Goal: Answer question/provide support: Share knowledge or assist other users

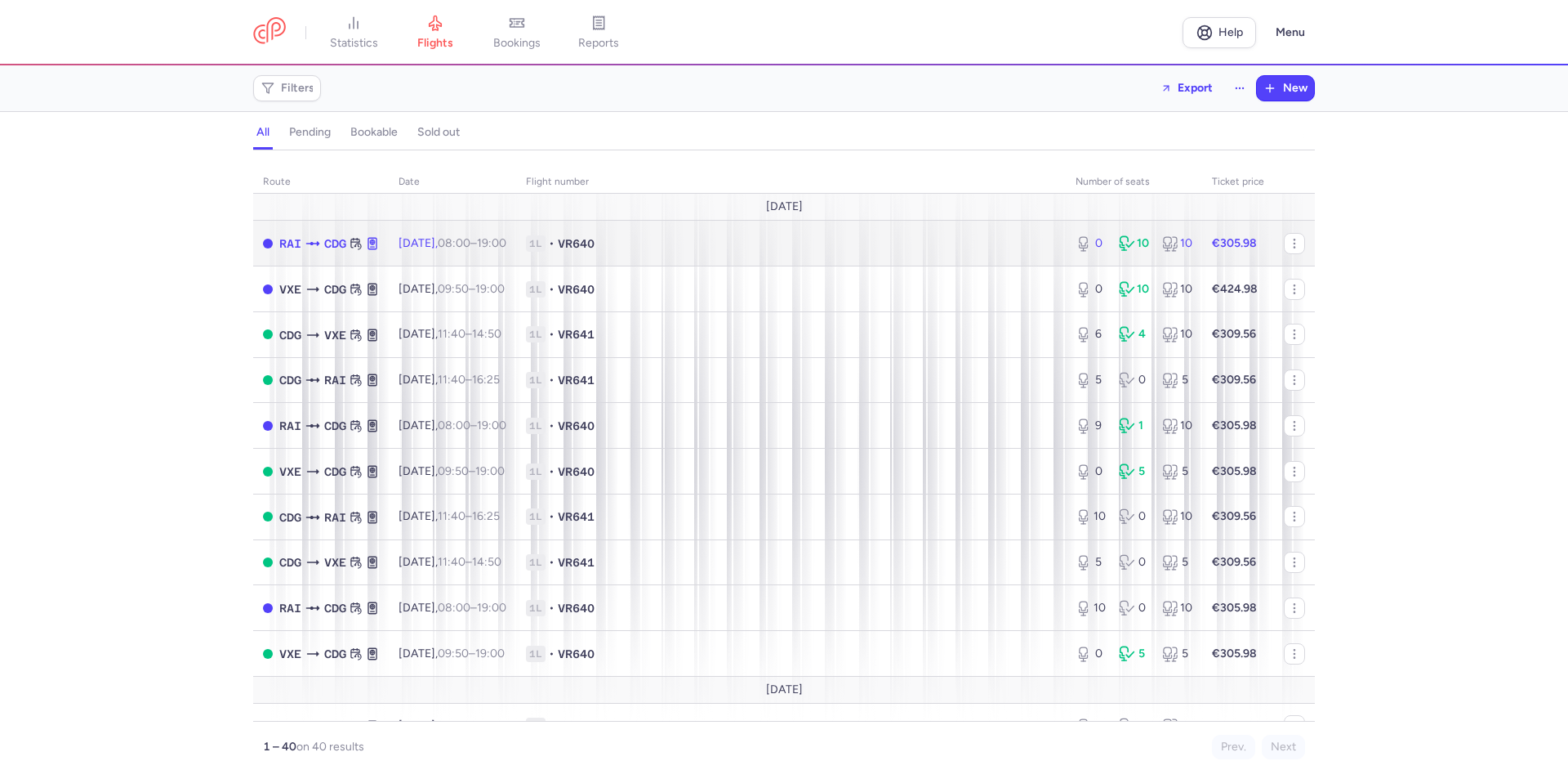
click at [595, 247] on span "VR640" at bounding box center [576, 243] width 37 height 16
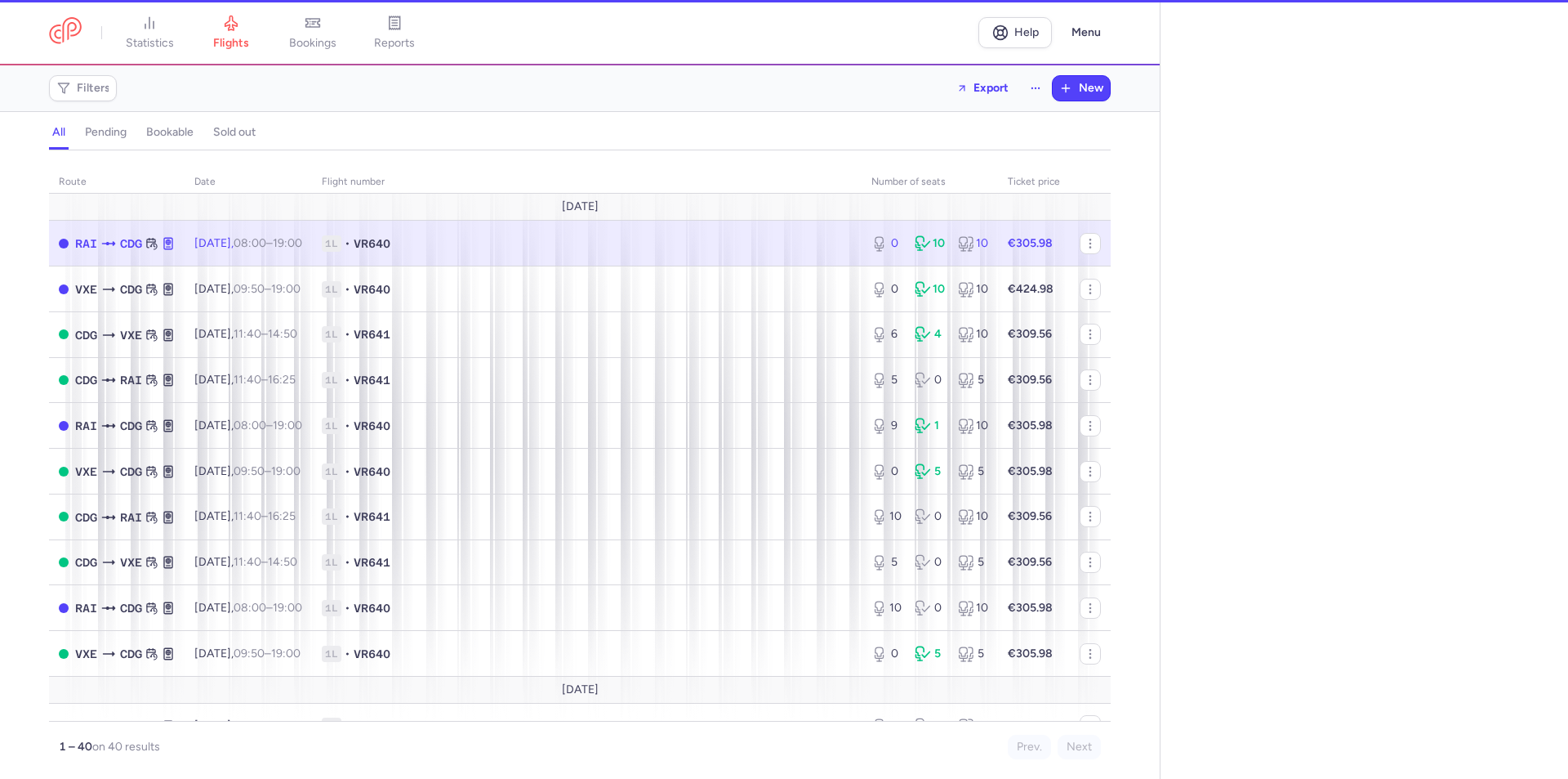
select select "days"
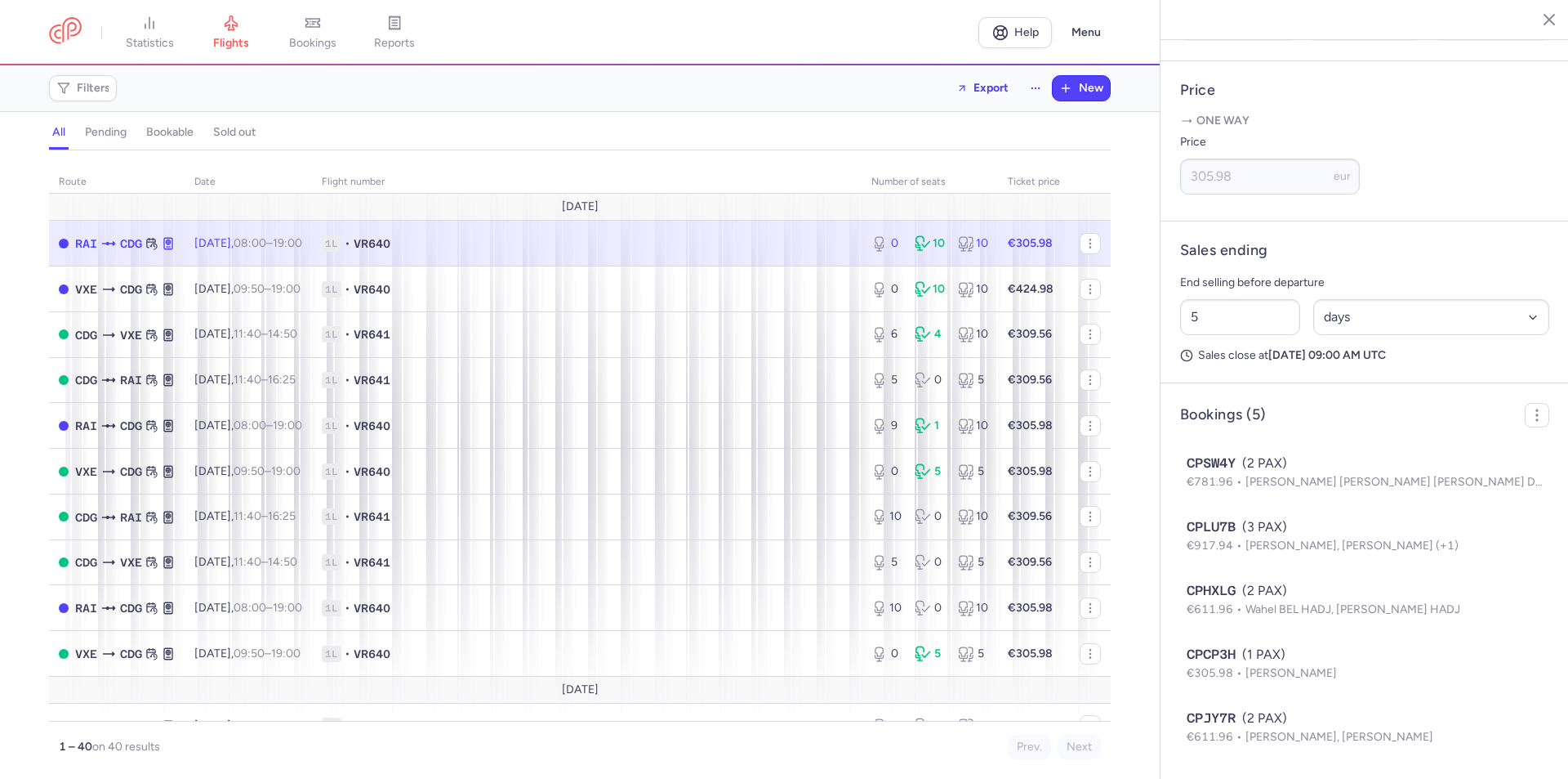
scroll to position [645, 0]
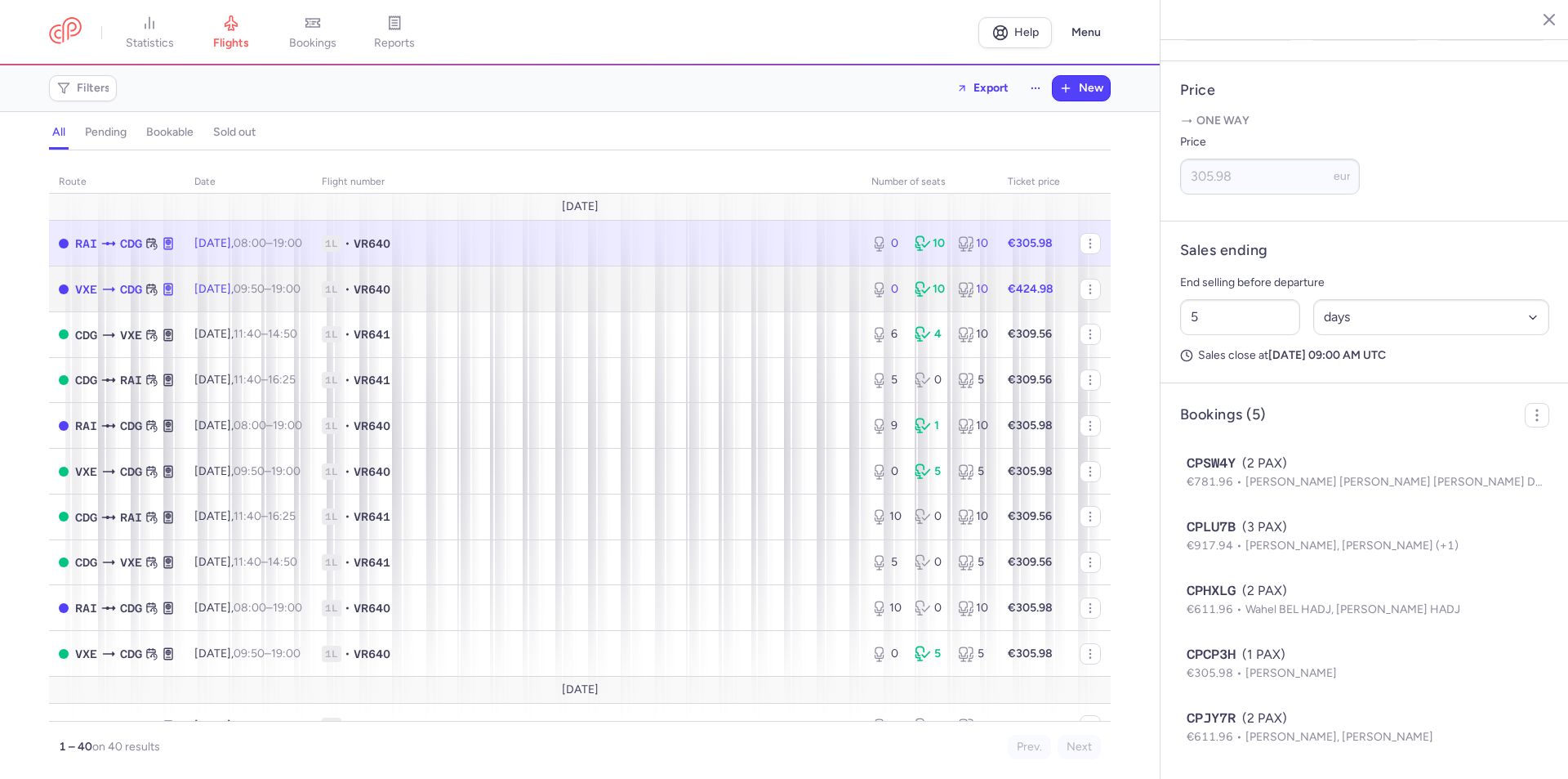
click at [391, 288] on span "VR640" at bounding box center [372, 289] width 37 height 16
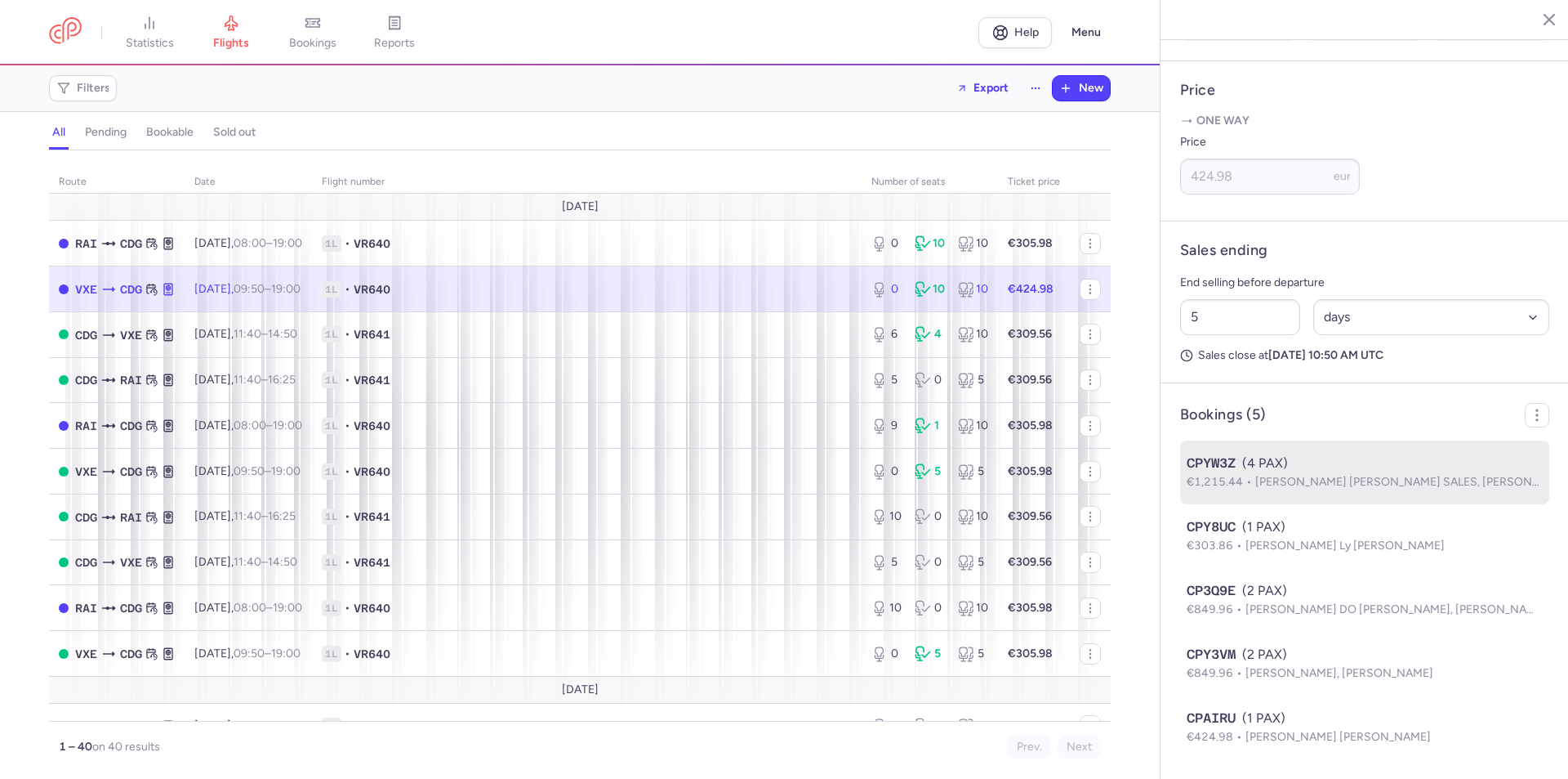
click at [1205, 467] on span "CPYW3Z" at bounding box center [1211, 463] width 49 height 19
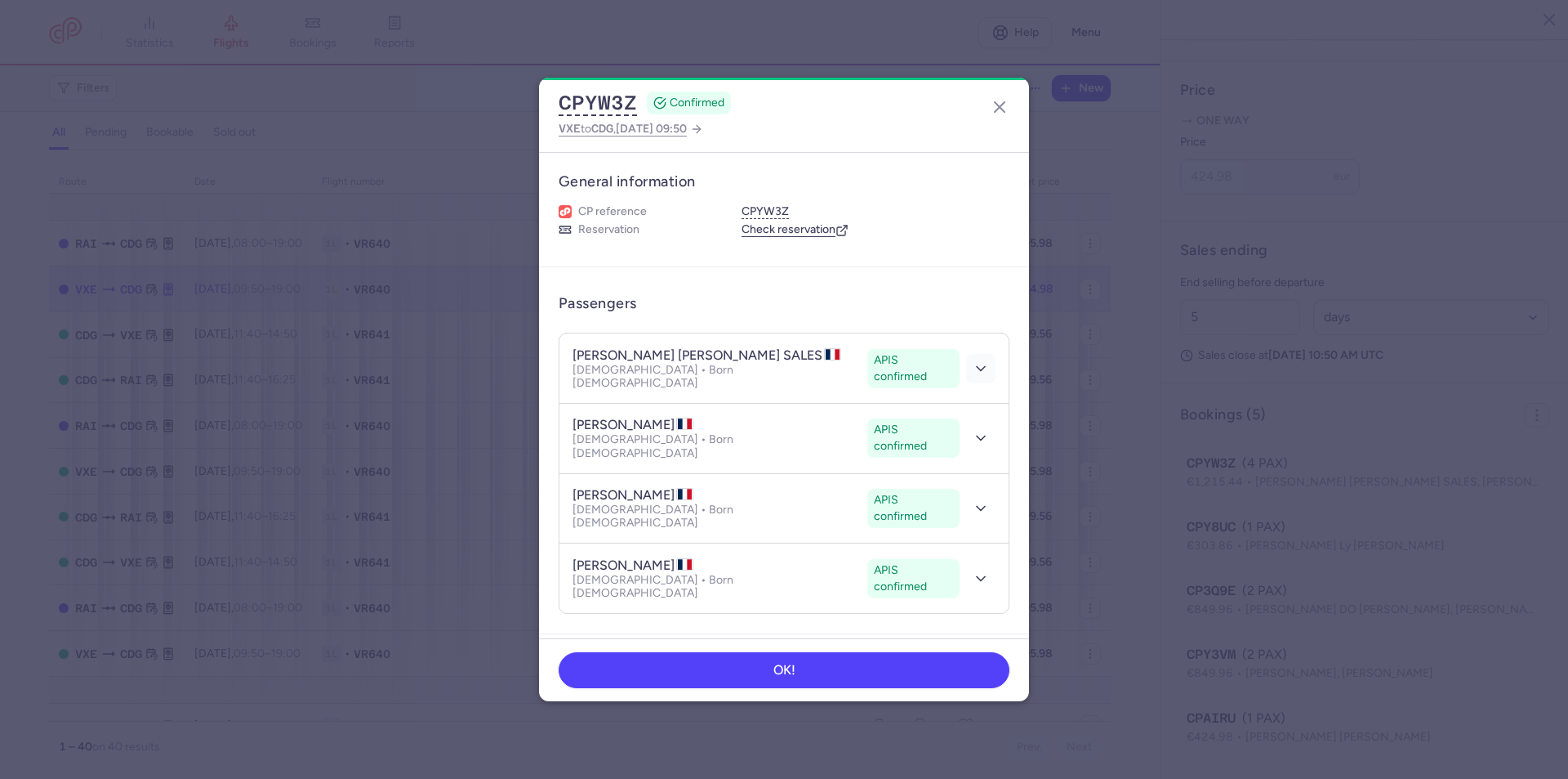
click at [973, 361] on icon "button" at bounding box center [980, 368] width 16 height 16
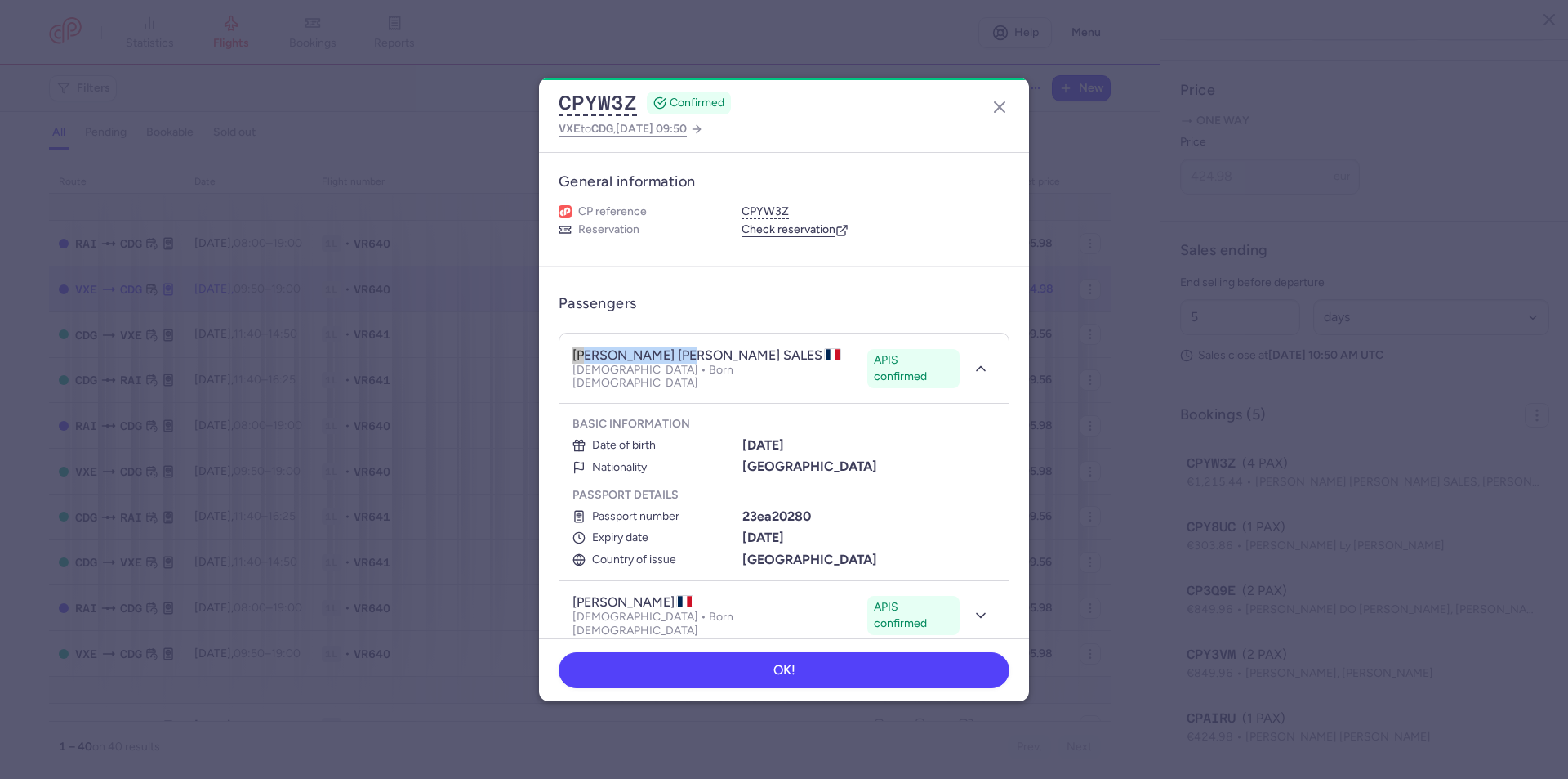
drag, startPoint x: 695, startPoint y: 353, endPoint x: 569, endPoint y: 358, distance: 126.1
click at [569, 358] on header "[PERSON_NAME] [PERSON_NAME] SALES APIS confirmed [DEMOGRAPHIC_DATA] • Born [DEM…" at bounding box center [784, 369] width 449 height 71
click at [625, 350] on h4 "[PERSON_NAME] [PERSON_NAME] SALES" at bounding box center [707, 355] width 269 height 16
drag, startPoint x: 608, startPoint y: 355, endPoint x: 564, endPoint y: 355, distance: 44.0
click at [564, 355] on header "[PERSON_NAME] [PERSON_NAME] SALES APIS confirmed [DEMOGRAPHIC_DATA] • Born [DEM…" at bounding box center [784, 369] width 449 height 71
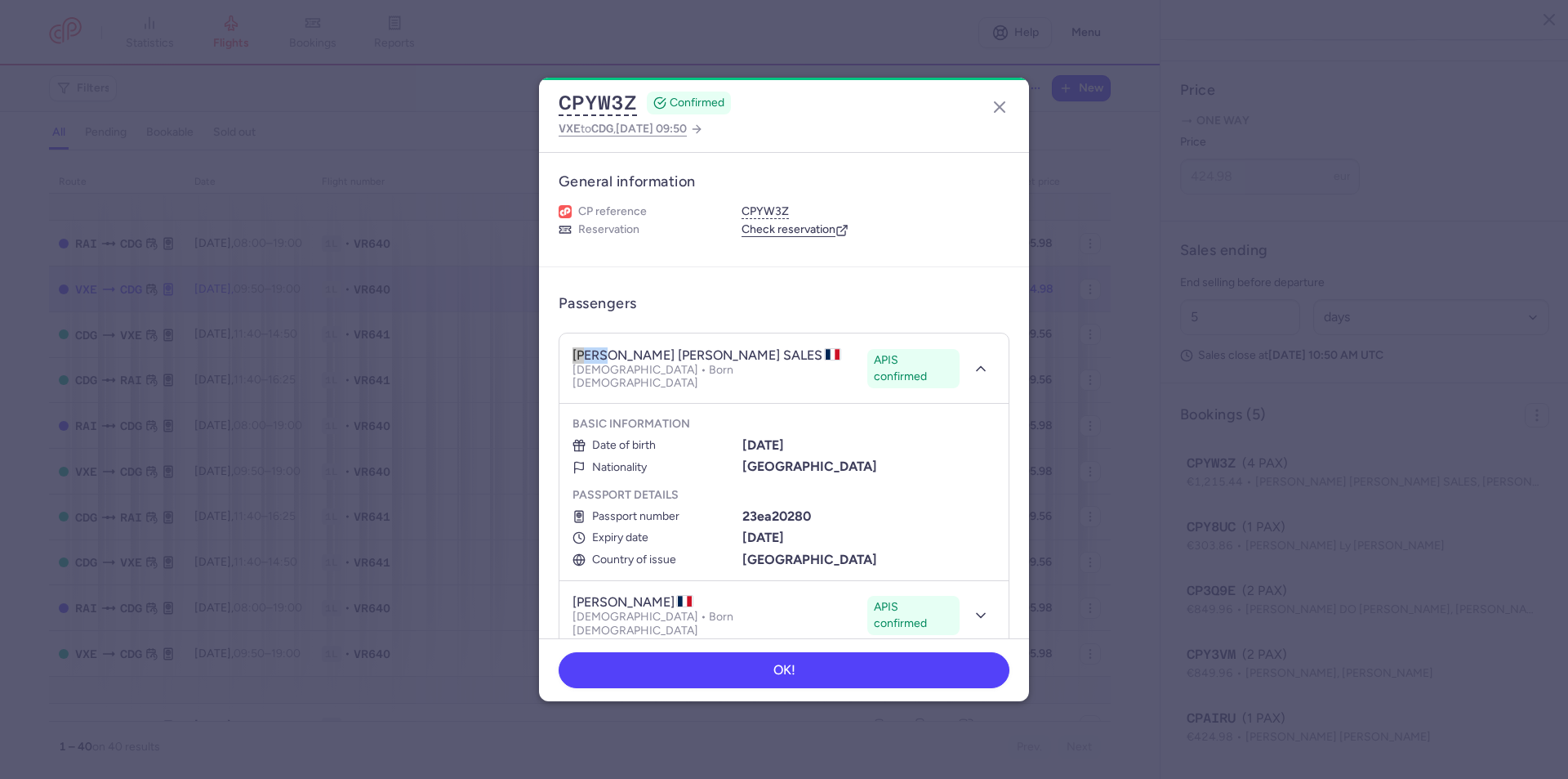
copy h4 "[PERSON_NAME]"
drag, startPoint x: 734, startPoint y: 354, endPoint x: 613, endPoint y: 357, distance: 121.0
click at [613, 357] on h4 "[PERSON_NAME] [PERSON_NAME] SALES" at bounding box center [707, 355] width 269 height 16
copy h4 "[PERSON_NAME]"
drag, startPoint x: 813, startPoint y: 428, endPoint x: 738, endPoint y: 432, distance: 75.1
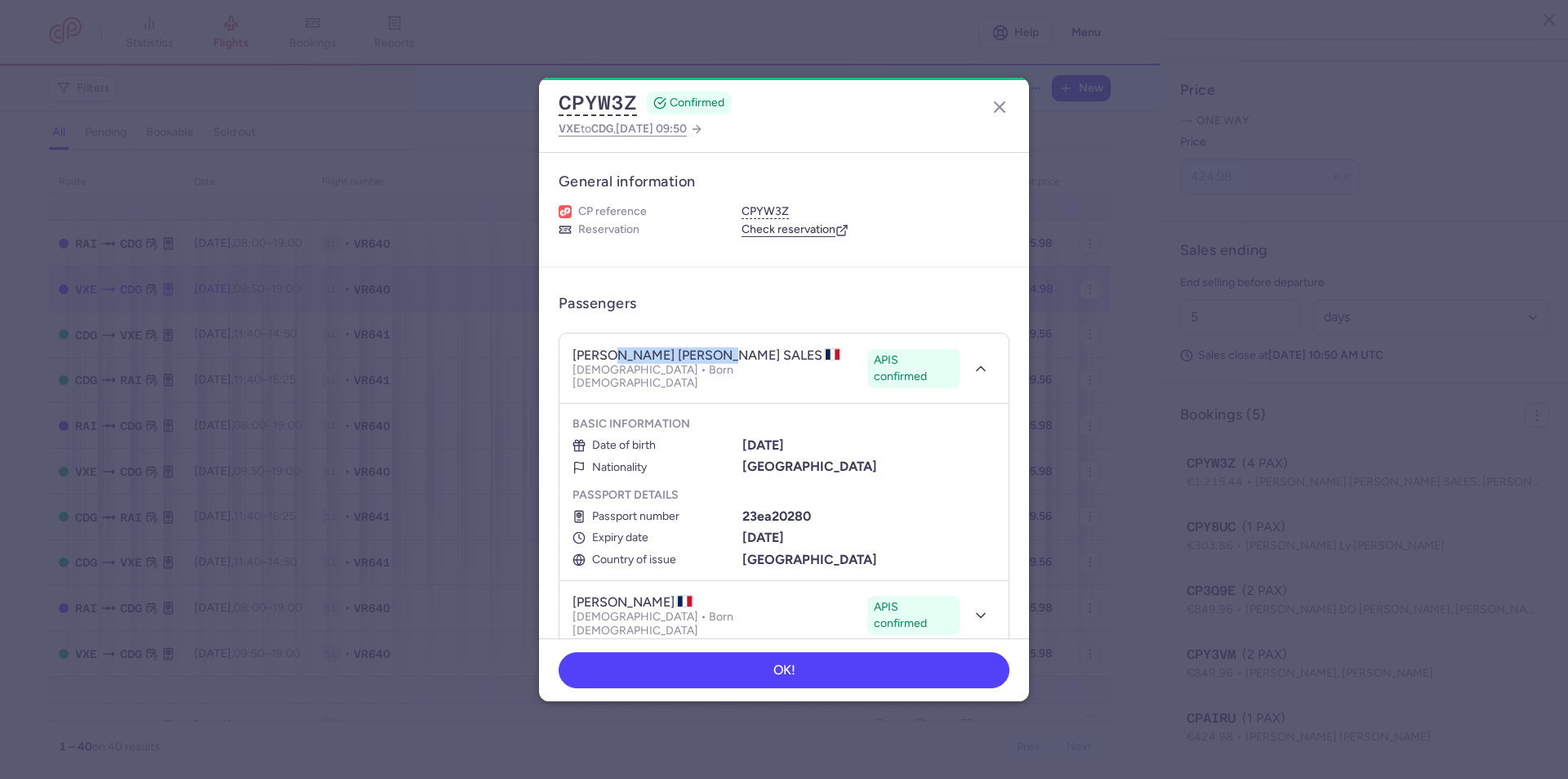
click at [742, 438] on div "[DATE]" at bounding box center [869, 445] width 254 height 15
copy b "[DATE]"
drag, startPoint x: 811, startPoint y: 508, endPoint x: 740, endPoint y: 503, distance: 71.2
click at [742, 509] on div "23ea20280" at bounding box center [869, 517] width 254 height 15
copy b "23ea20280"
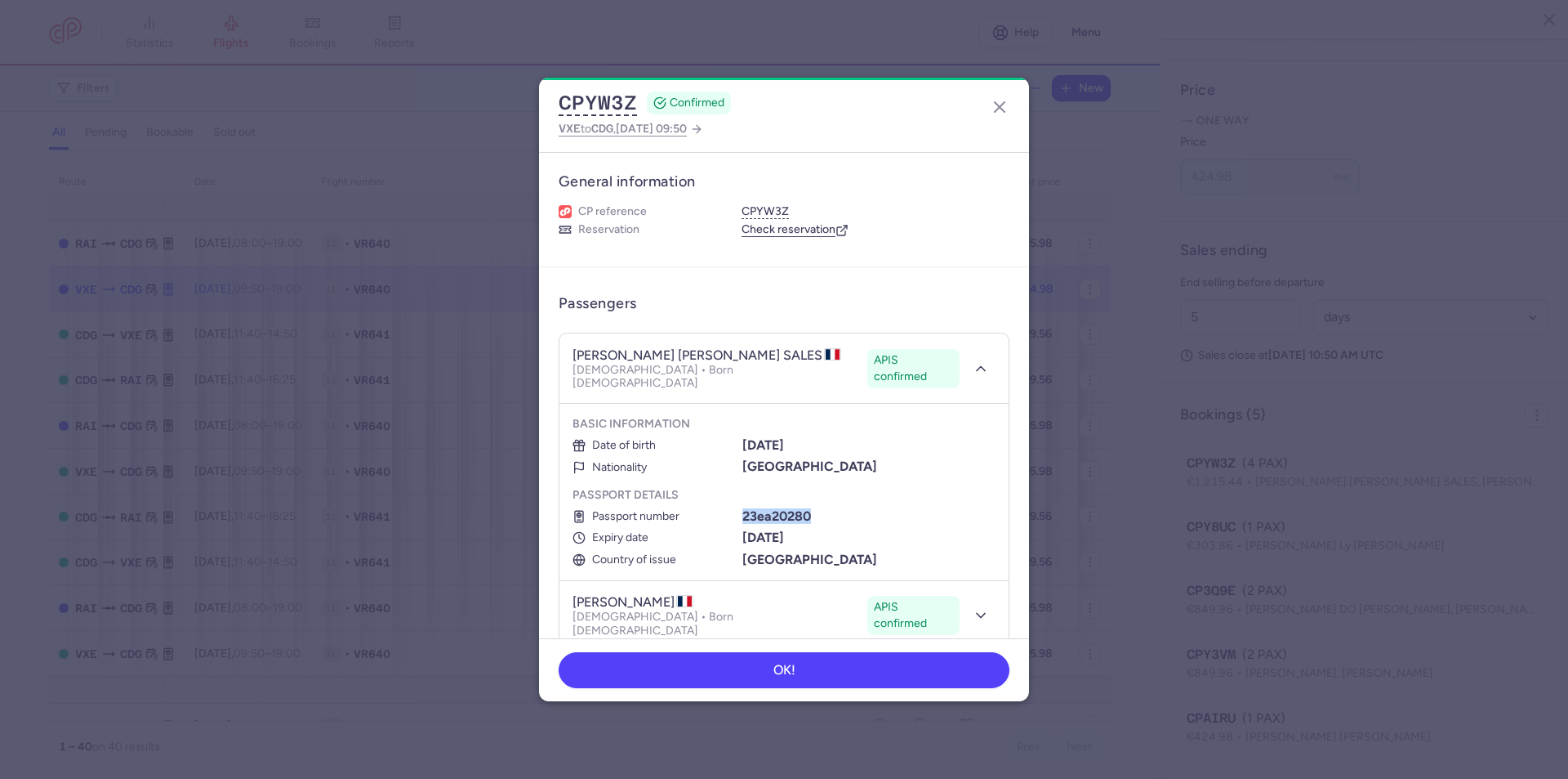
drag, startPoint x: 817, startPoint y: 525, endPoint x: 740, endPoint y: 527, distance: 77.0
click at [742, 530] on div "[DATE]" at bounding box center [869, 538] width 254 height 15
copy b "[DATE]"
click at [973, 367] on icon "button" at bounding box center [980, 368] width 16 height 16
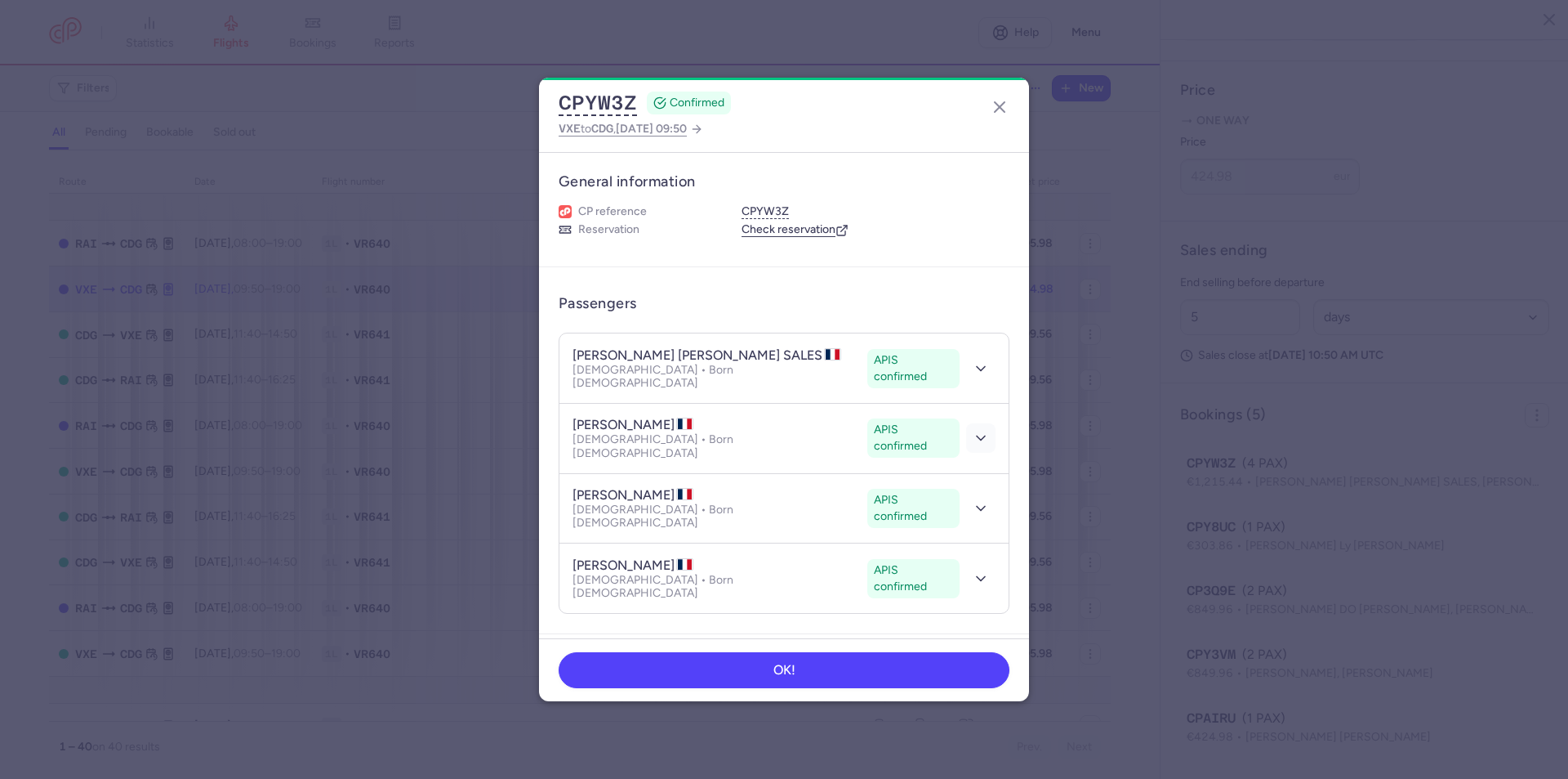
click at [977, 436] on polyline "button" at bounding box center [981, 438] width 8 height 4
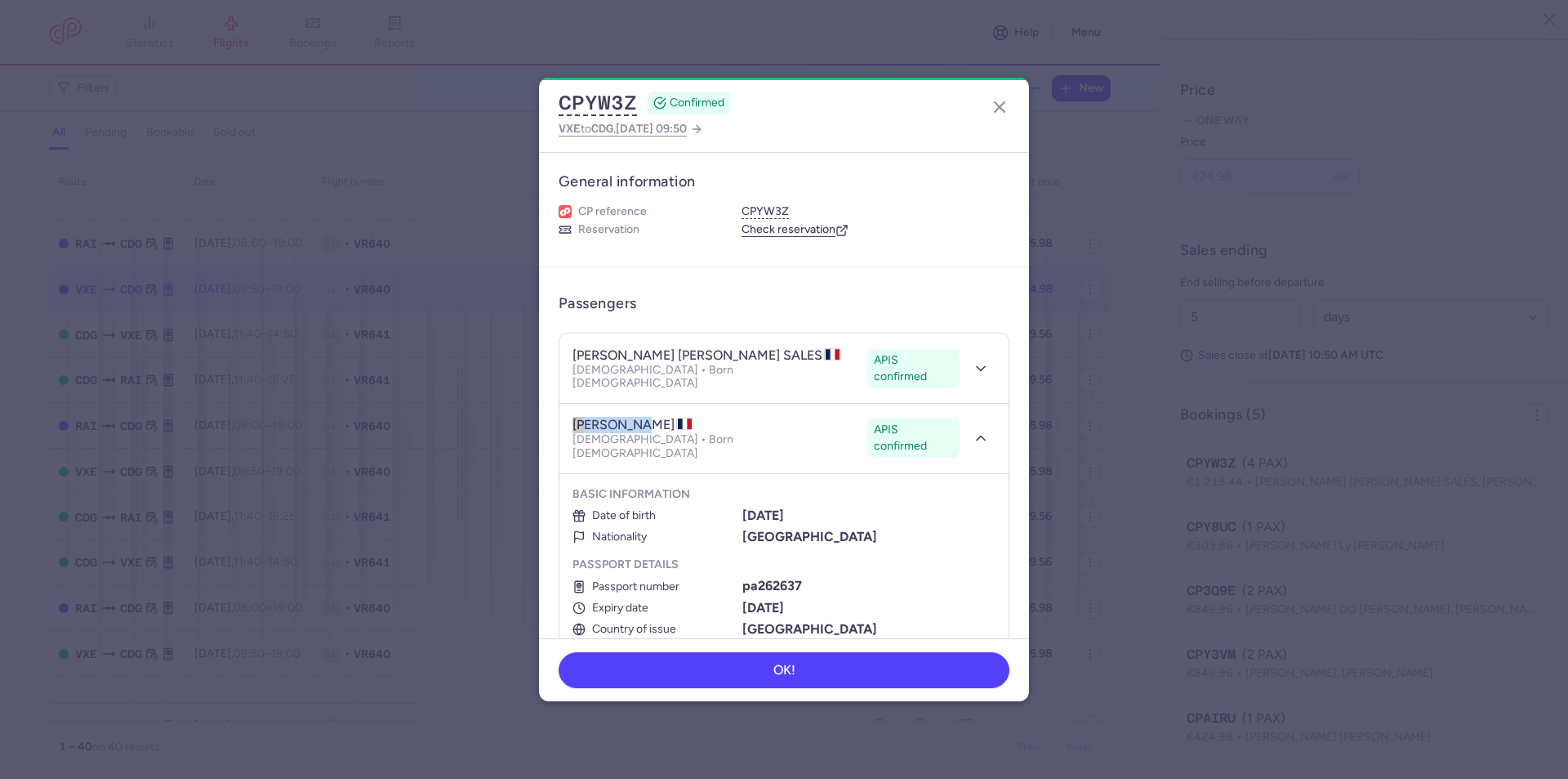
drag, startPoint x: 636, startPoint y: 410, endPoint x: 574, endPoint y: 418, distance: 62.5
click at [574, 418] on h4 "[PERSON_NAME]" at bounding box center [633, 424] width 121 height 16
copy h4 "alexsandro"
drag, startPoint x: 729, startPoint y: 409, endPoint x: 645, endPoint y: 408, distance: 84.0
click at [645, 417] on h4 "[PERSON_NAME]" at bounding box center [633, 424] width 121 height 16
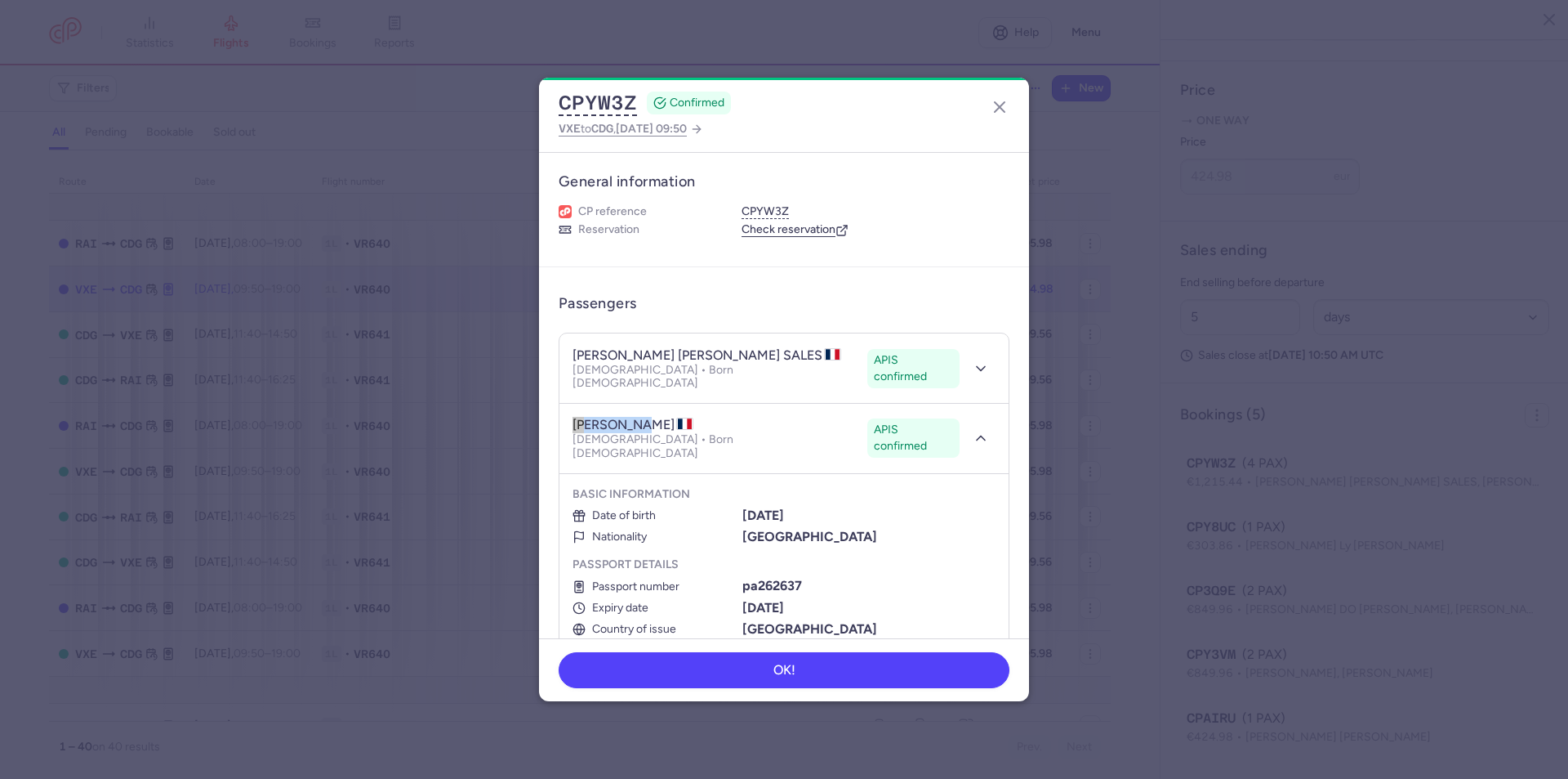
copy h4 "[PERSON_NAME] SALES"
drag, startPoint x: 812, startPoint y: 489, endPoint x: 739, endPoint y: 490, distance: 73.0
click at [742, 508] on div "[DATE]" at bounding box center [869, 516] width 254 height 15
copy b "[DATE]"
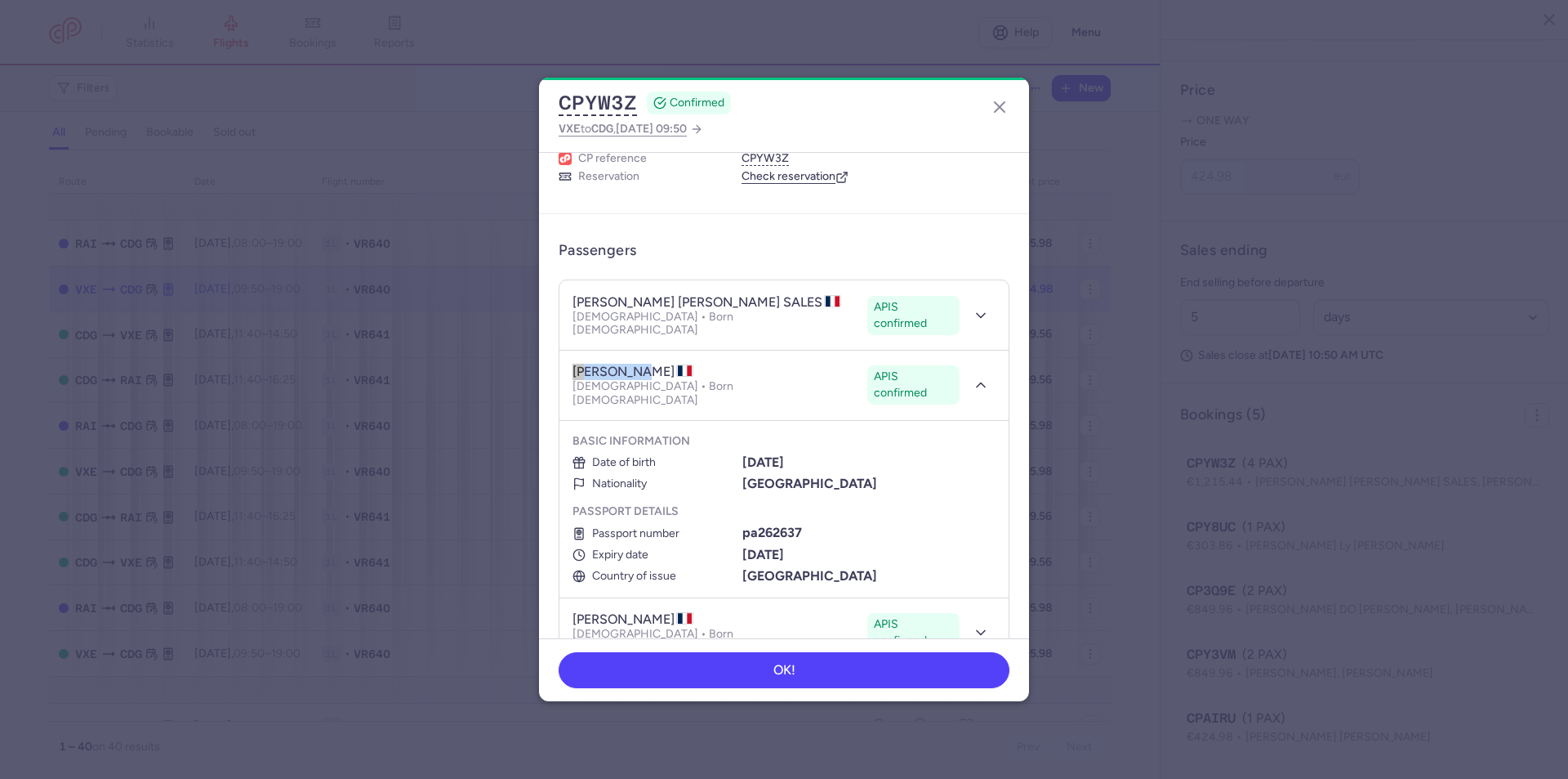
scroll to position [82, 0]
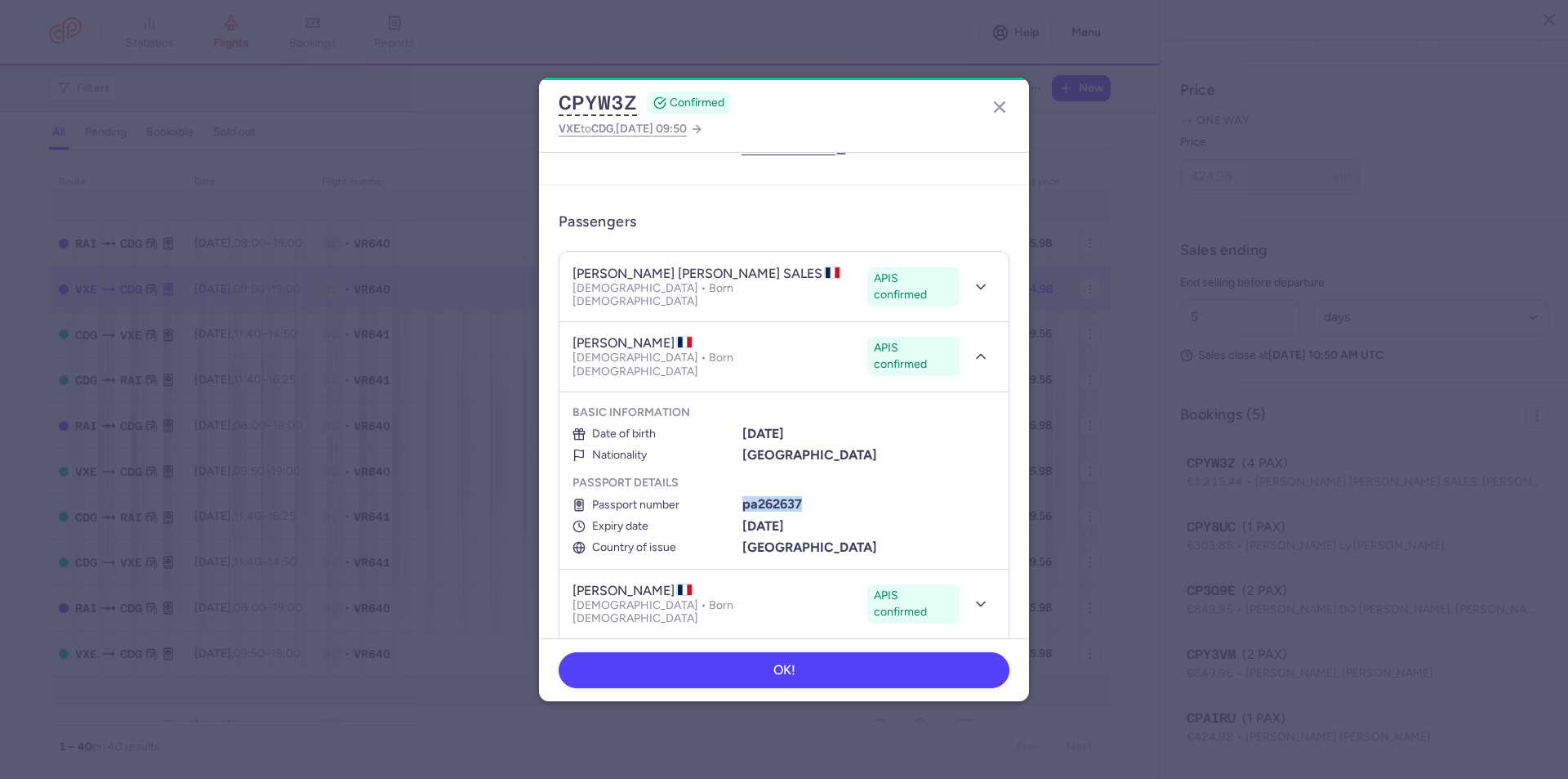
drag, startPoint x: 797, startPoint y: 477, endPoint x: 739, endPoint y: 480, distance: 58.1
click at [742, 496] on b "pa262637" at bounding box center [772, 503] width 60 height 15
copy b "pa262637"
drag, startPoint x: 814, startPoint y: 501, endPoint x: 737, endPoint y: 502, distance: 77.0
click at [737, 519] on li "Expiry date [DATE]" at bounding box center [784, 527] width 423 height 15
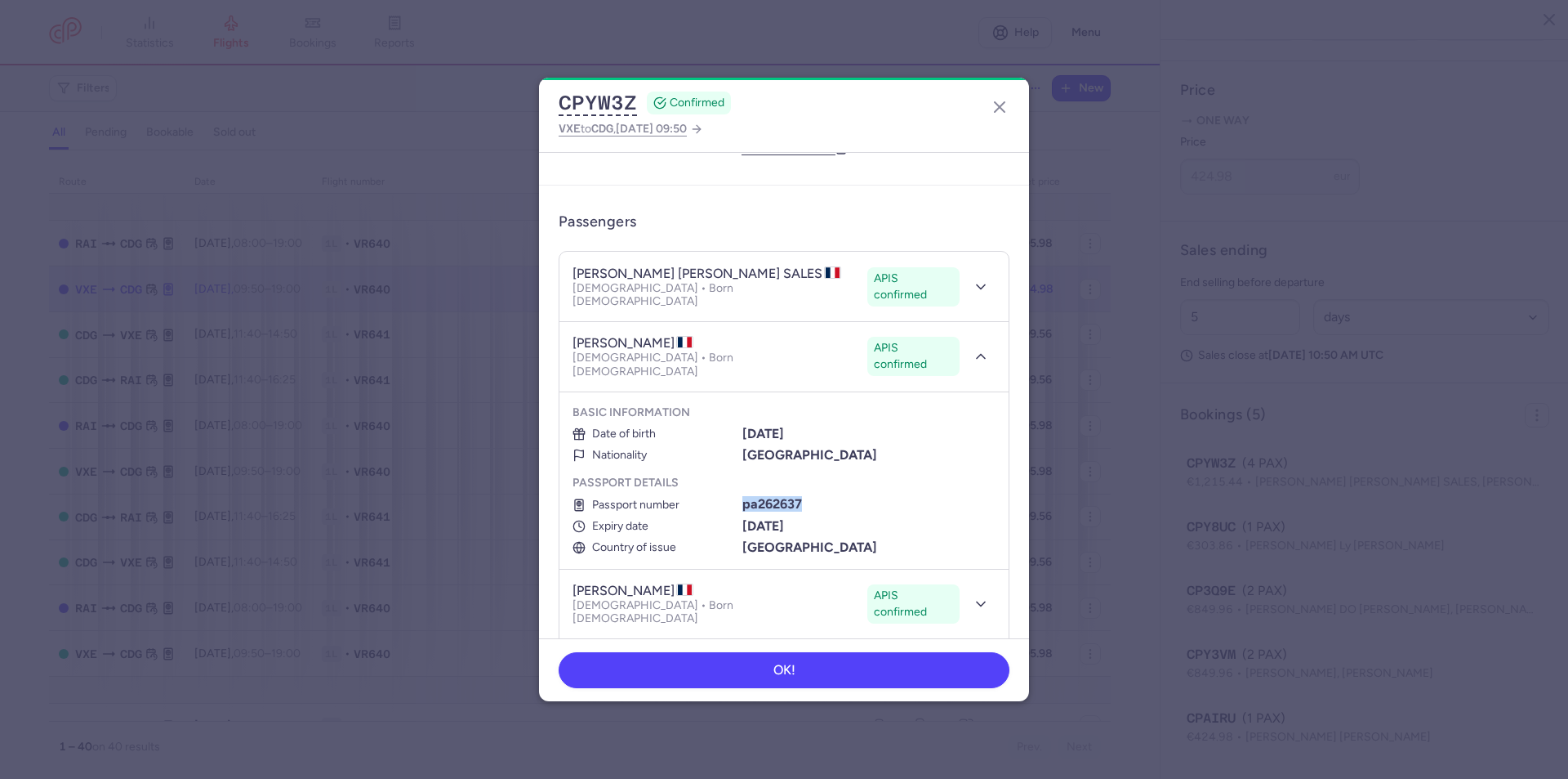
copy b "[DATE]"
click at [977, 602] on polyline "button" at bounding box center [981, 603] width 8 height 4
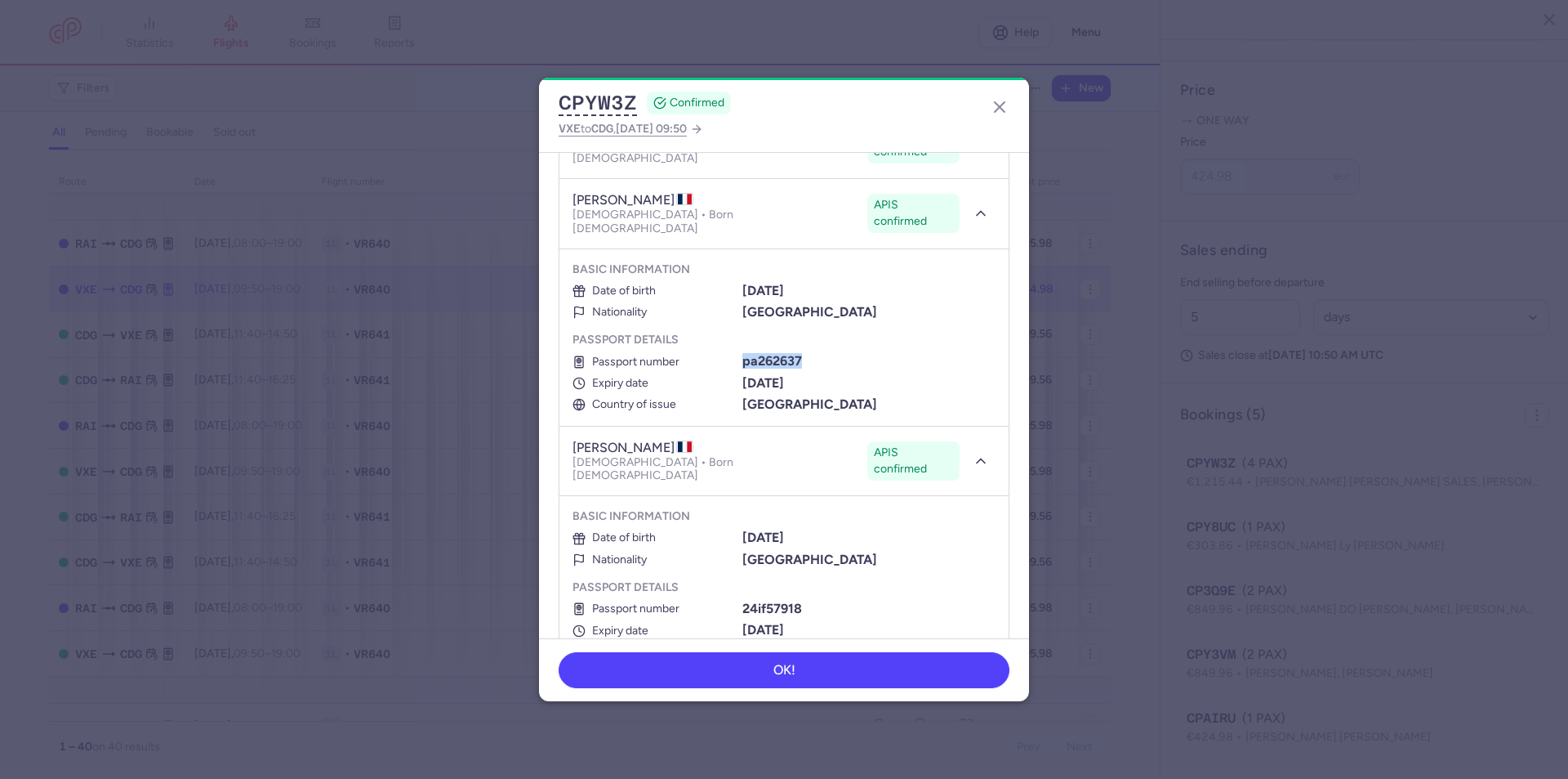
scroll to position [245, 0]
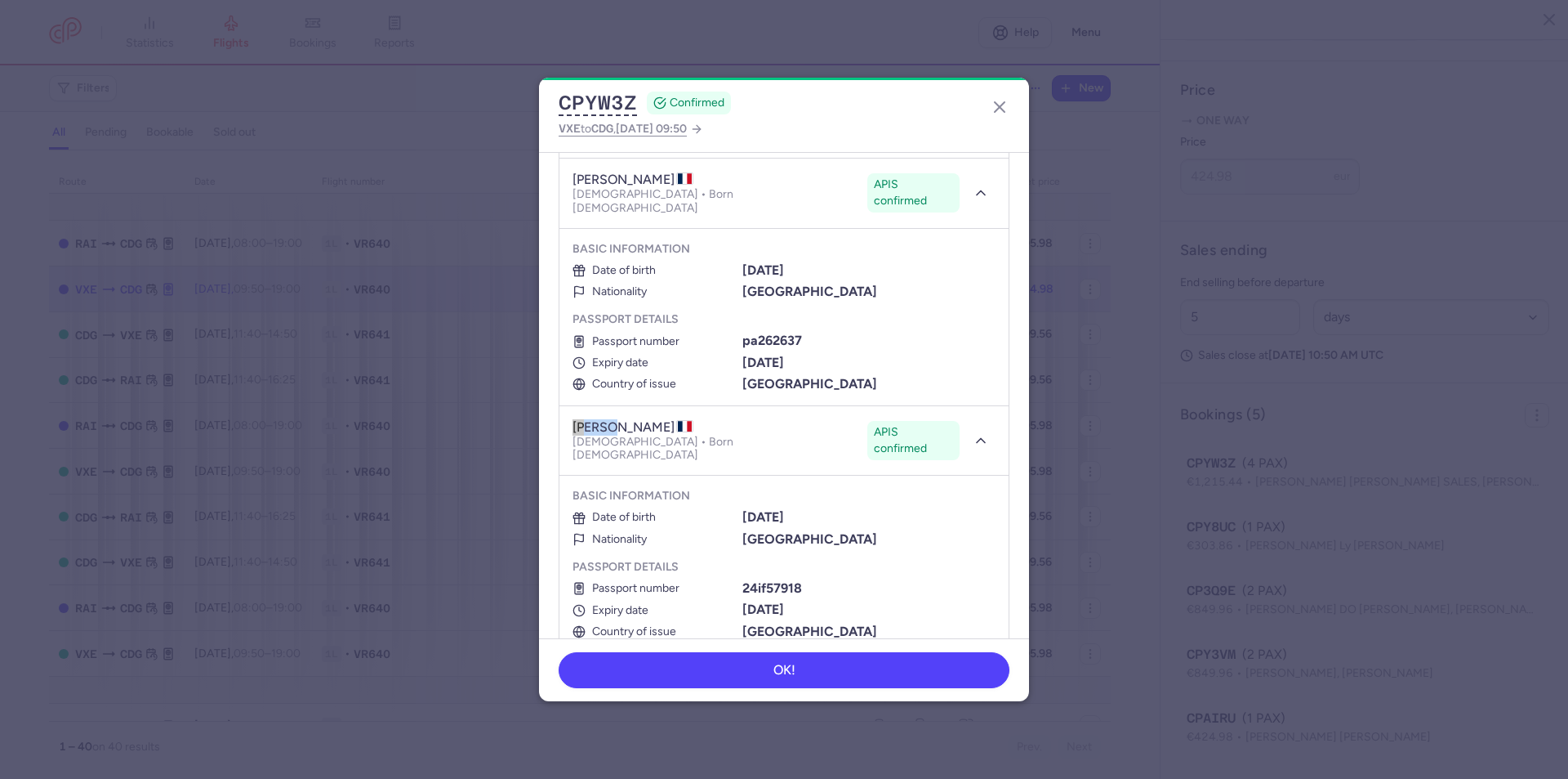
drag, startPoint x: 611, startPoint y: 403, endPoint x: 596, endPoint y: 403, distance: 15.0
click at [575, 419] on h4 "[PERSON_NAME]" at bounding box center [633, 427] width 121 height 16
drag, startPoint x: 736, startPoint y: 397, endPoint x: 616, endPoint y: 399, distance: 120.0
click at [616, 419] on h4 "[PERSON_NAME]" at bounding box center [633, 427] width 121 height 16
drag, startPoint x: 817, startPoint y: 477, endPoint x: 738, endPoint y: 471, distance: 79.2
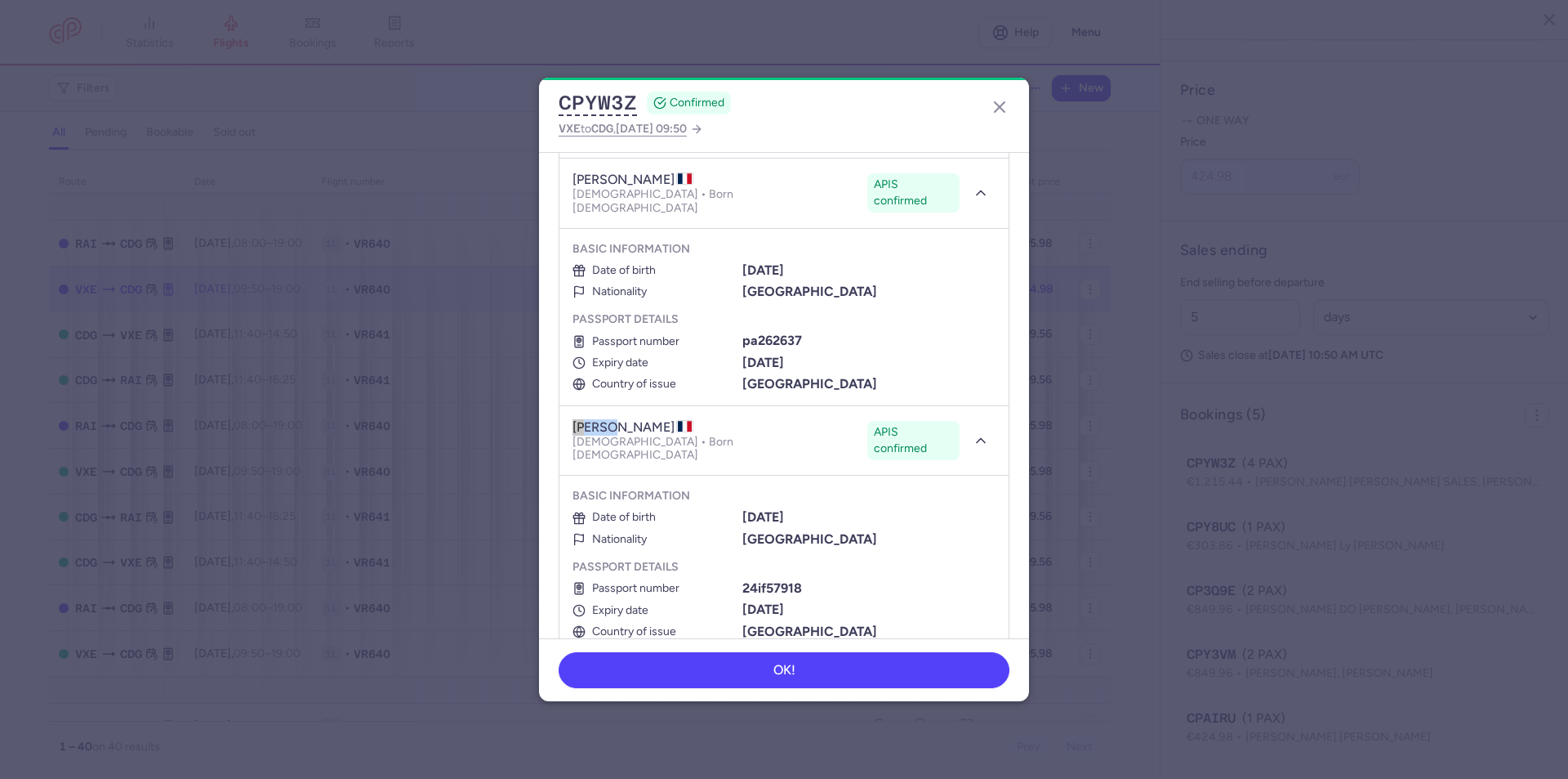
click at [742, 510] on div "[DATE]" at bounding box center [869, 518] width 254 height 15
drag, startPoint x: 802, startPoint y: 545, endPoint x: 742, endPoint y: 541, distance: 60.1
click at [742, 582] on div "24if57918" at bounding box center [869, 589] width 254 height 15
click at [742, 581] on b "24if57918" at bounding box center [772, 588] width 60 height 15
drag, startPoint x: 794, startPoint y: 550, endPoint x: 742, endPoint y: 553, distance: 52.1
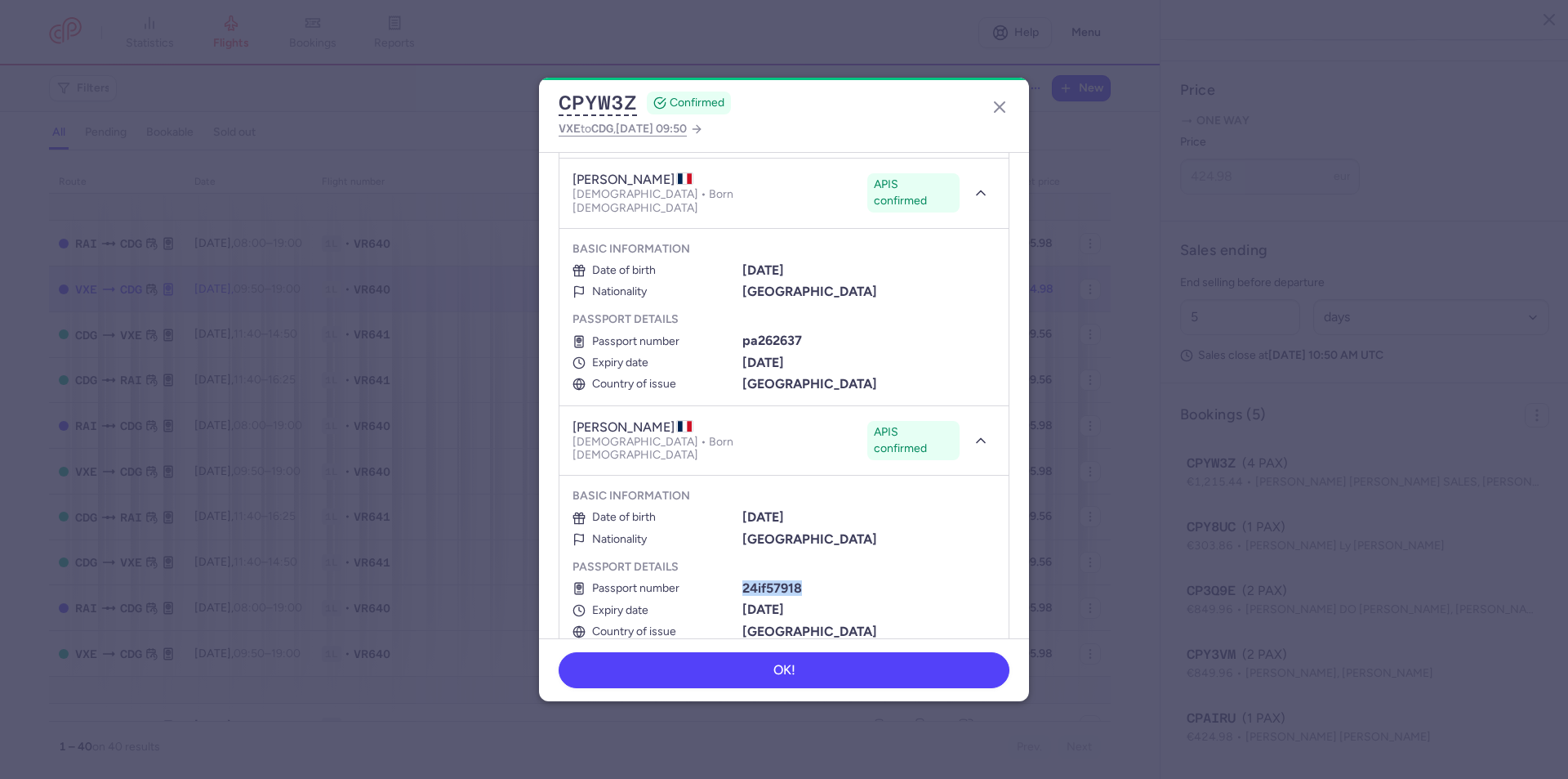
click at [742, 582] on div "24if57918" at bounding box center [869, 589] width 254 height 15
drag, startPoint x: 753, startPoint y: 550, endPoint x: 791, endPoint y: 567, distance: 41.6
click at [784, 602] on b "[DATE]" at bounding box center [763, 609] width 42 height 15
drag, startPoint x: 814, startPoint y: 571, endPoint x: 743, endPoint y: 565, distance: 71.3
click at [742, 603] on div "[DATE]" at bounding box center [869, 610] width 254 height 15
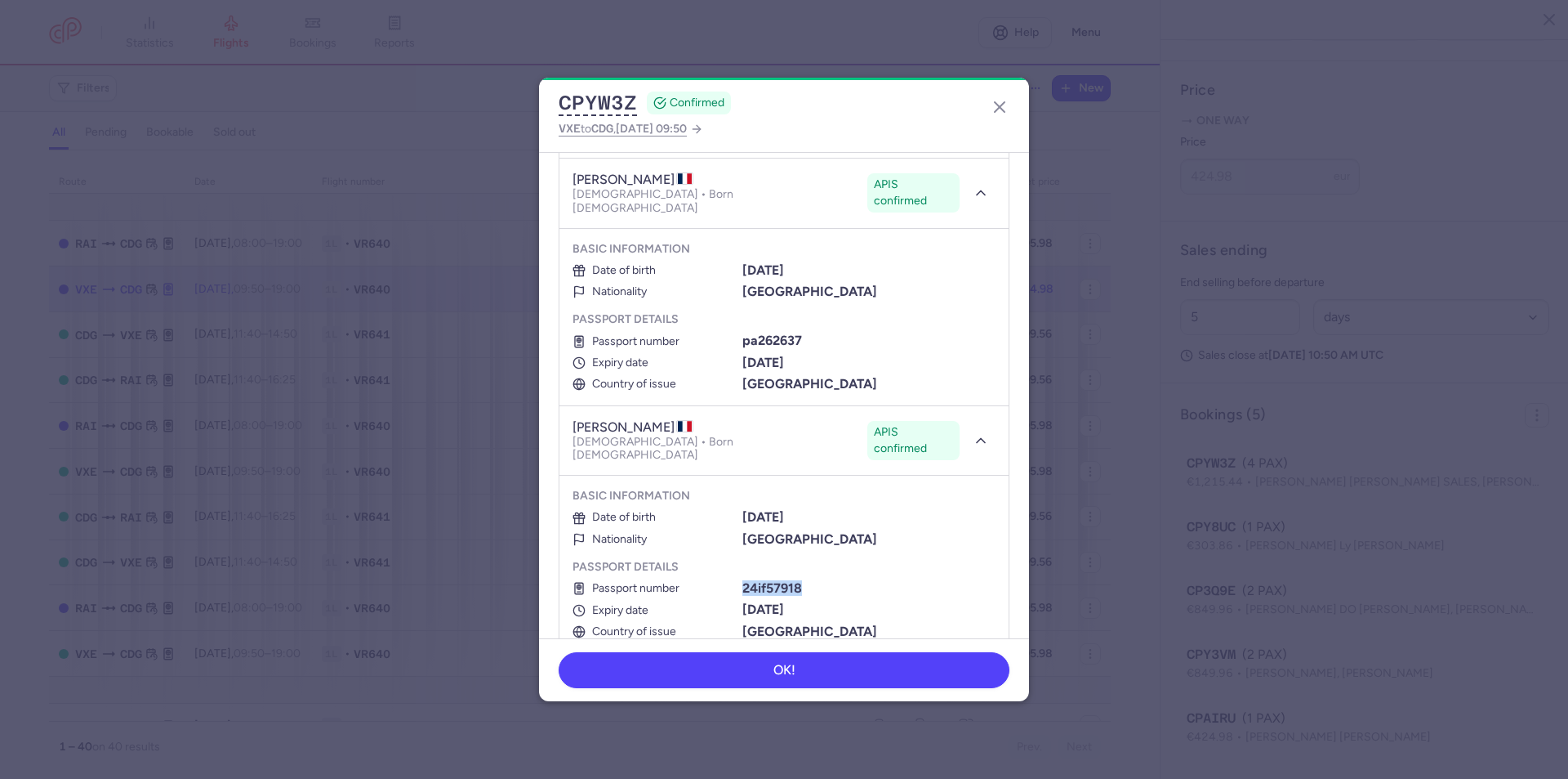
click at [742, 602] on b "[DATE]" at bounding box center [763, 609] width 42 height 15
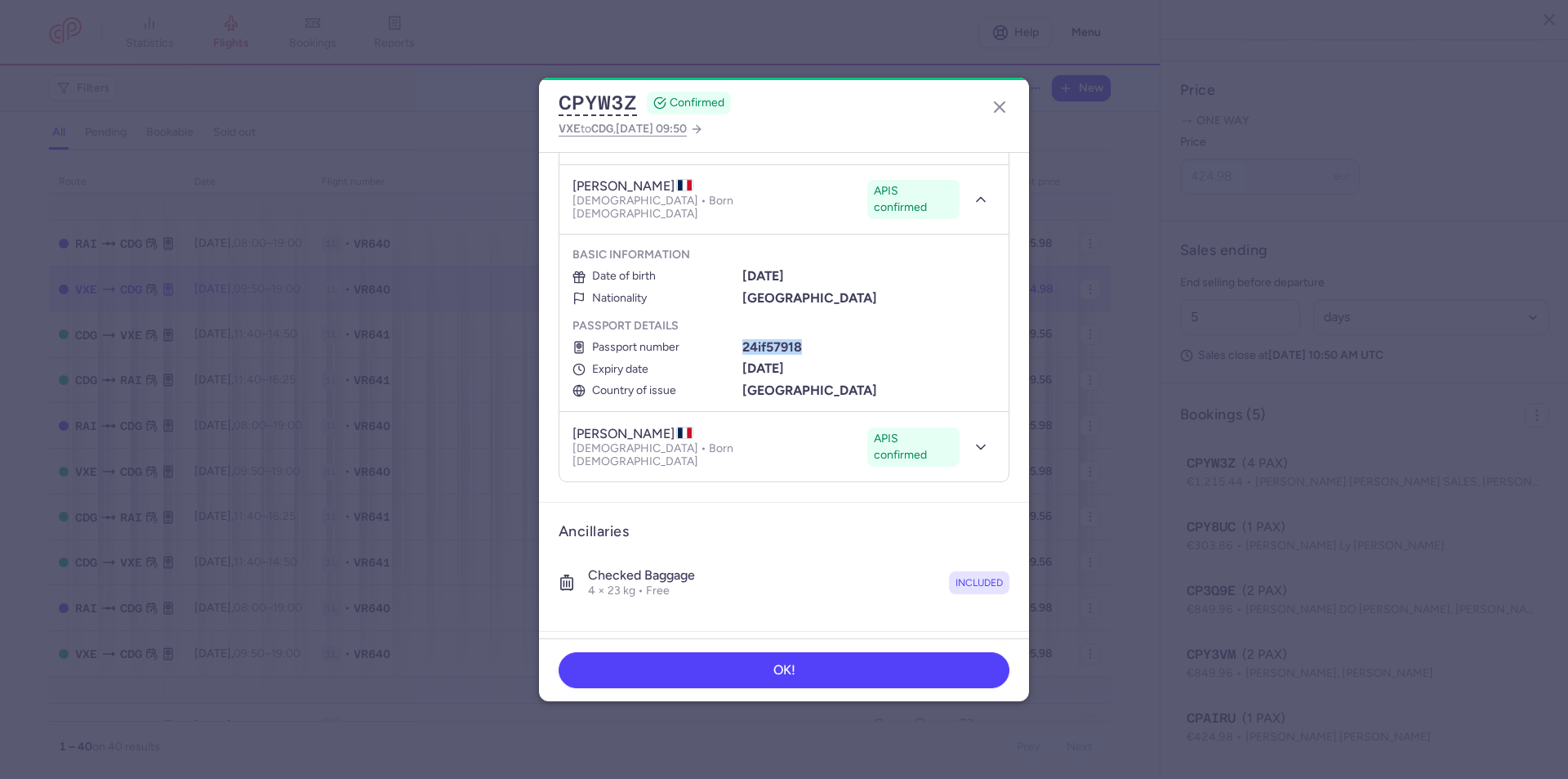
scroll to position [491, 0]
click at [973, 434] on icon "button" at bounding box center [980, 442] width 16 height 16
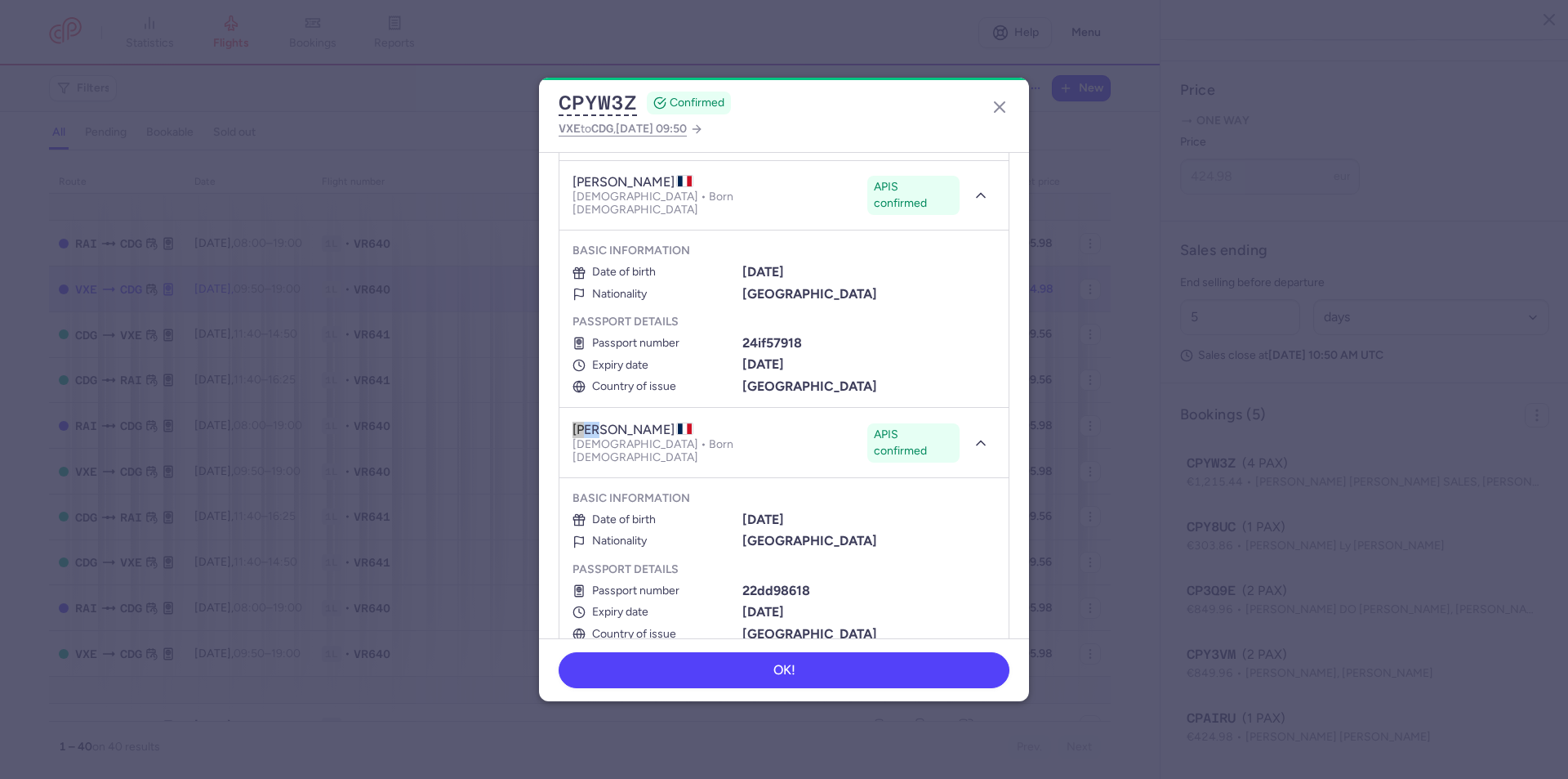
drag, startPoint x: 595, startPoint y: 391, endPoint x: 572, endPoint y: 390, distance: 23.0
click at [572, 408] on header "aely [PERSON_NAME] SALES APIS confirmed [DEMOGRAPHIC_DATA] • Born [DEMOGRAPHIC_…" at bounding box center [784, 443] width 449 height 71
drag, startPoint x: 726, startPoint y: 391, endPoint x: 643, endPoint y: 390, distance: 83.0
click at [648, 422] on h4 "[PERSON_NAME]" at bounding box center [633, 429] width 121 height 16
click at [630, 422] on h4 "[PERSON_NAME]" at bounding box center [633, 429] width 121 height 16
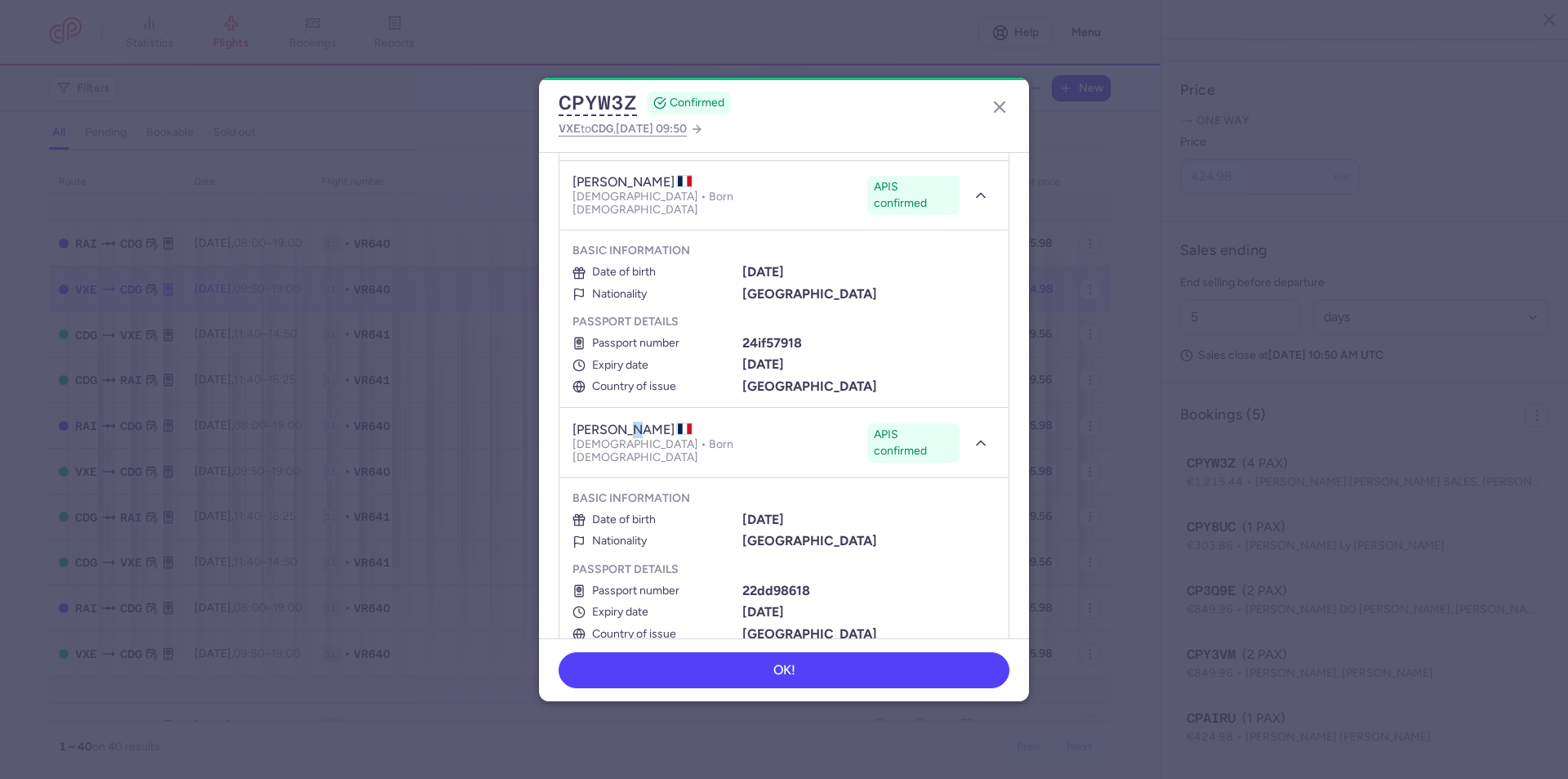
click at [626, 422] on h4 "[PERSON_NAME]" at bounding box center [633, 429] width 121 height 16
click at [615, 422] on h4 "[PERSON_NAME]" at bounding box center [633, 429] width 121 height 16
click at [611, 422] on h4 "[PERSON_NAME]" at bounding box center [633, 429] width 121 height 16
click at [694, 422] on h4 "[PERSON_NAME]" at bounding box center [633, 429] width 121 height 16
drag, startPoint x: 726, startPoint y: 391, endPoint x: 604, endPoint y: 384, distance: 122.2
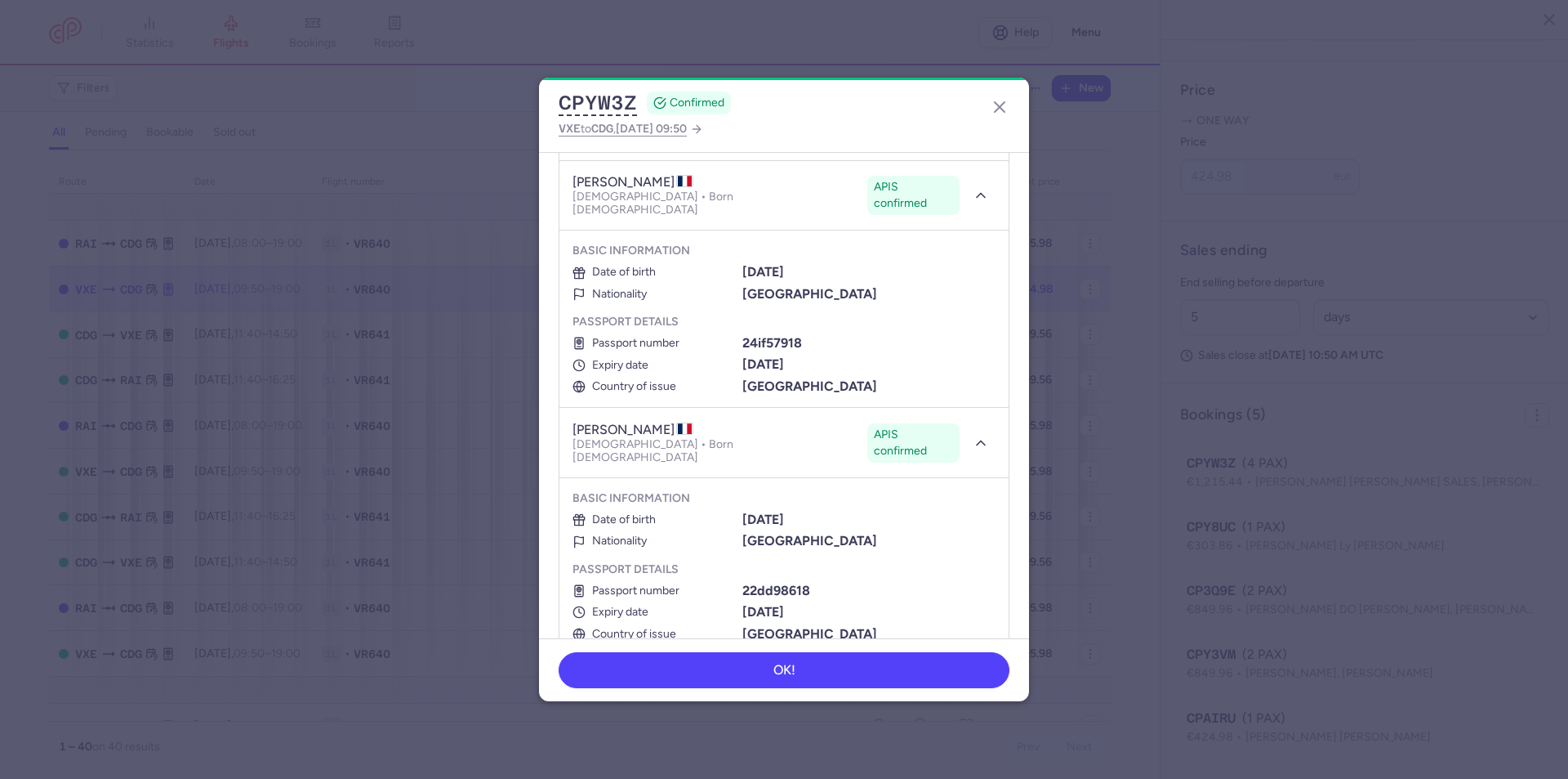
click at [604, 422] on h4 "[PERSON_NAME]" at bounding box center [633, 429] width 121 height 16
drag, startPoint x: 800, startPoint y: 466, endPoint x: 743, endPoint y: 466, distance: 57.0
click at [742, 513] on div "[DATE]" at bounding box center [869, 520] width 254 height 15
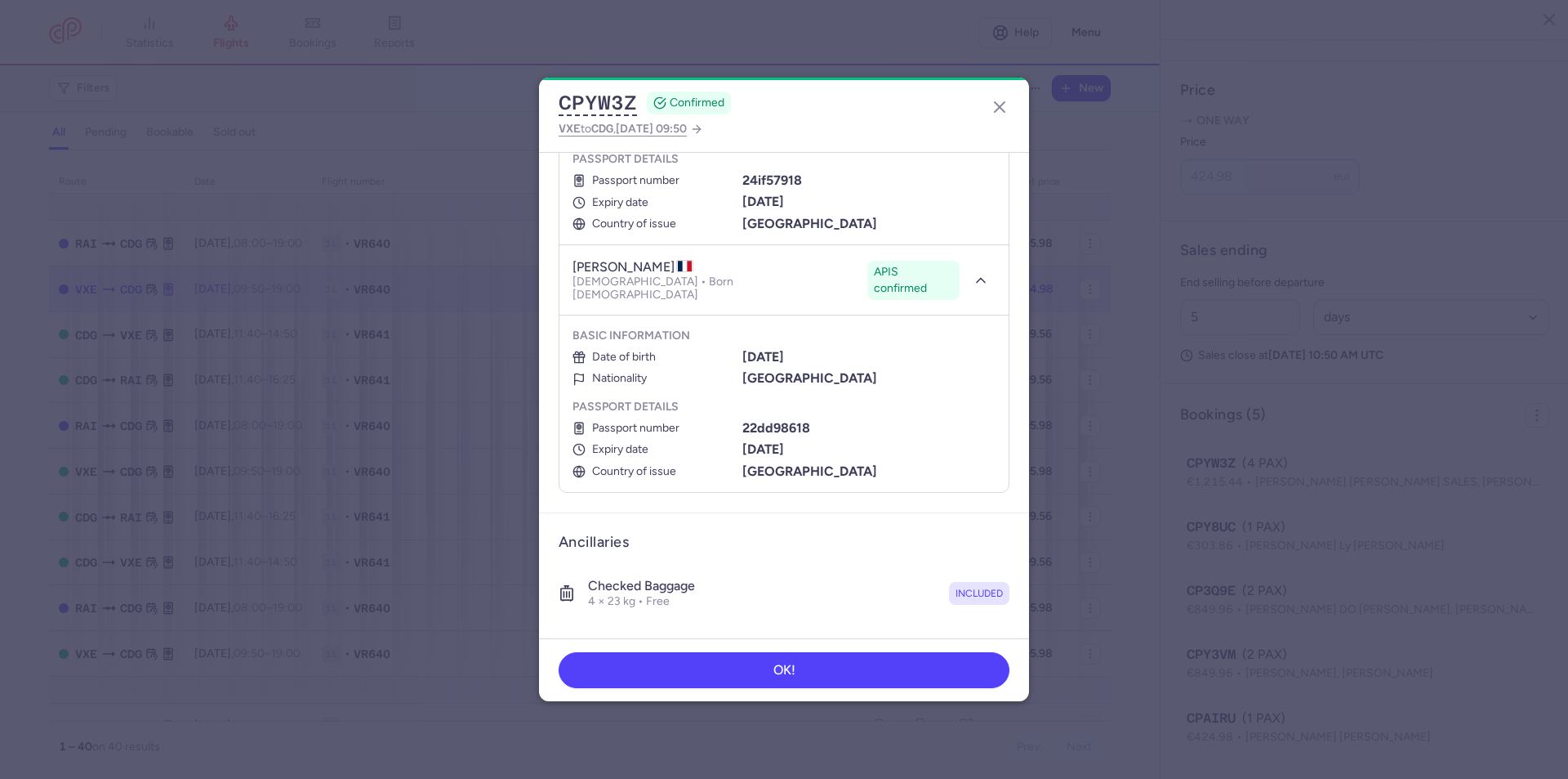
scroll to position [654, 0]
drag, startPoint x: 794, startPoint y: 382, endPoint x: 743, endPoint y: 373, distance: 51.8
click at [743, 420] on div "22dd98618" at bounding box center [869, 428] width 254 height 15
click at [815, 420] on div "22dd98618" at bounding box center [869, 428] width 254 height 15
drag, startPoint x: 811, startPoint y: 378, endPoint x: 741, endPoint y: 373, distance: 70.2
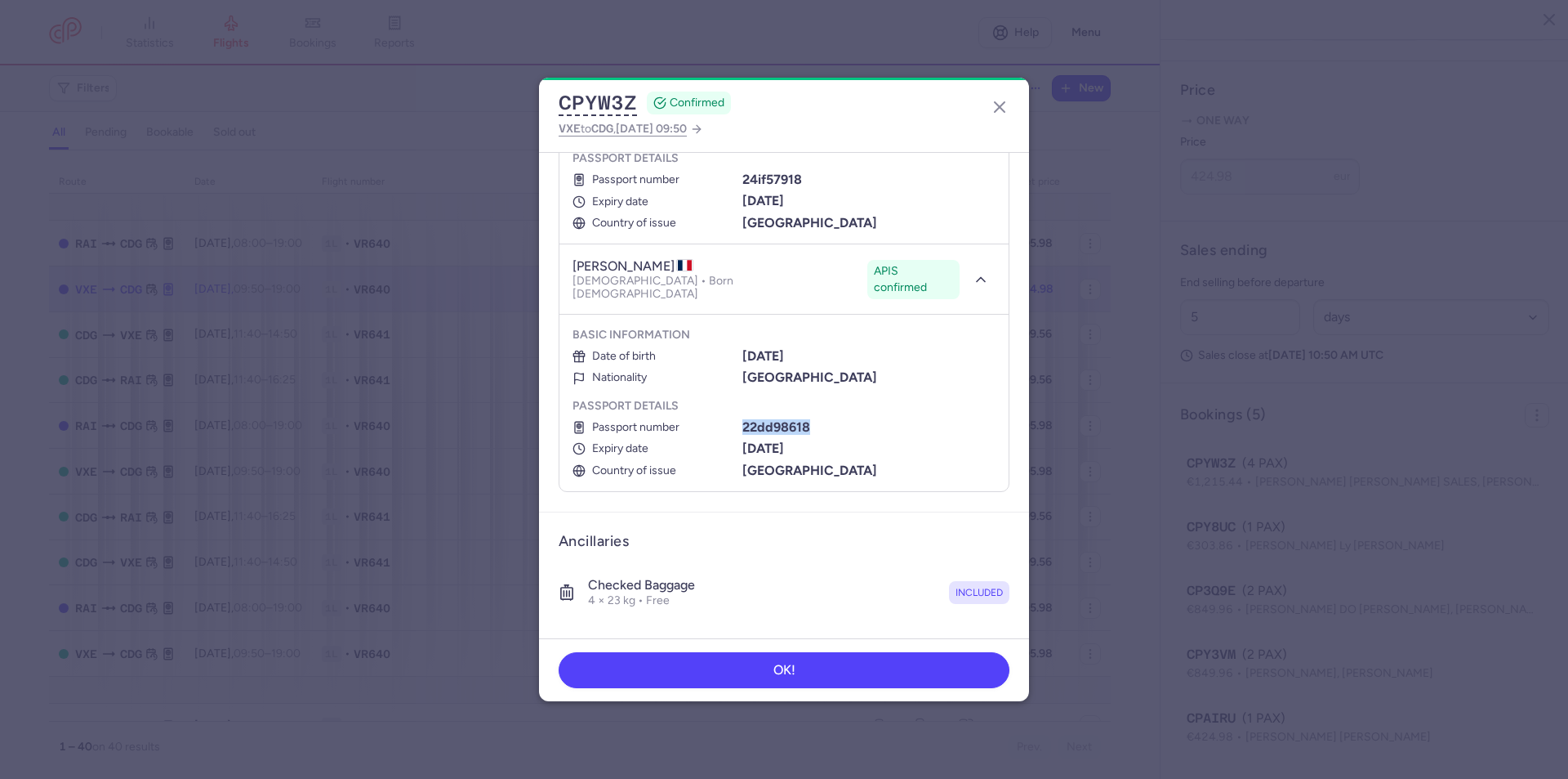
click at [742, 420] on div "22dd98618" at bounding box center [869, 428] width 254 height 15
drag, startPoint x: 815, startPoint y: 398, endPoint x: 740, endPoint y: 399, distance: 75.0
click at [742, 441] on div "[DATE]" at bounding box center [869, 449] width 254 height 15
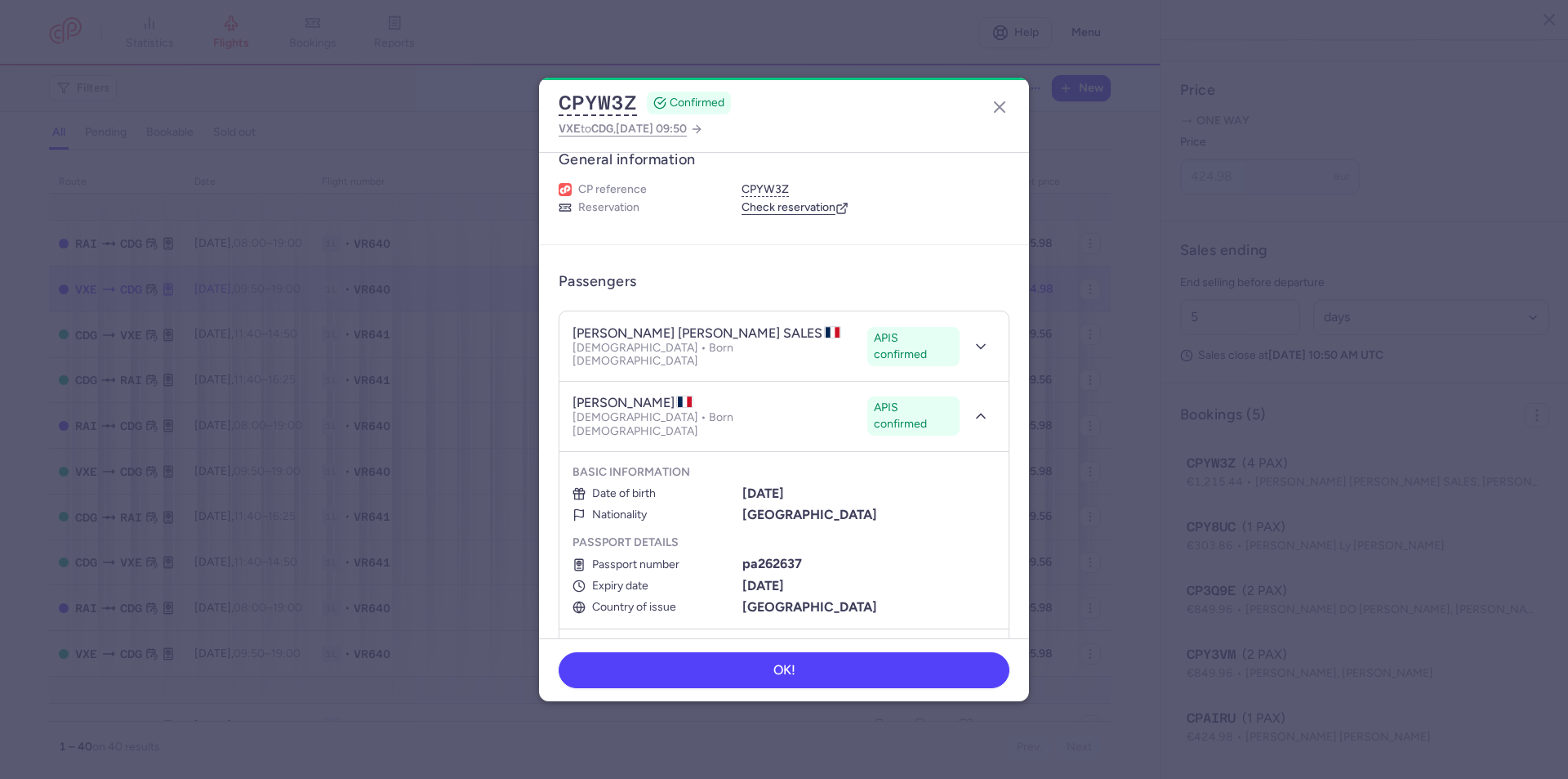
scroll to position [0, 0]
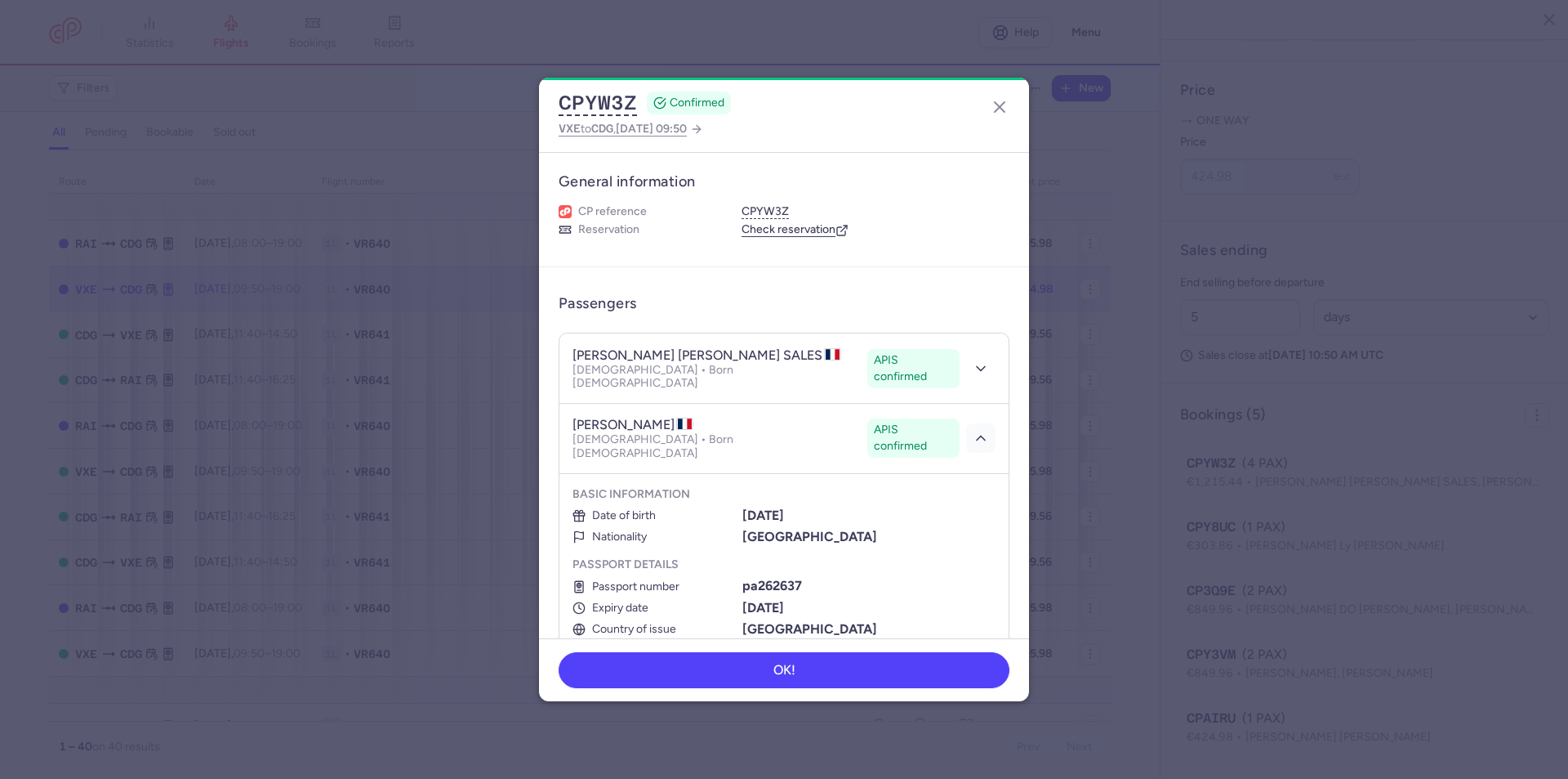
click at [973, 430] on icon "button" at bounding box center [980, 438] width 16 height 16
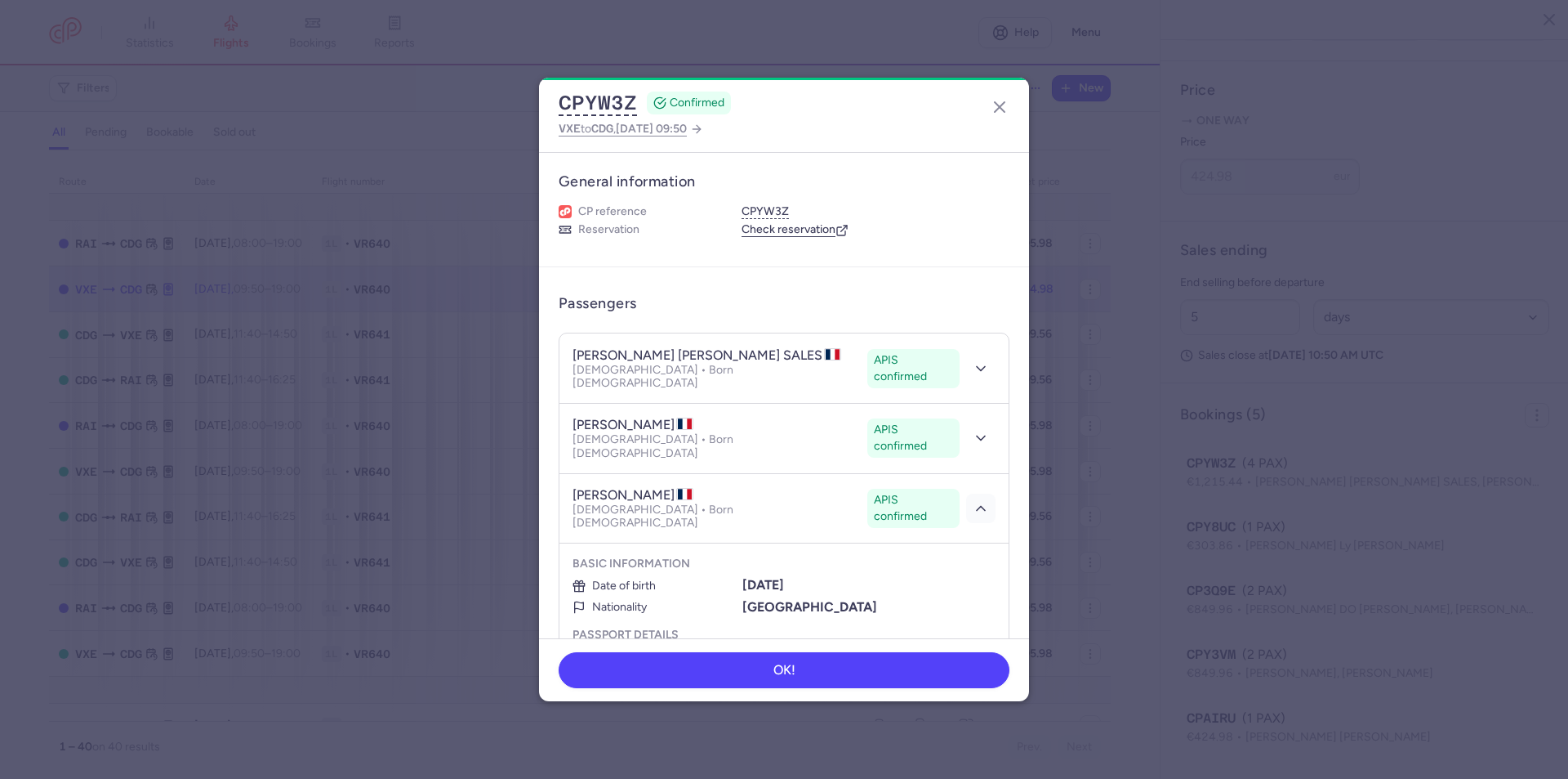
click at [973, 500] on icon "button" at bounding box center [980, 508] width 16 height 16
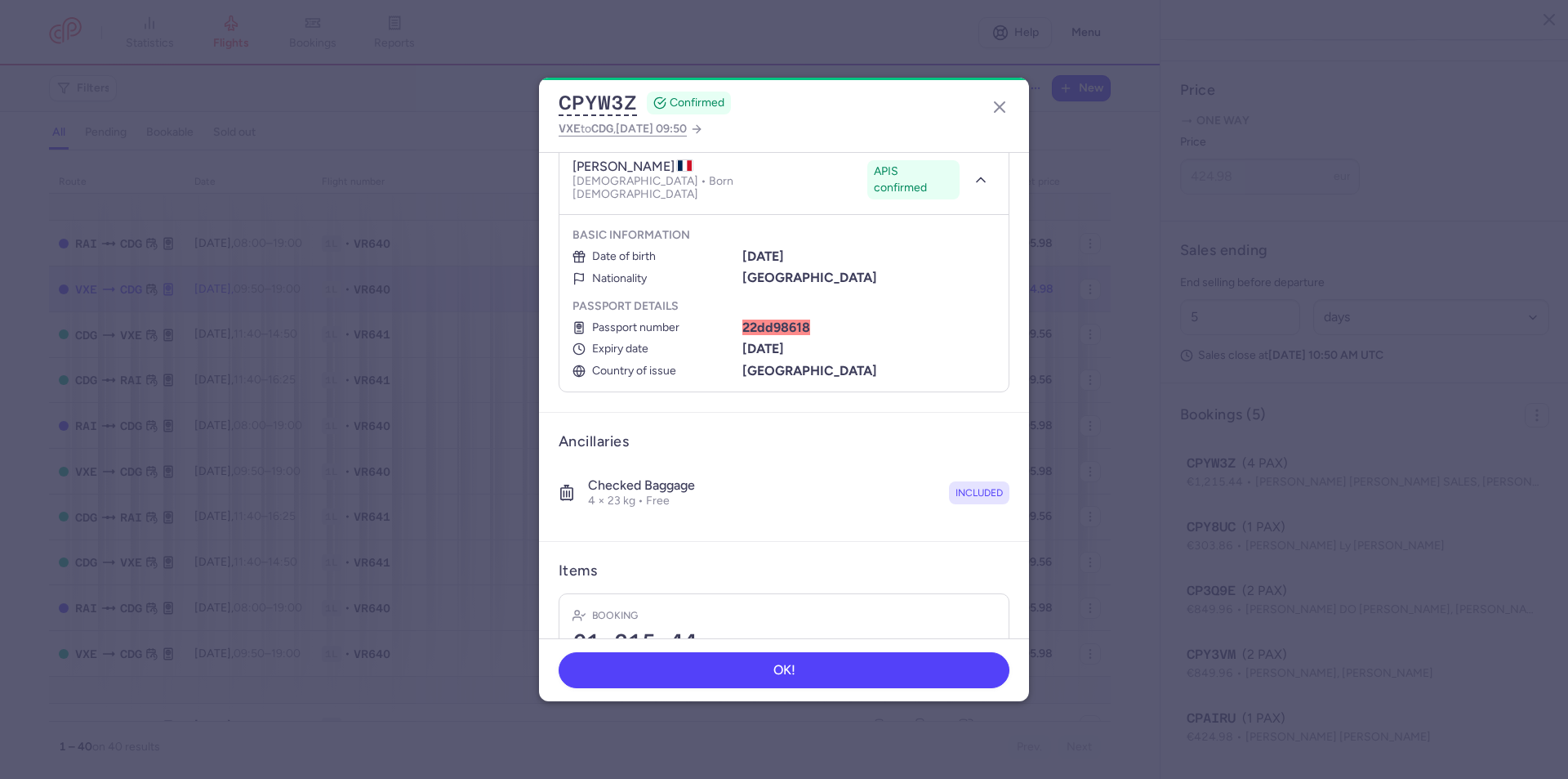
scroll to position [471, 0]
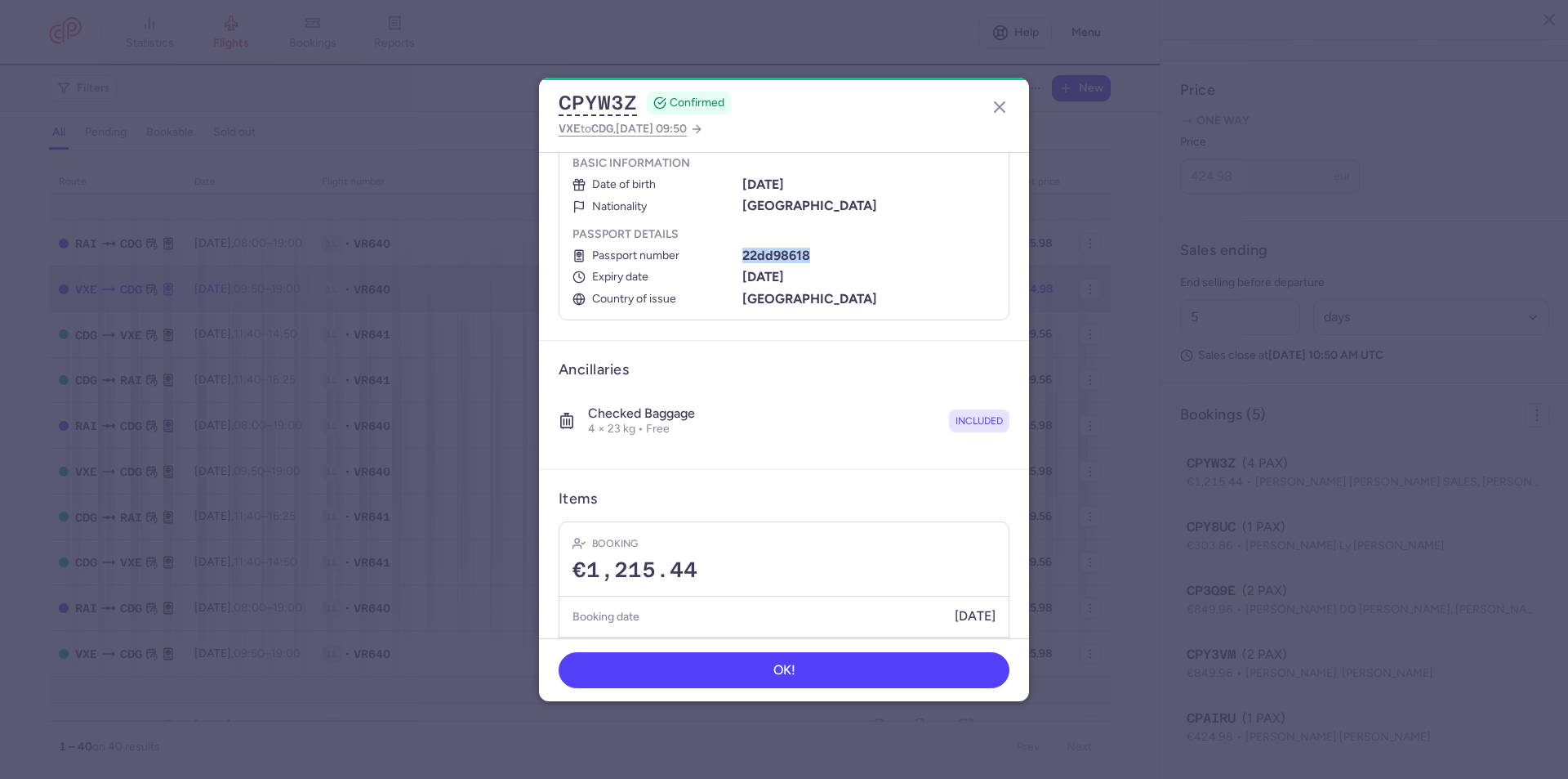
click at [642, 637] on button "Show transactions" at bounding box center [784, 654] width 449 height 34
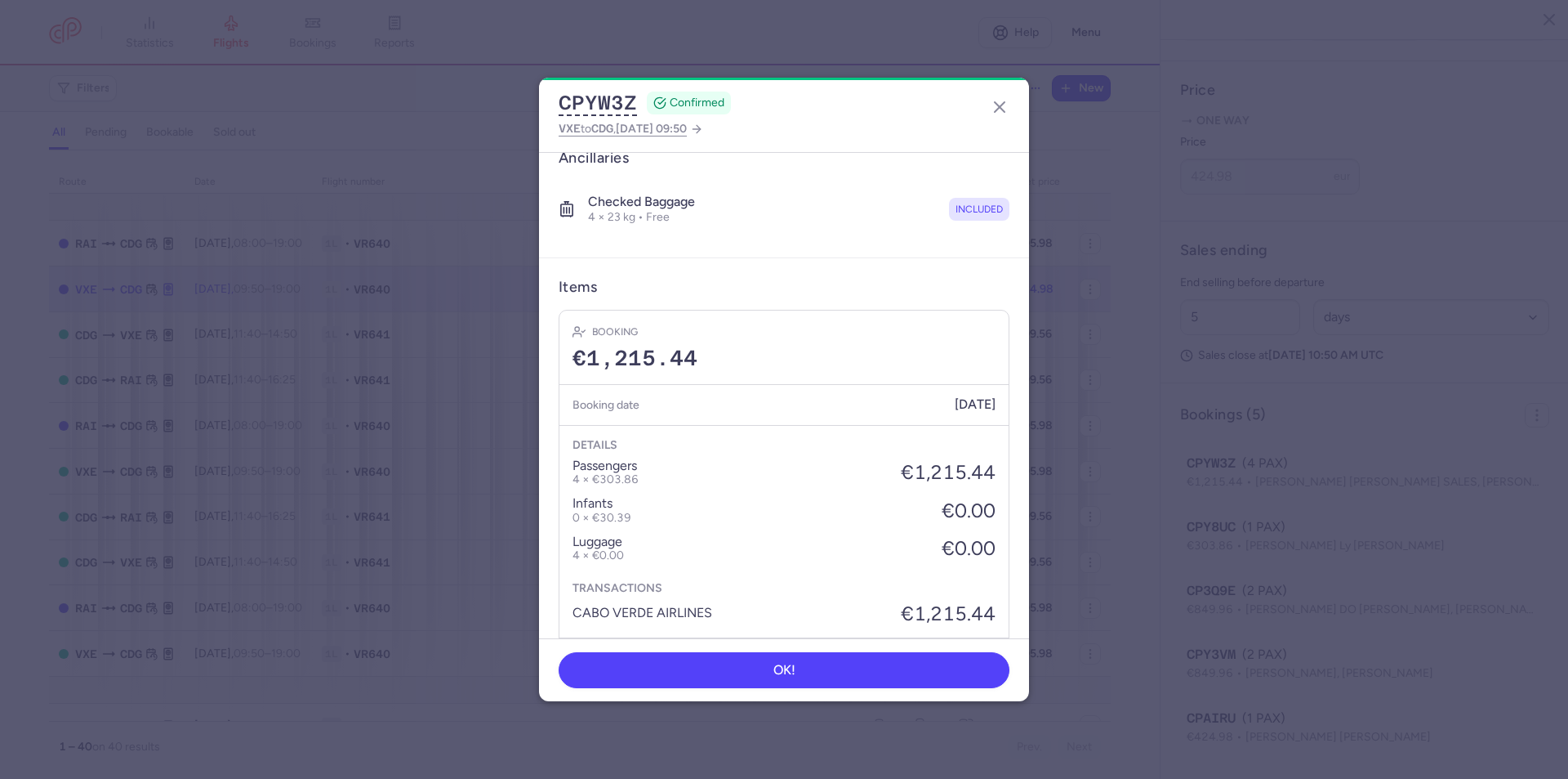
scroll to position [683, 0]
click at [989, 103] on button "button" at bounding box center [999, 107] width 26 height 26
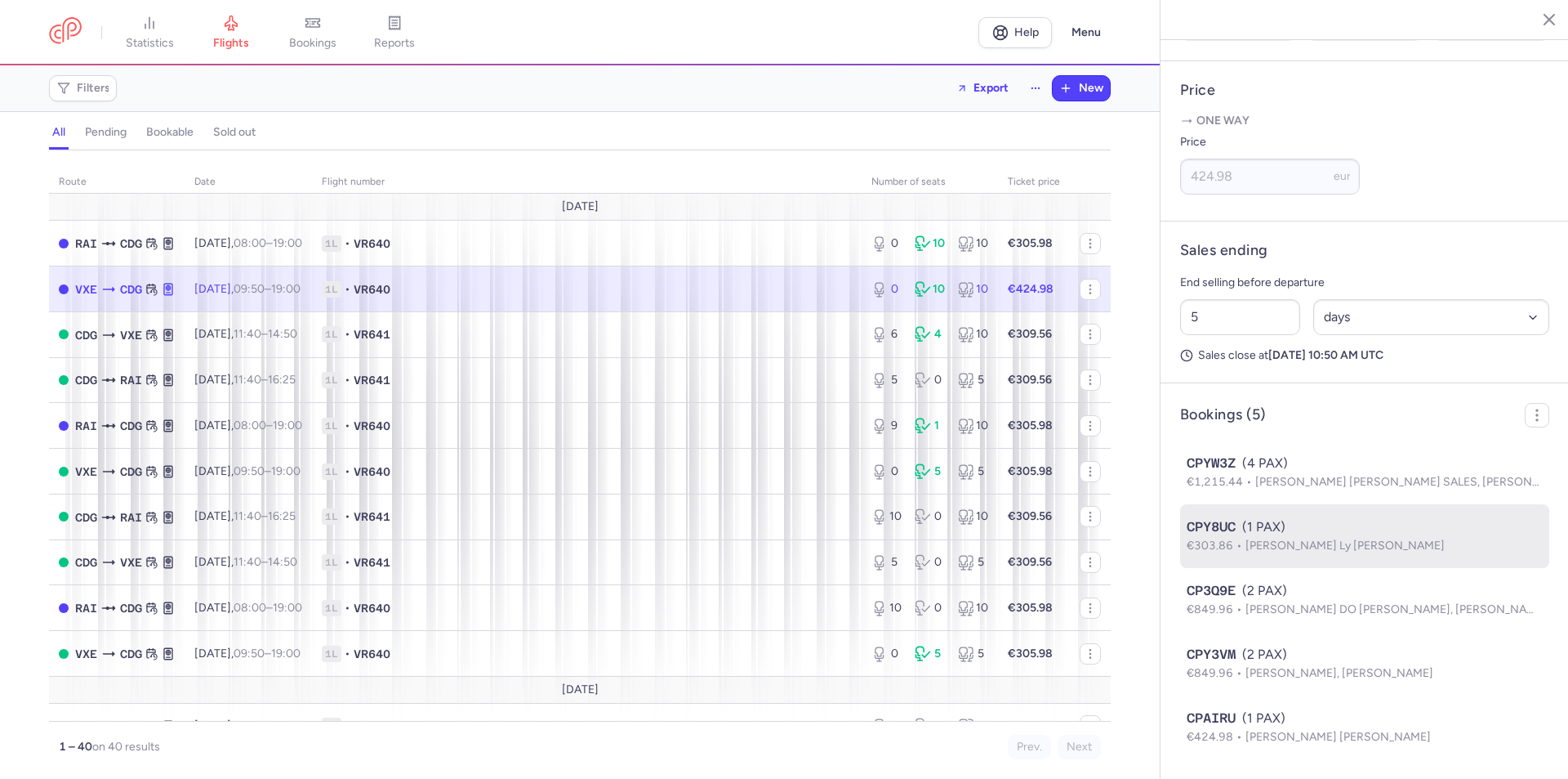
click at [1232, 526] on span "CPY8UC" at bounding box center [1211, 527] width 49 height 19
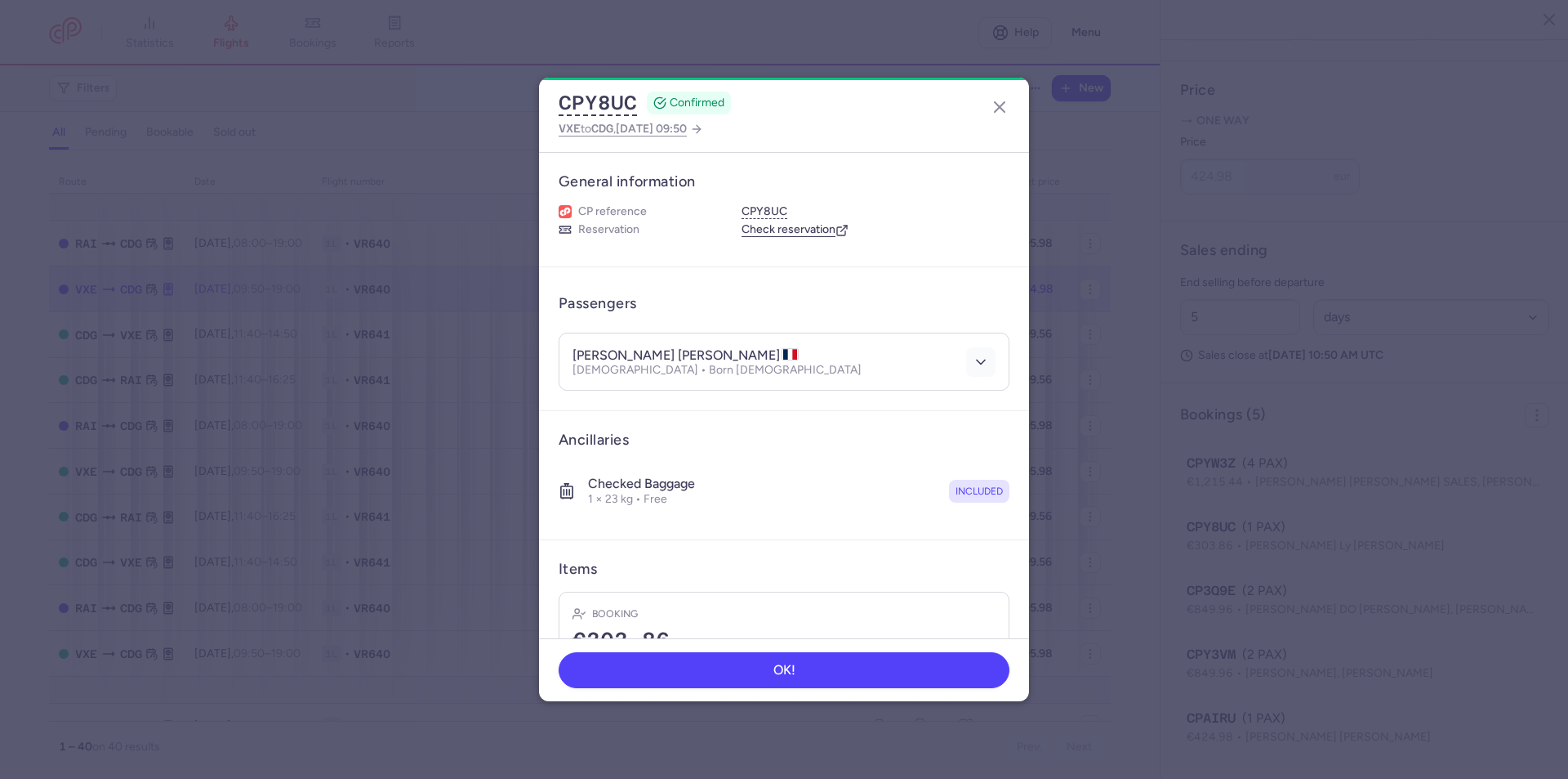
click at [973, 359] on icon "button" at bounding box center [980, 361] width 16 height 16
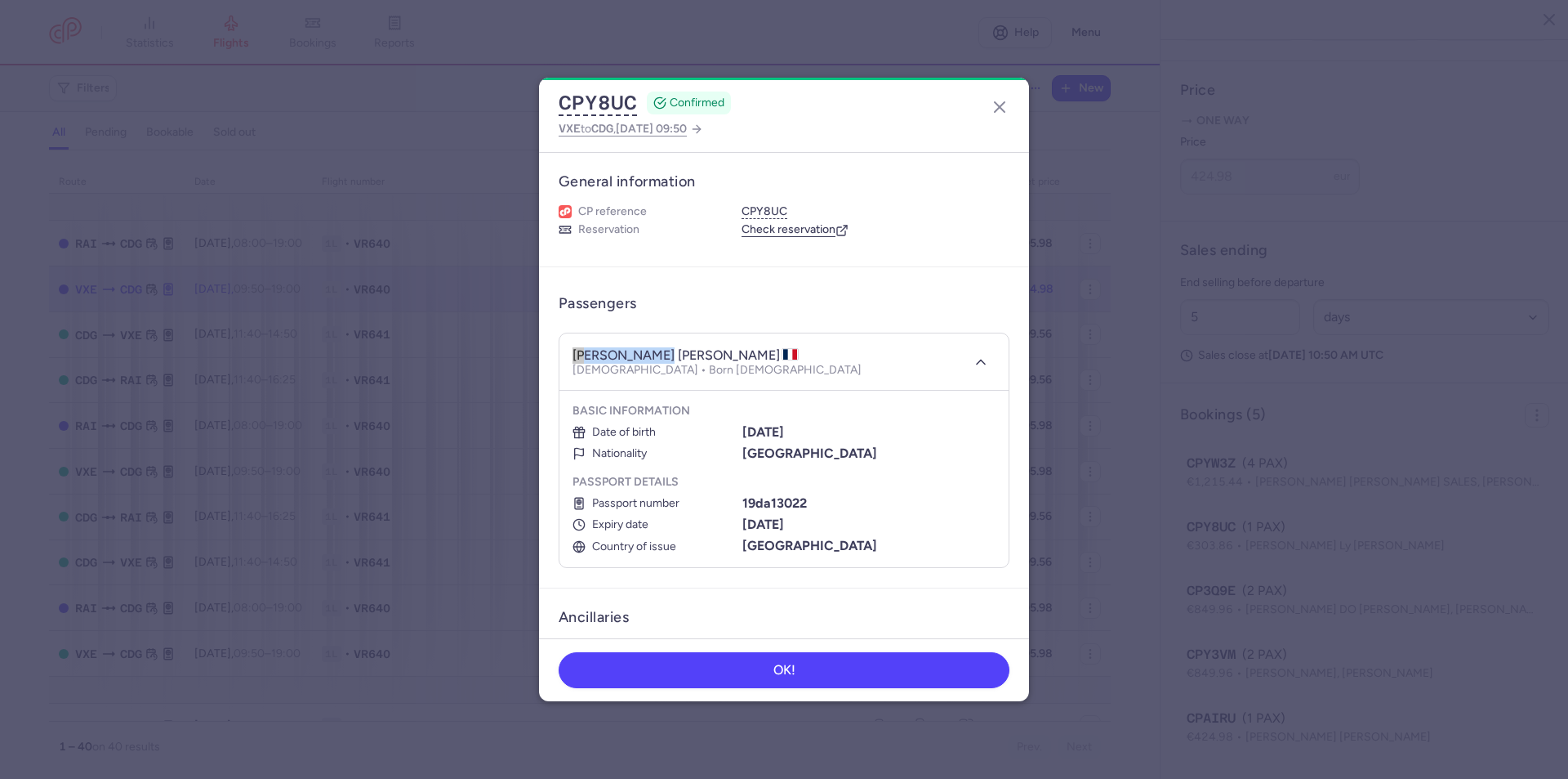
drag, startPoint x: 651, startPoint y: 357, endPoint x: 565, endPoint y: 351, distance: 86.2
click at [565, 351] on header "[PERSON_NAME] [PERSON_NAME] [DEMOGRAPHIC_DATA] • Born [DEMOGRAPHIC_DATA]" at bounding box center [784, 362] width 449 height 57
drag, startPoint x: 719, startPoint y: 349, endPoint x: 677, endPoint y: 354, distance: 42.3
click at [677, 354] on h4 "[PERSON_NAME] [PERSON_NAME]" at bounding box center [685, 355] width 226 height 16
click at [758, 426] on b "[DATE]" at bounding box center [763, 432] width 42 height 15
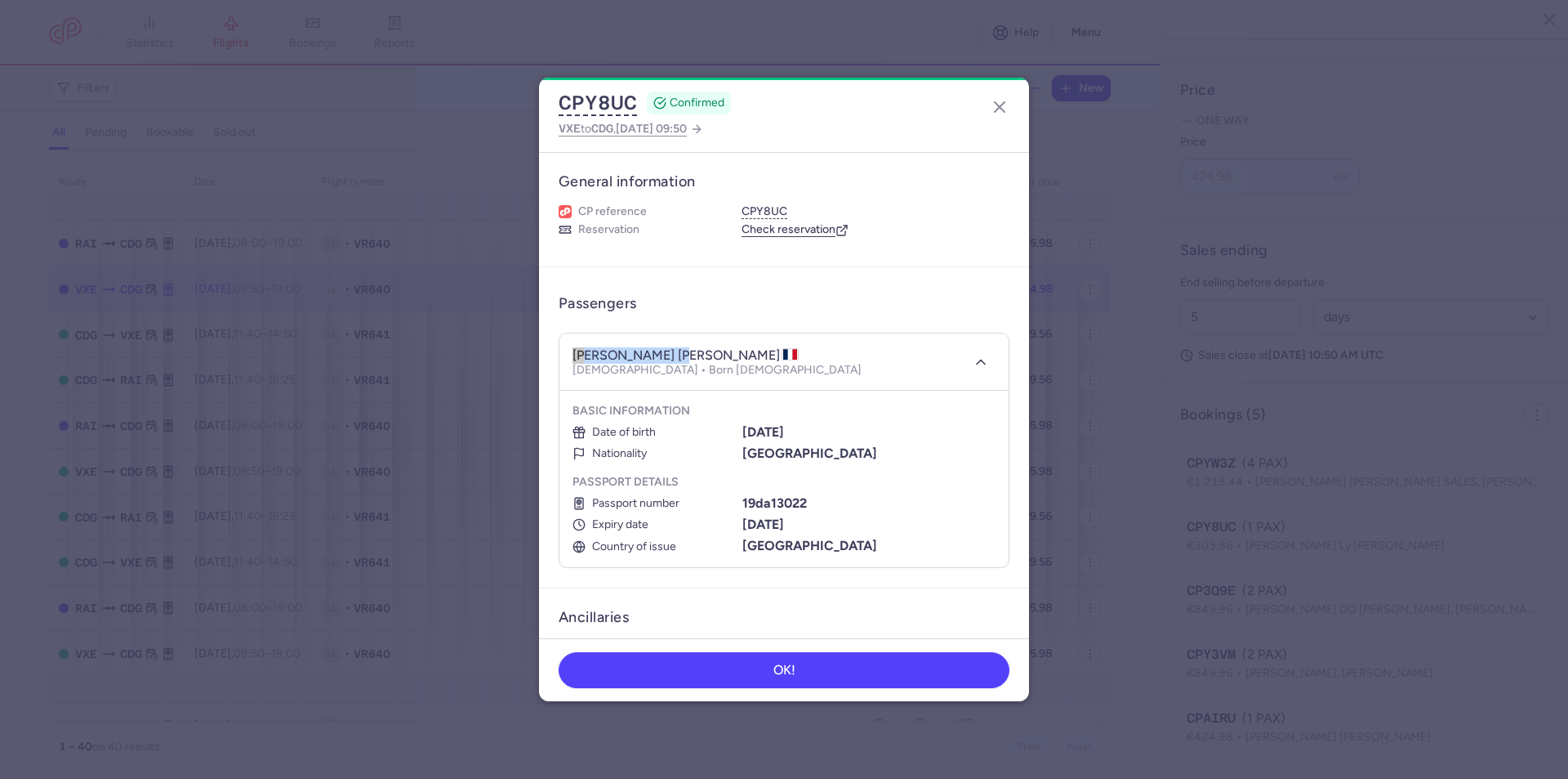
drag, startPoint x: 664, startPoint y: 353, endPoint x: 574, endPoint y: 349, distance: 90.1
click at [574, 349] on h4 "[PERSON_NAME] [PERSON_NAME]" at bounding box center [685, 355] width 226 height 16
drag, startPoint x: 716, startPoint y: 355, endPoint x: 671, endPoint y: 352, distance: 45.1
click at [671, 352] on h4 "[PERSON_NAME] [PERSON_NAME]" at bounding box center [685, 355] width 226 height 16
drag, startPoint x: 821, startPoint y: 434, endPoint x: 737, endPoint y: 429, distance: 84.1
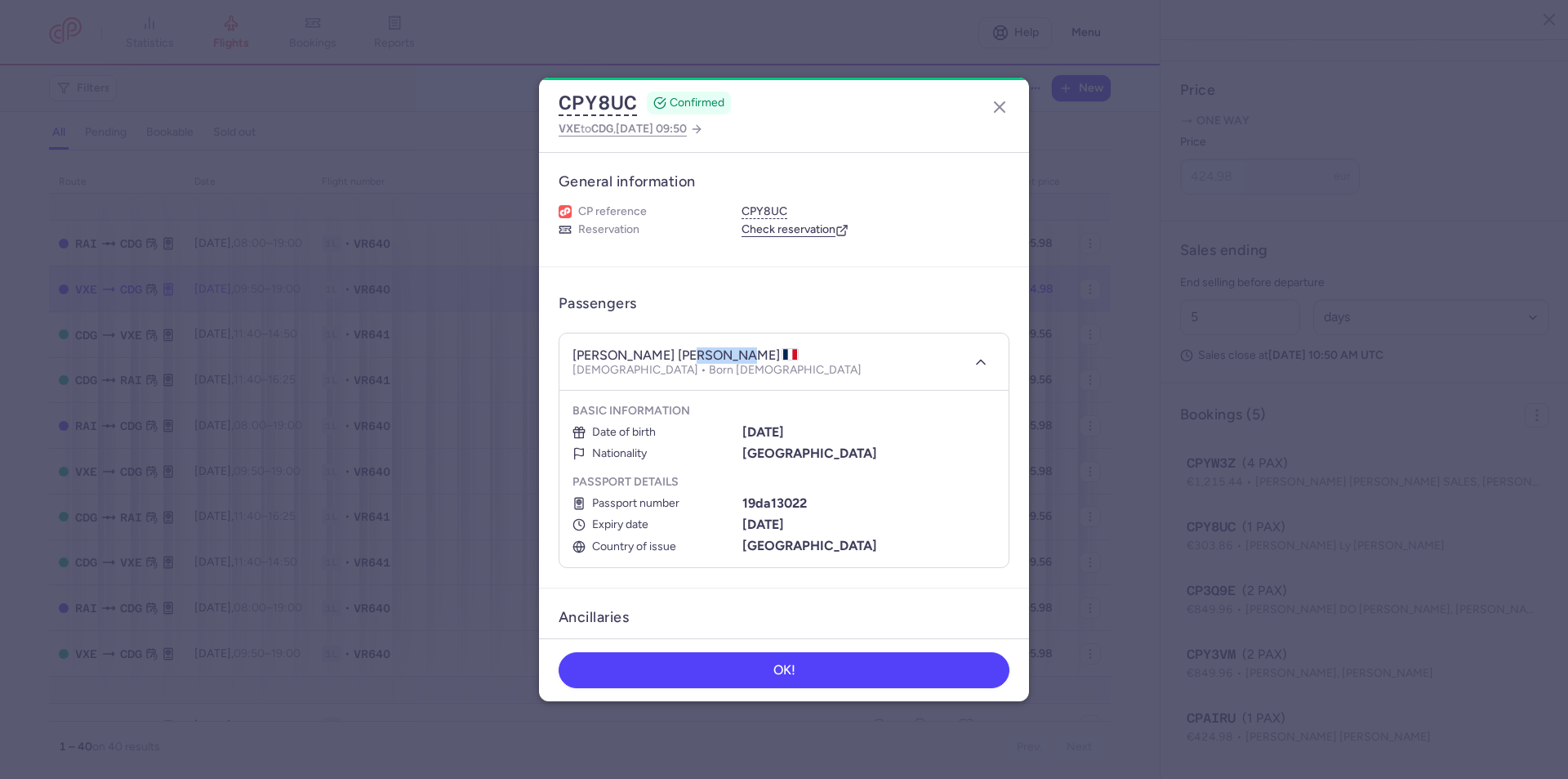
click at [734, 429] on li "Date of birth [DEMOGRAPHIC_DATA]" at bounding box center [784, 433] width 423 height 15
click at [824, 432] on div "[DATE]" at bounding box center [869, 433] width 254 height 15
drag, startPoint x: 815, startPoint y: 436, endPoint x: 740, endPoint y: 434, distance: 75.0
click at [742, 434] on div "[DATE]" at bounding box center [869, 433] width 254 height 15
drag, startPoint x: 805, startPoint y: 508, endPoint x: 741, endPoint y: 502, distance: 64.3
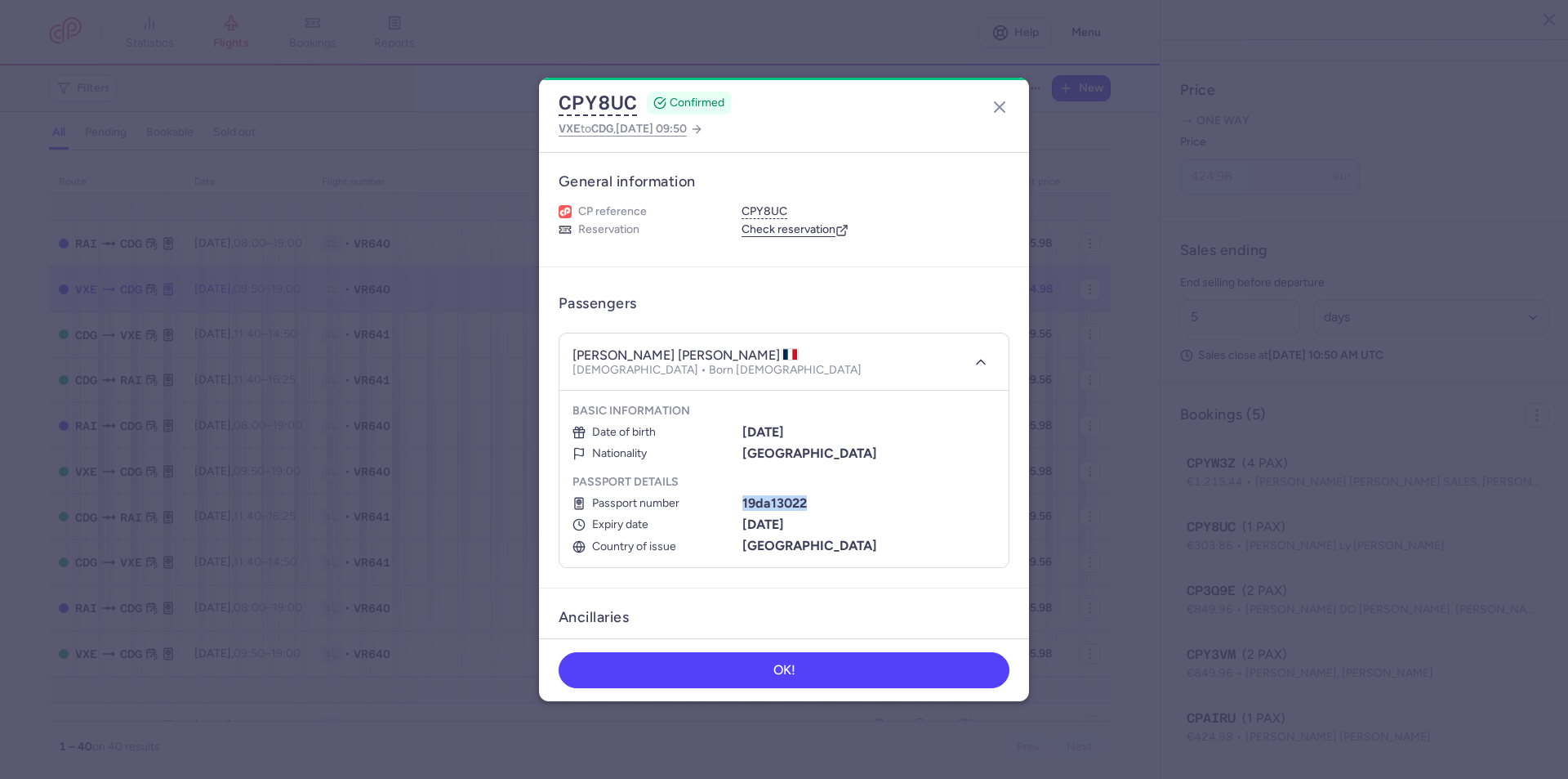
click at [742, 502] on div "19da13022" at bounding box center [869, 503] width 254 height 15
drag, startPoint x: 815, startPoint y: 523, endPoint x: 743, endPoint y: 528, distance: 72.2
click at [743, 528] on div "[DATE]" at bounding box center [869, 525] width 254 height 15
click at [743, 528] on b "[DATE]" at bounding box center [763, 524] width 42 height 15
drag, startPoint x: 813, startPoint y: 524, endPoint x: 740, endPoint y: 518, distance: 73.2
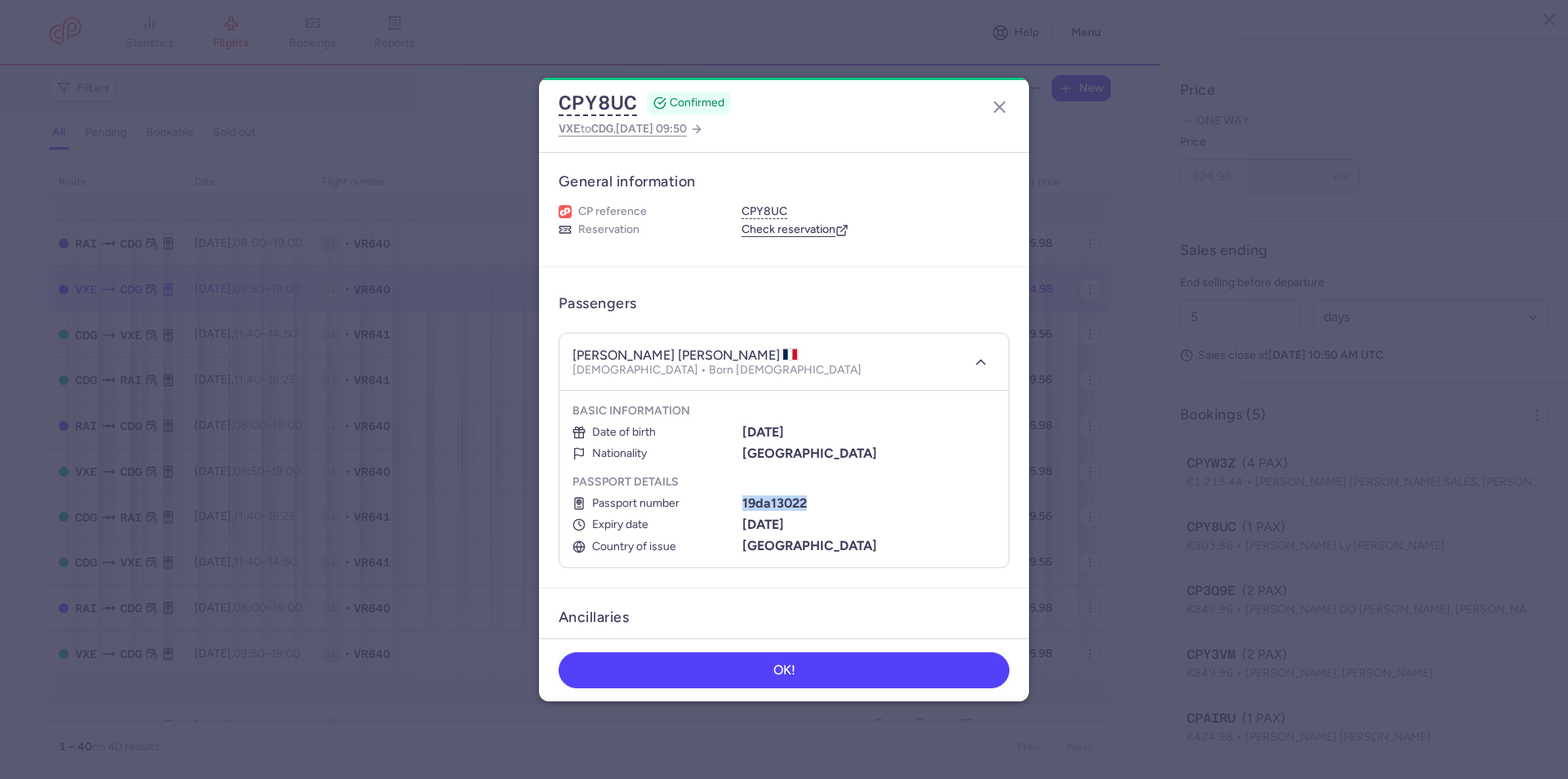
click at [742, 522] on div "[DATE]" at bounding box center [869, 525] width 254 height 15
click at [992, 104] on icon "button" at bounding box center [999, 107] width 19 height 19
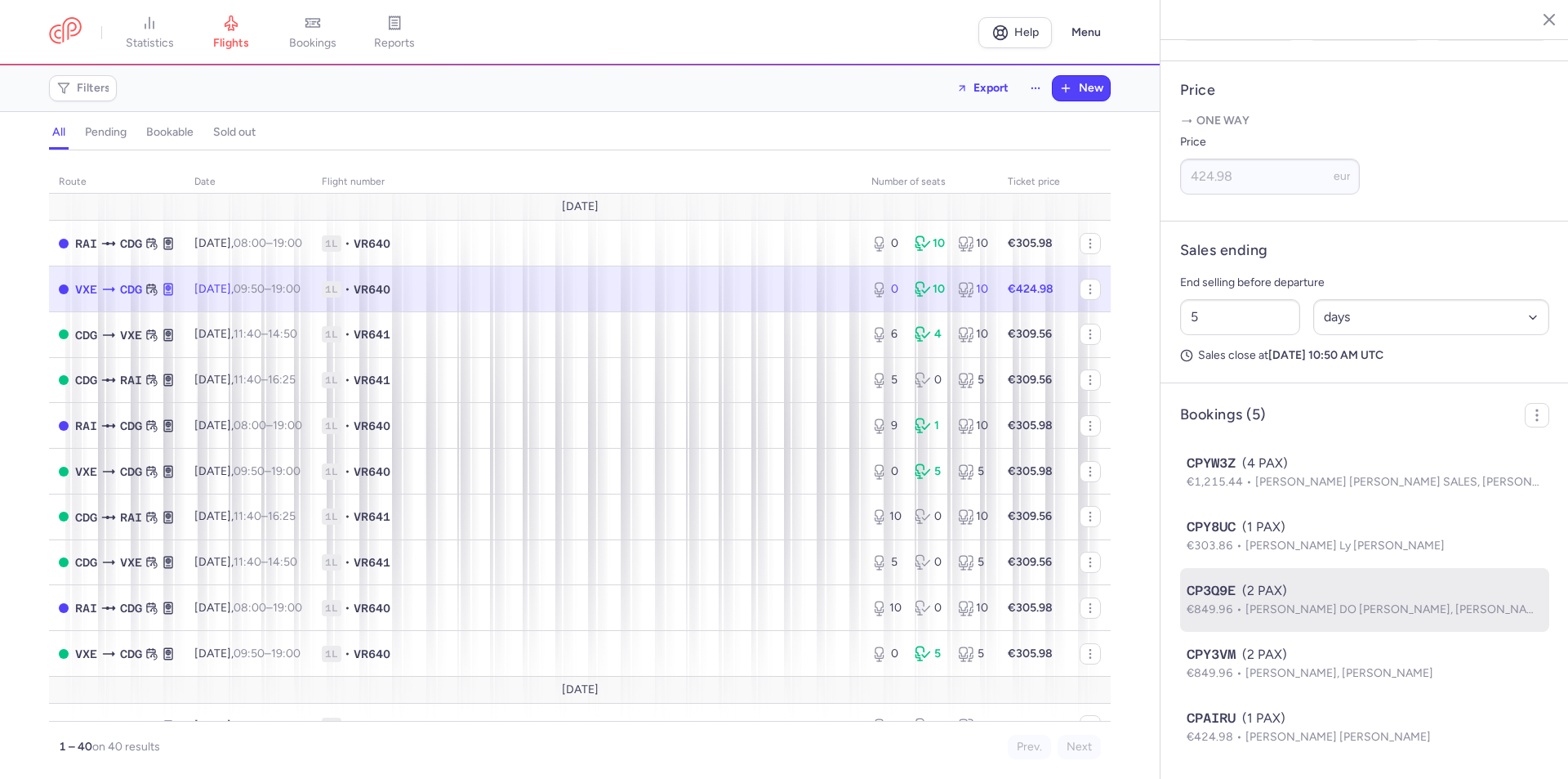
click at [1256, 595] on div "CP3Q9E (2 PAX)" at bounding box center [1365, 591] width 356 height 19
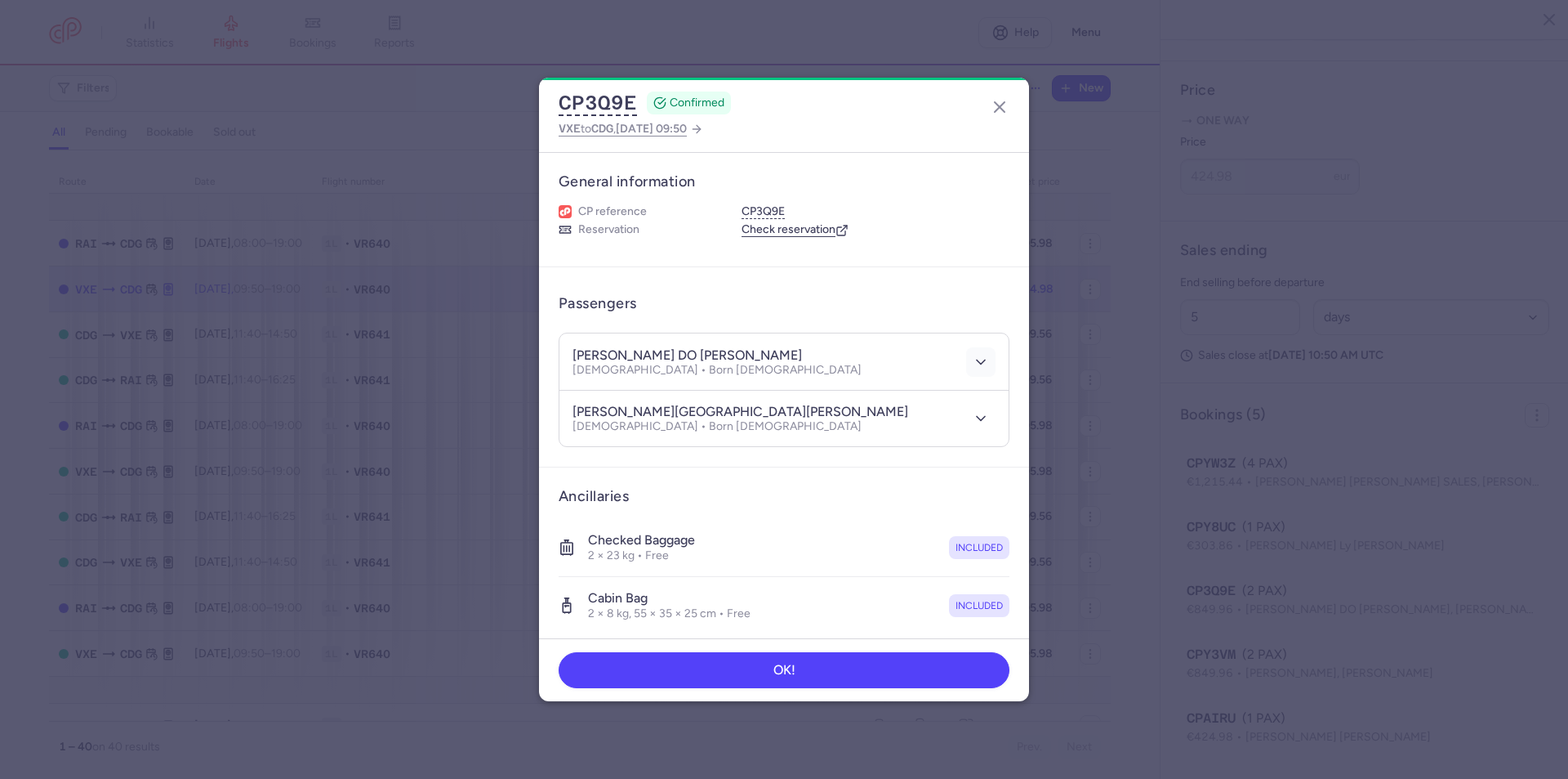
click at [973, 357] on icon "button" at bounding box center [980, 361] width 16 height 16
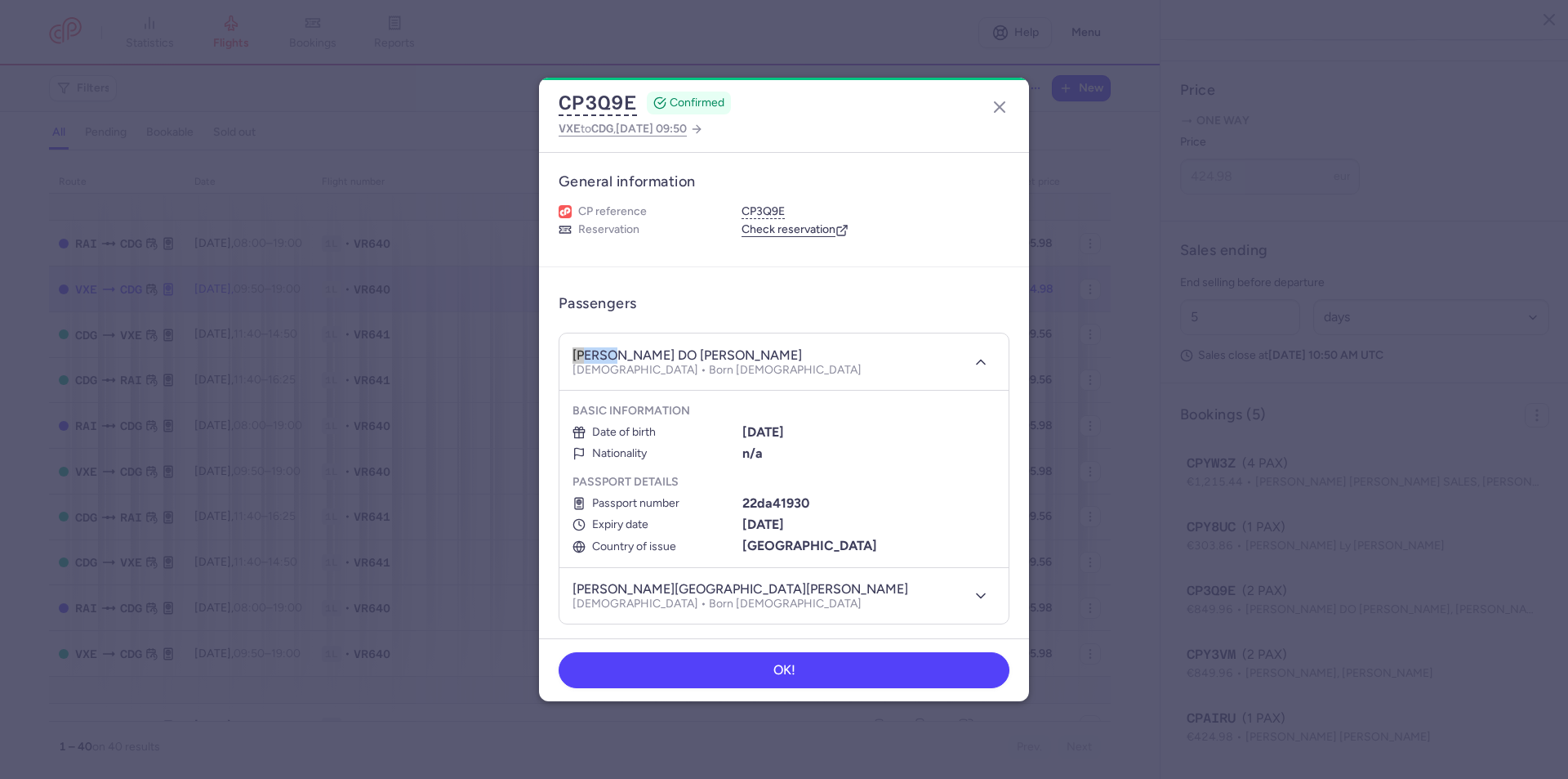
drag, startPoint x: 613, startPoint y: 355, endPoint x: 574, endPoint y: 350, distance: 39.3
click at [574, 349] on h4 "[PERSON_NAME] DO [PERSON_NAME]" at bounding box center [687, 355] width 229 height 16
drag, startPoint x: 744, startPoint y: 359, endPoint x: 621, endPoint y: 355, distance: 123.1
click at [621, 355] on div "[PERSON_NAME] DO [PERSON_NAME] [DEMOGRAPHIC_DATA] • Born [DEMOGRAPHIC_DATA]" at bounding box center [766, 361] width 387 height 30
drag, startPoint x: 820, startPoint y: 433, endPoint x: 741, endPoint y: 426, distance: 79.3
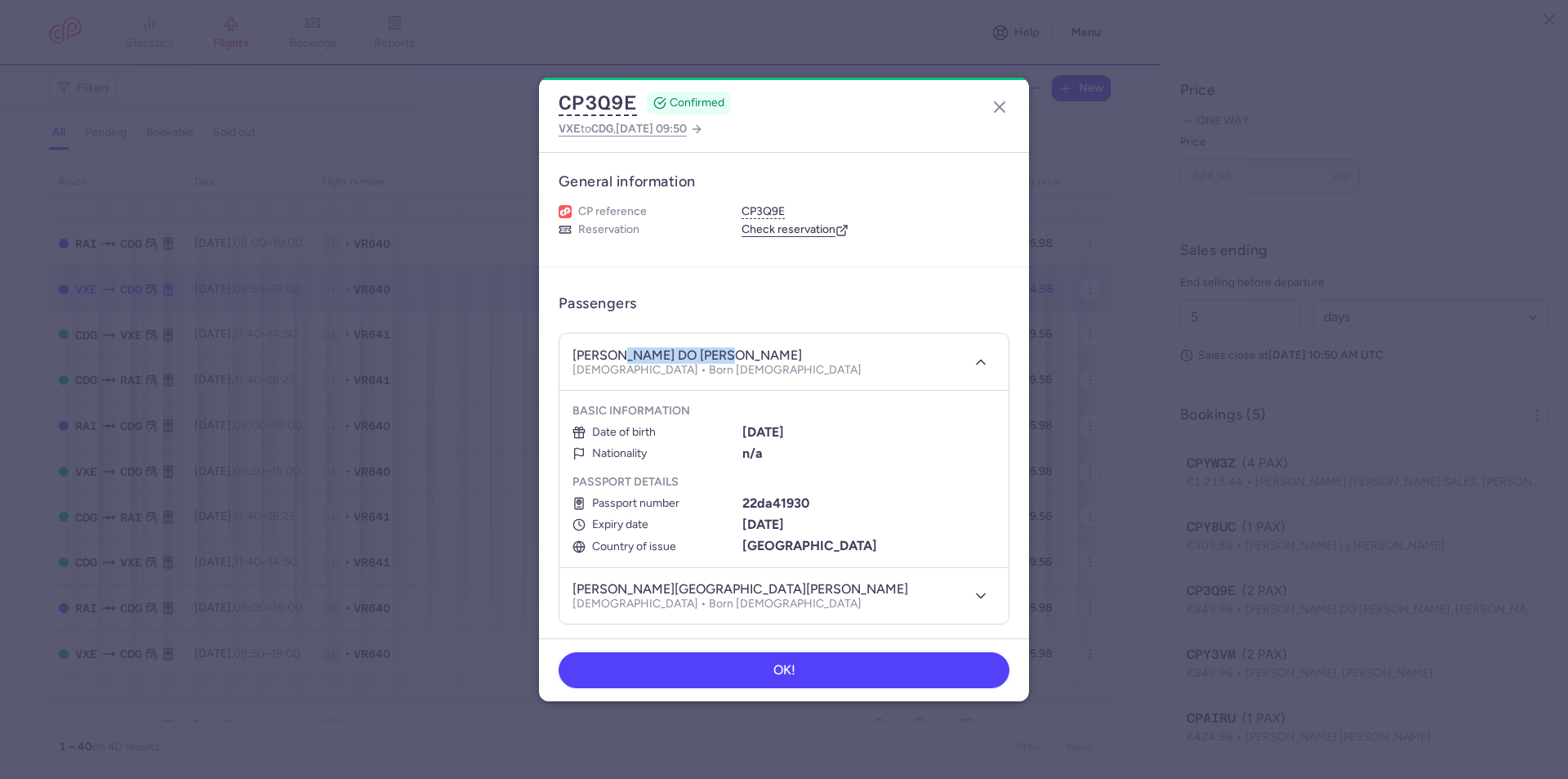
click at [742, 425] on div "[DATE]" at bounding box center [869, 433] width 254 height 15
drag, startPoint x: 810, startPoint y: 504, endPoint x: 740, endPoint y: 501, distance: 70.1
click at [742, 501] on div "22da41930" at bounding box center [869, 503] width 254 height 15
drag, startPoint x: 824, startPoint y: 526, endPoint x: 741, endPoint y: 521, distance: 83.2
click at [742, 521] on div "[DATE]" at bounding box center [869, 525] width 254 height 15
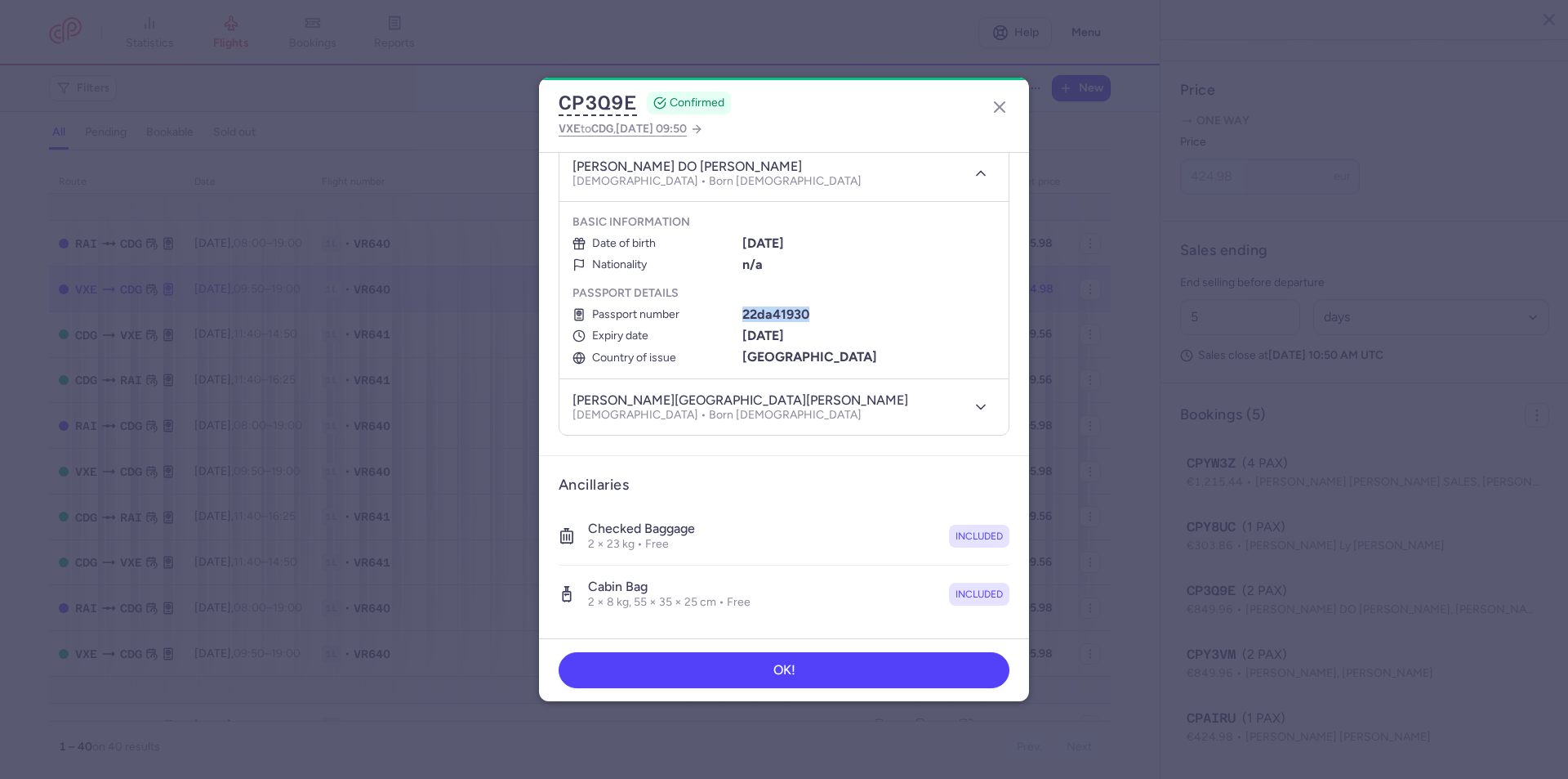
scroll to position [245, 0]
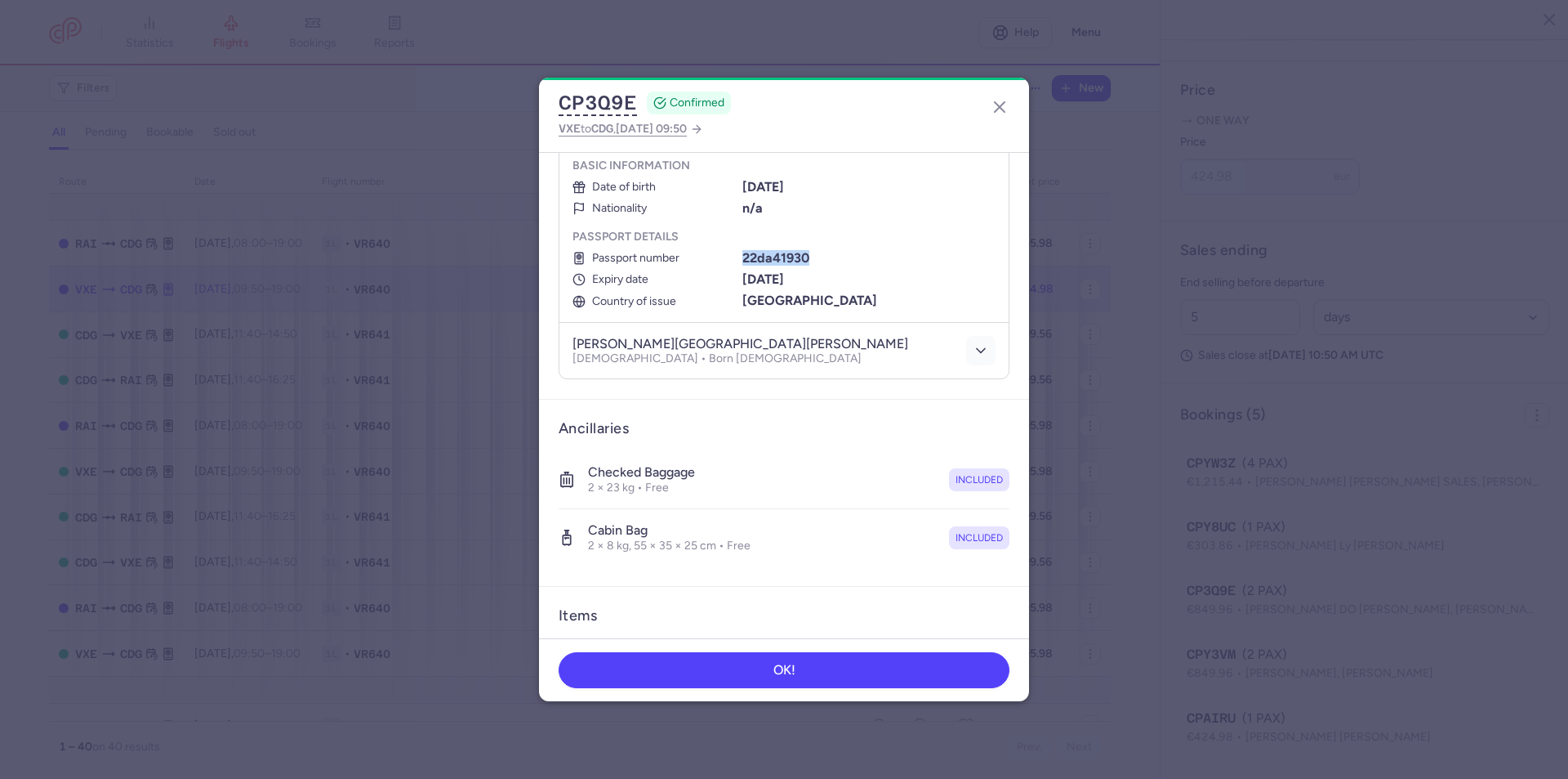
click at [973, 345] on icon "button" at bounding box center [980, 350] width 16 height 16
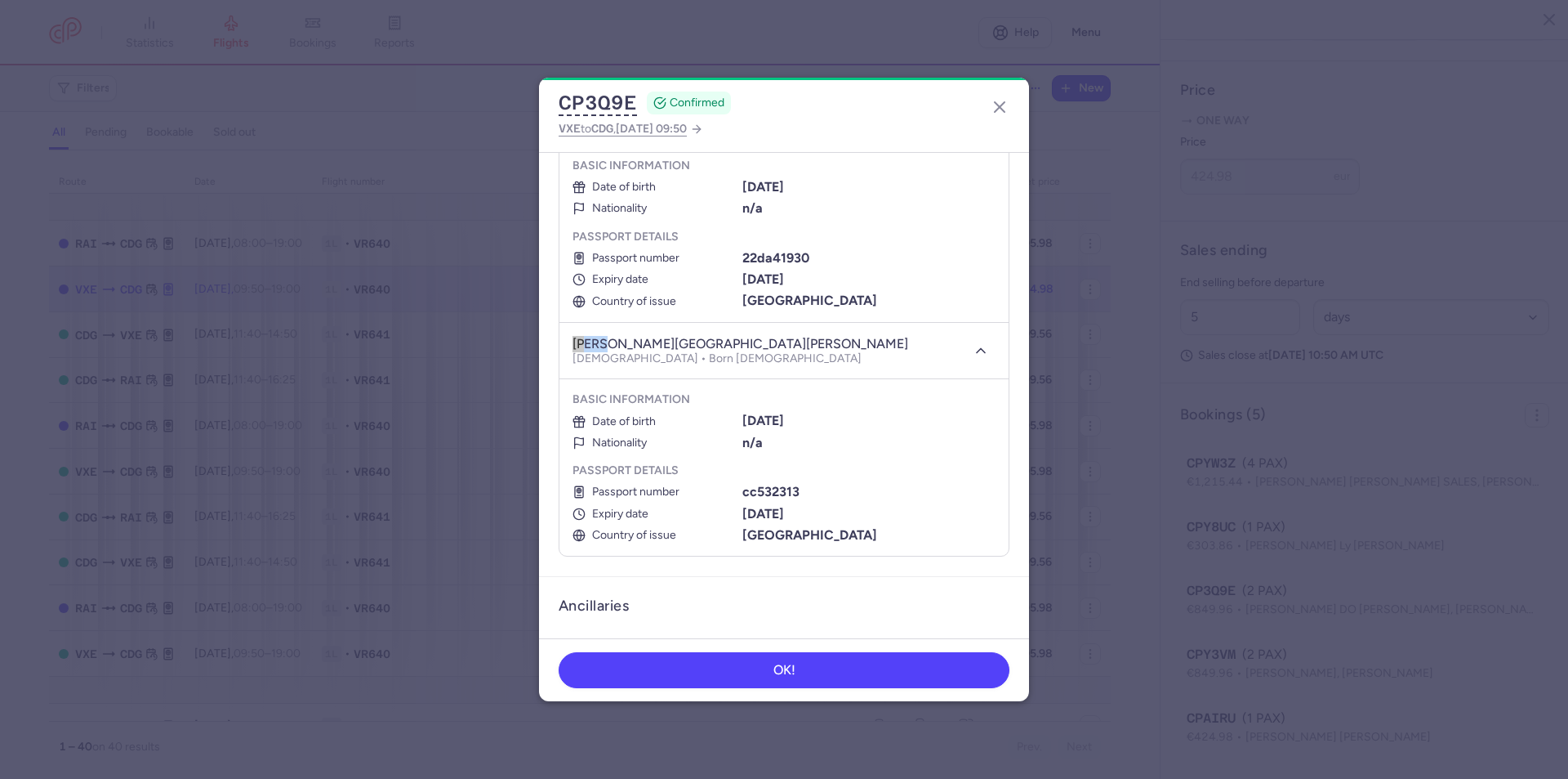
drag, startPoint x: 600, startPoint y: 343, endPoint x: 572, endPoint y: 344, distance: 28.0
click at [572, 344] on header "[PERSON_NAME] DO [PERSON_NAME] [DEMOGRAPHIC_DATA] • Born [DEMOGRAPHIC_DATA]" at bounding box center [784, 351] width 449 height 57
drag, startPoint x: 719, startPoint y: 345, endPoint x: 604, endPoint y: 347, distance: 115.0
click at [604, 347] on div "[PERSON_NAME] DO [PERSON_NAME] [DEMOGRAPHIC_DATA] • Born [DEMOGRAPHIC_DATA]" at bounding box center [766, 351] width 387 height 30
drag, startPoint x: 812, startPoint y: 423, endPoint x: 740, endPoint y: 417, distance: 72.2
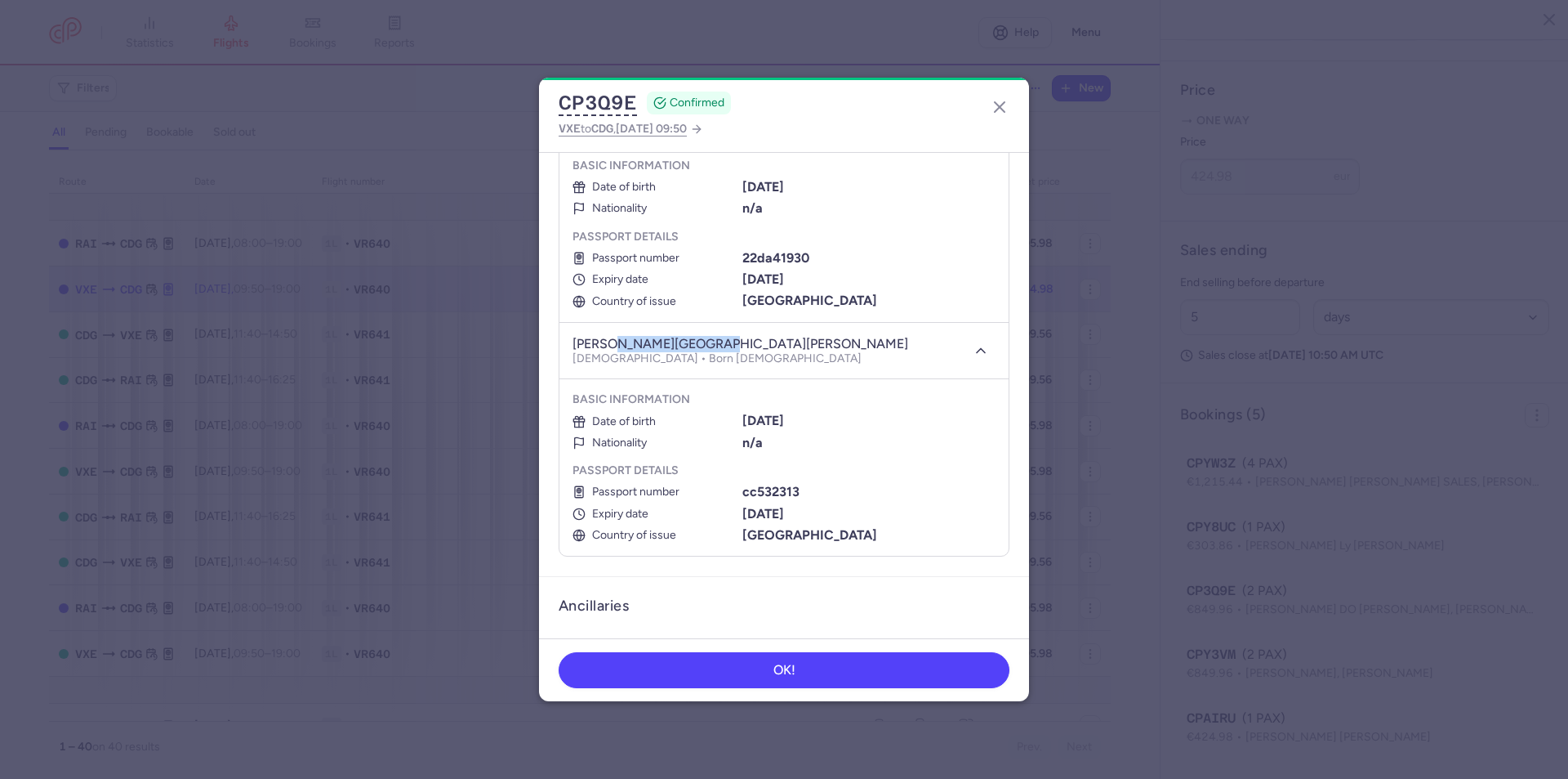
click at [742, 417] on b "[DATE]" at bounding box center [763, 420] width 42 height 15
drag, startPoint x: 804, startPoint y: 492, endPoint x: 742, endPoint y: 492, distance: 62.0
click at [742, 492] on div "cc532313" at bounding box center [869, 492] width 254 height 15
drag, startPoint x: 816, startPoint y: 513, endPoint x: 742, endPoint y: 513, distance: 74.0
click at [742, 513] on div "[DATE]" at bounding box center [869, 514] width 254 height 15
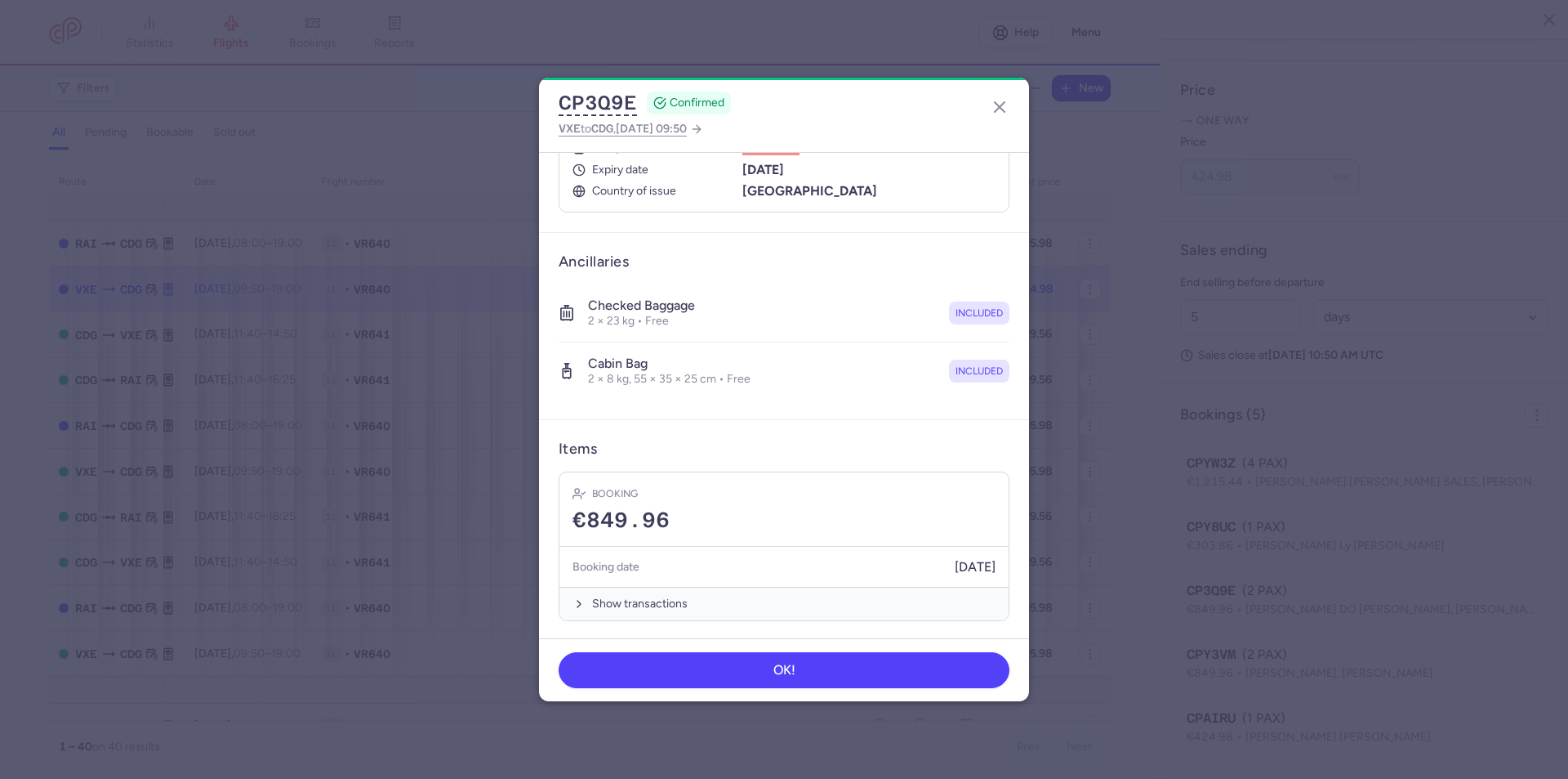
scroll to position [592, 0]
click at [999, 107] on icon "button" at bounding box center [999, 107] width 19 height 19
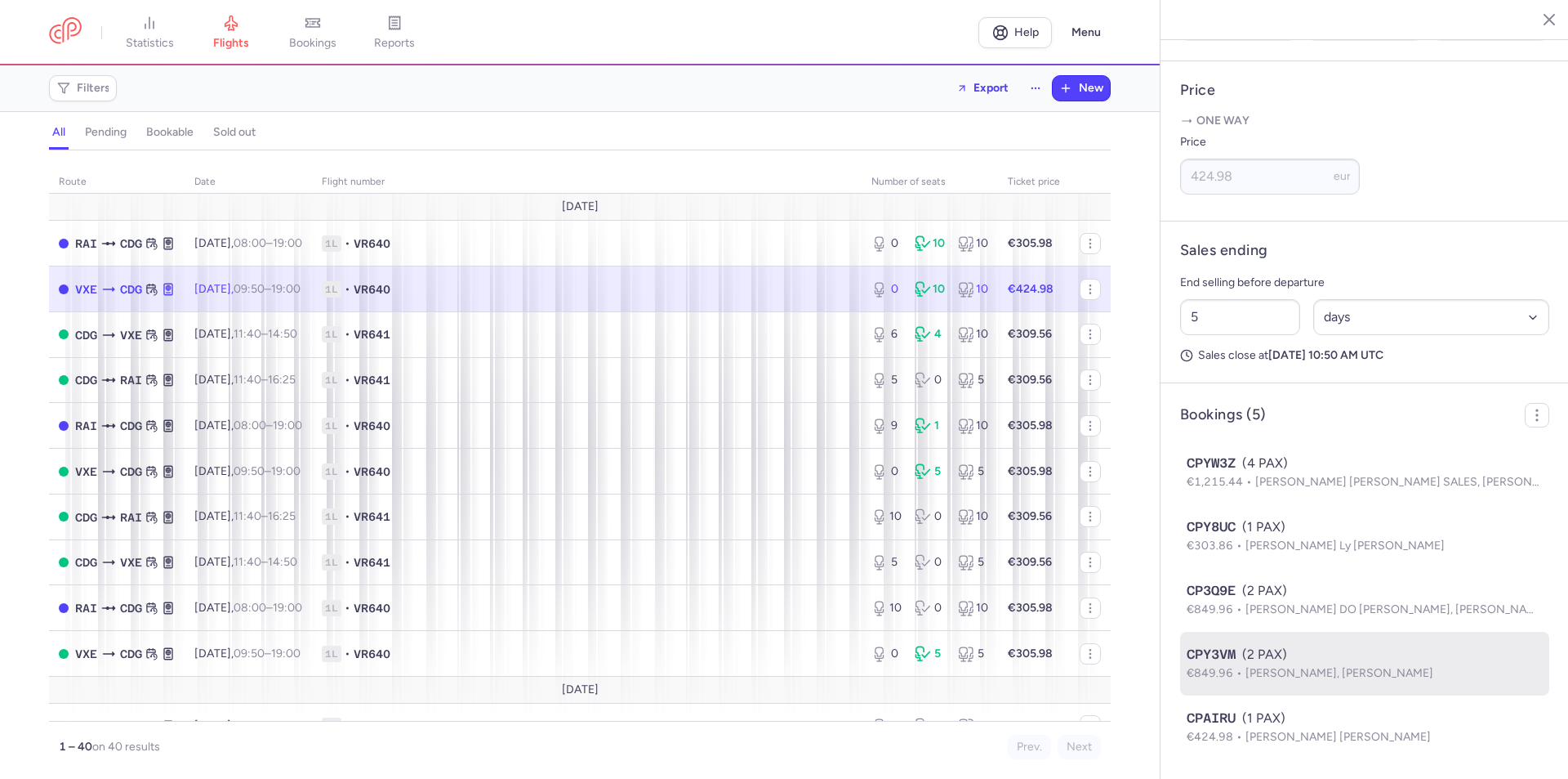
click at [1221, 665] on p "€849.96 [PERSON_NAME], [PERSON_NAME]" at bounding box center [1365, 673] width 356 height 18
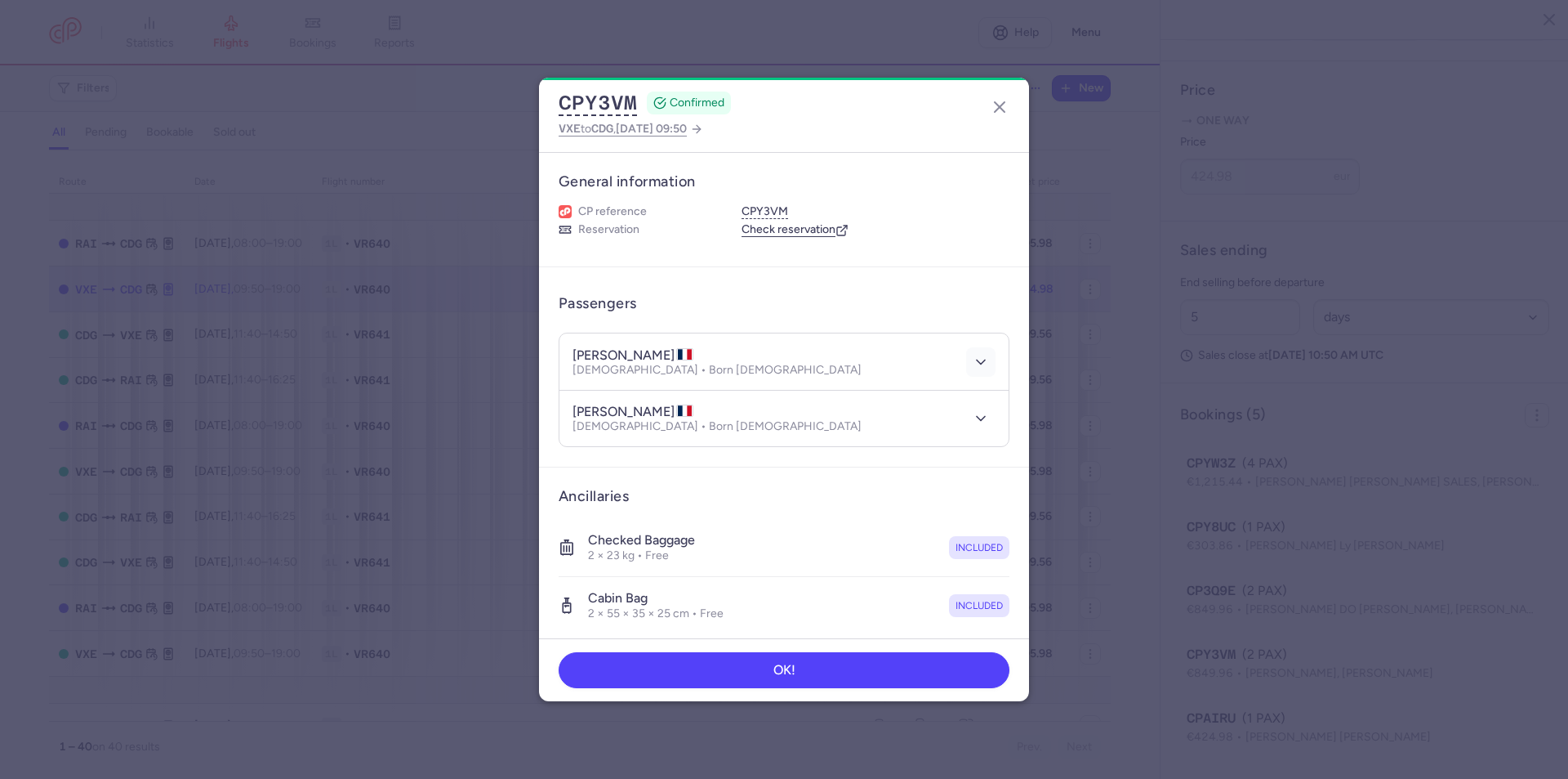
click at [973, 360] on icon "button" at bounding box center [980, 361] width 16 height 16
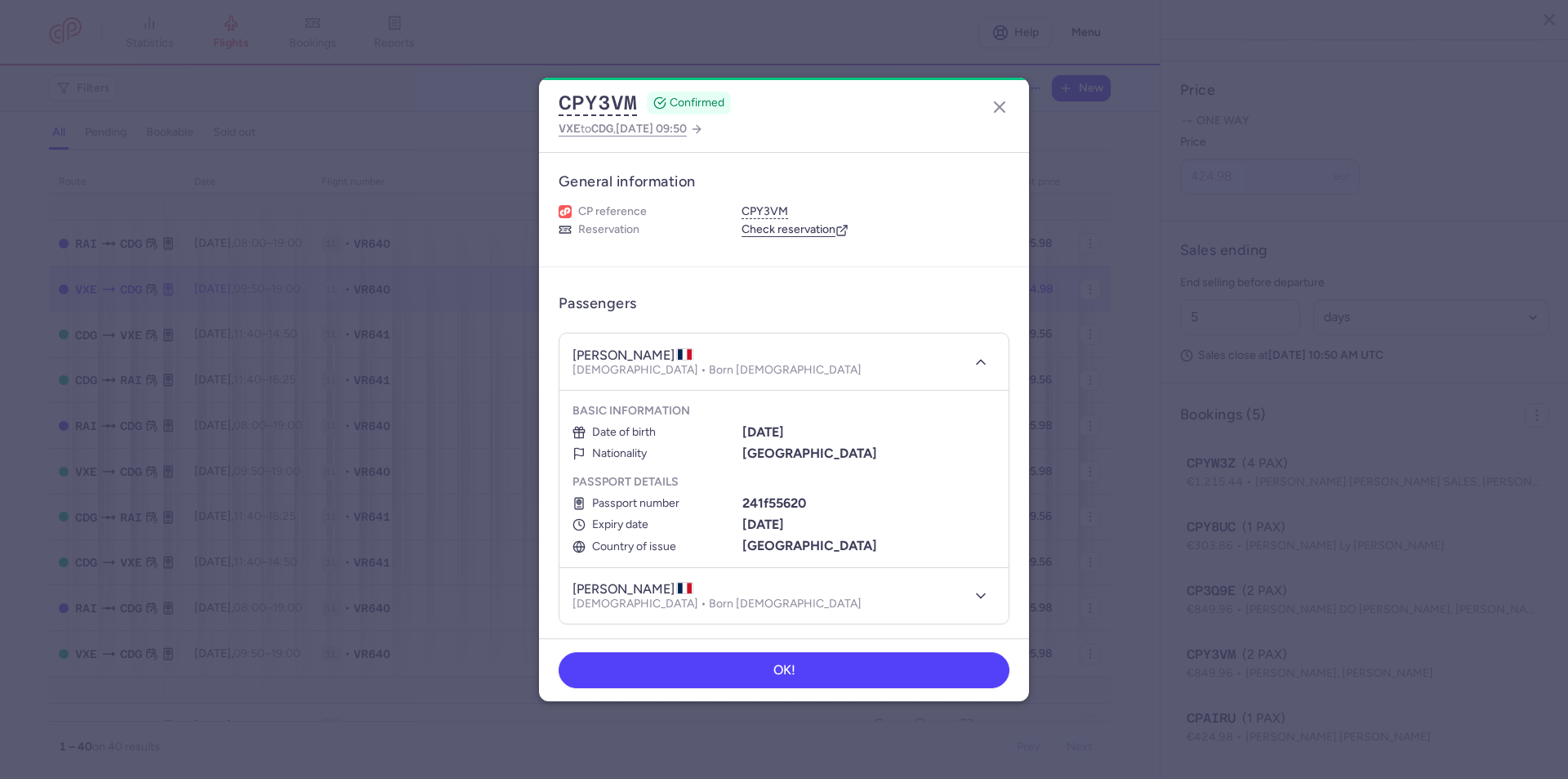
click at [608, 355] on h4 "[PERSON_NAME]" at bounding box center [633, 355] width 121 height 16
drag, startPoint x: 611, startPoint y: 352, endPoint x: 568, endPoint y: 350, distance: 43.0
click at [568, 350] on header "[PERSON_NAME] [DEMOGRAPHIC_DATA] • Born [DEMOGRAPHIC_DATA]" at bounding box center [784, 362] width 449 height 57
drag, startPoint x: 655, startPoint y: 355, endPoint x: 616, endPoint y: 355, distance: 39.0
click at [616, 355] on h4 "[PERSON_NAME]" at bounding box center [633, 355] width 121 height 16
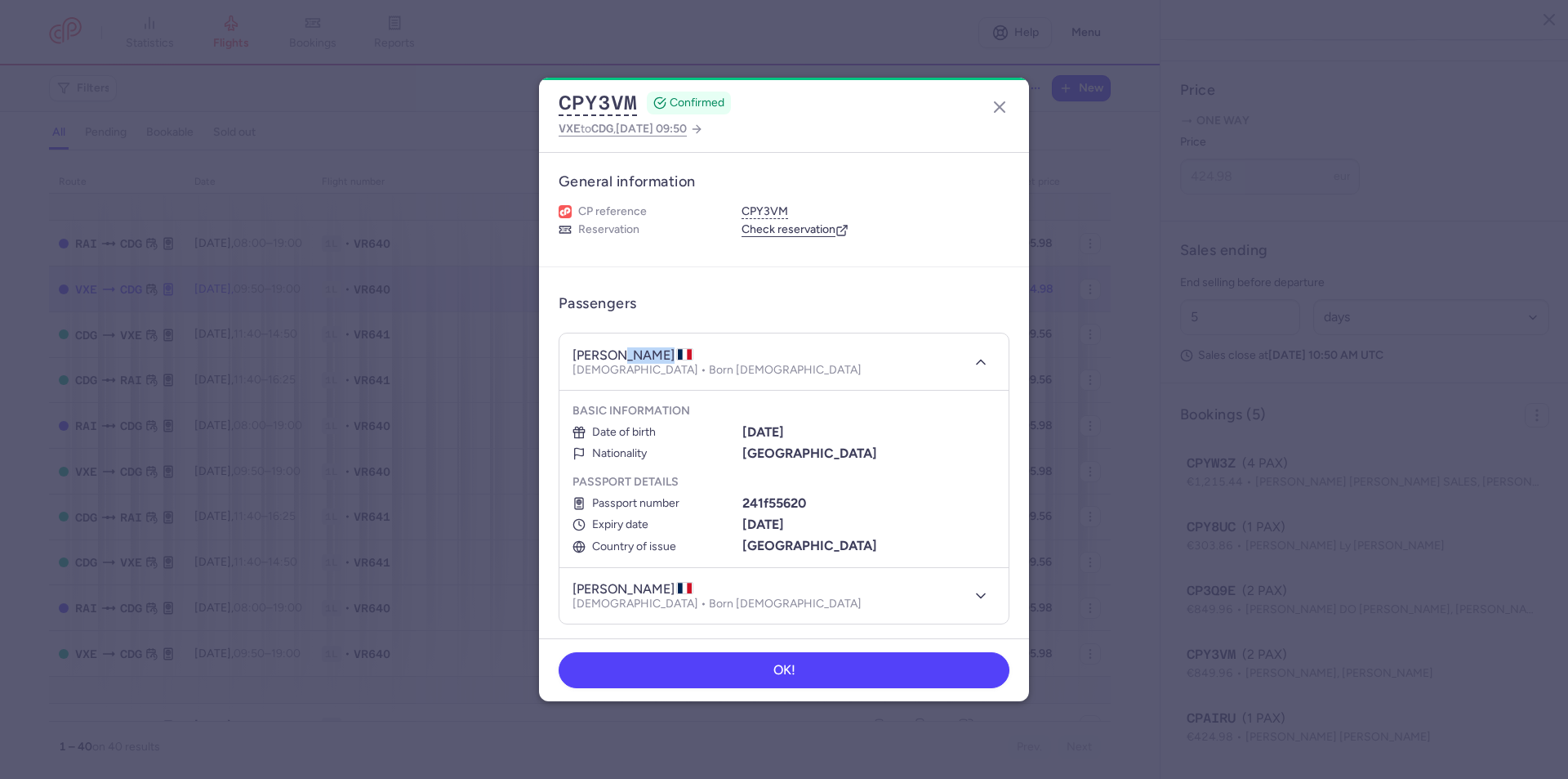
drag, startPoint x: 809, startPoint y: 435, endPoint x: 742, endPoint y: 423, distance: 68.1
click at [742, 423] on div "Basic information Date of birth [DEMOGRAPHIC_DATA] Nationality [DEMOGRAPHIC_DAT…" at bounding box center [784, 432] width 423 height 58
drag, startPoint x: 805, startPoint y: 503, endPoint x: 738, endPoint y: 501, distance: 67.0
click at [742, 501] on div "241f55620" at bounding box center [869, 503] width 254 height 15
drag, startPoint x: 811, startPoint y: 526, endPoint x: 737, endPoint y: 523, distance: 74.1
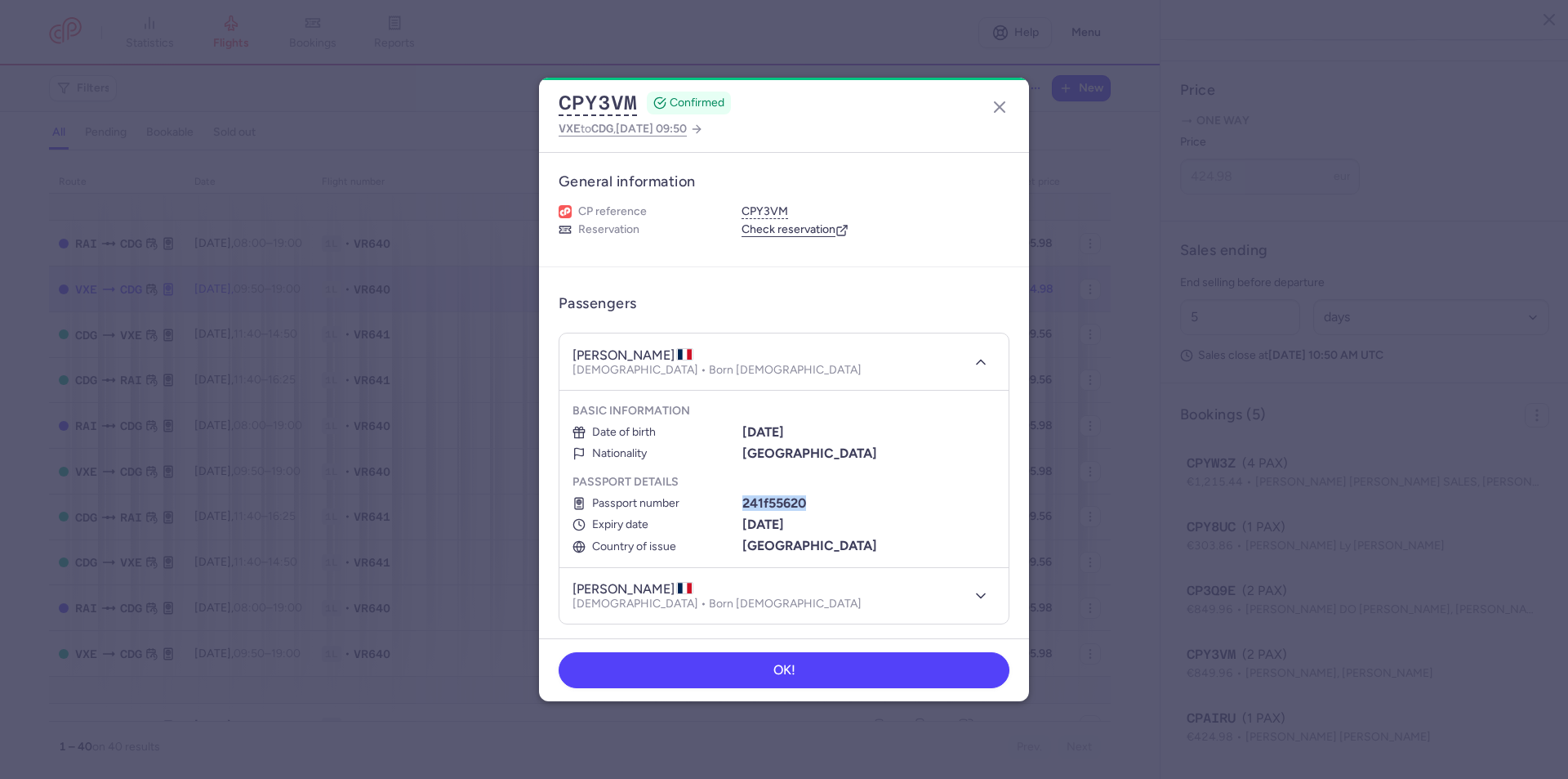
click at [737, 523] on li "Expiry date [DATE]" at bounding box center [784, 525] width 423 height 15
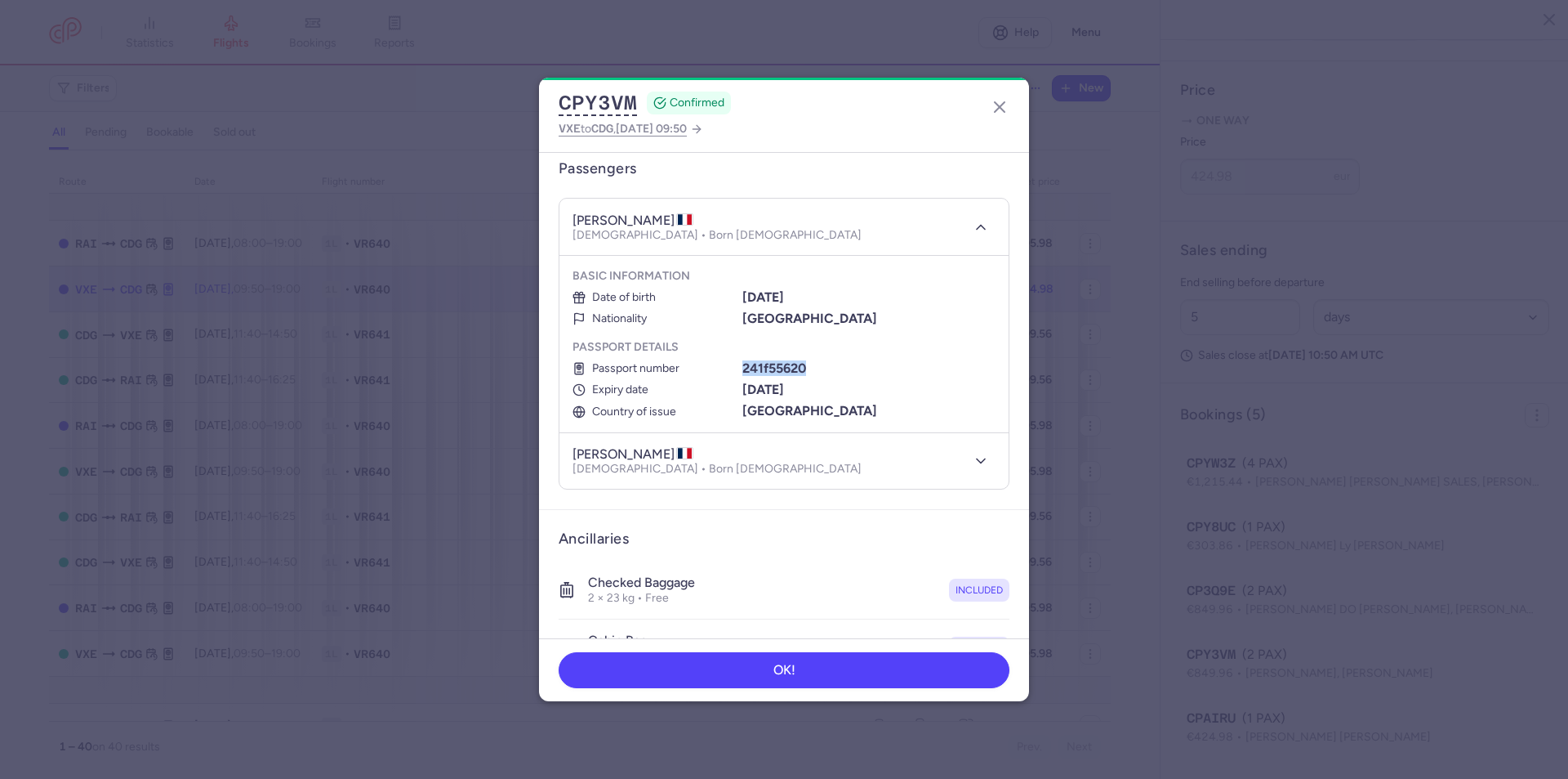
scroll to position [164, 0]
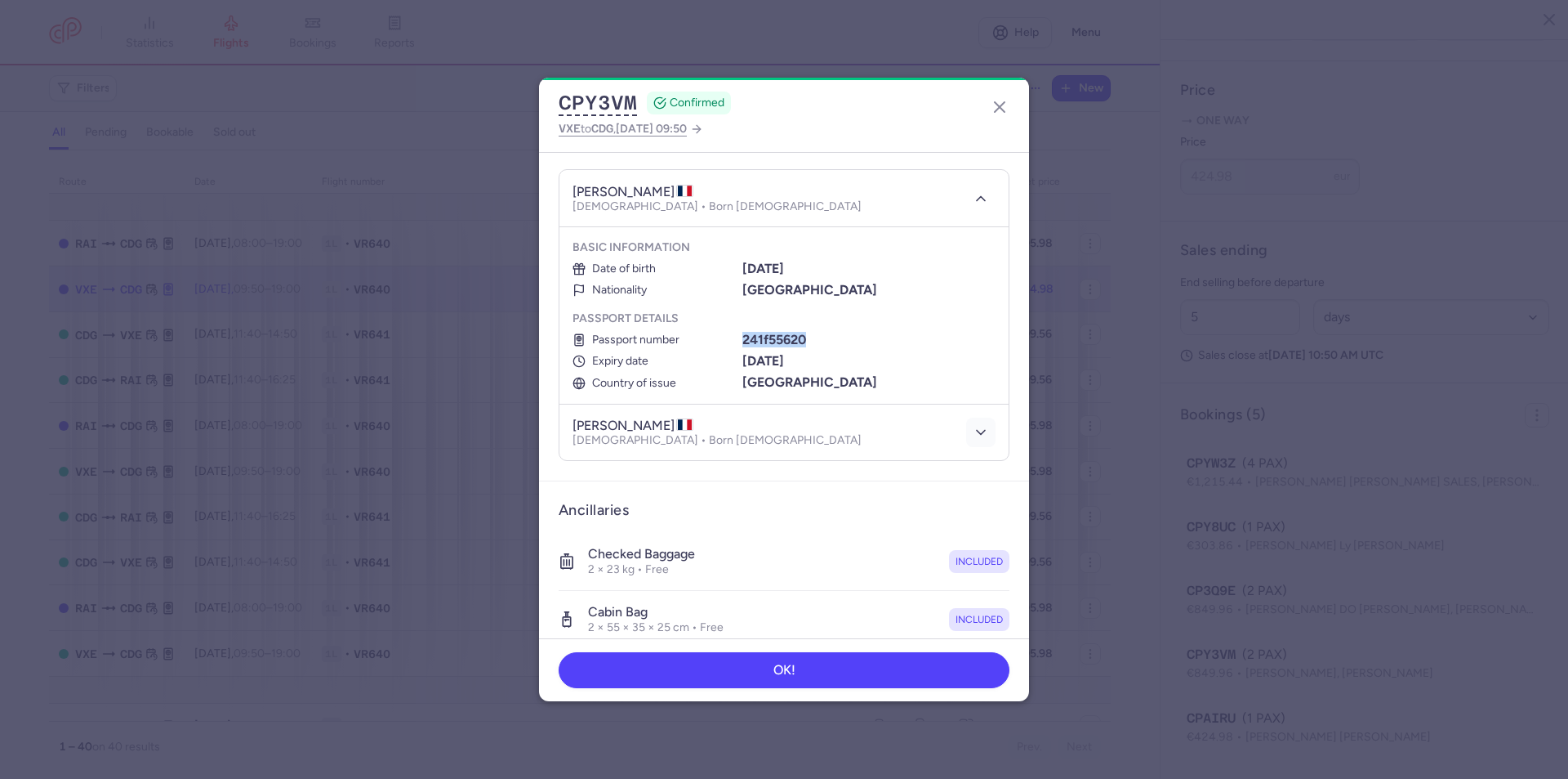
click at [973, 433] on icon "button" at bounding box center [980, 432] width 16 height 16
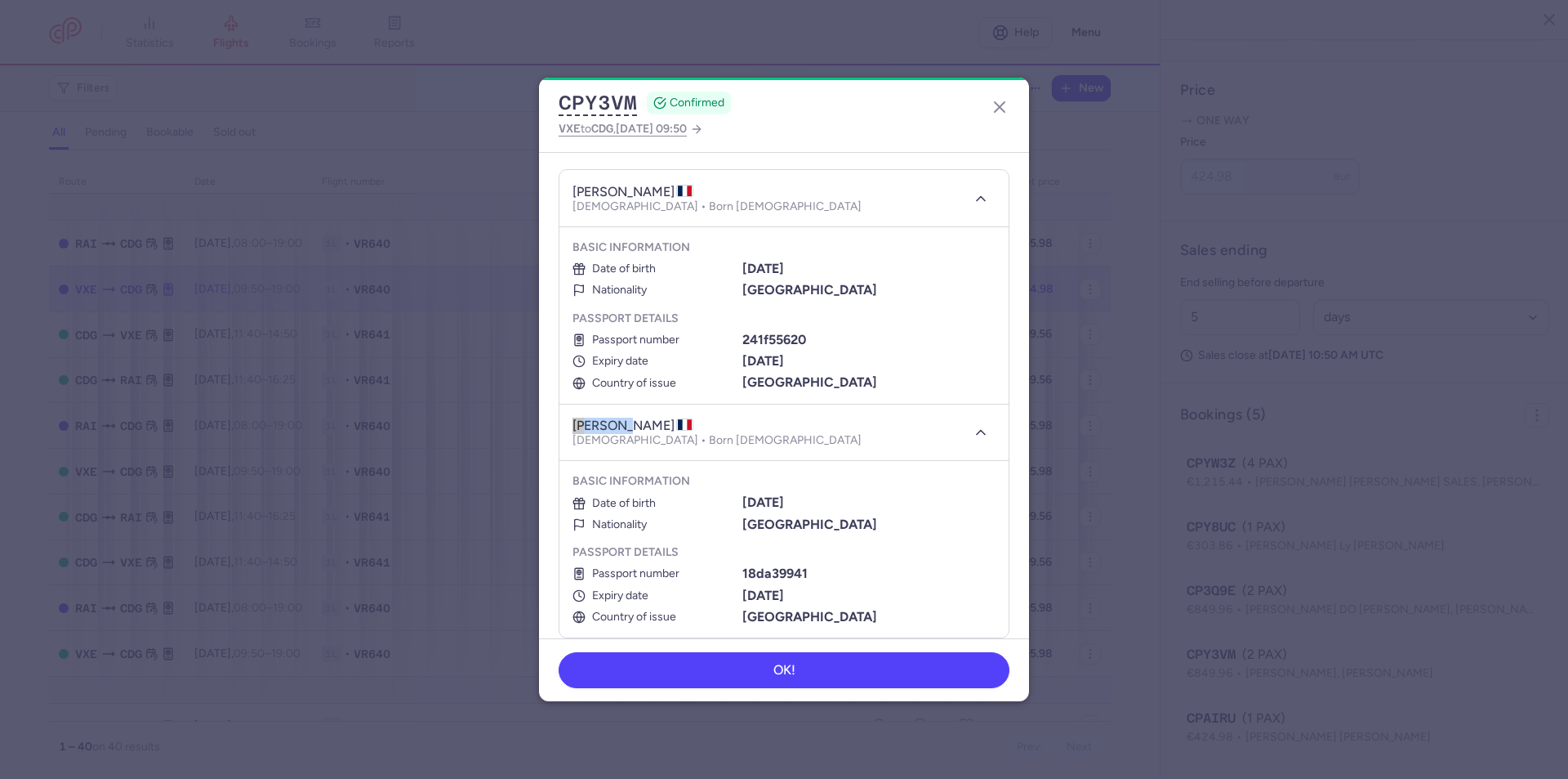
drag, startPoint x: 618, startPoint y: 429, endPoint x: 574, endPoint y: 425, distance: 44.2
click at [574, 425] on h4 "[PERSON_NAME]" at bounding box center [633, 425] width 121 height 16
drag, startPoint x: 642, startPoint y: 424, endPoint x: 626, endPoint y: 424, distance: 16.0
click at [626, 424] on h4 "[PERSON_NAME]" at bounding box center [633, 425] width 121 height 16
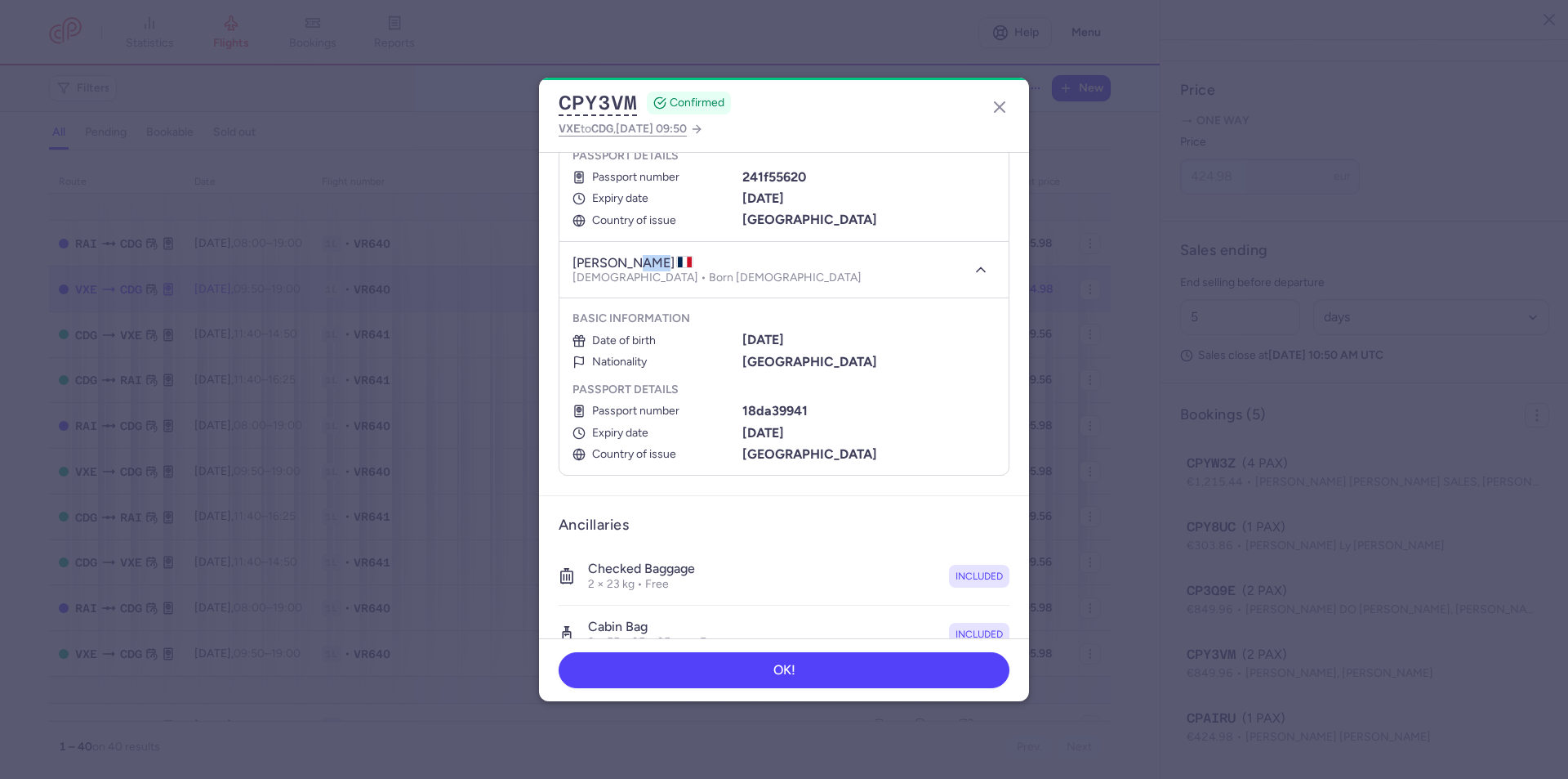
scroll to position [327, 0]
drag, startPoint x: 810, startPoint y: 335, endPoint x: 740, endPoint y: 334, distance: 70.0
click at [742, 334] on div "[DATE]" at bounding box center [869, 339] width 254 height 15
drag, startPoint x: 806, startPoint y: 410, endPoint x: 740, endPoint y: 414, distance: 66.1
click at [742, 414] on div "18da39941" at bounding box center [869, 410] width 254 height 15
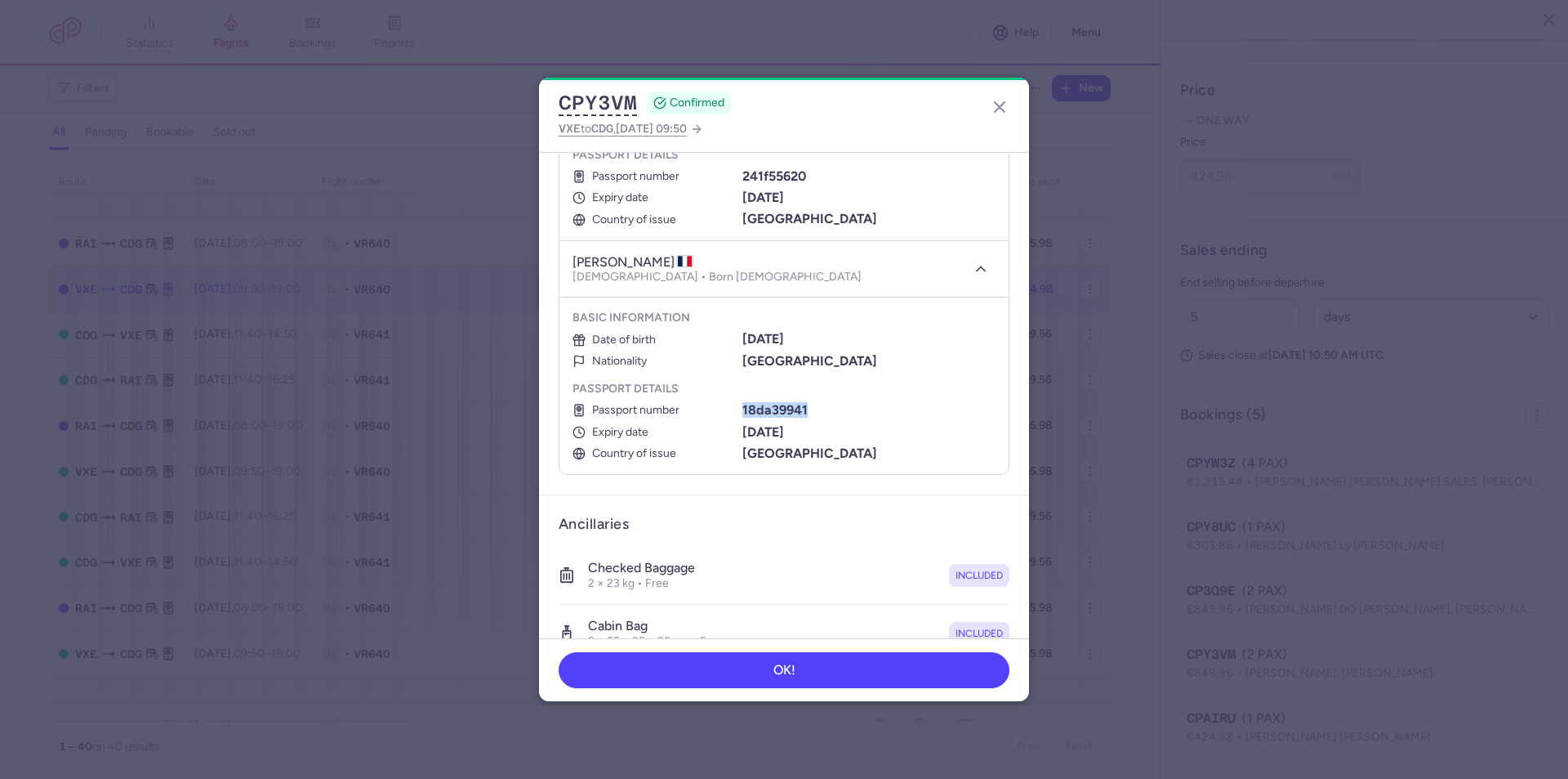
drag, startPoint x: 816, startPoint y: 433, endPoint x: 741, endPoint y: 433, distance: 75.0
click at [742, 433] on div "[DATE]" at bounding box center [869, 433] width 254 height 15
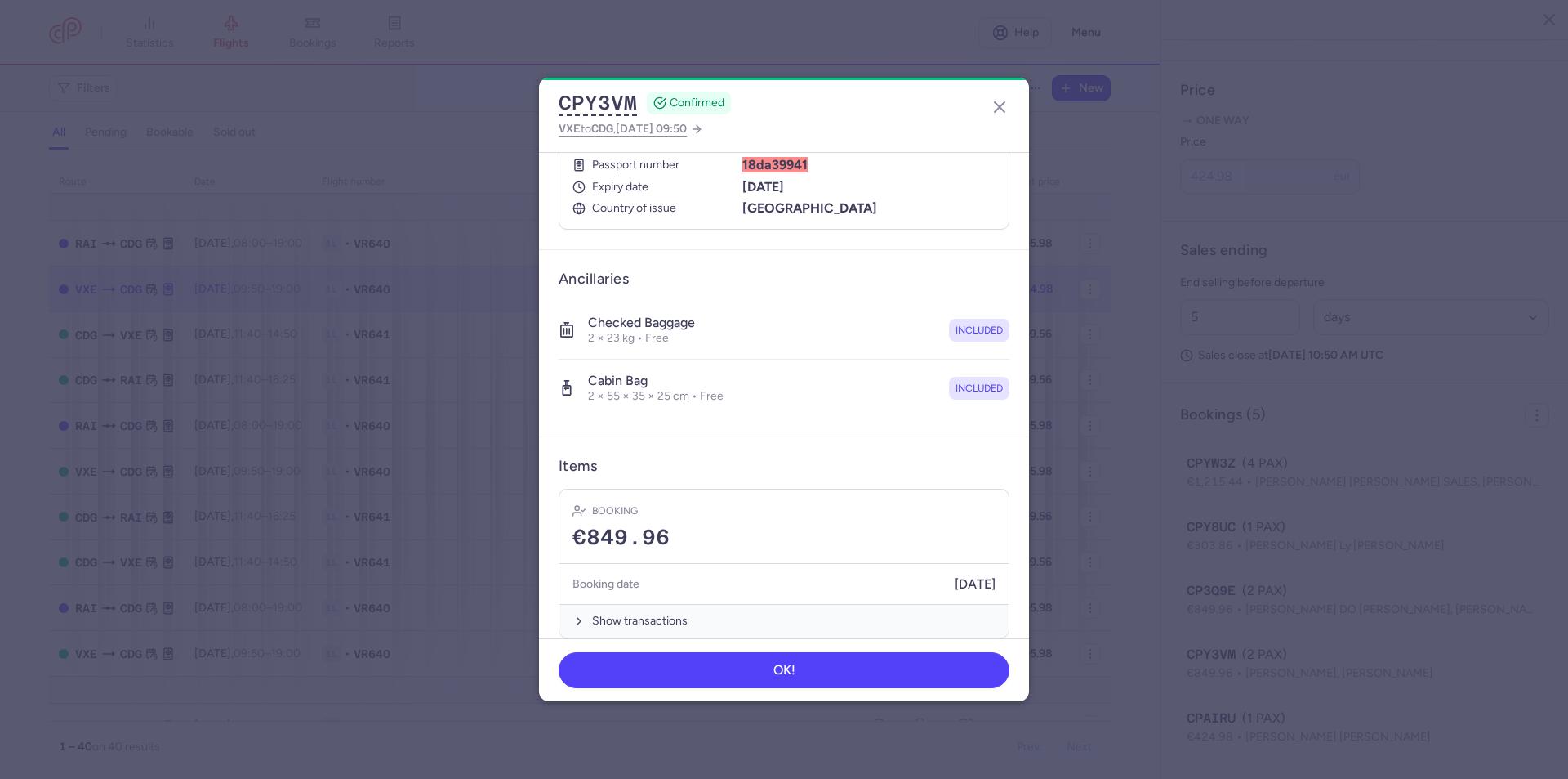
scroll to position [592, 0]
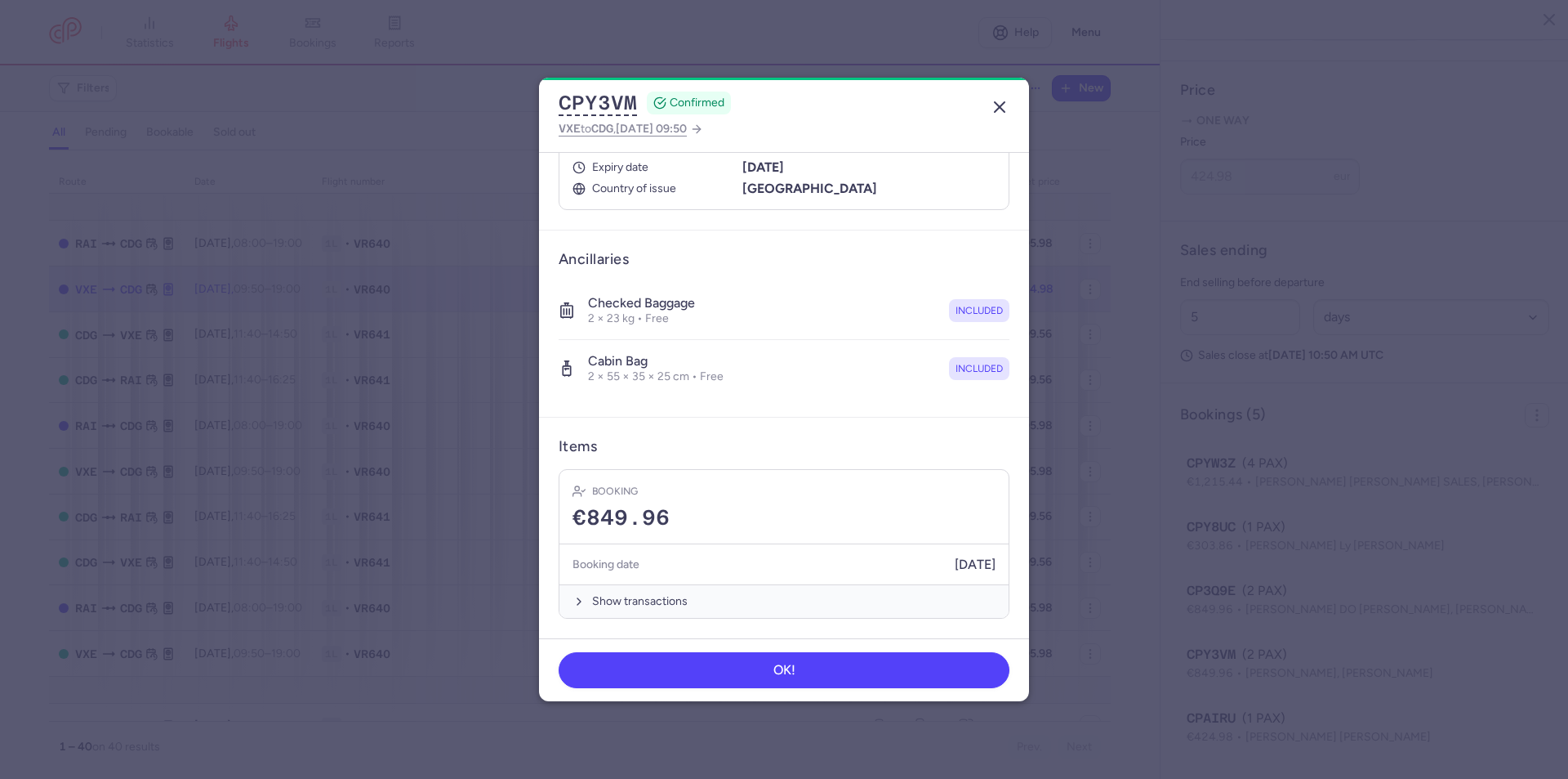
click at [999, 102] on icon "button" at bounding box center [999, 107] width 19 height 19
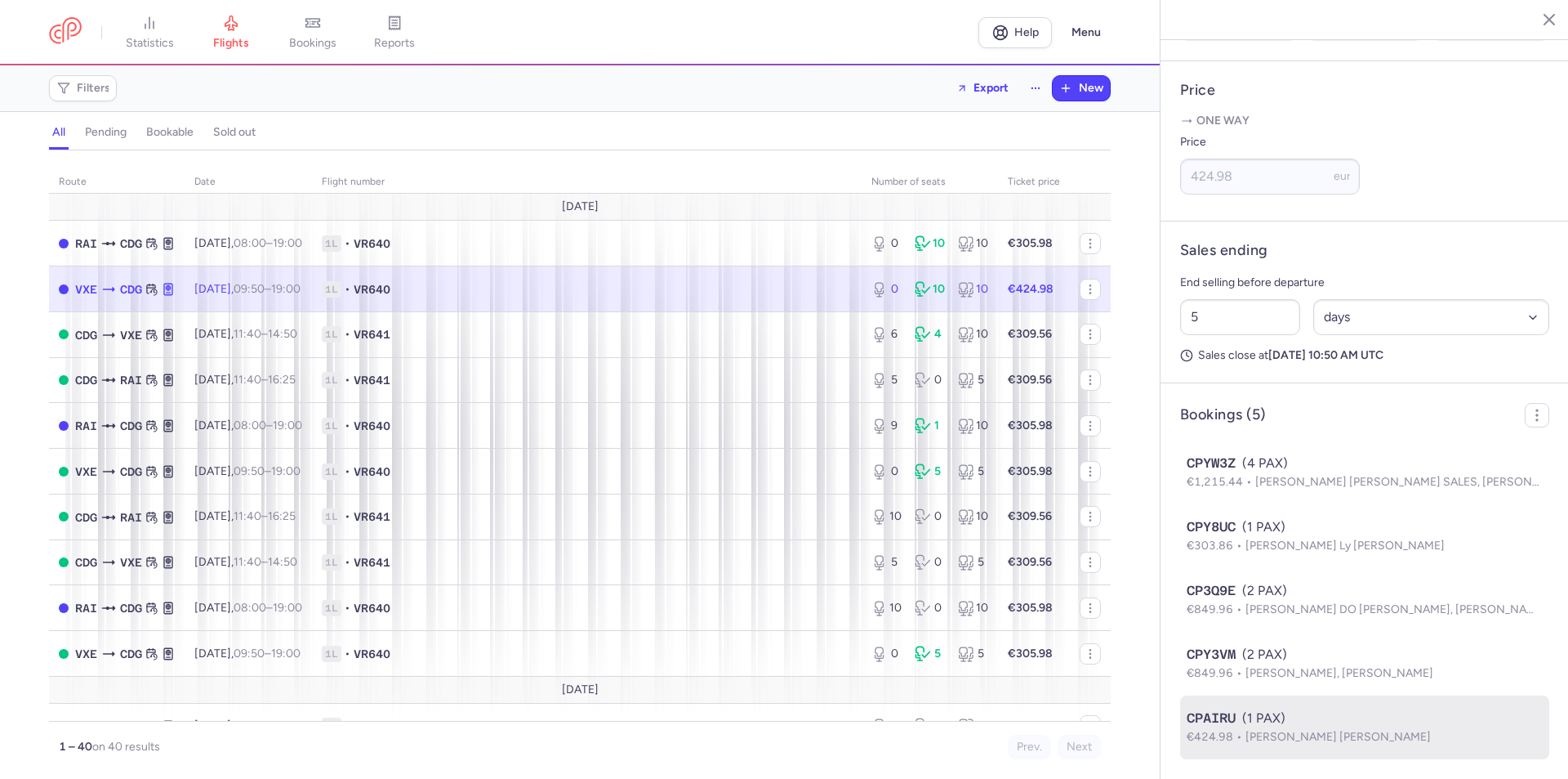
click at [1278, 717] on div "CPAIRU (1 PAX)" at bounding box center [1365, 718] width 356 height 19
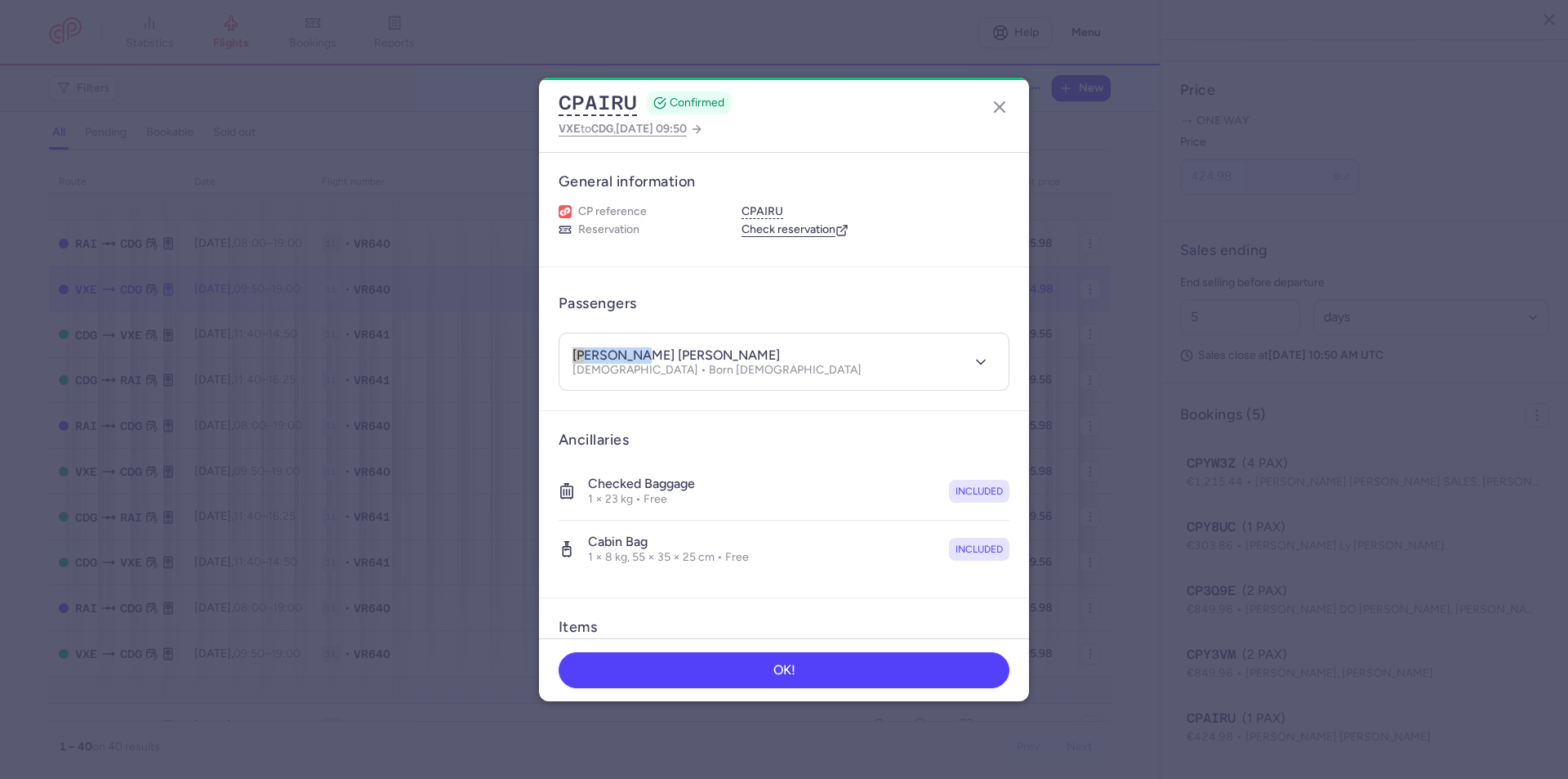
drag, startPoint x: 633, startPoint y: 358, endPoint x: 569, endPoint y: 350, distance: 64.5
click at [569, 350] on header "[PERSON_NAME] [PERSON_NAME] [DEMOGRAPHIC_DATA] • Born [DEMOGRAPHIC_DATA]" at bounding box center [784, 361] width 449 height 56
drag, startPoint x: 768, startPoint y: 351, endPoint x: 637, endPoint y: 358, distance: 131.2
click at [637, 358] on div "[PERSON_NAME] [PERSON_NAME] [DEMOGRAPHIC_DATA] • Born [DEMOGRAPHIC_DATA]" at bounding box center [766, 361] width 387 height 30
click at [977, 362] on polyline "button" at bounding box center [981, 361] width 8 height 4
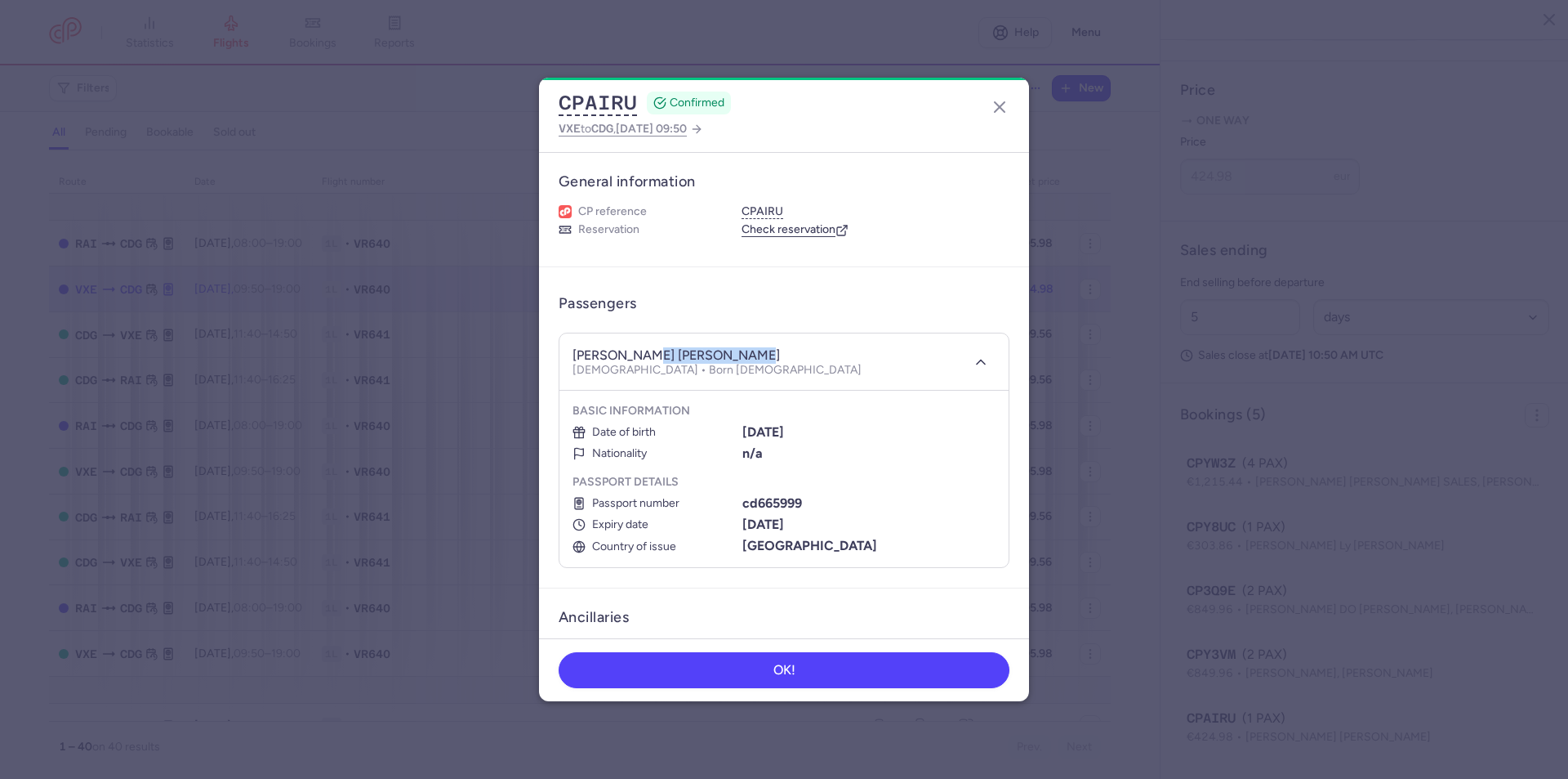
scroll to position [82, 0]
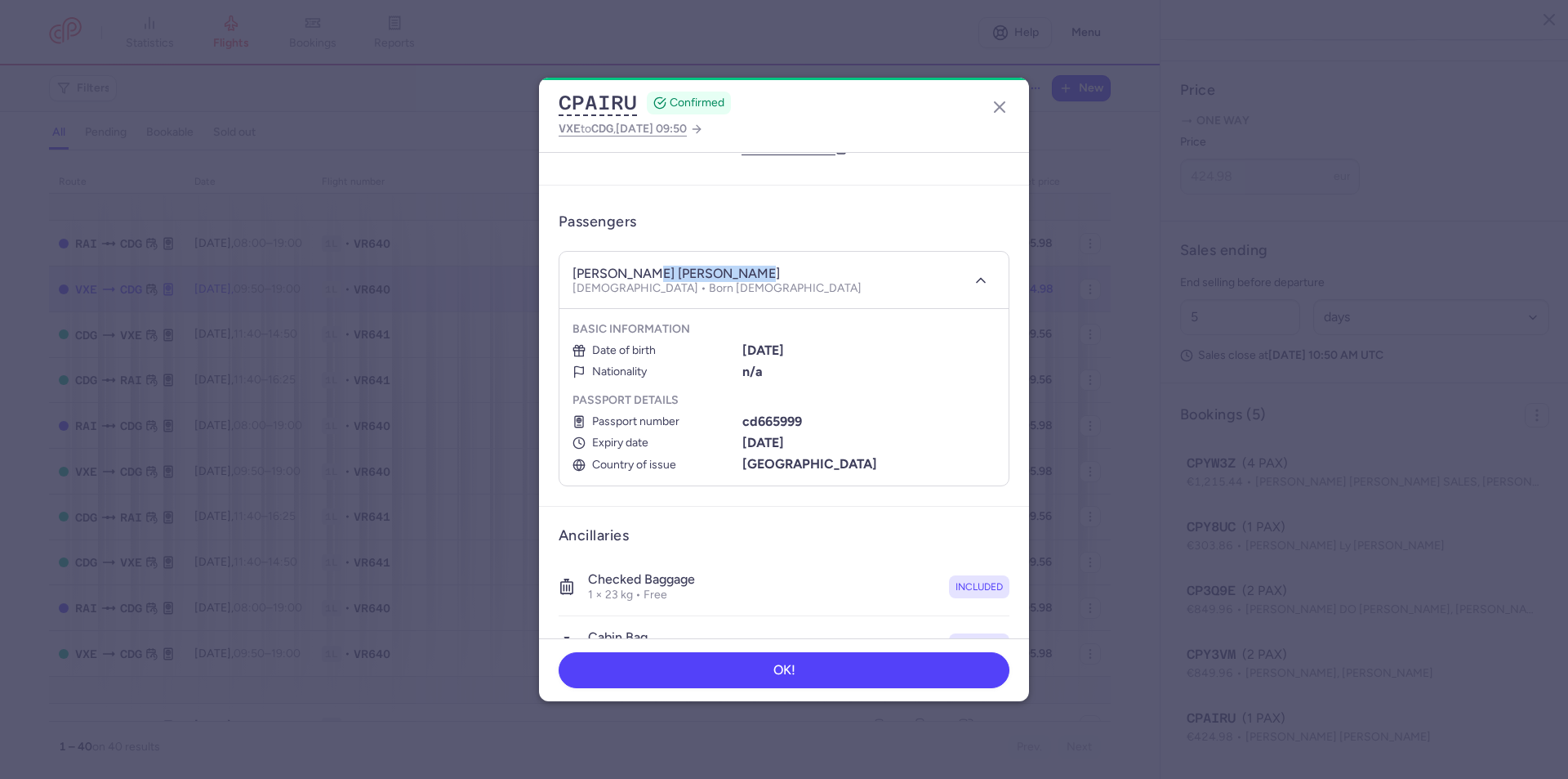
drag, startPoint x: 822, startPoint y: 351, endPoint x: 738, endPoint y: 350, distance: 84.0
click at [742, 350] on div "[DATE]" at bounding box center [869, 350] width 254 height 15
drag, startPoint x: 801, startPoint y: 424, endPoint x: 740, endPoint y: 421, distance: 61.1
click at [742, 421] on div "cd665999" at bounding box center [869, 422] width 254 height 15
drag, startPoint x: 824, startPoint y: 444, endPoint x: 742, endPoint y: 438, distance: 82.2
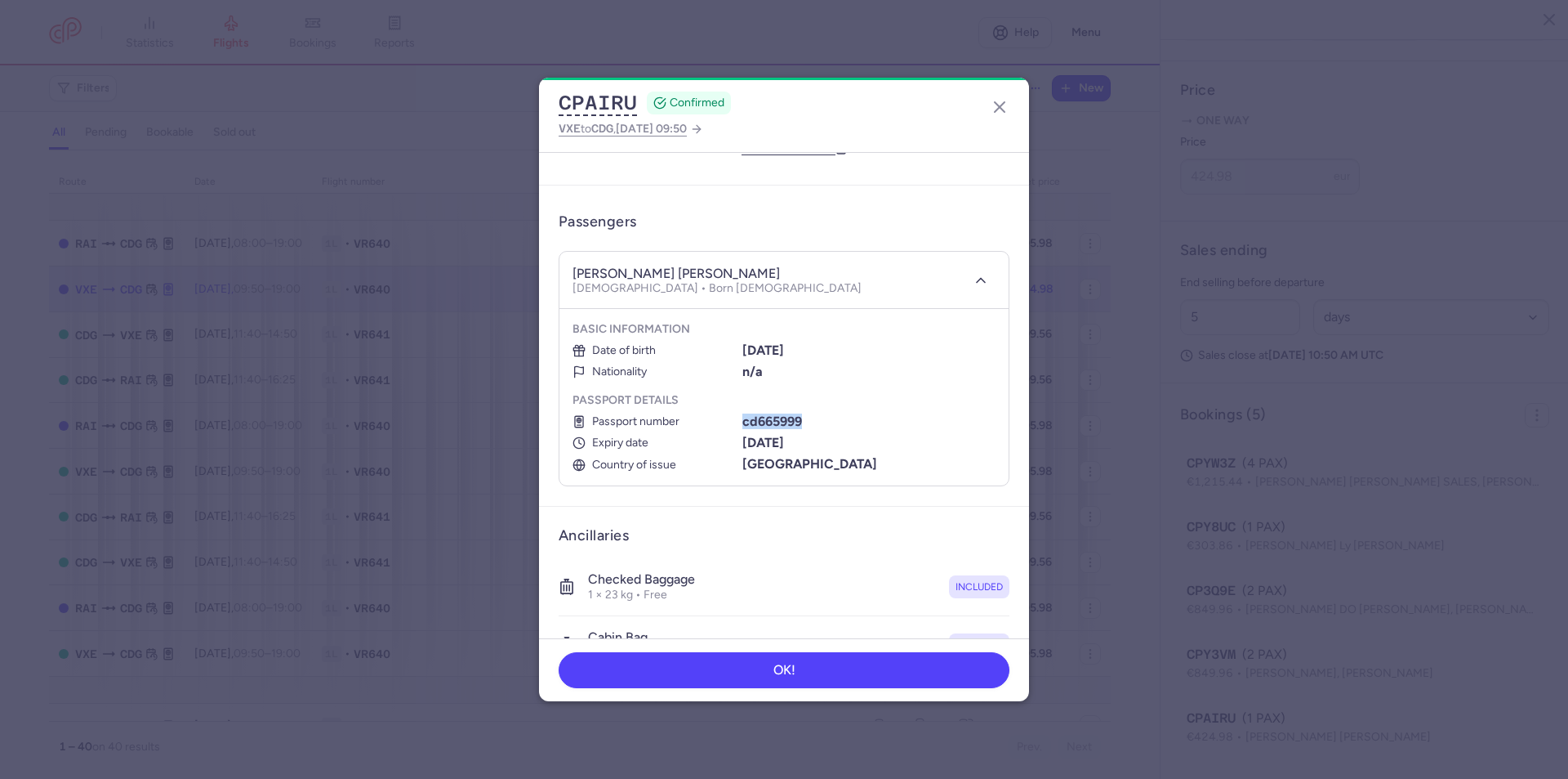
click at [742, 438] on div "[DATE]" at bounding box center [869, 443] width 254 height 15
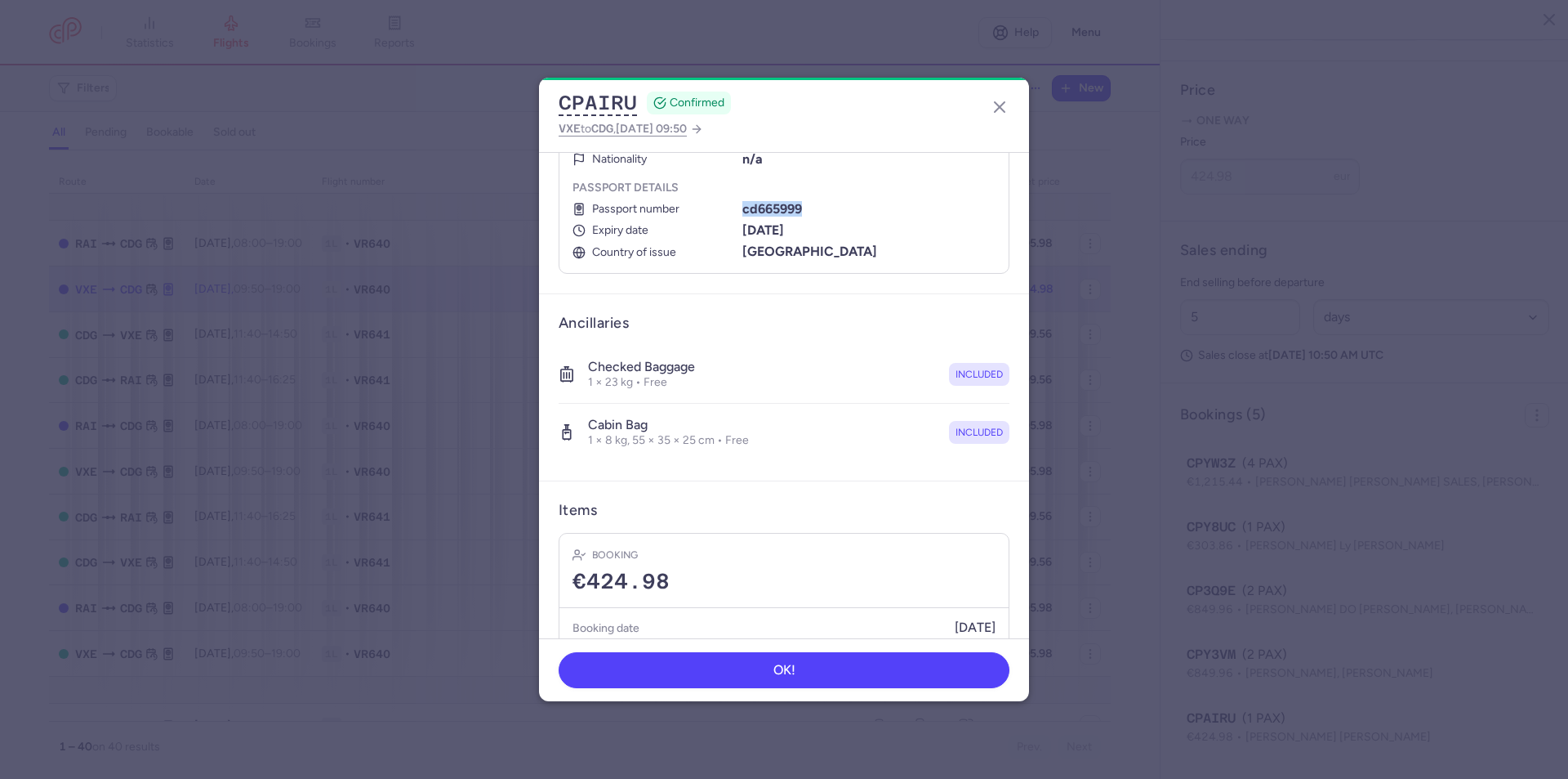
scroll to position [358, 0]
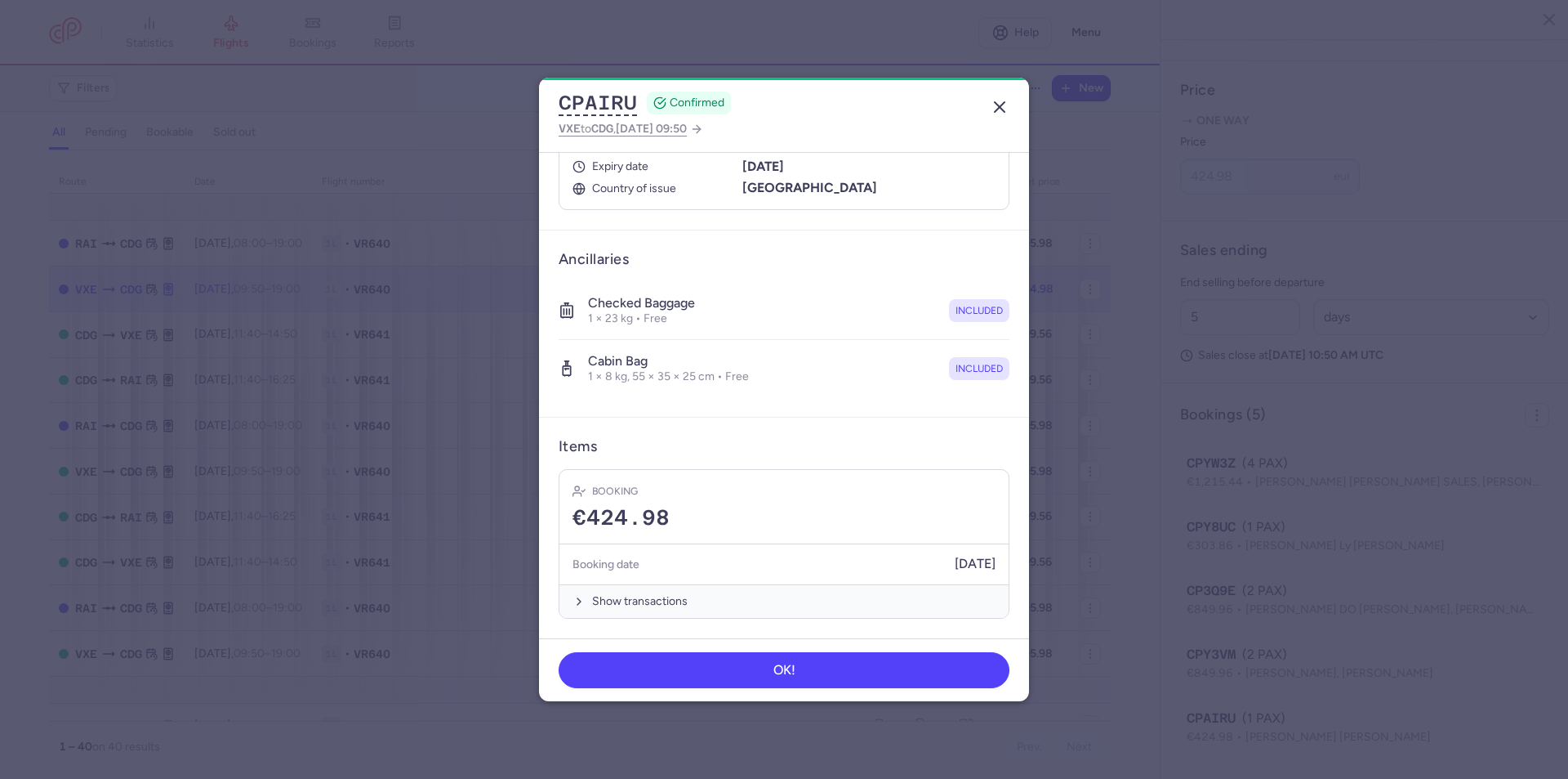
click at [1004, 103] on line "button" at bounding box center [1000, 108] width 10 height 10
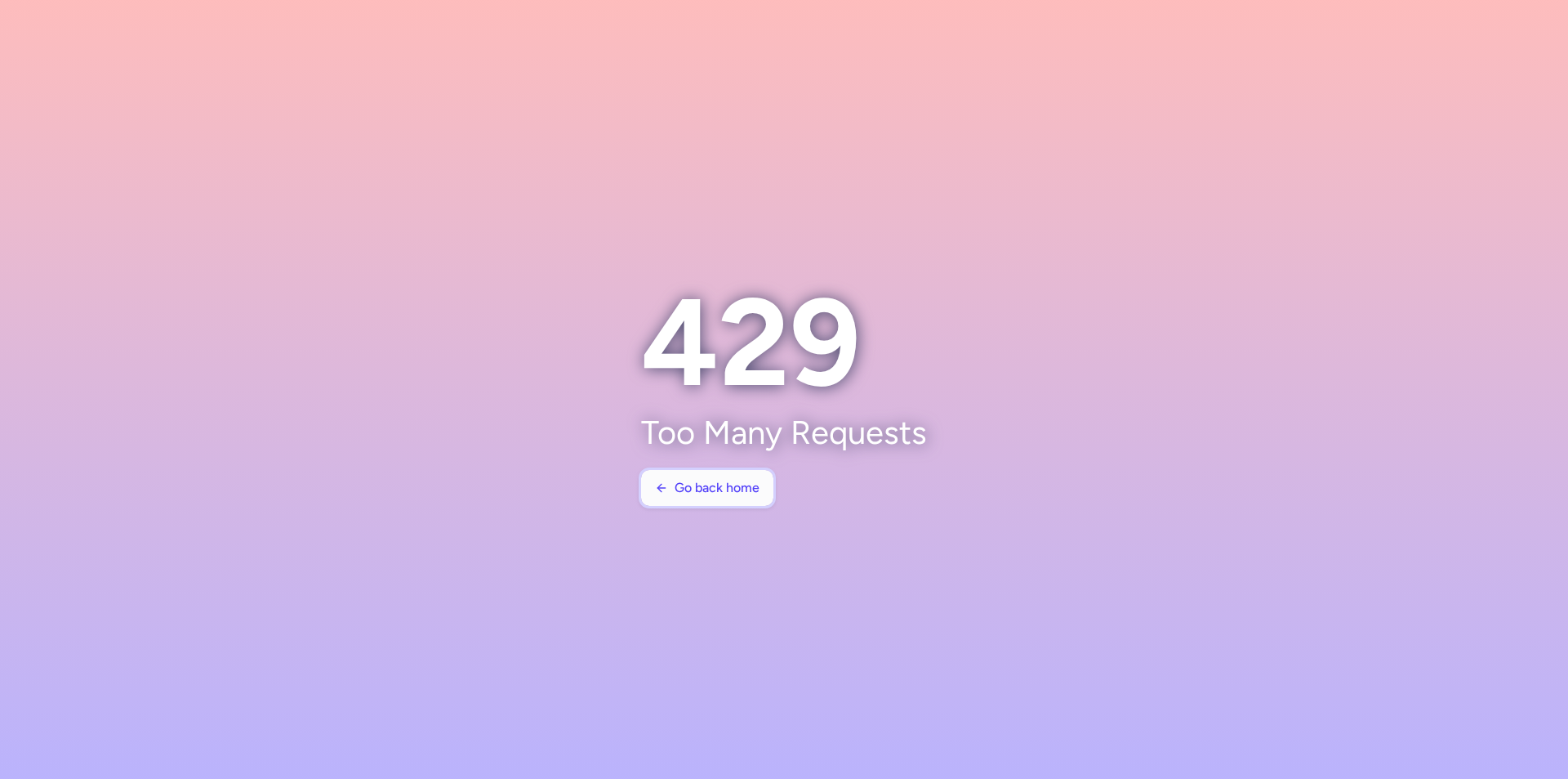
click at [736, 492] on span "Go back home" at bounding box center [716, 488] width 85 height 15
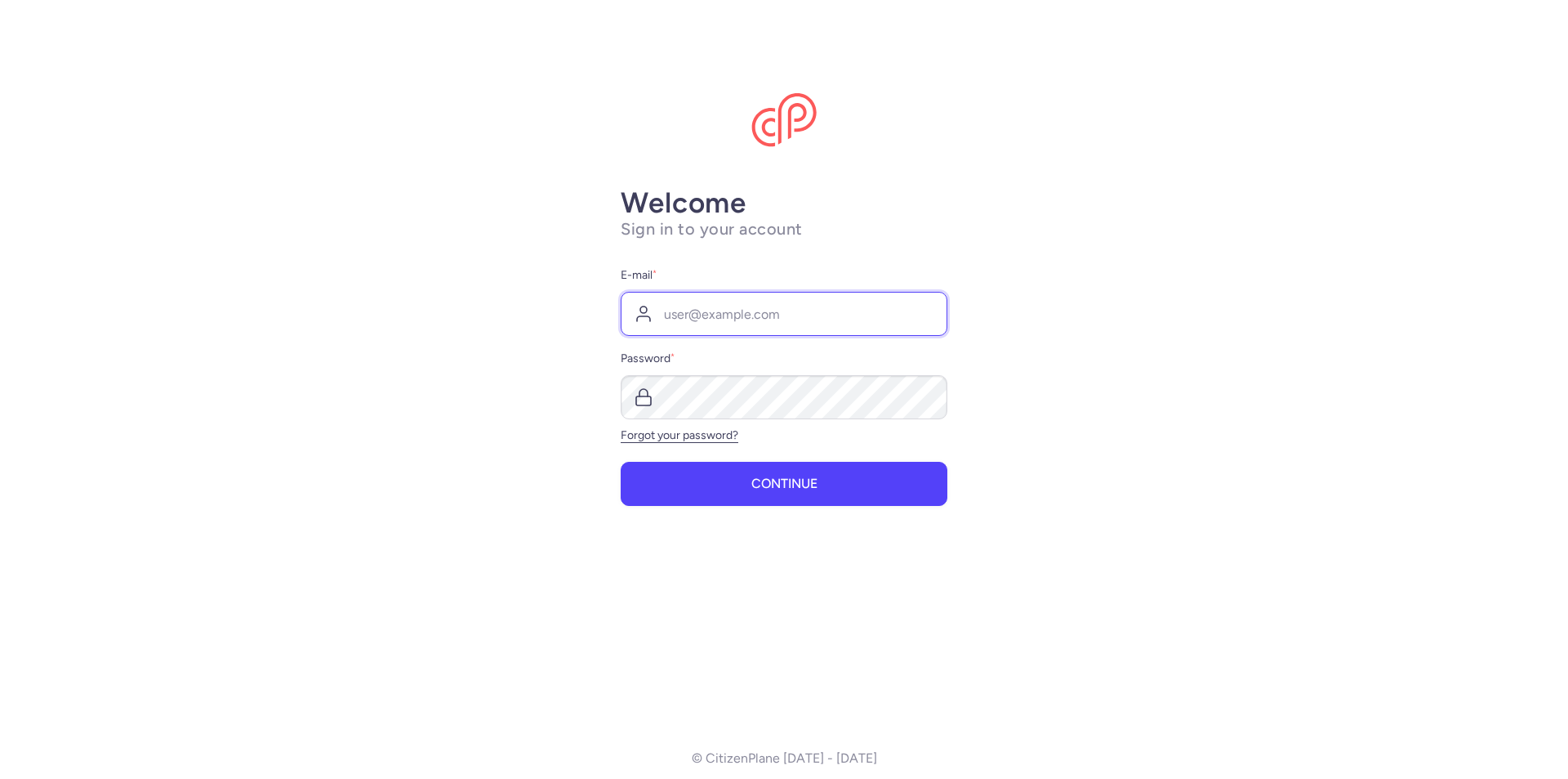
type input "cleici.monteiro@caboverdeairlines.com"
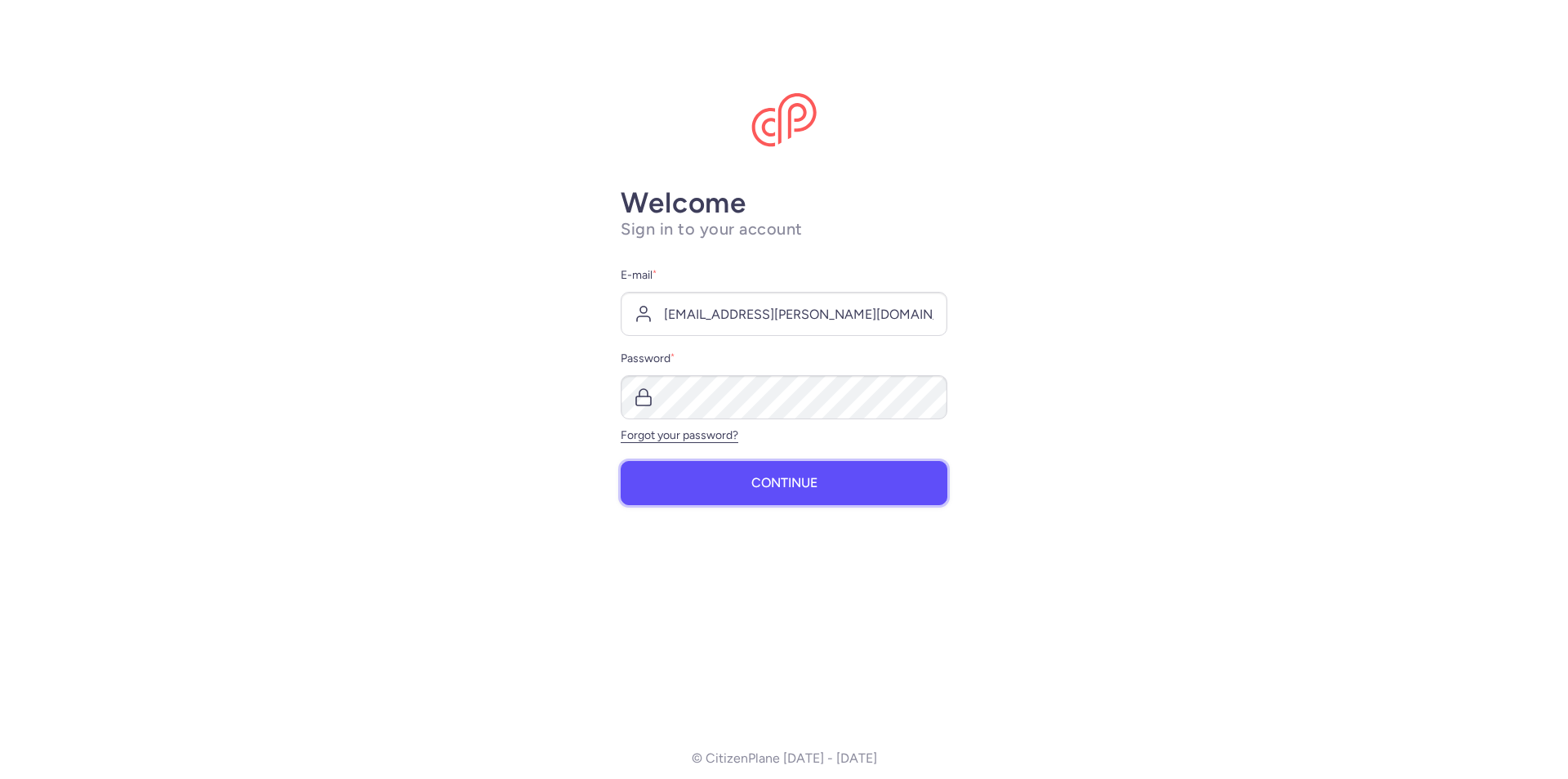
click at [757, 487] on span "Continue" at bounding box center [784, 483] width 66 height 15
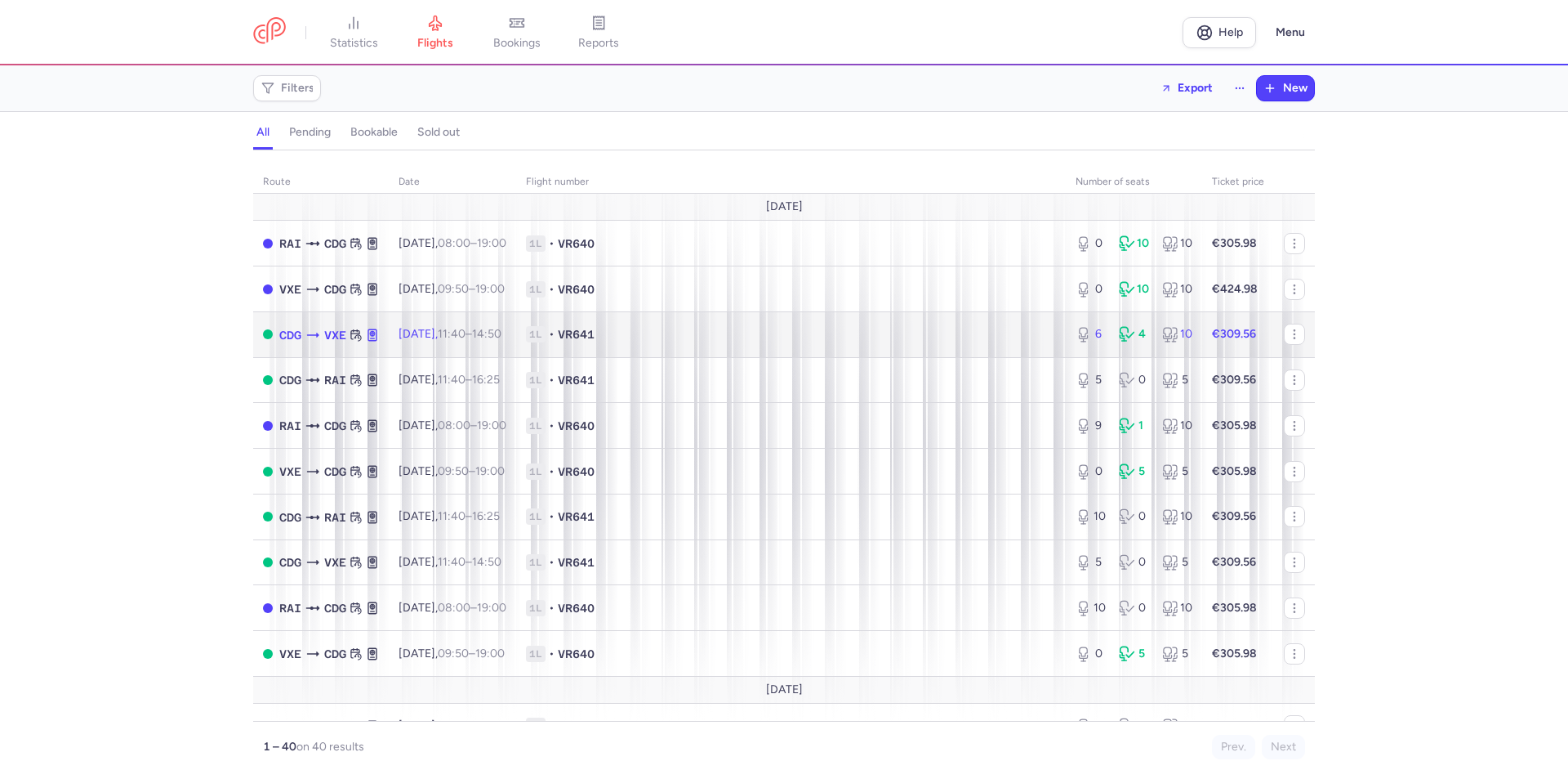
click at [595, 336] on span "VR641" at bounding box center [576, 334] width 37 height 16
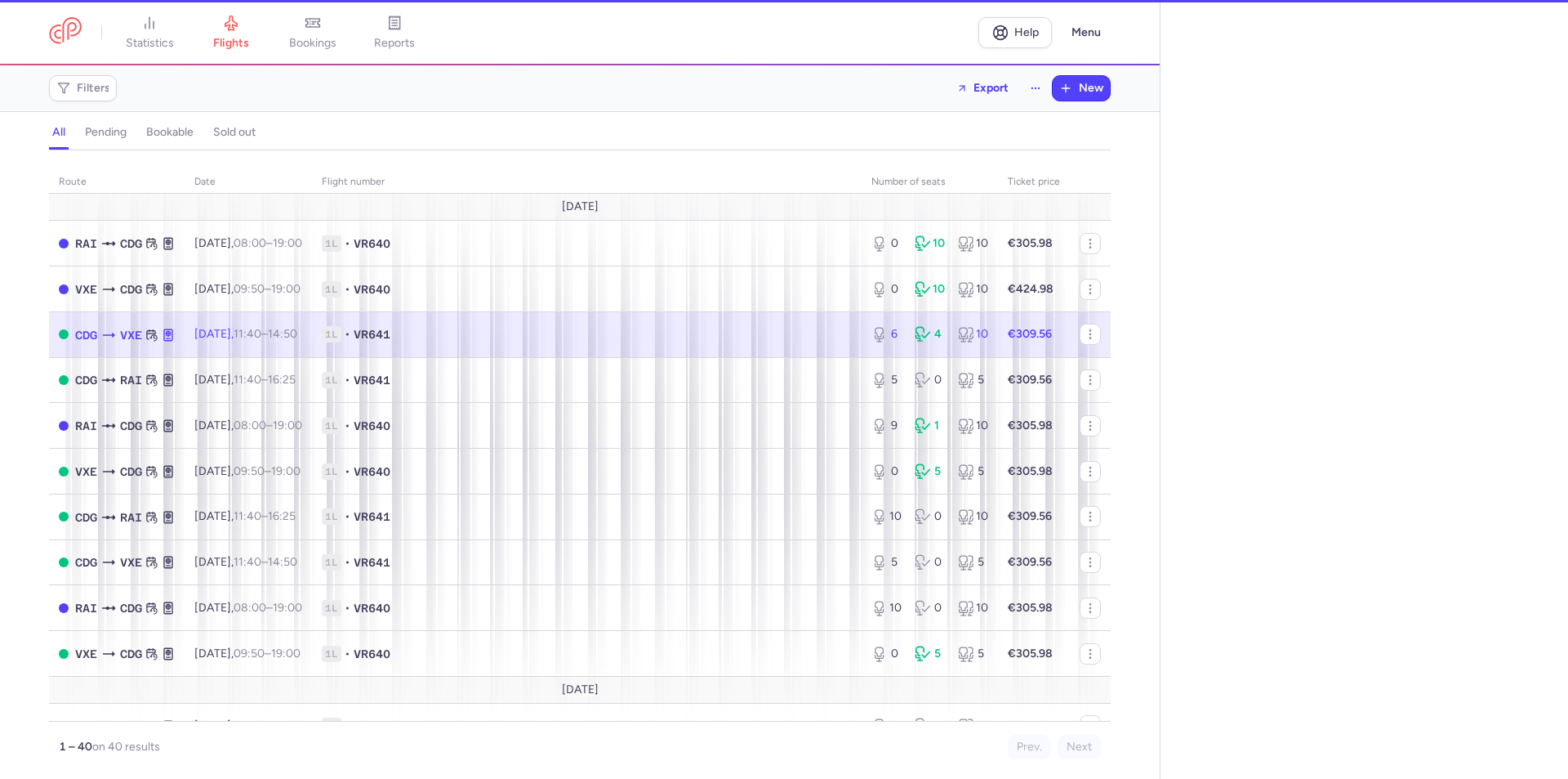
select select "days"
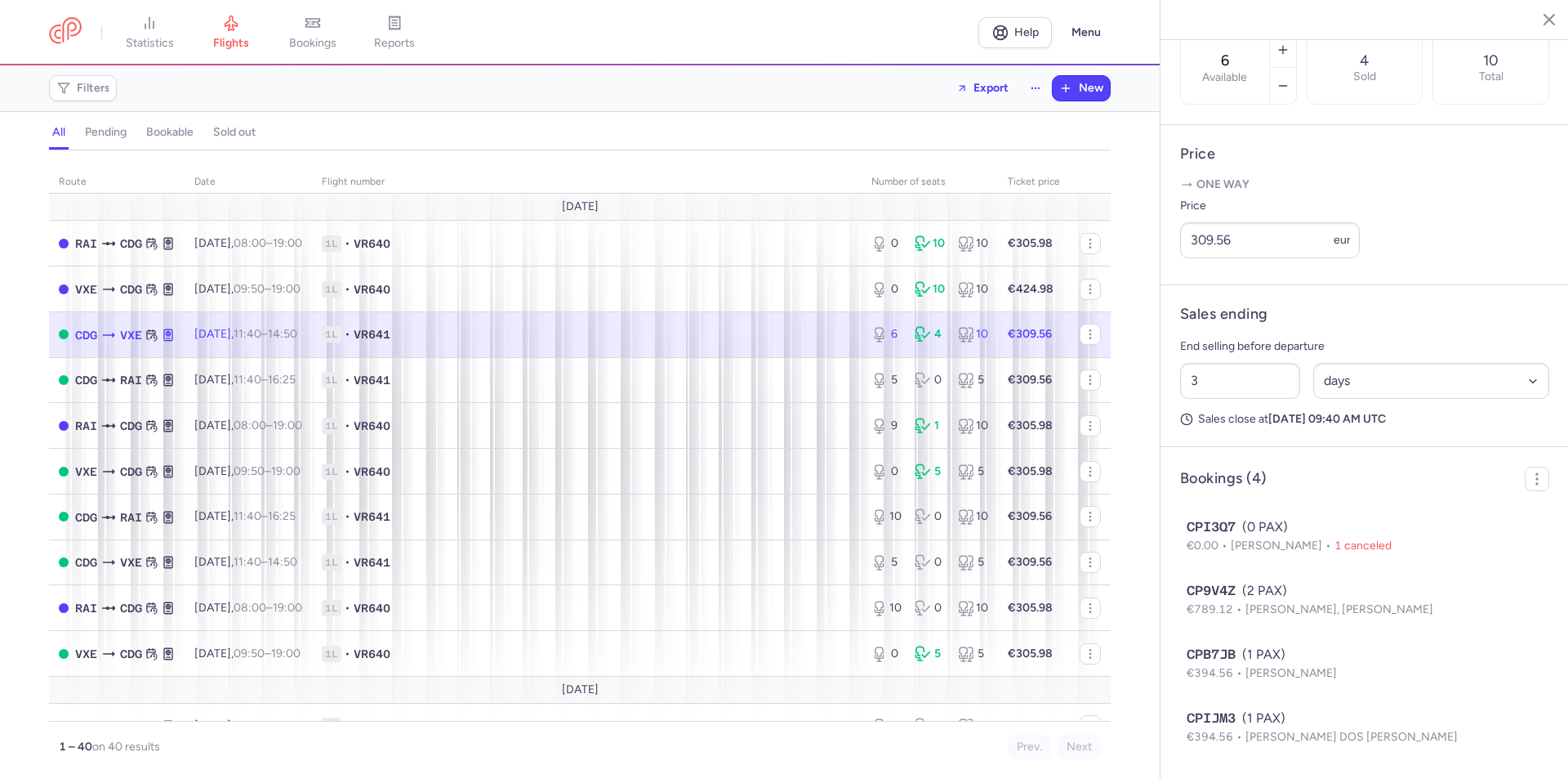
scroll to position [582, 0]
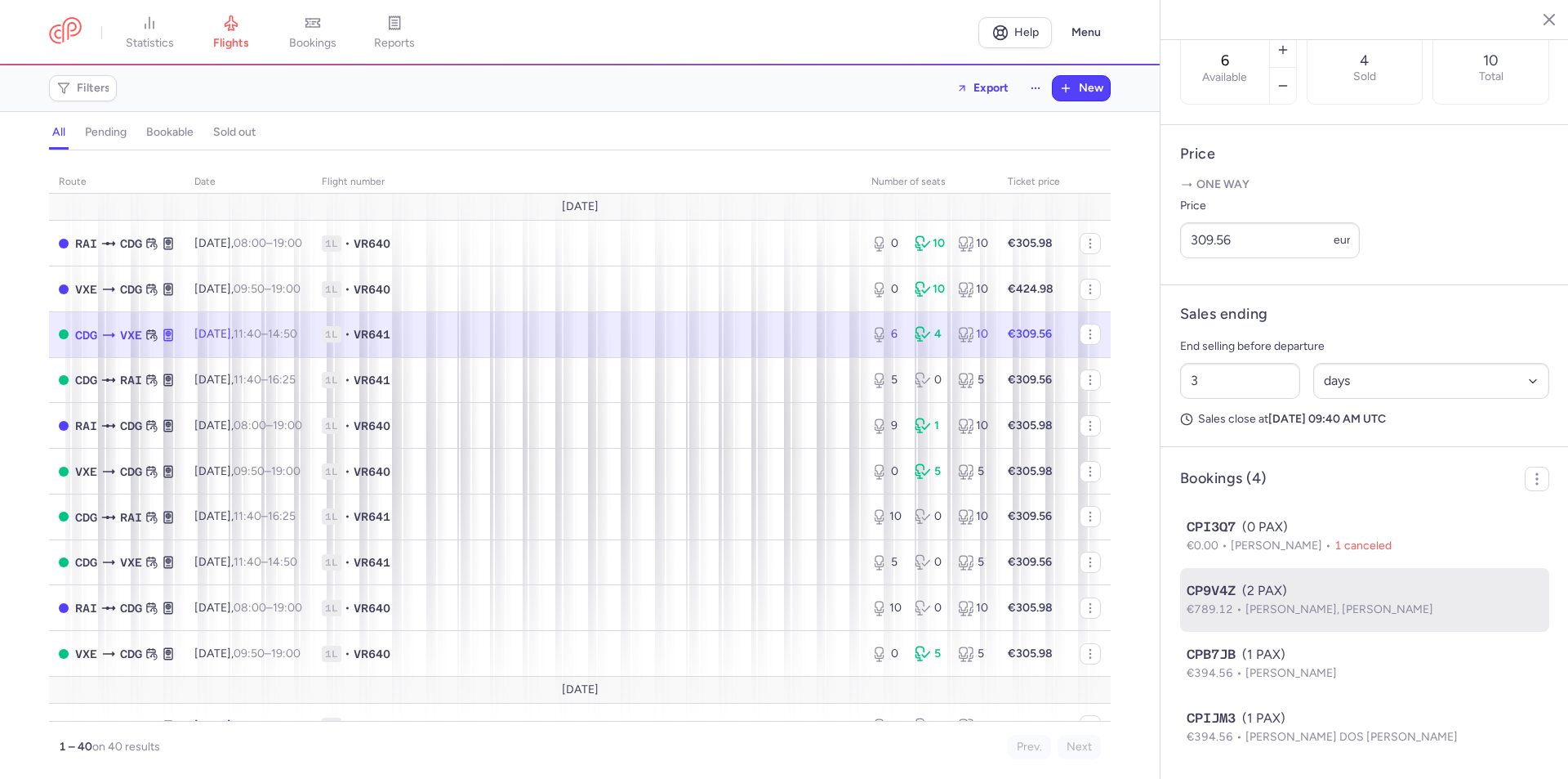
click at [1255, 597] on div "CP9V4Z (2 PAX)" at bounding box center [1365, 591] width 356 height 19
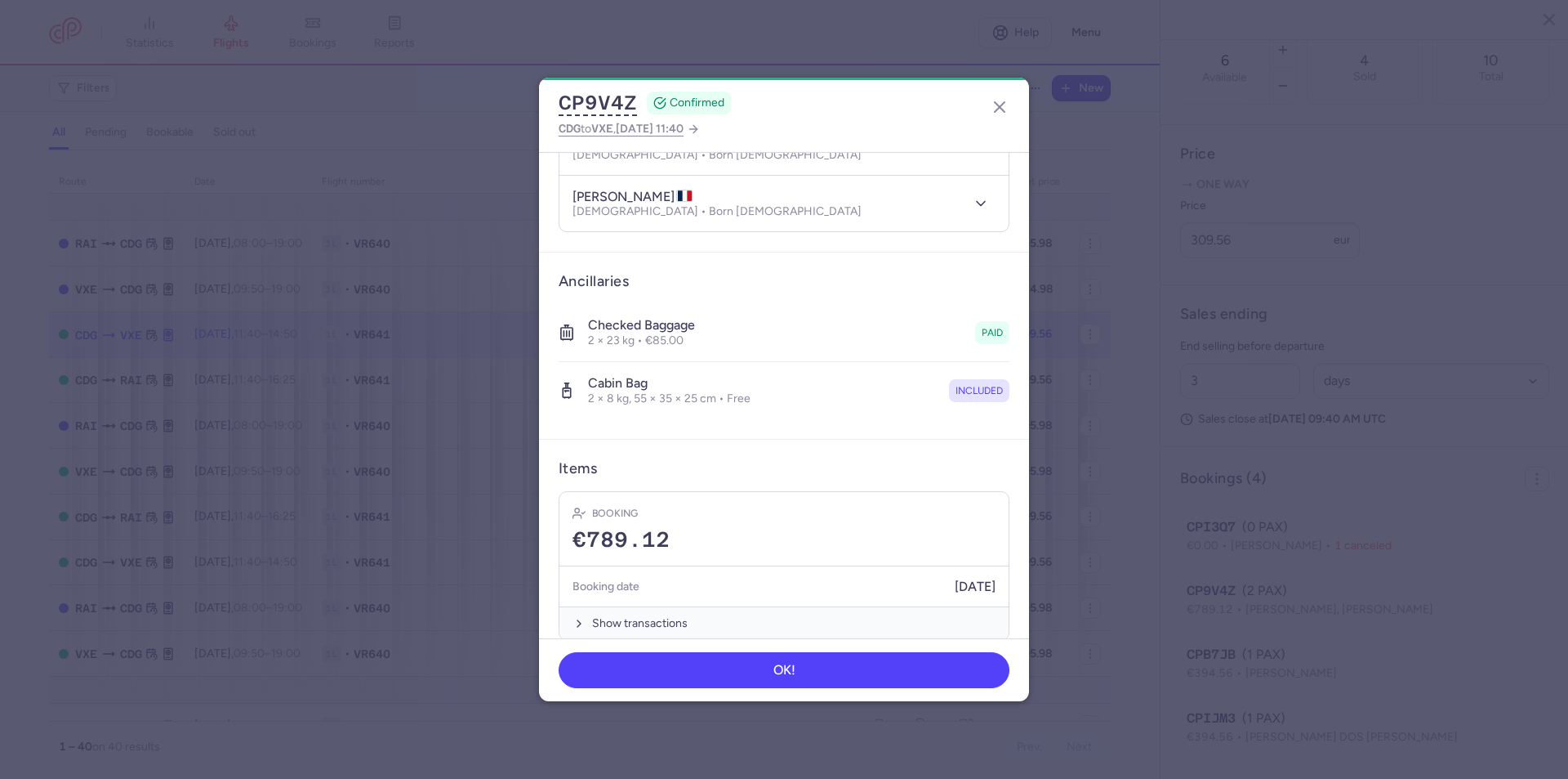
scroll to position [237, 0]
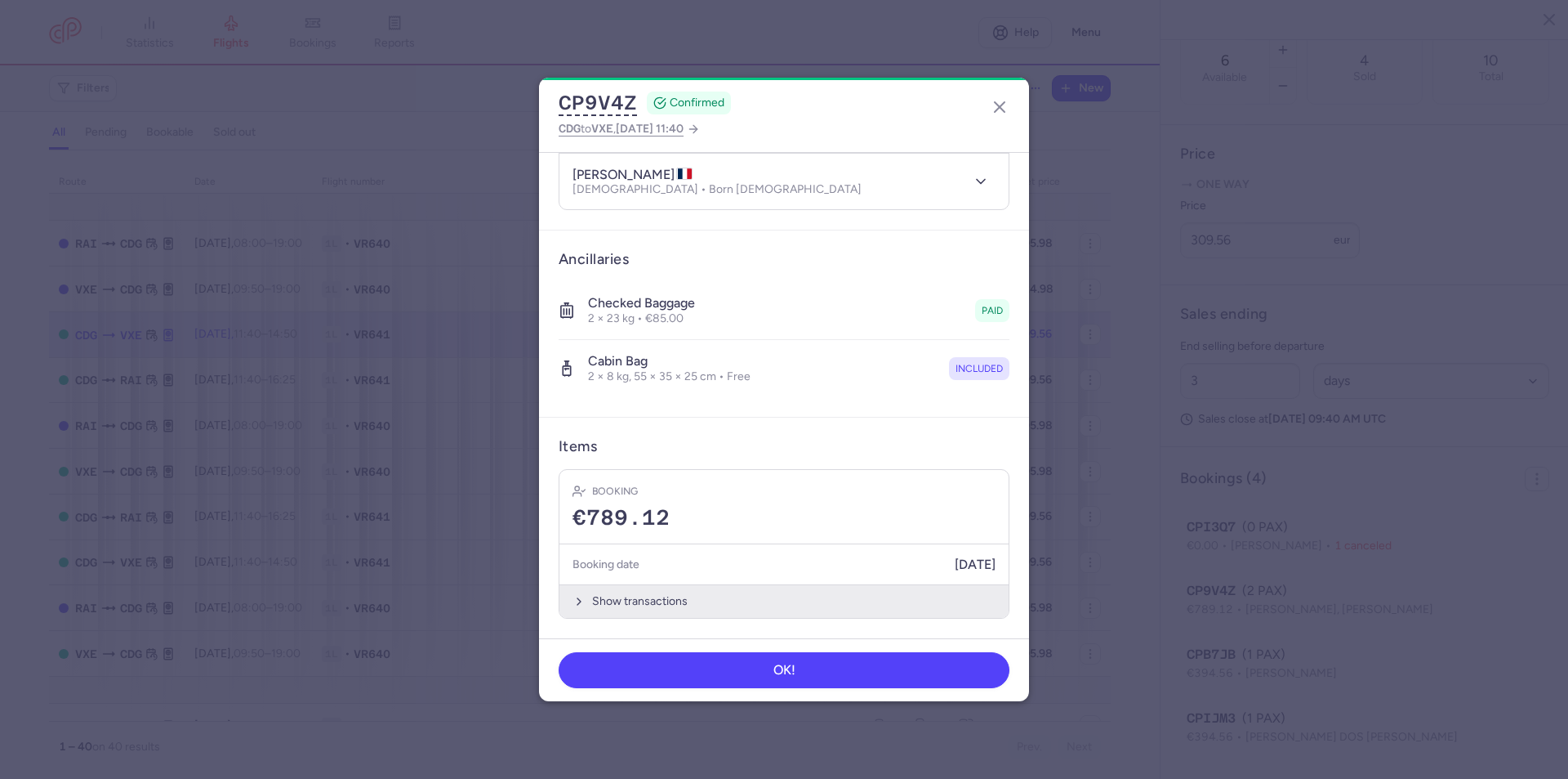
click at [576, 597] on icon "button" at bounding box center [579, 602] width 13 height 13
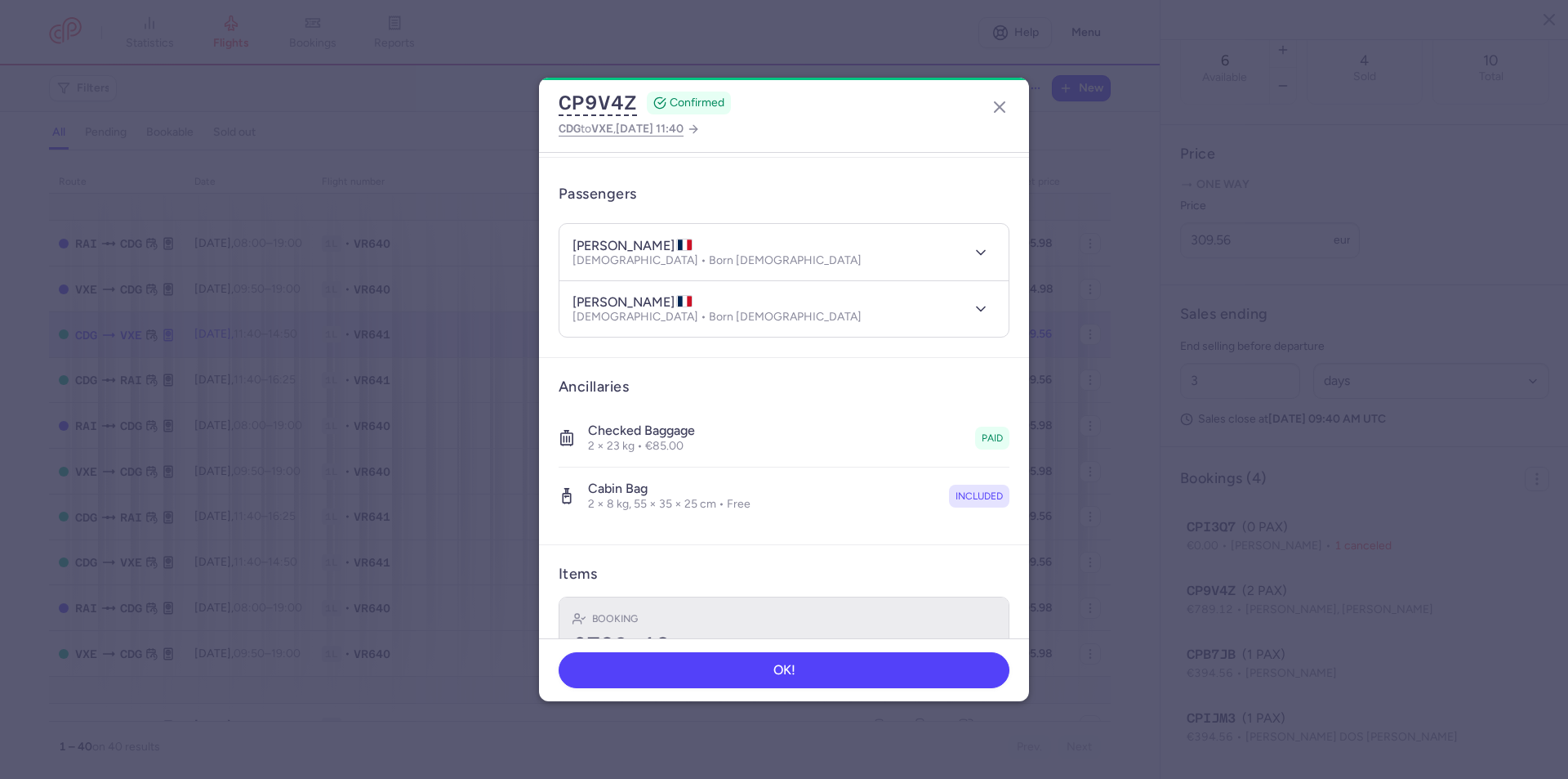
scroll to position [0, 0]
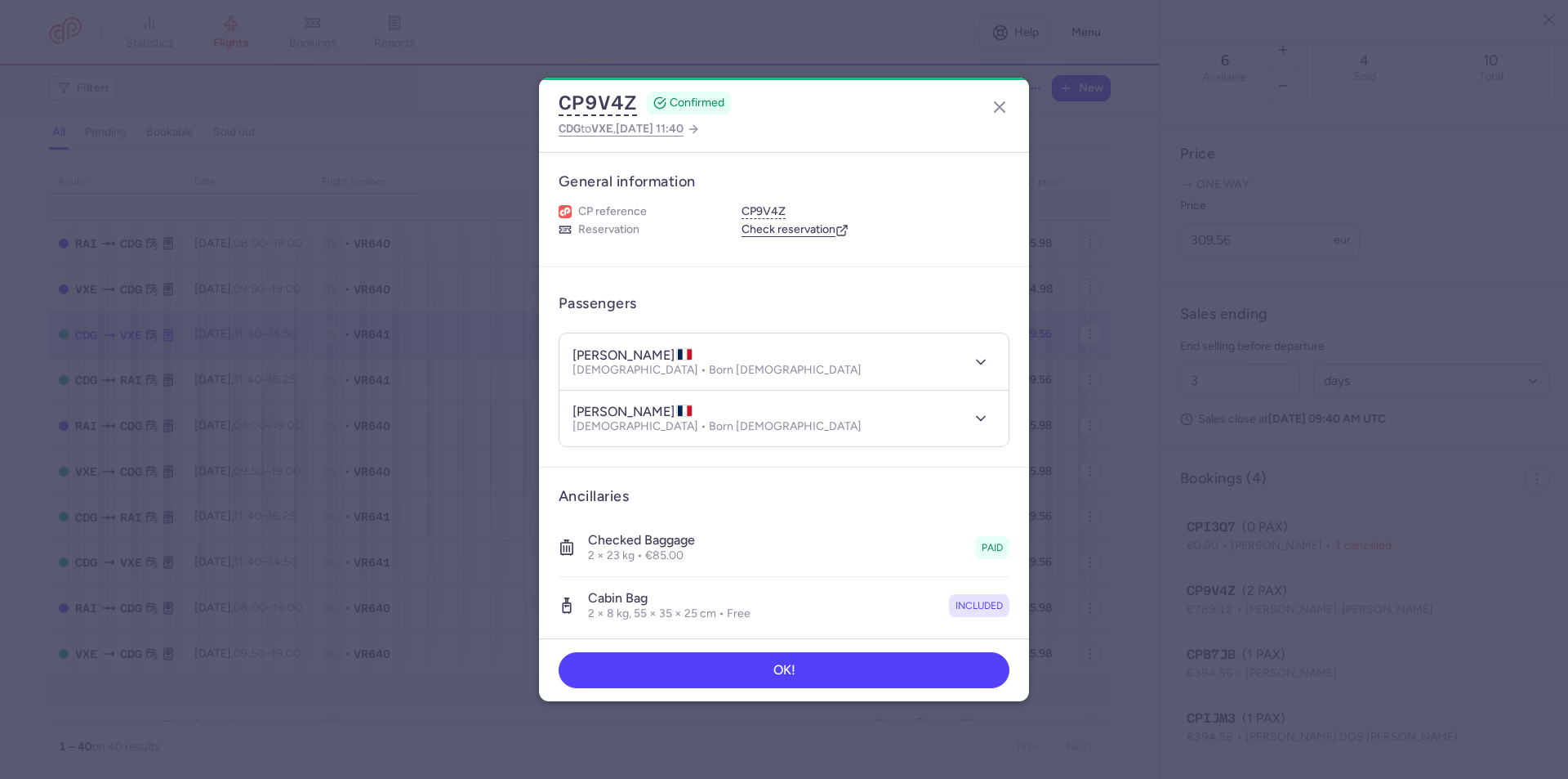
drag, startPoint x: 972, startPoint y: 361, endPoint x: 936, endPoint y: 371, distance: 37.4
click at [977, 361] on polyline "button" at bounding box center [981, 361] width 8 height 4
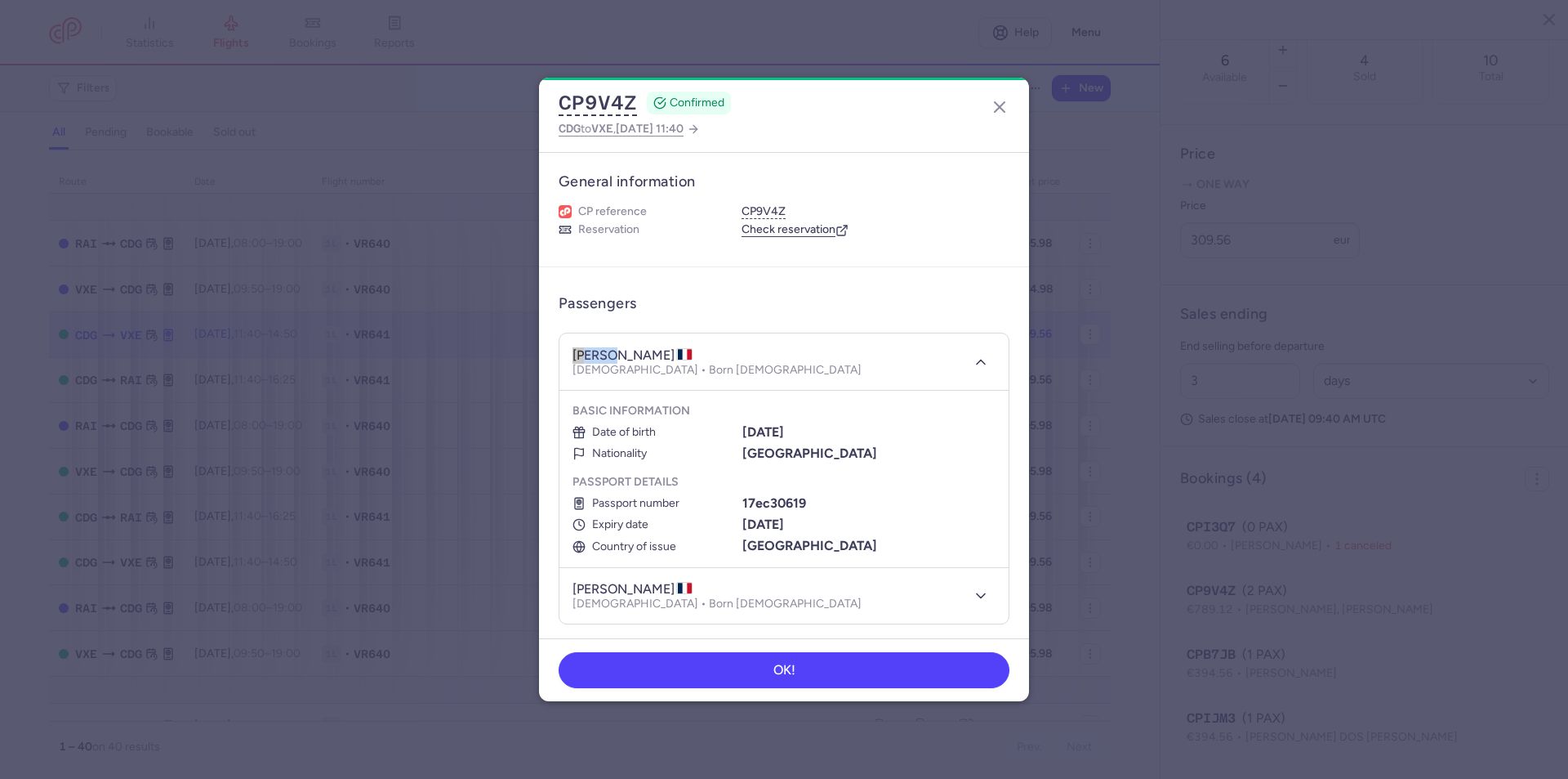
drag, startPoint x: 616, startPoint y: 358, endPoint x: 574, endPoint y: 355, distance: 42.1
click at [574, 355] on h4 "erwann RAVELOJAONA" at bounding box center [632, 355] width 120 height 16
copy h4 "erwann"
drag, startPoint x: 711, startPoint y: 353, endPoint x: 625, endPoint y: 349, distance: 86.1
click at [625, 349] on h4 "erwann RAVELOJAONA" at bounding box center [632, 355] width 120 height 16
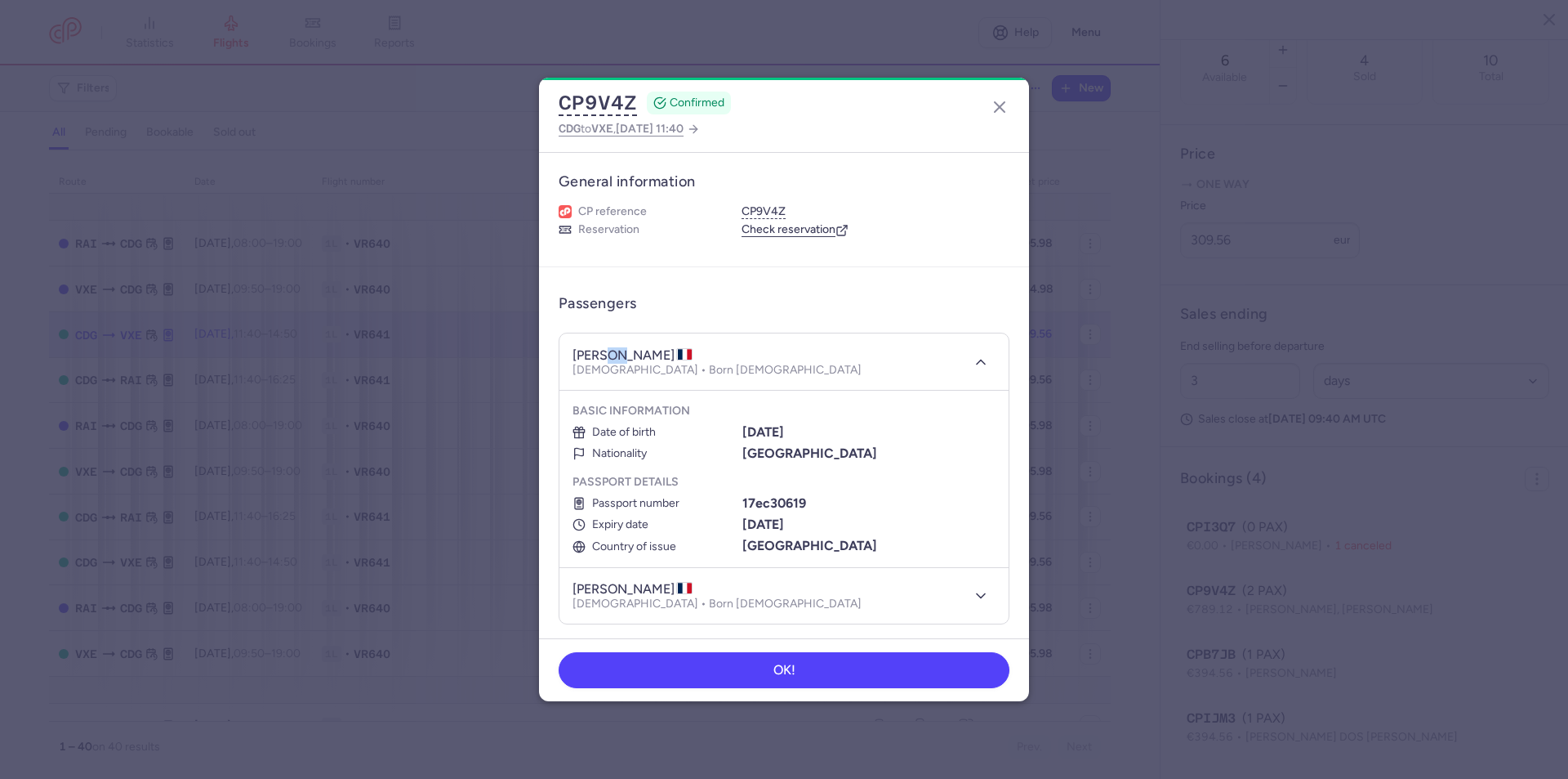
drag, startPoint x: 611, startPoint y: 349, endPoint x: 623, endPoint y: 355, distance: 13.4
click at [623, 355] on h4 "erwann RAVELOJAONA" at bounding box center [632, 355] width 120 height 16
click at [625, 355] on h4 "erwann RAVELOJAONA" at bounding box center [632, 355] width 120 height 16
drag, startPoint x: 718, startPoint y: 354, endPoint x: 621, endPoint y: 356, distance: 97.0
click at [621, 356] on h4 "erwann RAVELOJAONA" at bounding box center [632, 355] width 120 height 16
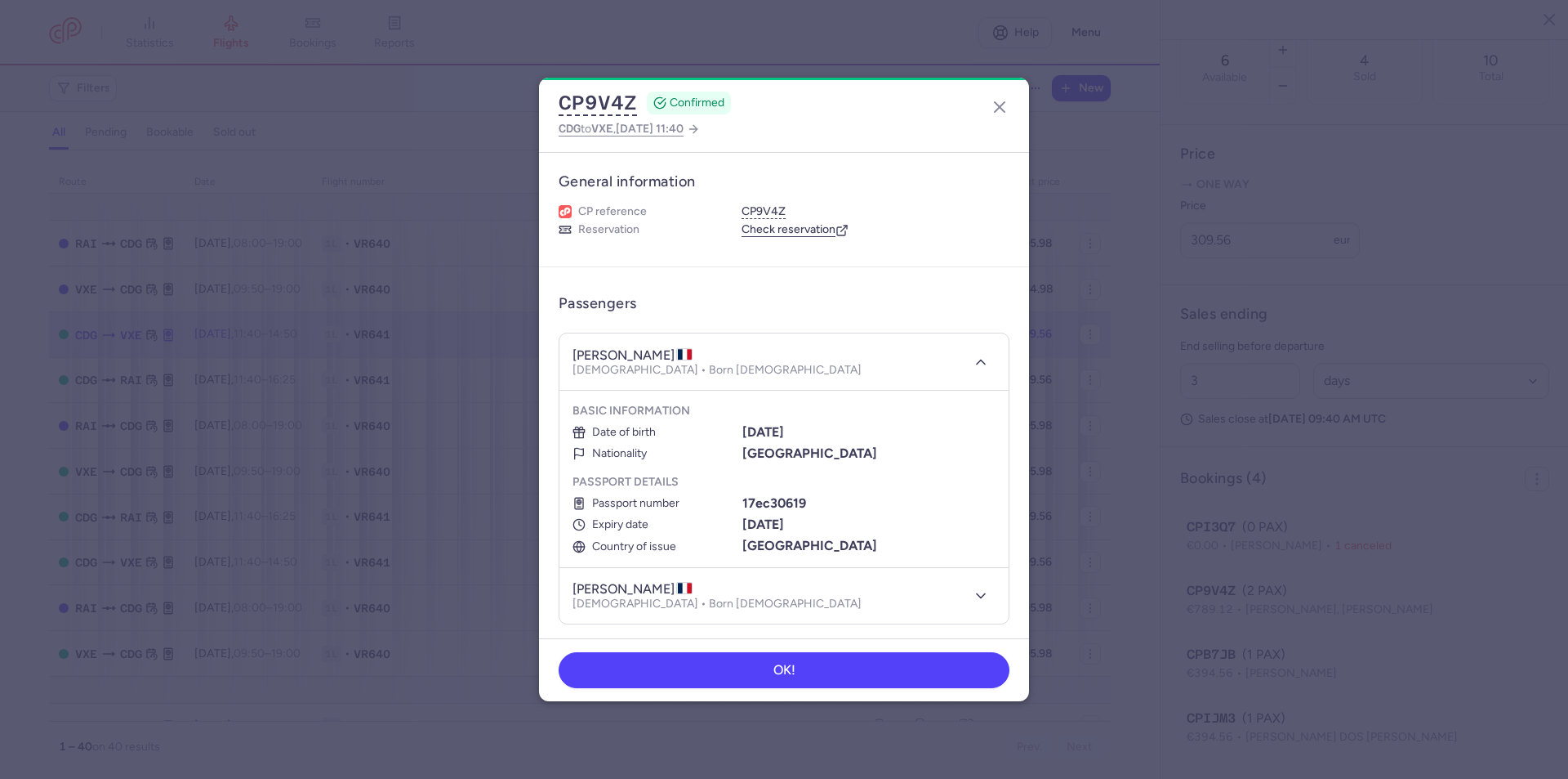
copy h4 "RAVELOJAONA"
drag, startPoint x: 819, startPoint y: 438, endPoint x: 739, endPoint y: 431, distance: 80.3
click at [742, 432] on div "07/10/1999" at bounding box center [869, 433] width 254 height 15
copy b "07/10/1999"
drag, startPoint x: 802, startPoint y: 503, endPoint x: 738, endPoint y: 502, distance: 64.0
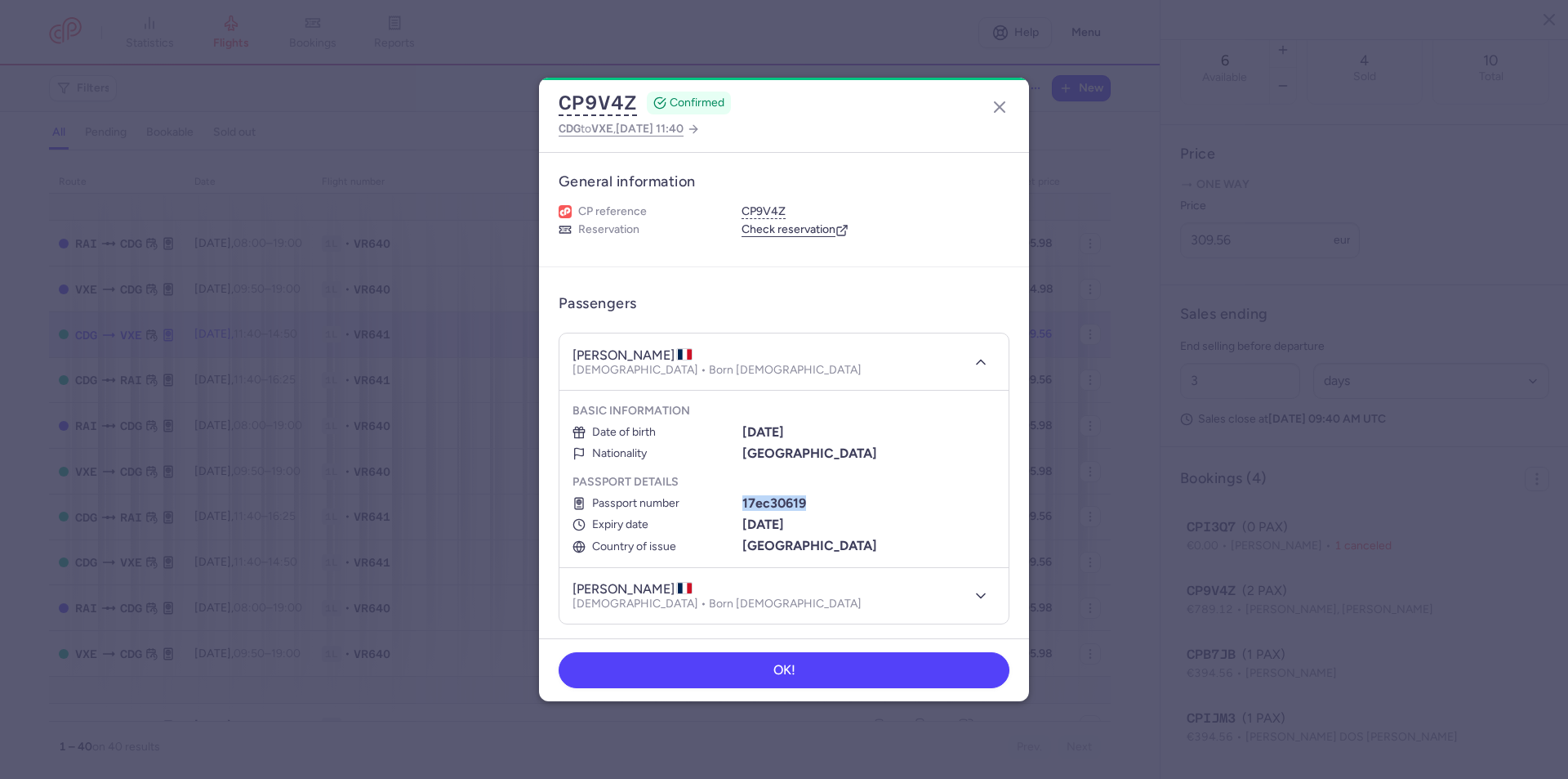
click at [742, 502] on b "17ec30619" at bounding box center [774, 503] width 64 height 15
copy b "17ec30619"
drag, startPoint x: 817, startPoint y: 523, endPoint x: 741, endPoint y: 522, distance: 76.0
click at [742, 522] on div "12/09/2035" at bounding box center [869, 525] width 254 height 15
copy b "12/09/2035"
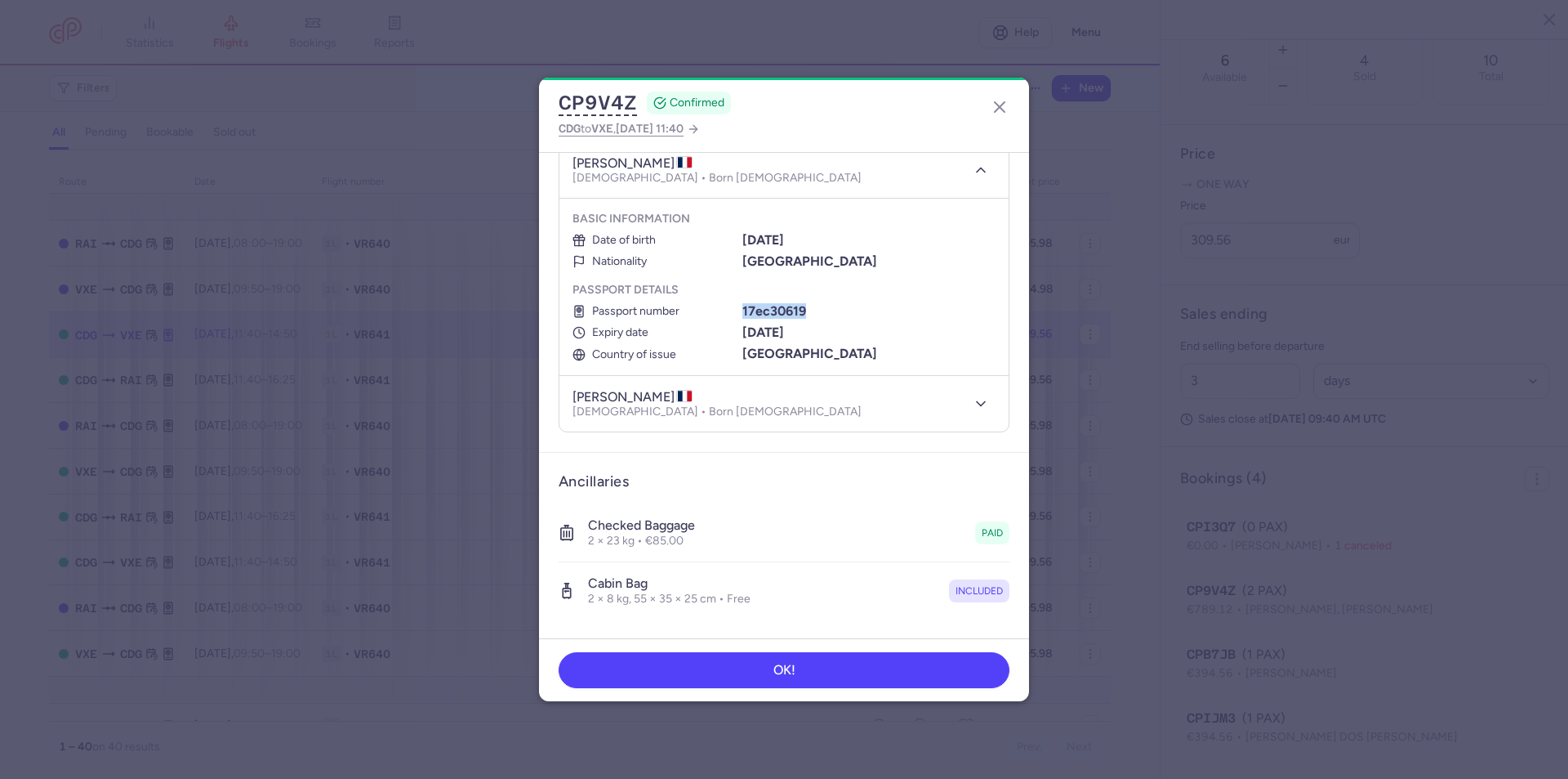
scroll to position [245, 0]
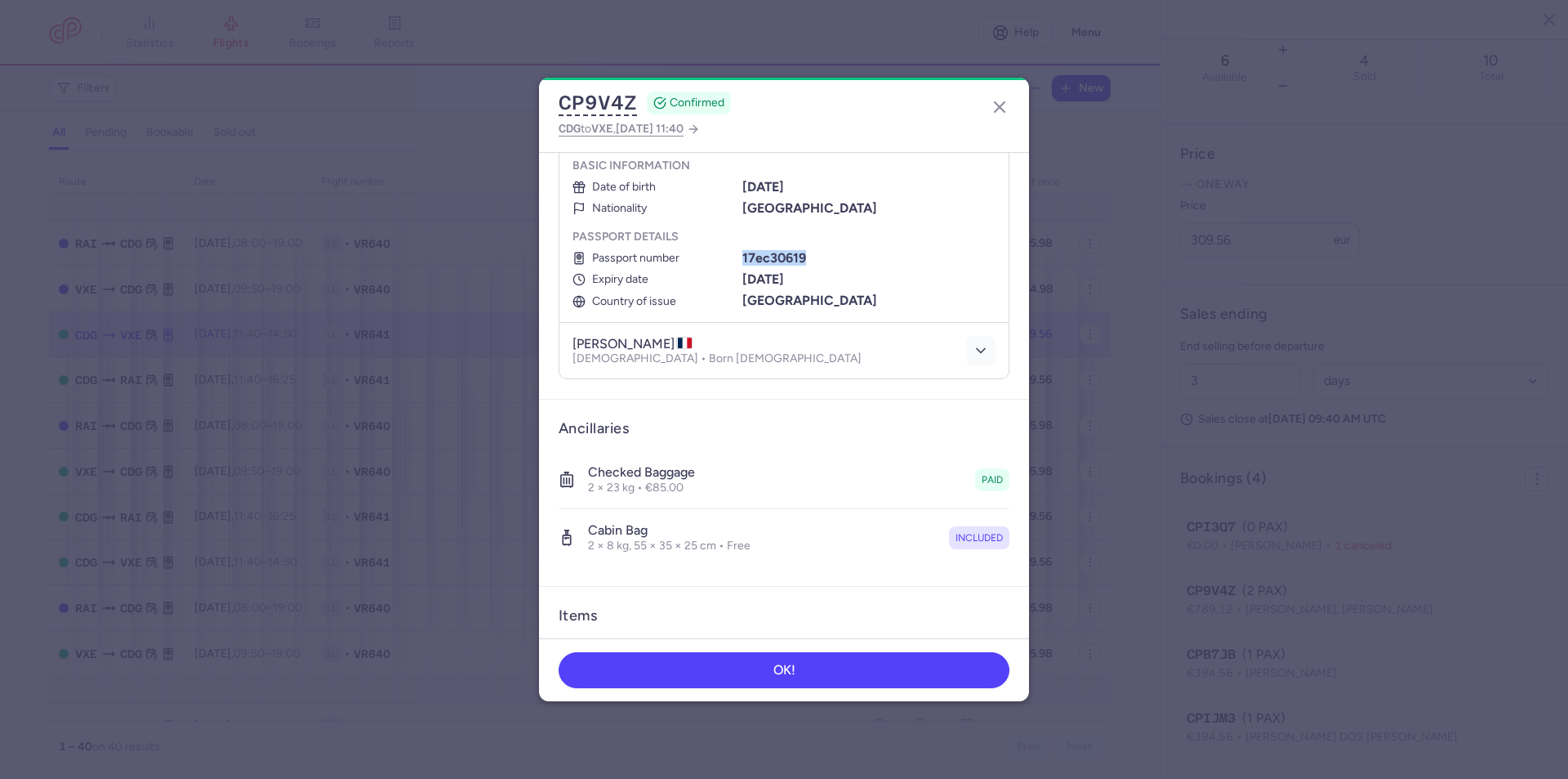
click at [973, 349] on icon "button" at bounding box center [980, 350] width 16 height 16
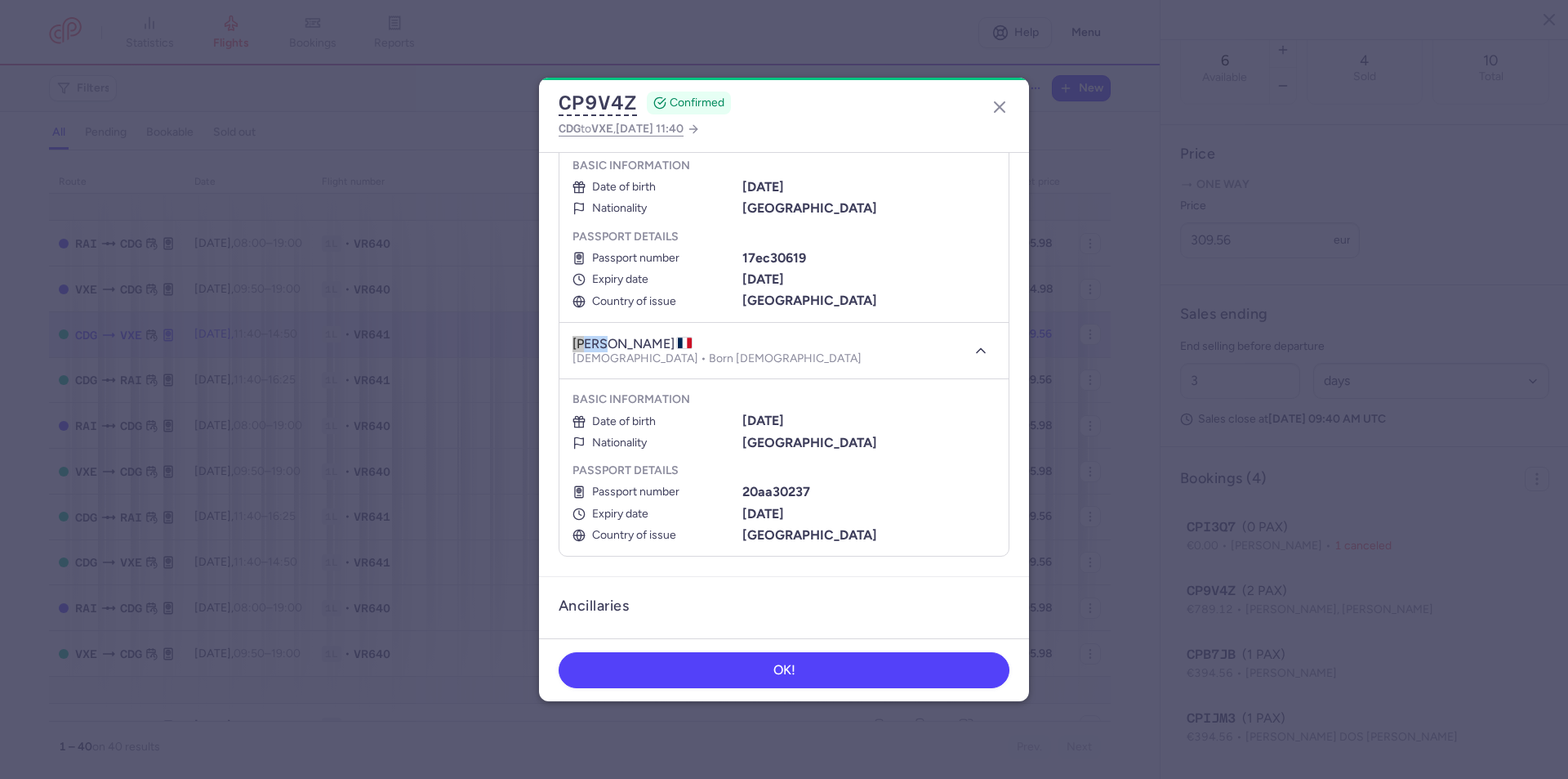
drag, startPoint x: 604, startPoint y: 346, endPoint x: 574, endPoint y: 345, distance: 30.0
click at [574, 345] on h4 "anais DELGADO" at bounding box center [632, 344] width 120 height 16
copy h4 "anais"
drag, startPoint x: 670, startPoint y: 344, endPoint x: 611, endPoint y: 339, distance: 59.2
click at [611, 339] on h4 "anais DELGADO" at bounding box center [632, 344] width 120 height 16
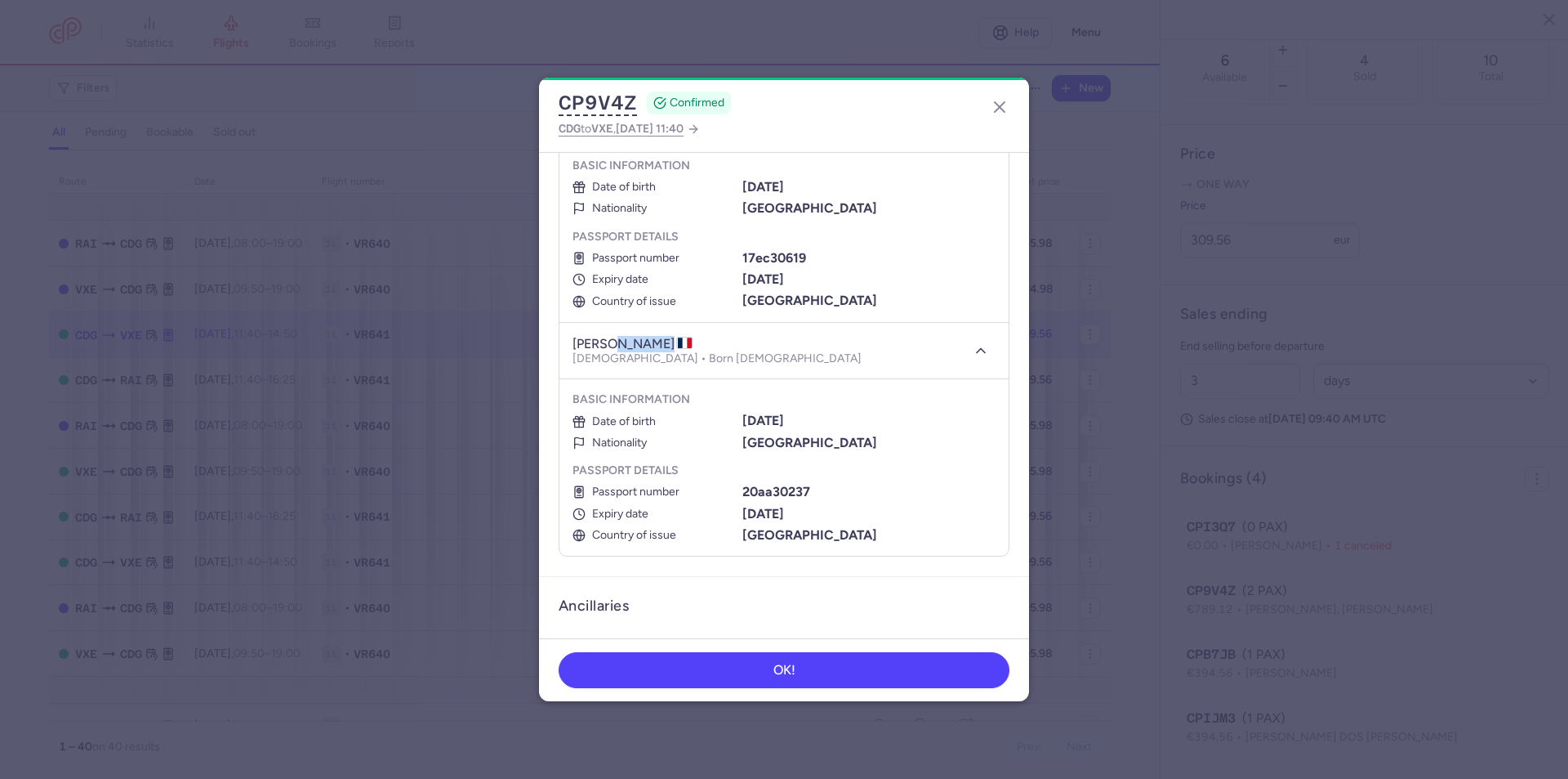
copy h4 "DELGADO"
drag, startPoint x: 815, startPoint y: 418, endPoint x: 741, endPoint y: 420, distance: 74.0
click at [742, 420] on div "27/04/2005" at bounding box center [869, 421] width 254 height 15
copy b "27/04/2005"
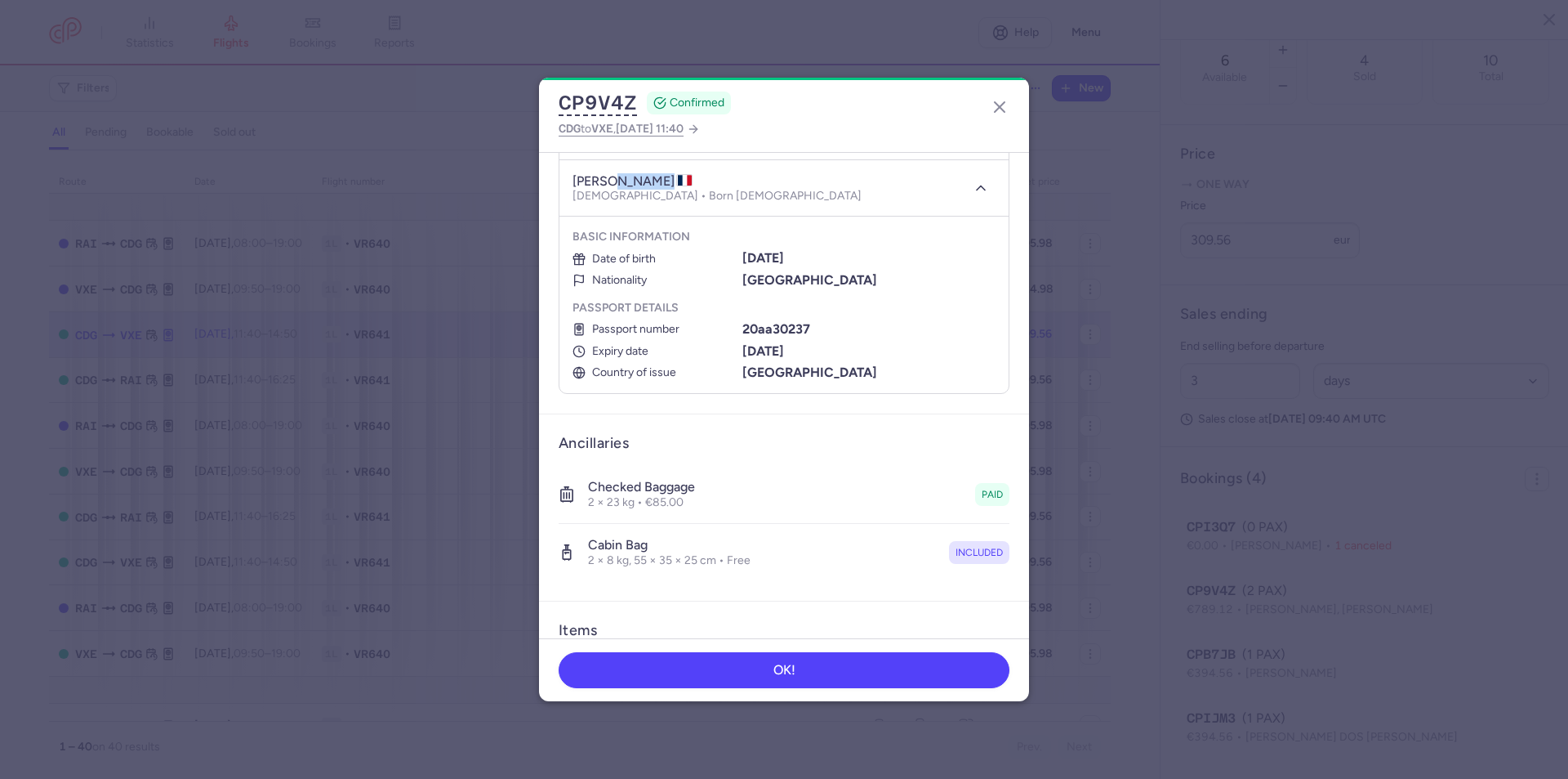
scroll to position [408, 0]
drag, startPoint x: 807, startPoint y: 328, endPoint x: 738, endPoint y: 332, distance: 69.1
click at [742, 332] on div "20aa30237" at bounding box center [869, 329] width 254 height 15
copy b "20aa30237"
drag, startPoint x: 813, startPoint y: 350, endPoint x: 741, endPoint y: 354, distance: 72.1
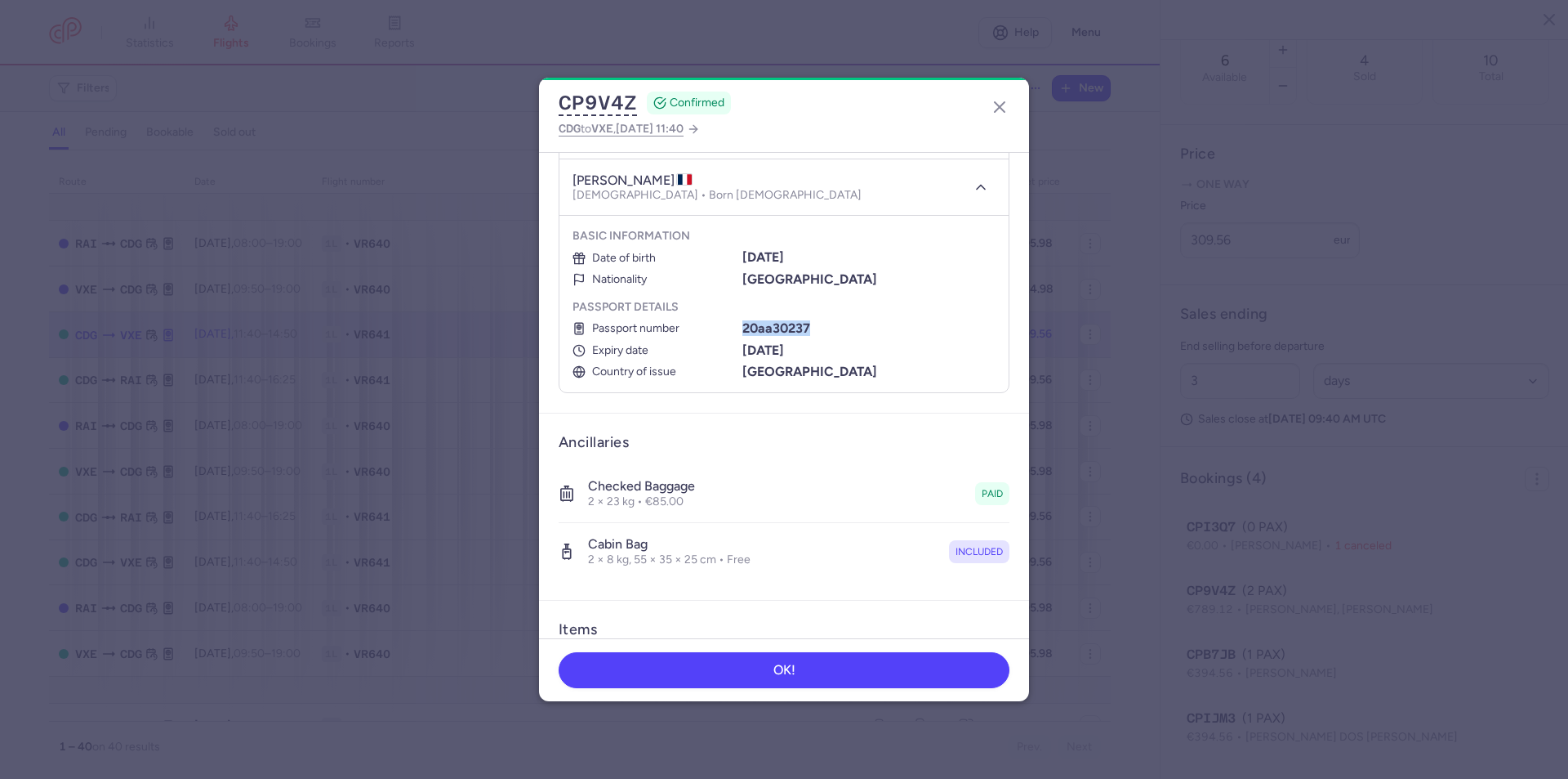
click at [742, 354] on div "02/01/2035" at bounding box center [869, 350] width 254 height 15
copy b "02/01/2035"
click at [973, 189] on icon "button" at bounding box center [980, 187] width 16 height 16
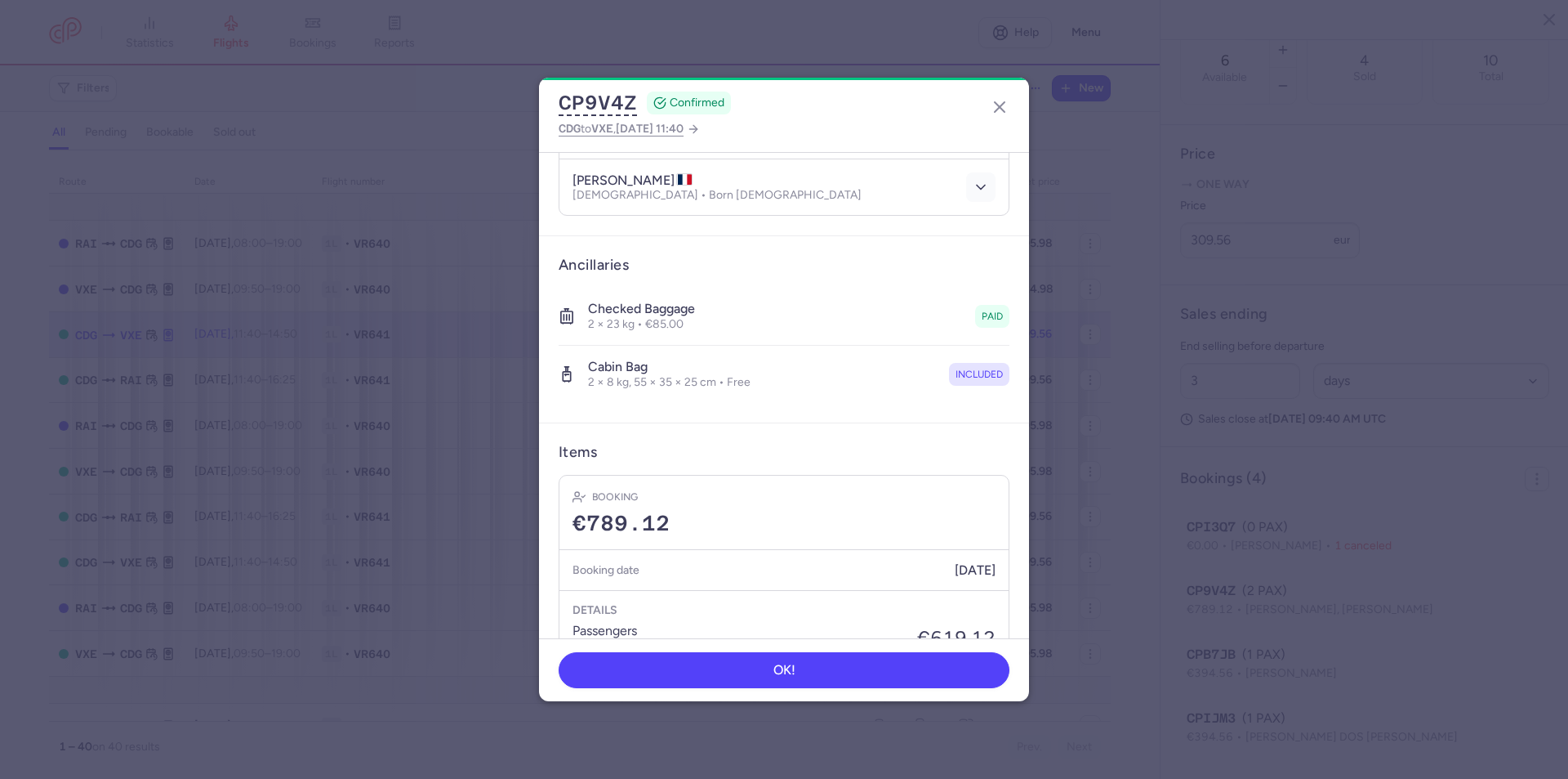
click at [973, 182] on icon "button" at bounding box center [980, 187] width 16 height 16
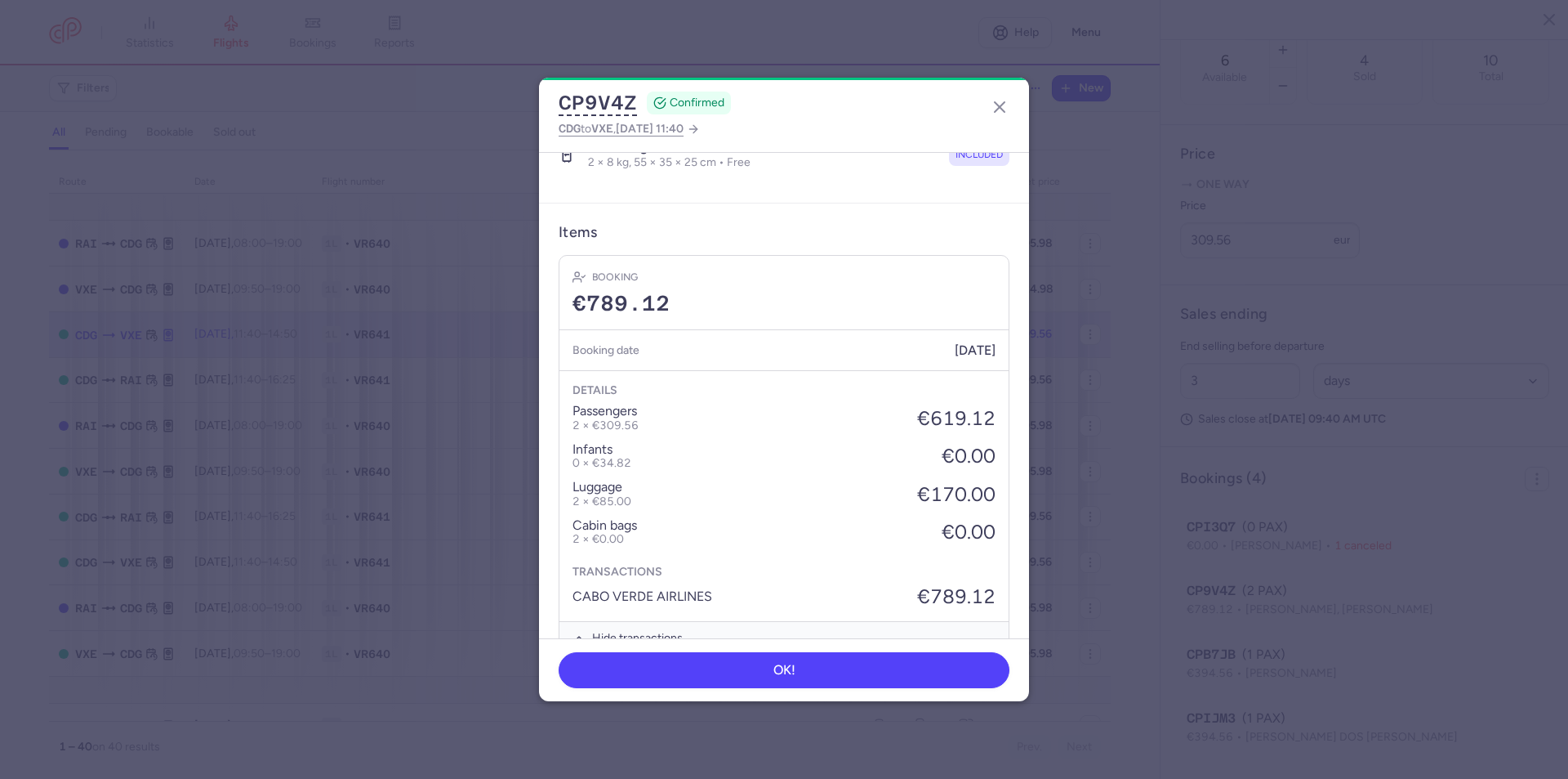
scroll to position [818, 0]
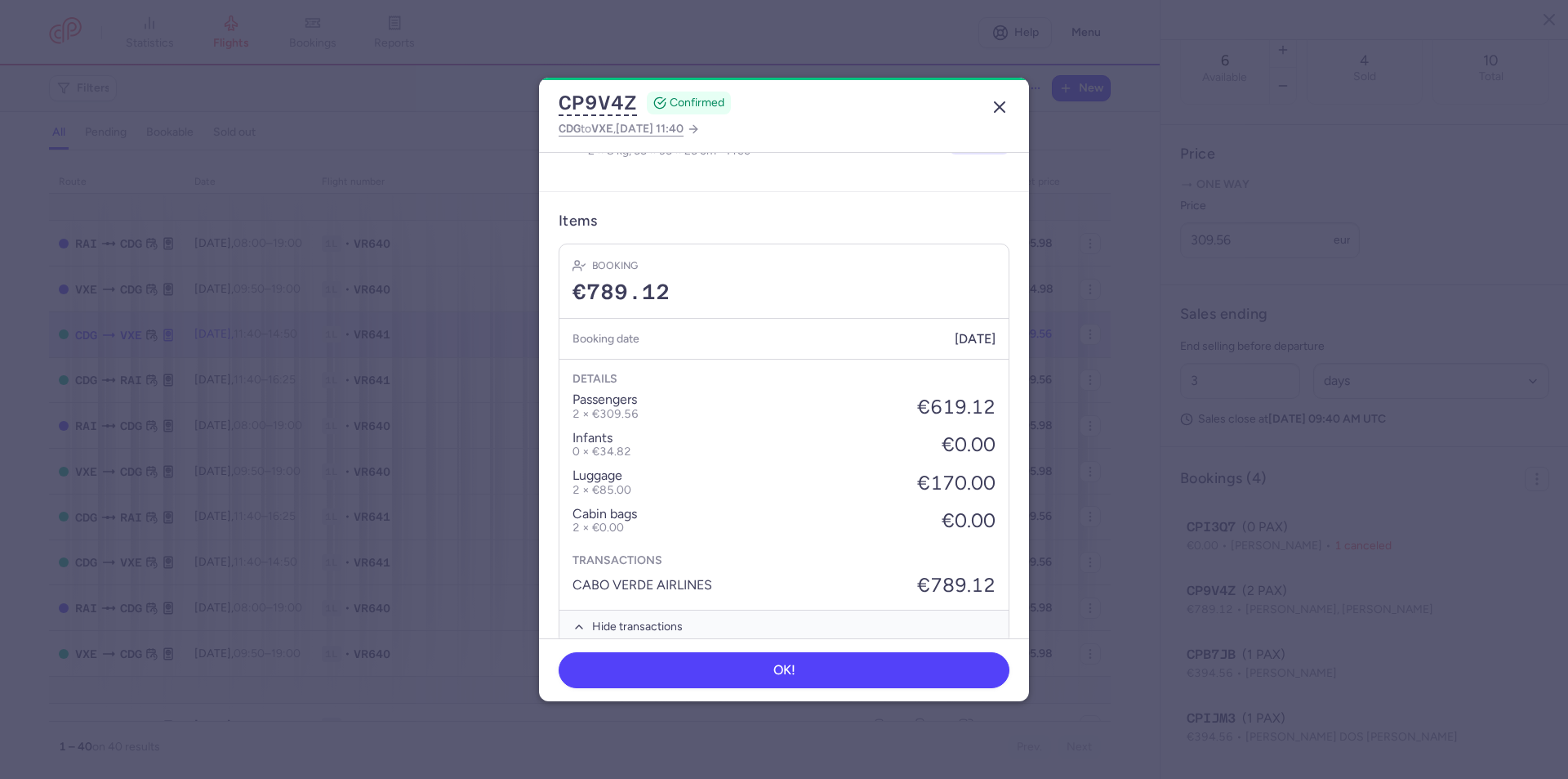
click at [1003, 107] on icon "button" at bounding box center [999, 107] width 19 height 19
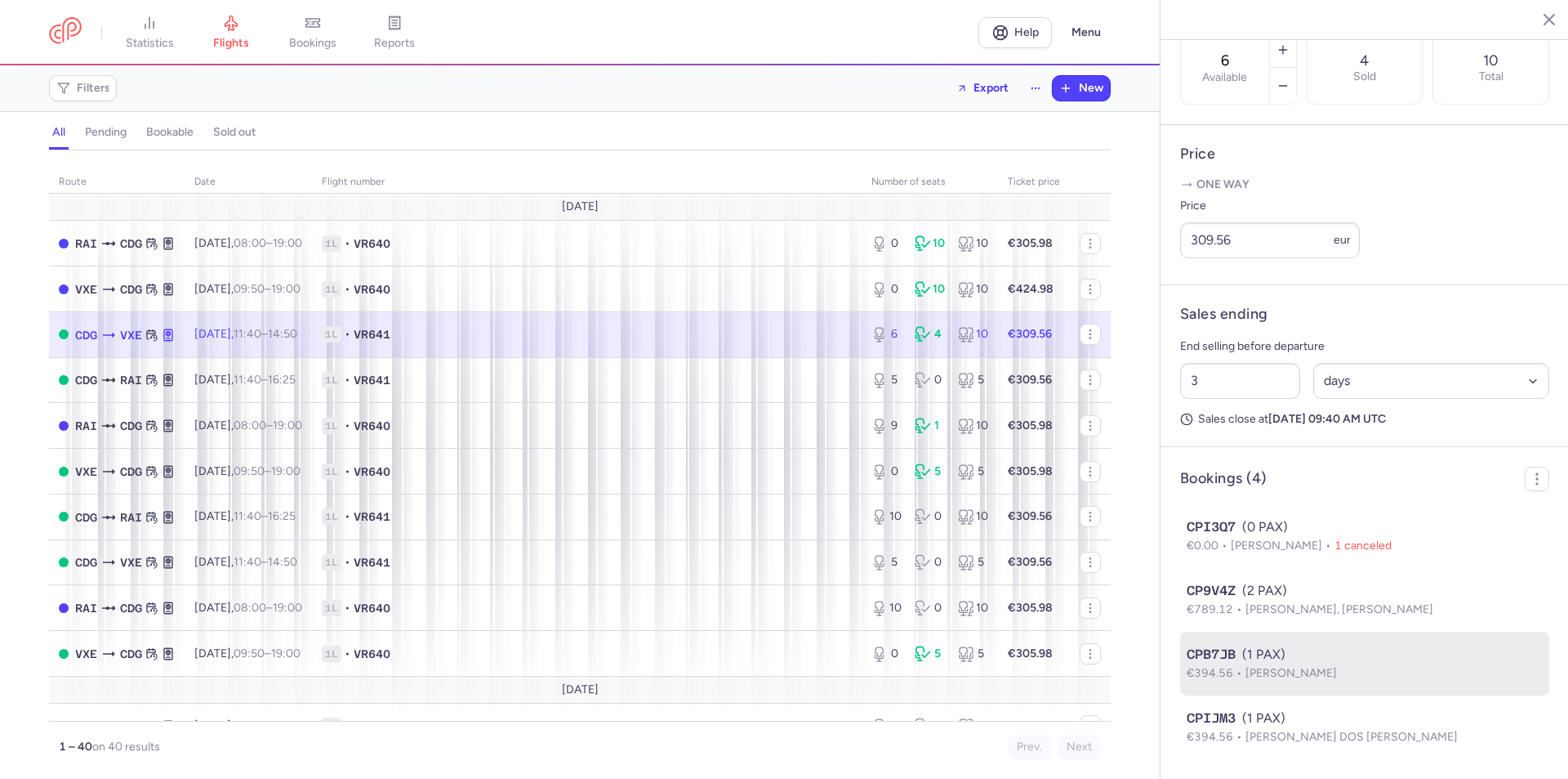
click at [1245, 665] on p "€394.56 Alexia DELGADO" at bounding box center [1365, 673] width 356 height 18
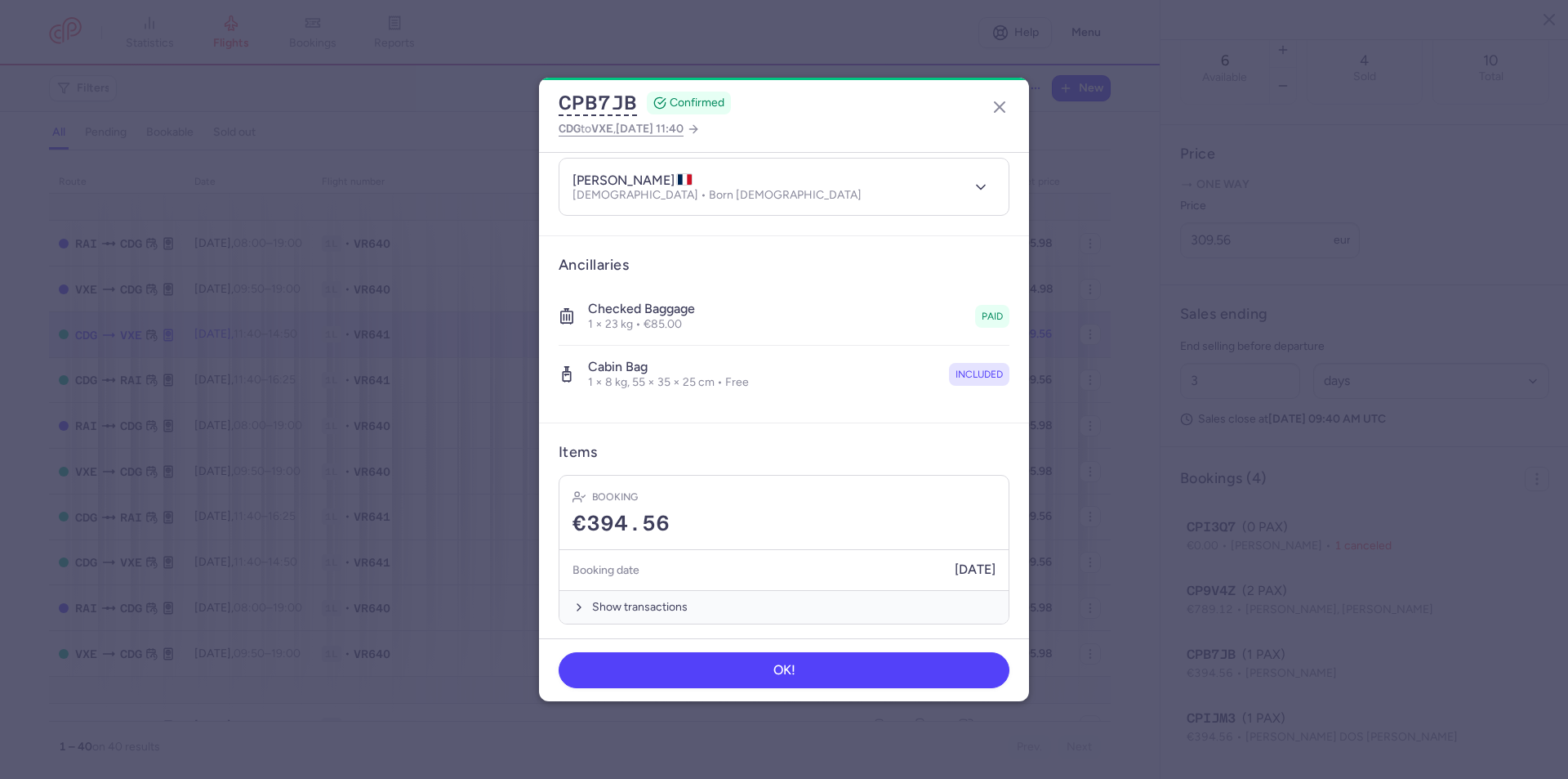
scroll to position [181, 0]
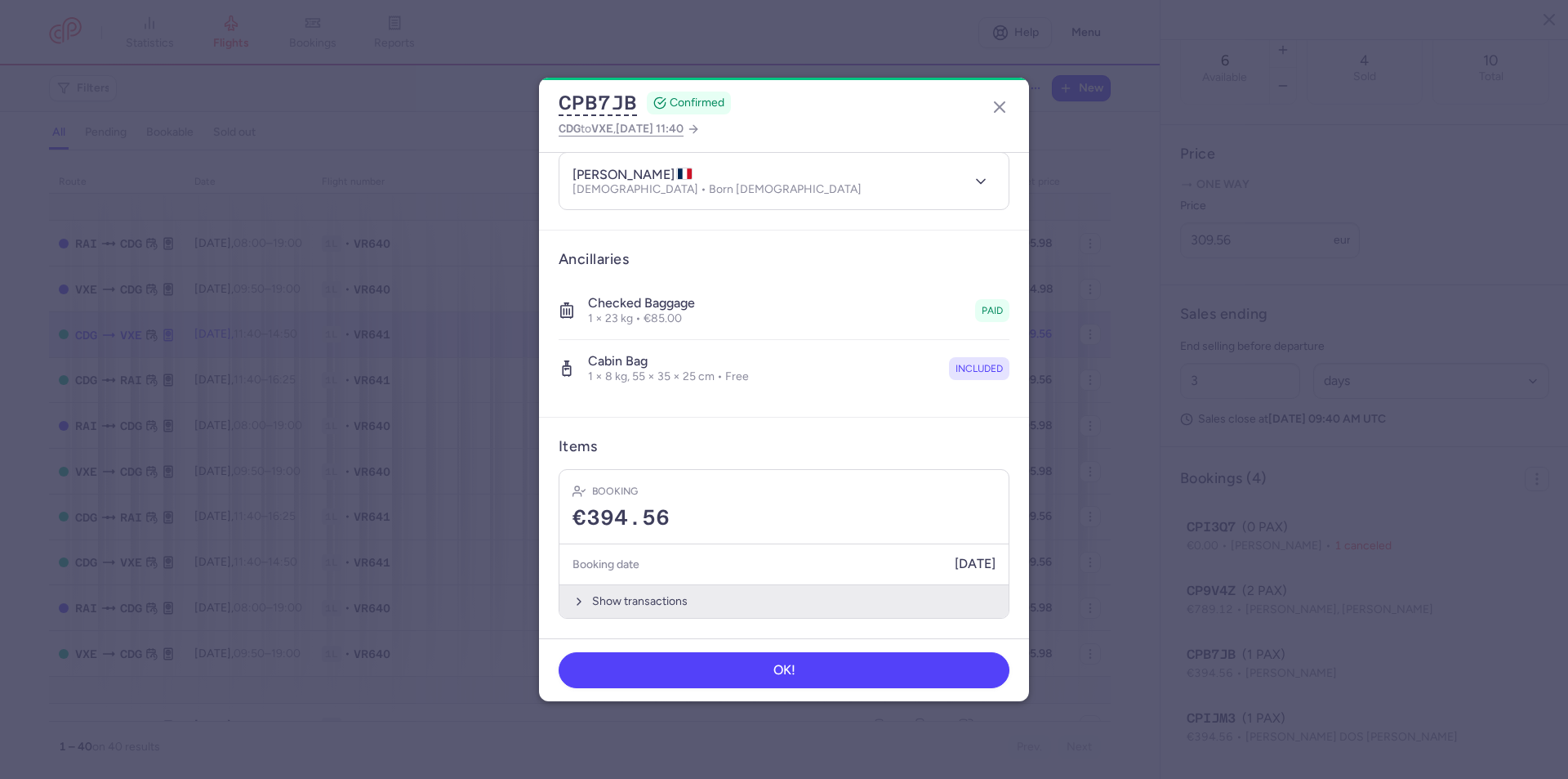
click at [738, 605] on button "Show transactions" at bounding box center [784, 601] width 449 height 34
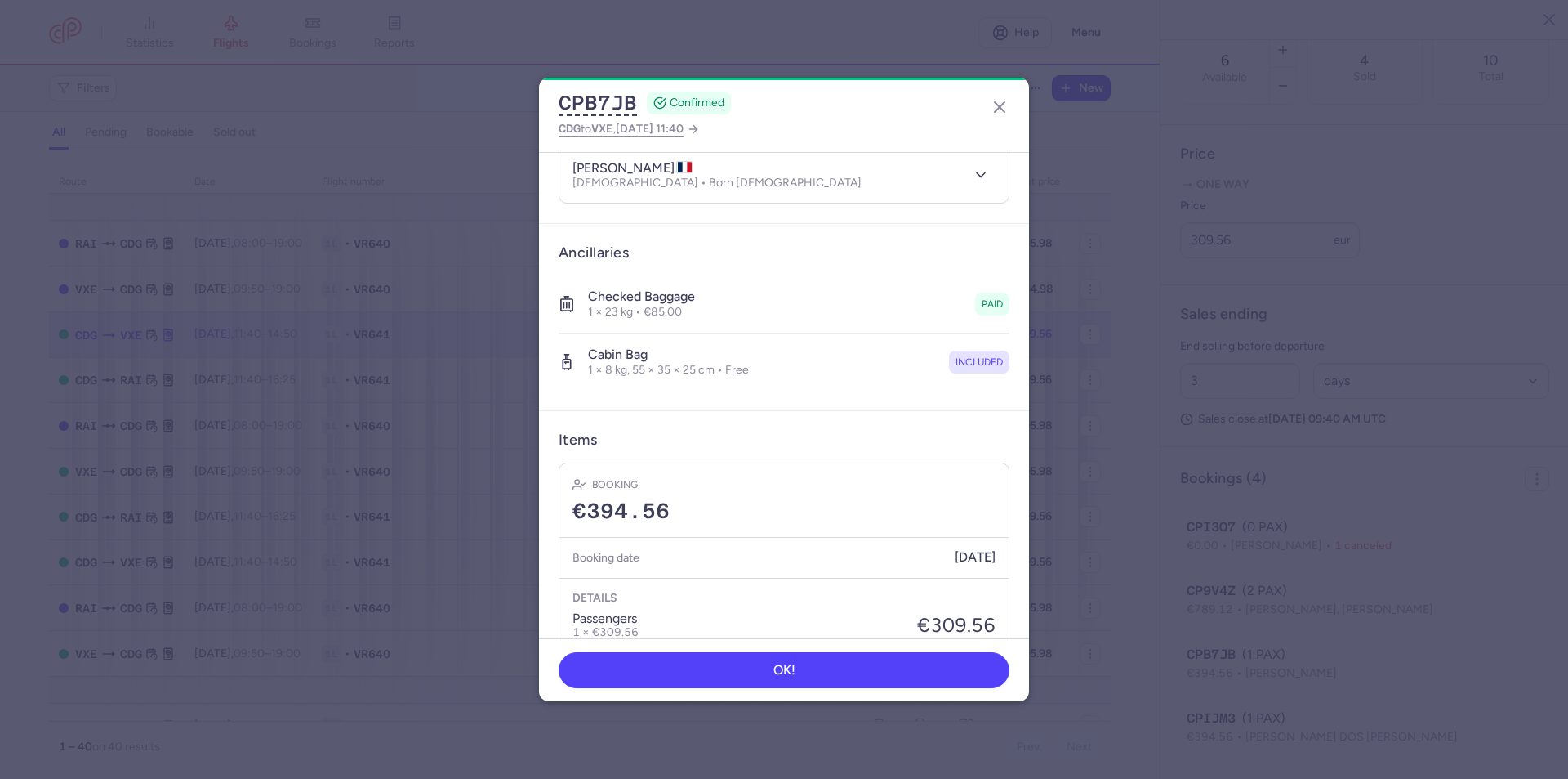
scroll to position [104, 0]
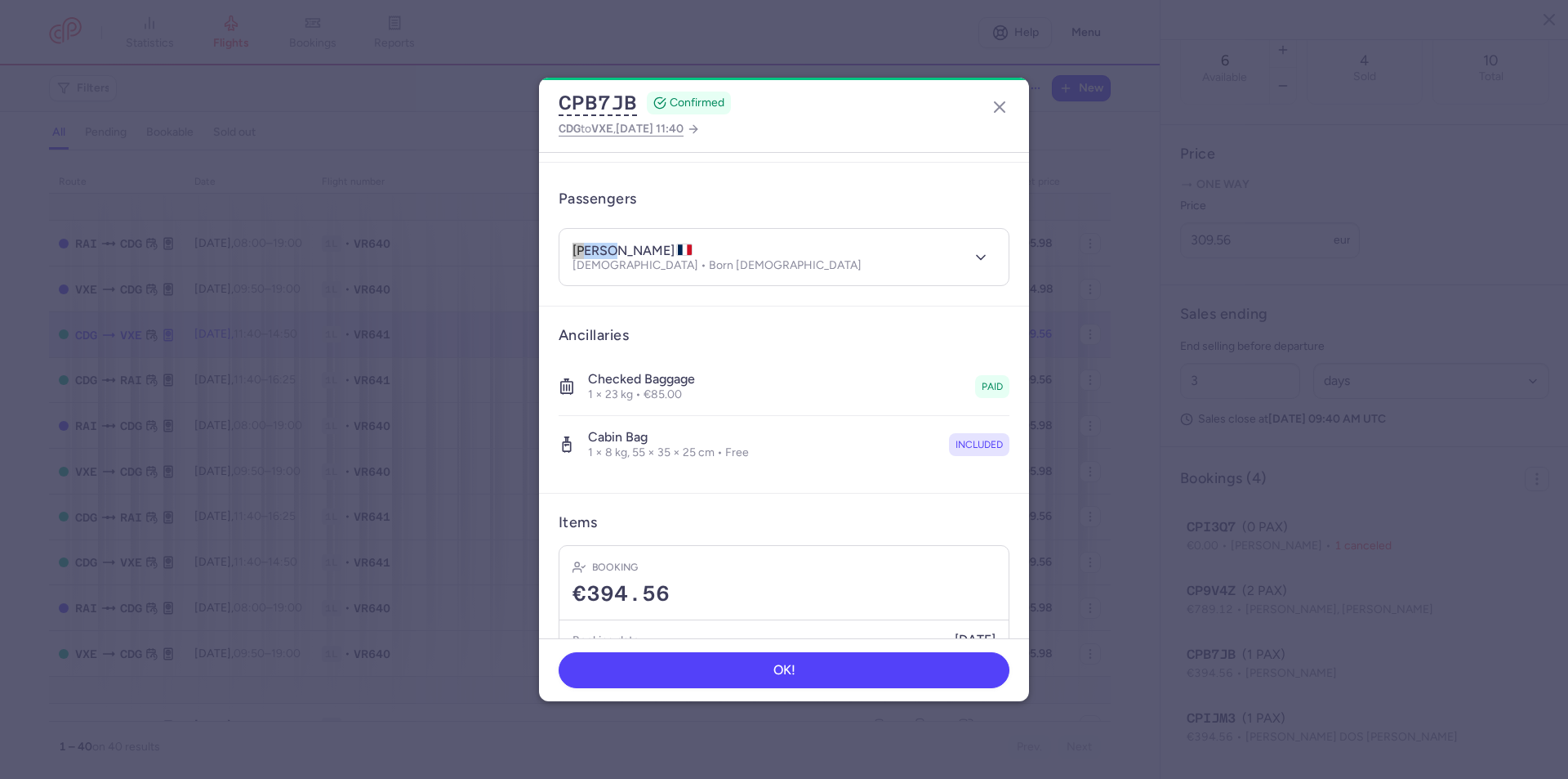
drag, startPoint x: 609, startPoint y: 247, endPoint x: 570, endPoint y: 250, distance: 39.1
click at [570, 250] on header "alexia DELGADO Female • Born 27/02/2012" at bounding box center [784, 256] width 449 height 56
drag, startPoint x: 671, startPoint y: 251, endPoint x: 612, endPoint y: 243, distance: 59.5
click at [612, 243] on h4 "alexia DELGADO" at bounding box center [632, 250] width 120 height 16
click at [973, 258] on icon "button" at bounding box center [980, 257] width 16 height 16
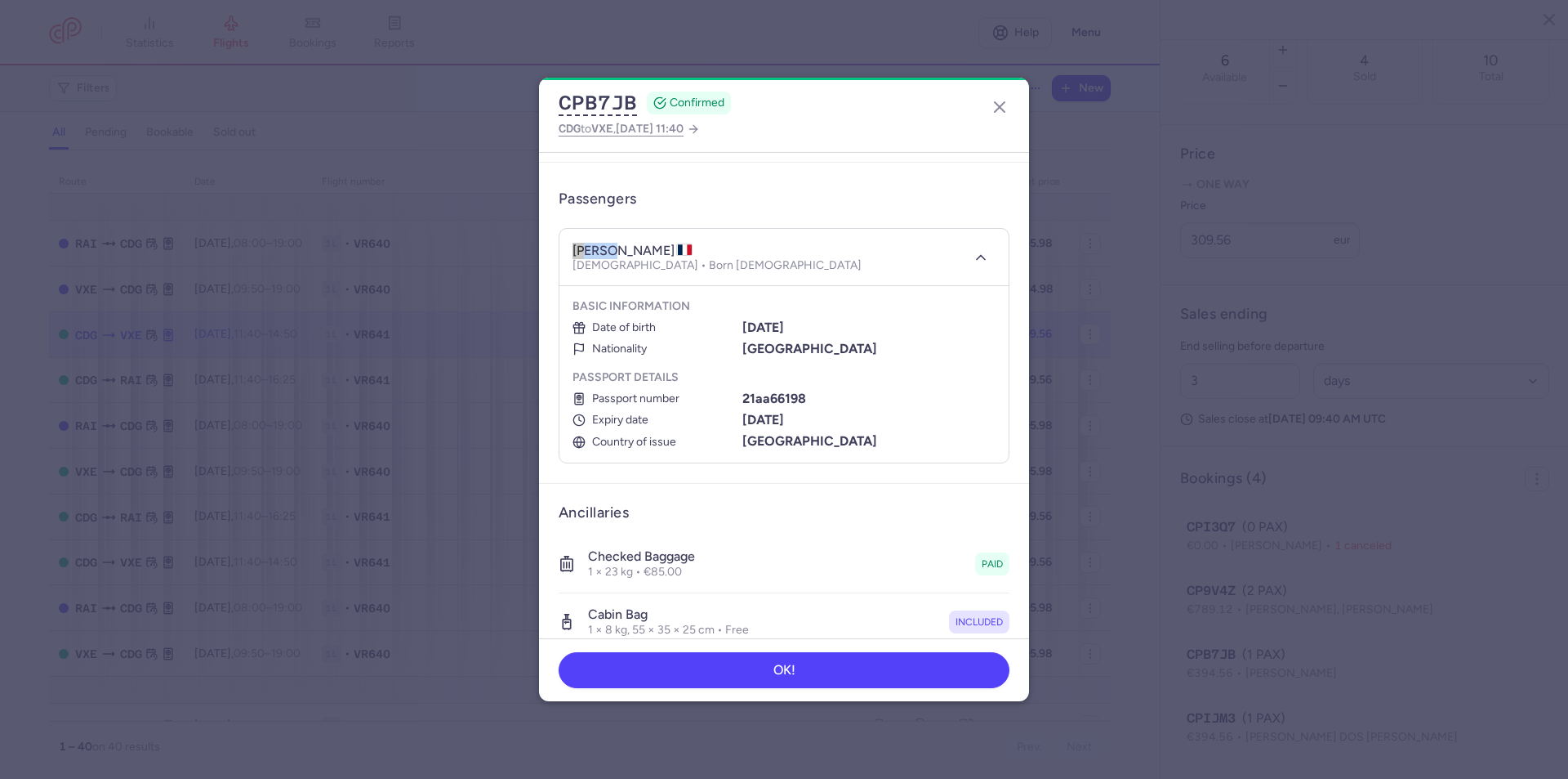
drag, startPoint x: 809, startPoint y: 327, endPoint x: 742, endPoint y: 324, distance: 67.1
click at [742, 324] on b "27/02/2012" at bounding box center [763, 327] width 42 height 15
drag, startPoint x: 810, startPoint y: 395, endPoint x: 740, endPoint y: 393, distance: 70.0
click at [742, 393] on div "21aa66198" at bounding box center [869, 399] width 254 height 15
drag, startPoint x: 813, startPoint y: 418, endPoint x: 738, endPoint y: 422, distance: 75.1
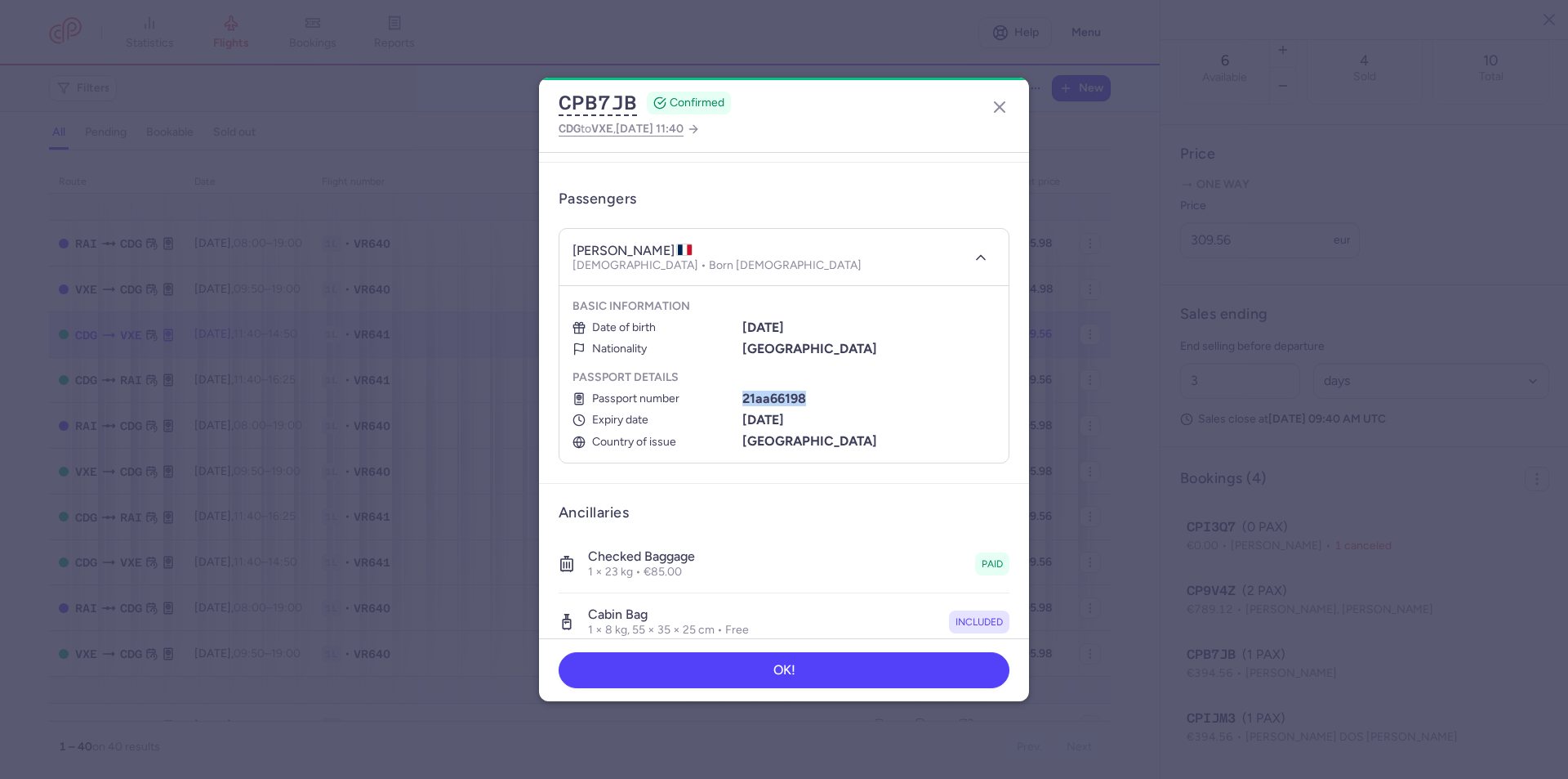
click at [742, 422] on b "28/02/2026" at bounding box center [763, 419] width 42 height 15
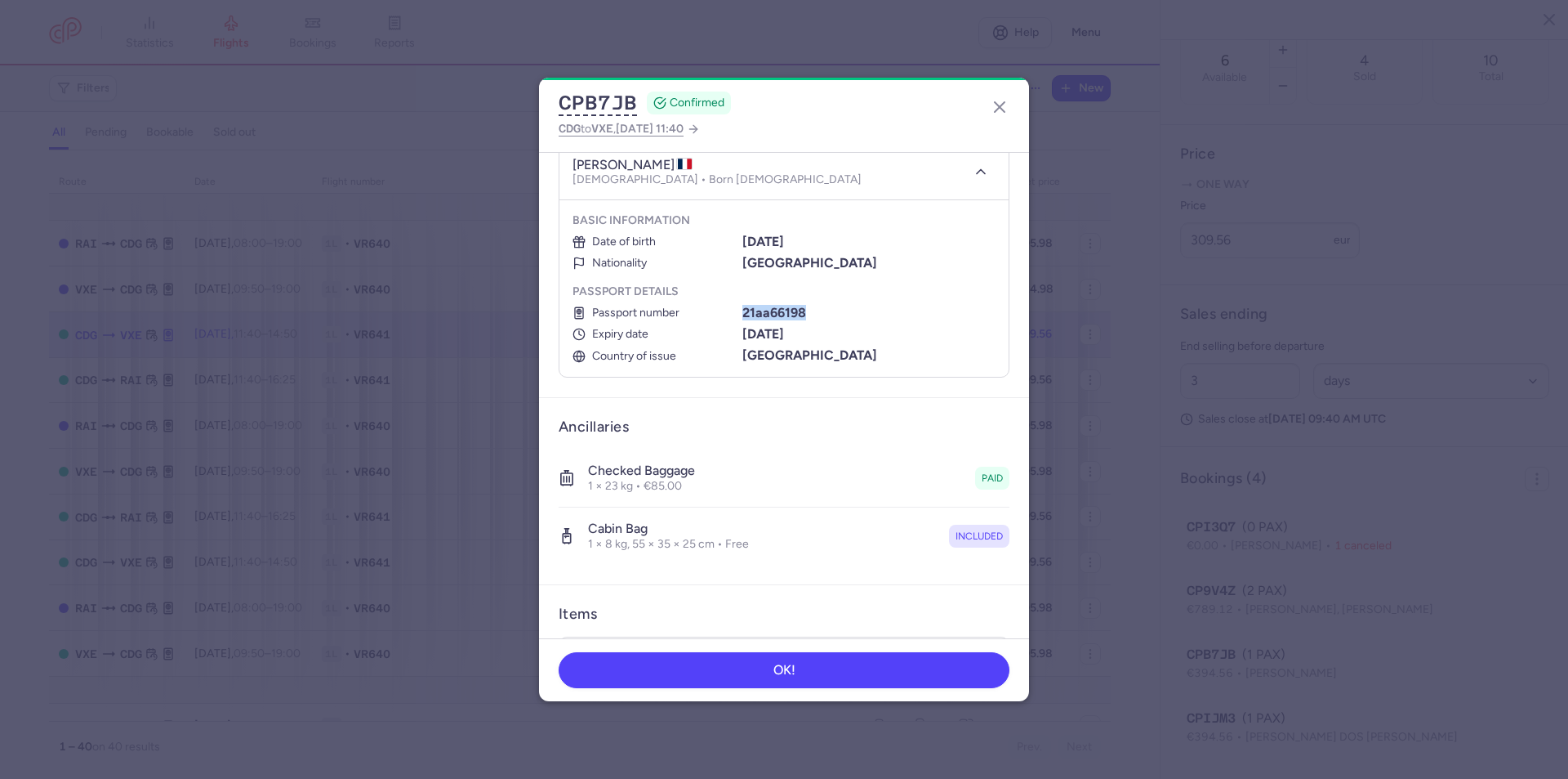
scroll to position [268, 0]
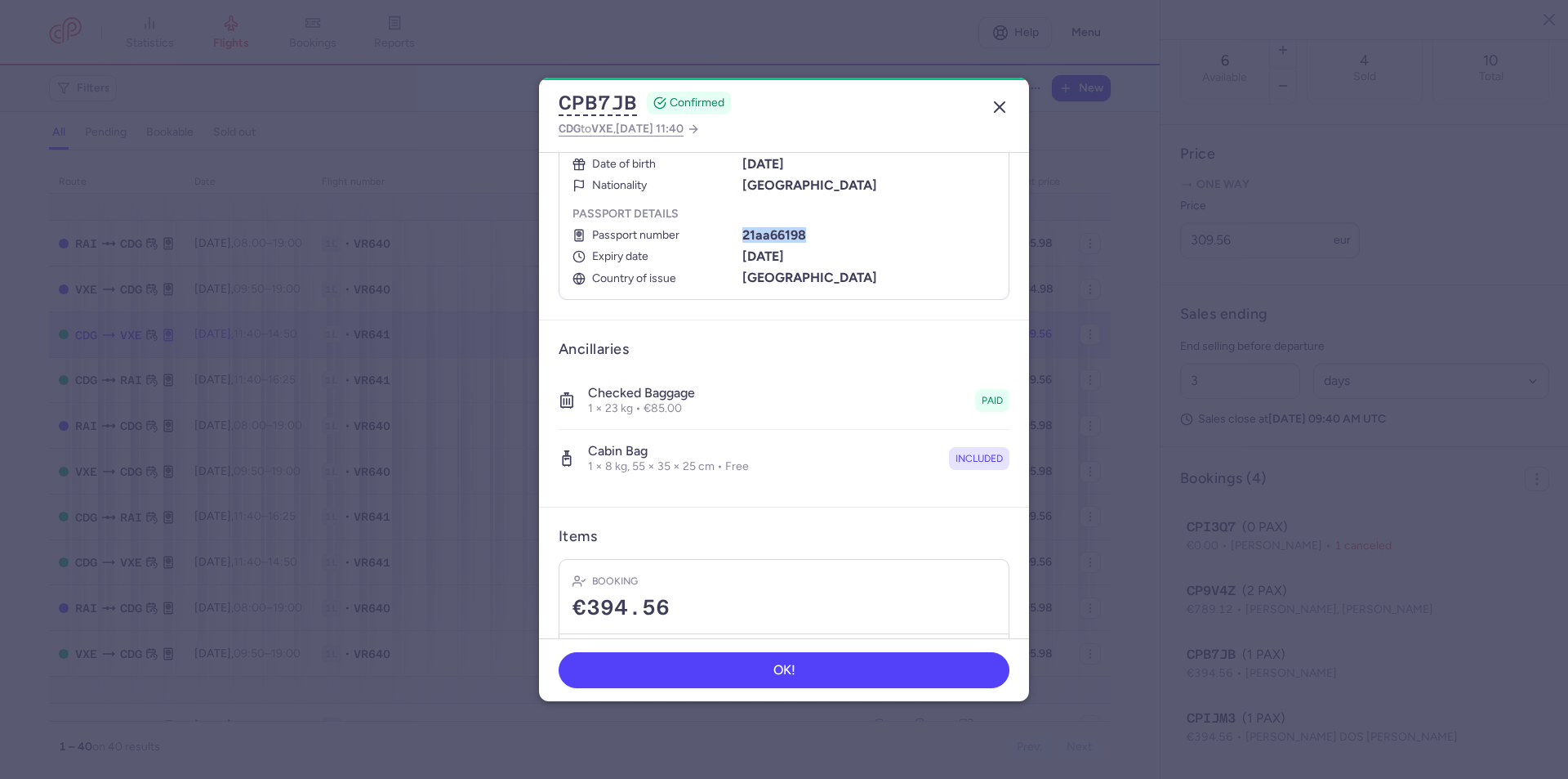
click at [999, 104] on icon "button" at bounding box center [999, 107] width 19 height 19
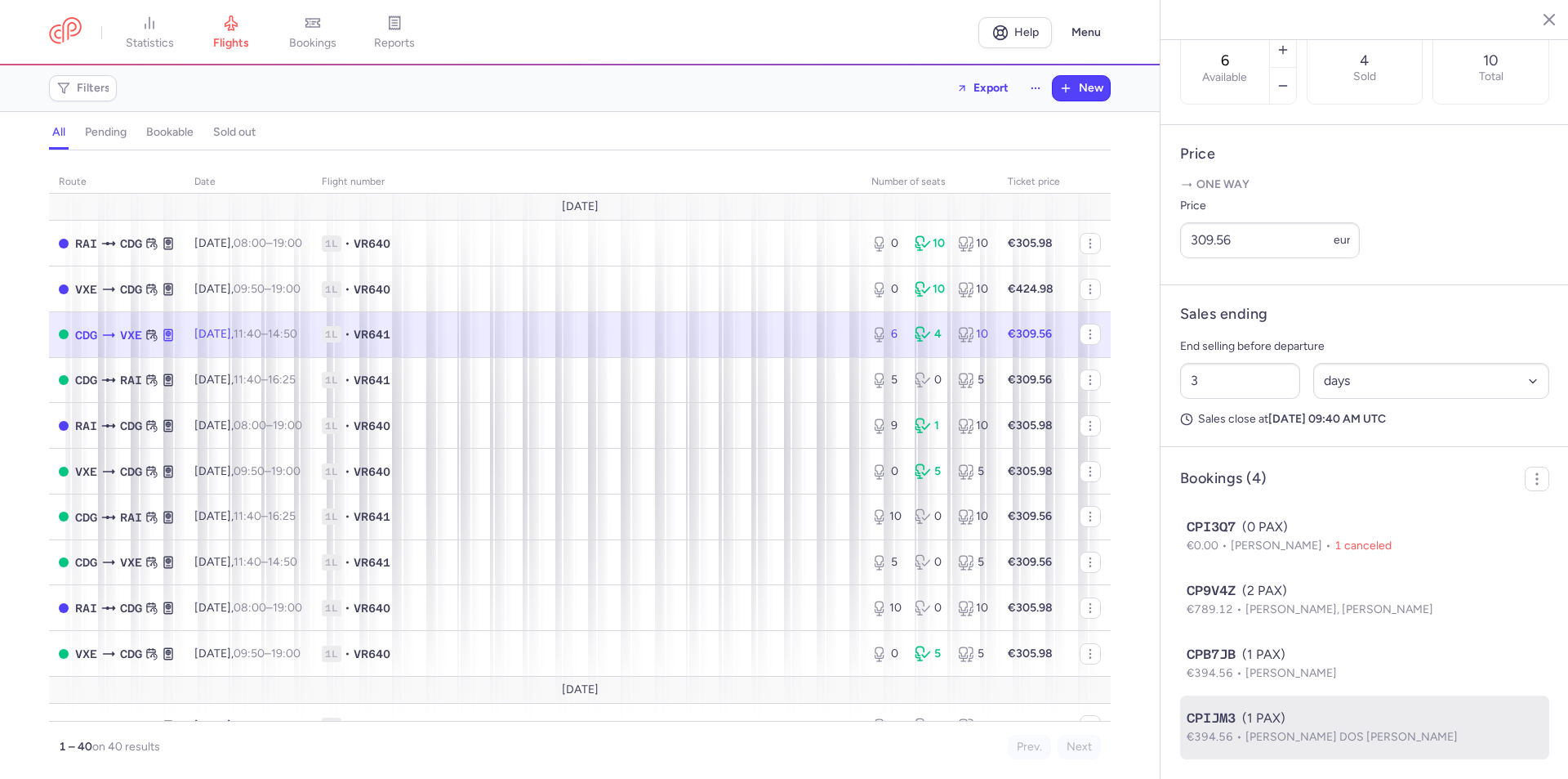
click at [1265, 722] on div "CPIJM3 (1 PAX)" at bounding box center [1365, 718] width 356 height 19
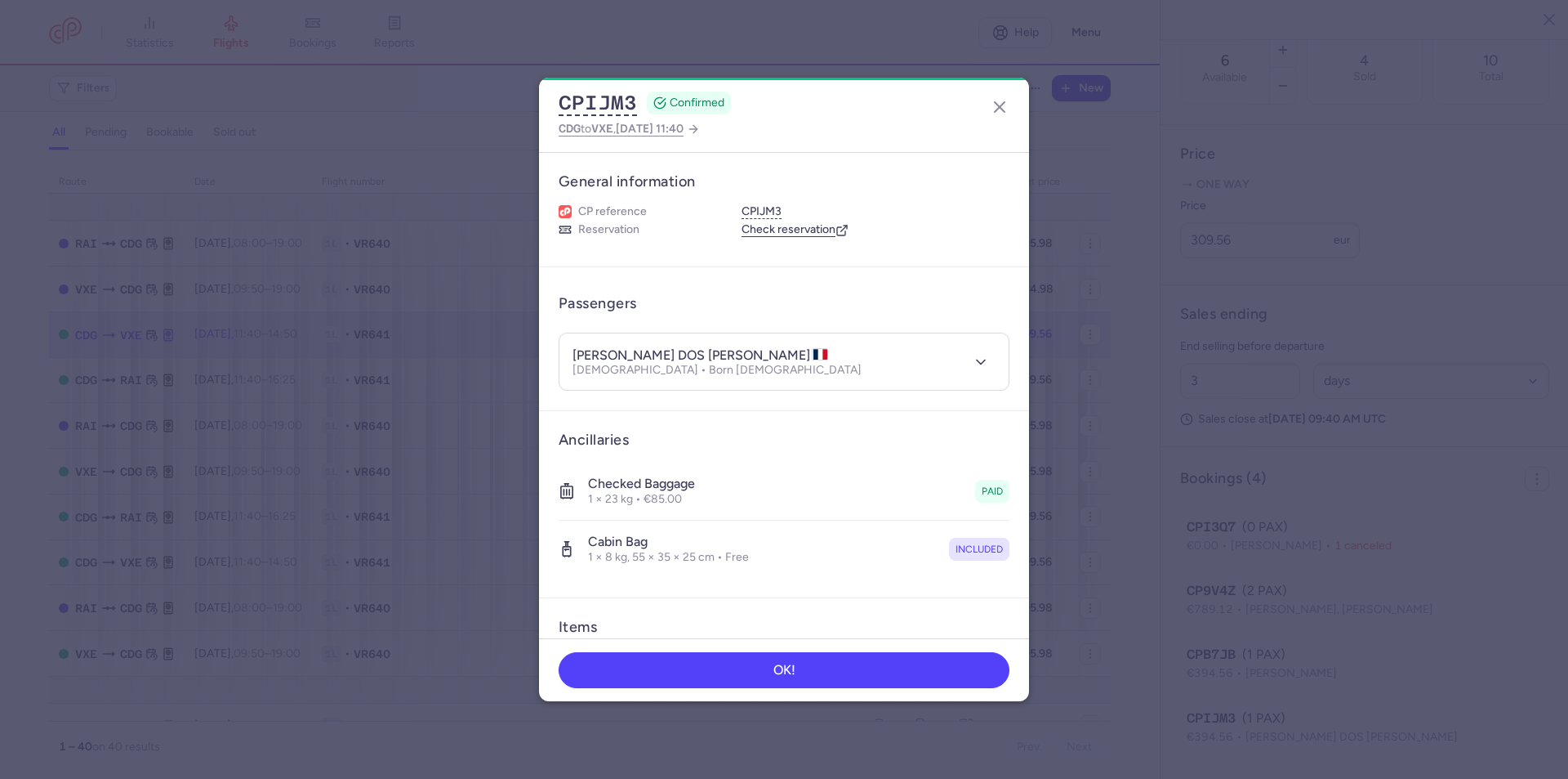
drag, startPoint x: 955, startPoint y: 357, endPoint x: 925, endPoint y: 356, distance: 30.0
click at [967, 357] on button "button" at bounding box center [981, 361] width 29 height 29
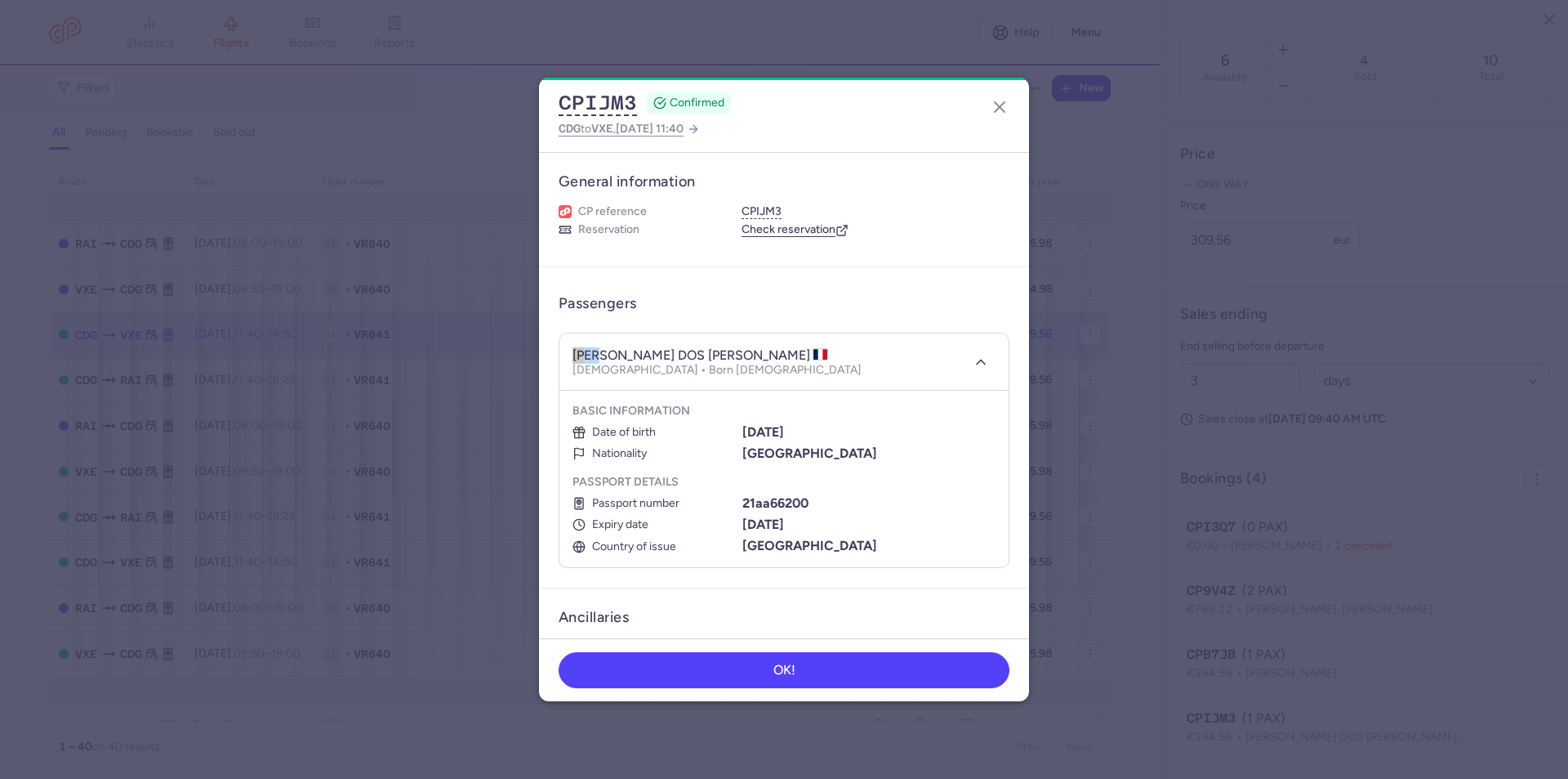
drag, startPoint x: 595, startPoint y: 353, endPoint x: 569, endPoint y: 351, distance: 26.1
click at [569, 351] on header "alix DOS SANTOS Female • Born 08/02/1985" at bounding box center [784, 362] width 449 height 57
drag, startPoint x: 679, startPoint y: 351, endPoint x: 597, endPoint y: 359, distance: 82.4
click at [597, 359] on h4 "alix DOS SANTOS" at bounding box center [700, 355] width 255 height 16
drag, startPoint x: 816, startPoint y: 433, endPoint x: 740, endPoint y: 429, distance: 76.1
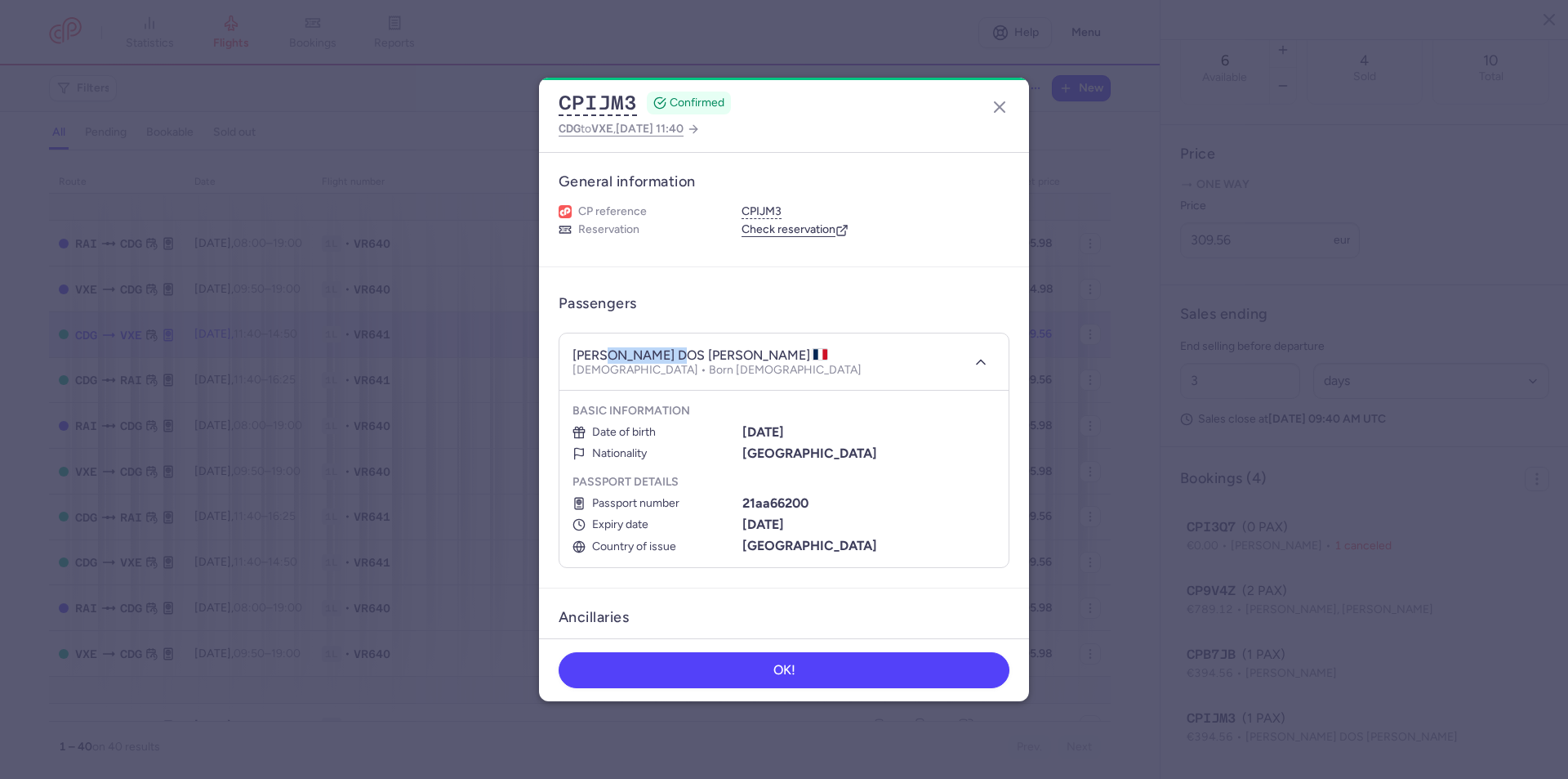
click at [742, 429] on div "08/02/1985" at bounding box center [869, 433] width 254 height 15
drag, startPoint x: 812, startPoint y: 504, endPoint x: 742, endPoint y: 499, distance: 70.2
click at [742, 499] on div "21aa66200" at bounding box center [869, 503] width 254 height 15
drag, startPoint x: 817, startPoint y: 524, endPoint x: 739, endPoint y: 525, distance: 78.0
click at [742, 525] on div "28/02/2031" at bounding box center [869, 525] width 254 height 15
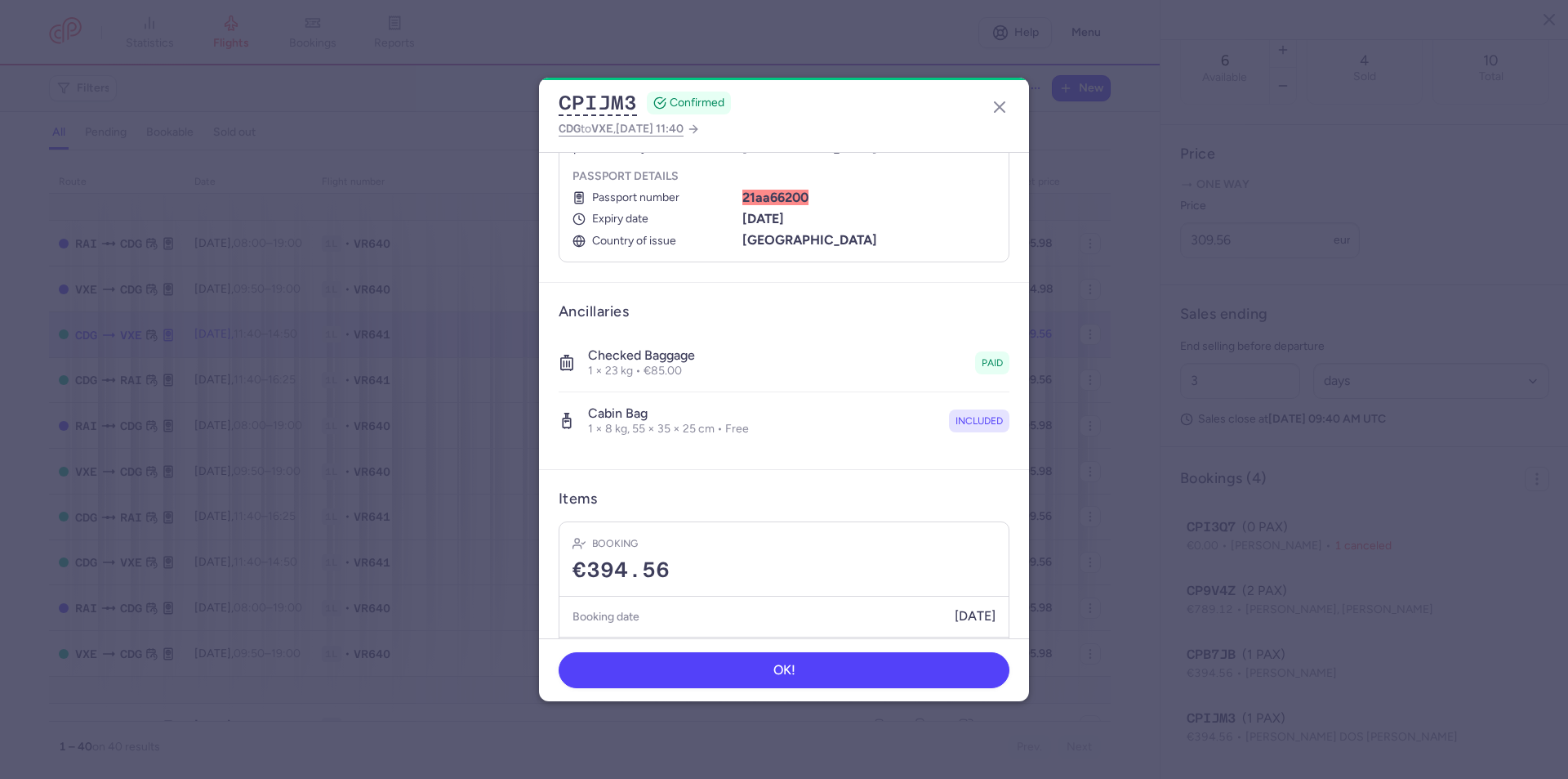
scroll to position [327, 0]
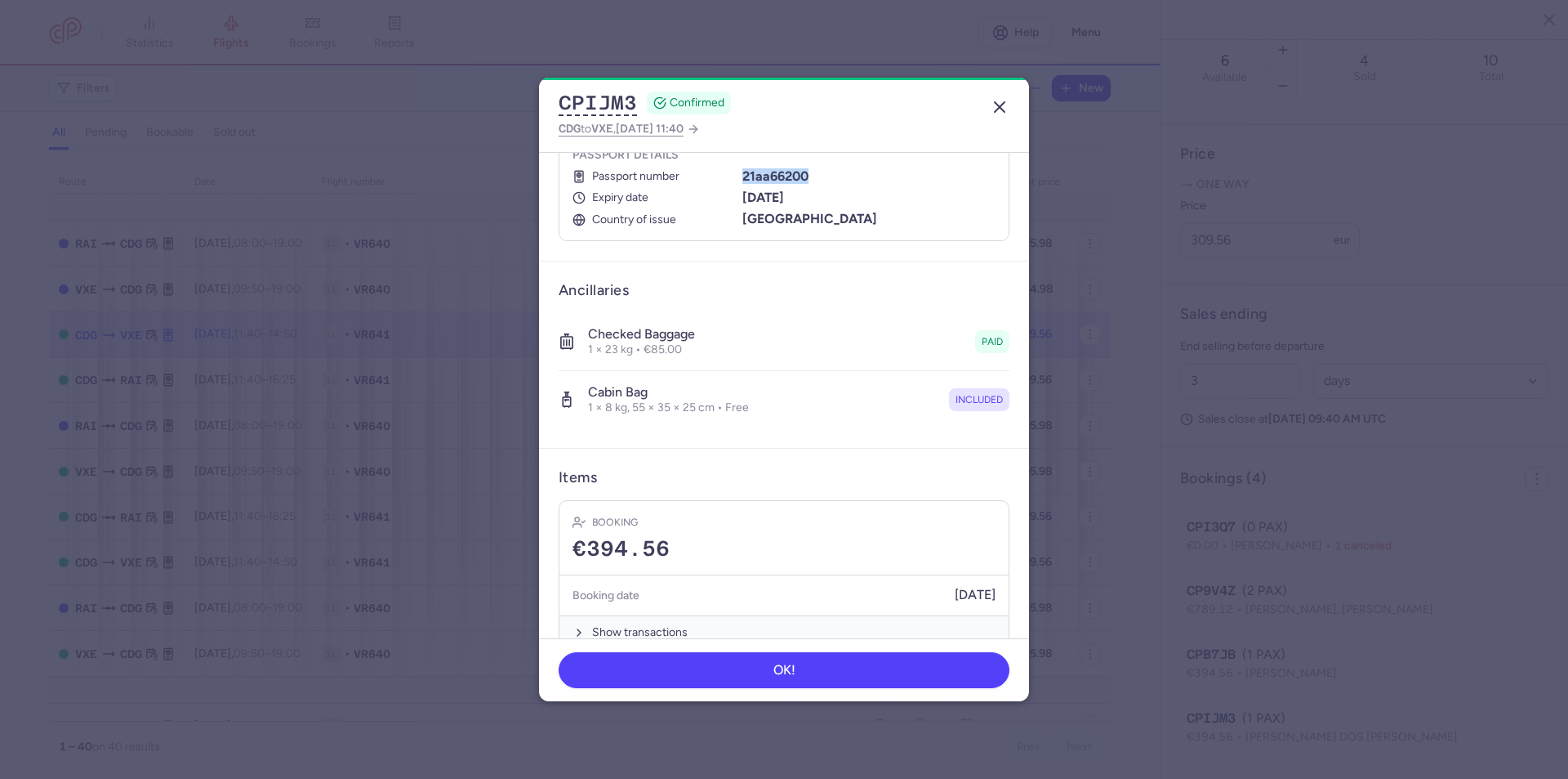
click at [999, 111] on icon "button" at bounding box center [999, 107] width 19 height 19
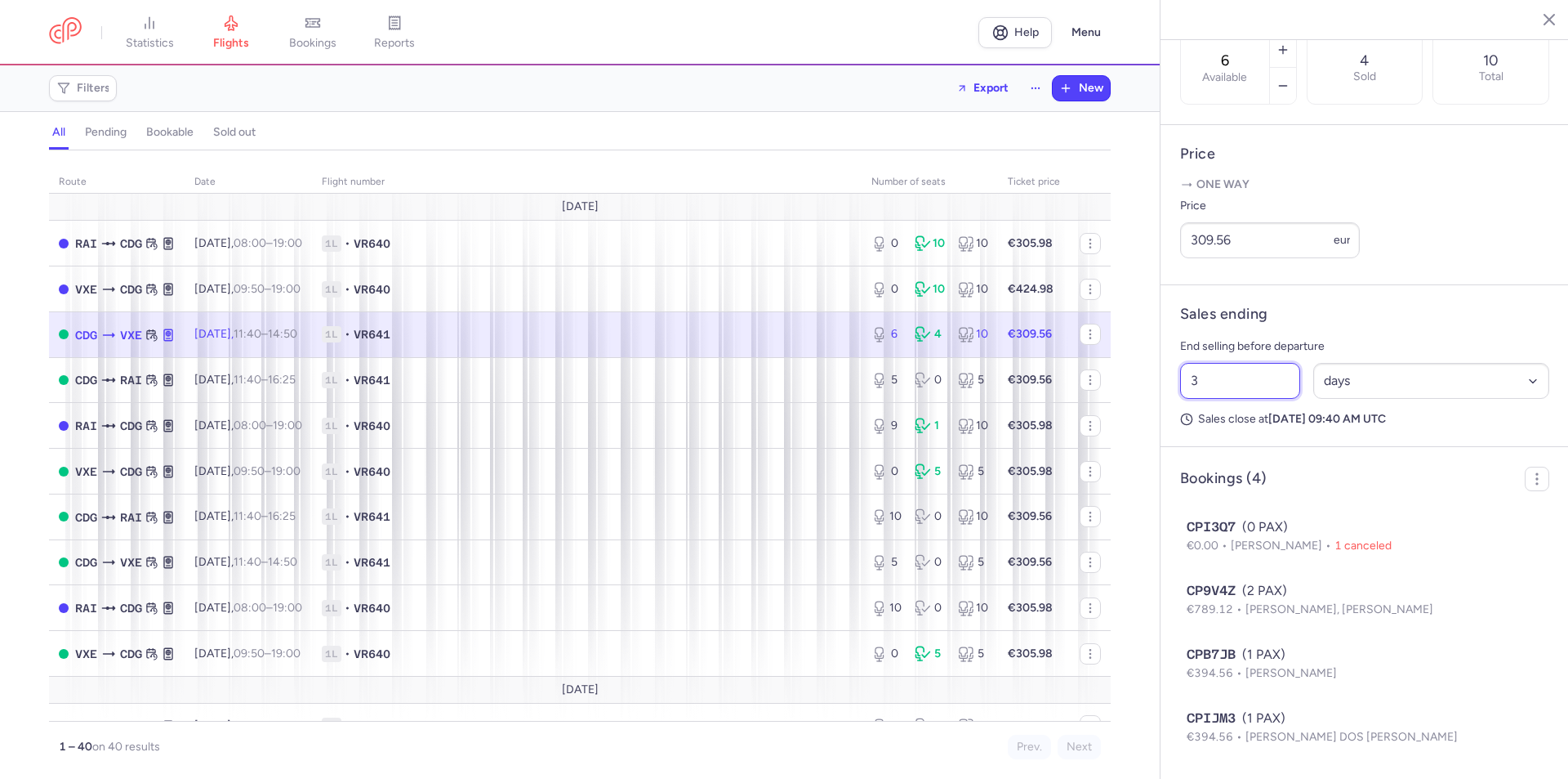
click at [1211, 374] on input "3" at bounding box center [1240, 381] width 120 height 36
type input "4"
click at [1240, 743] on span "Save changes" at bounding box center [1235, 747] width 81 height 15
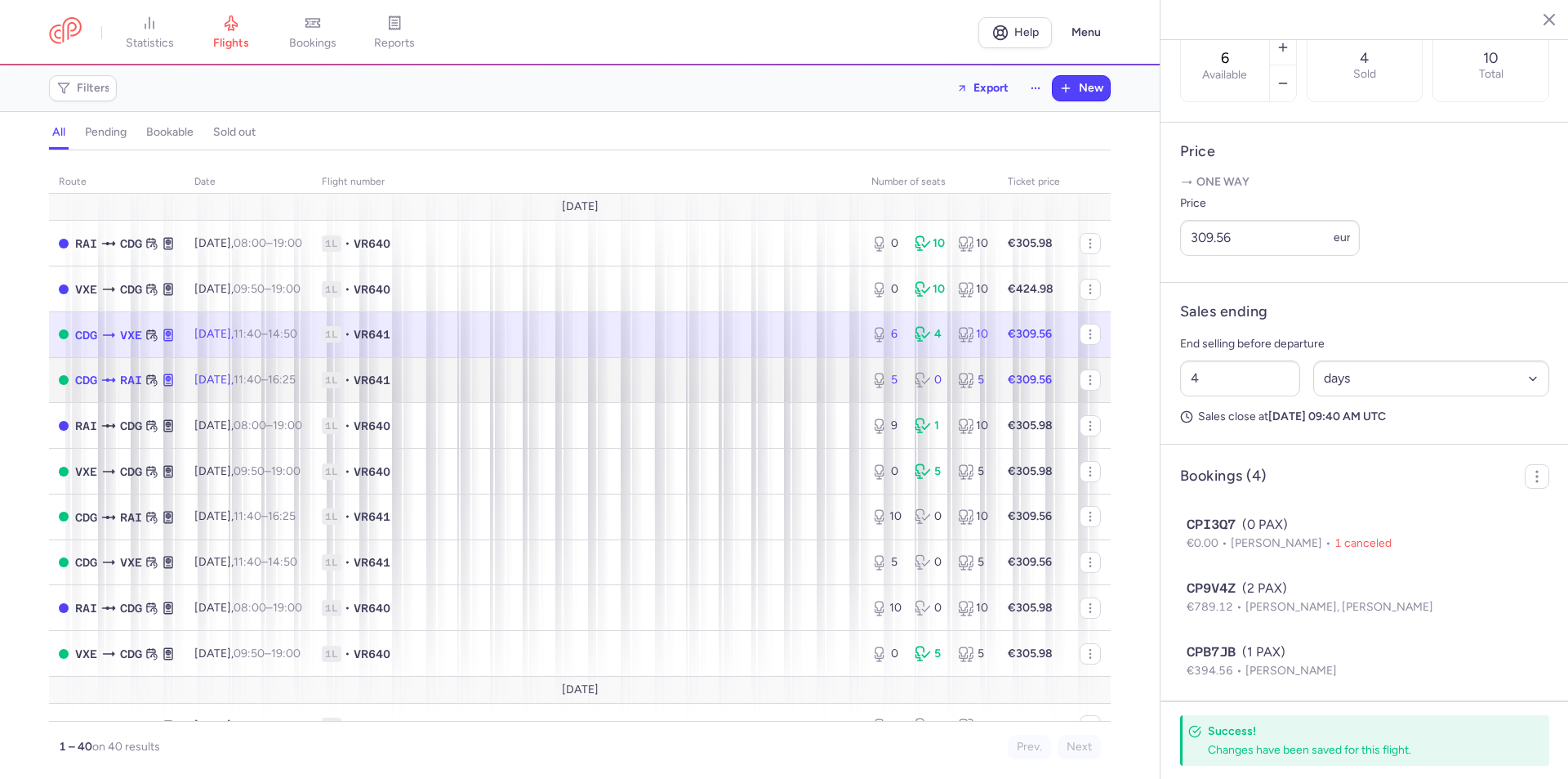
click at [847, 382] on td "1L • VR641" at bounding box center [587, 380] width 550 height 45
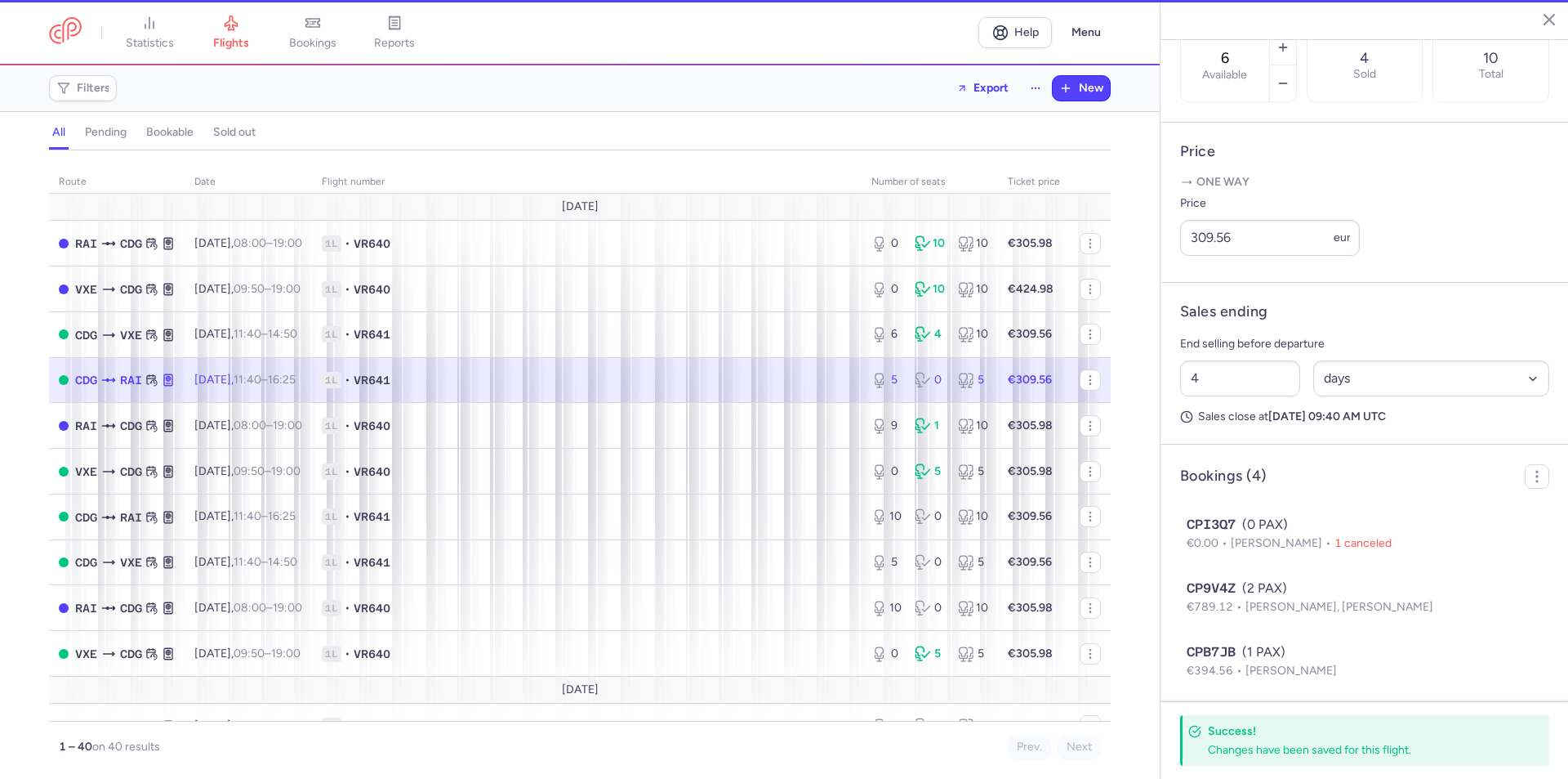
type input "5"
type input "3"
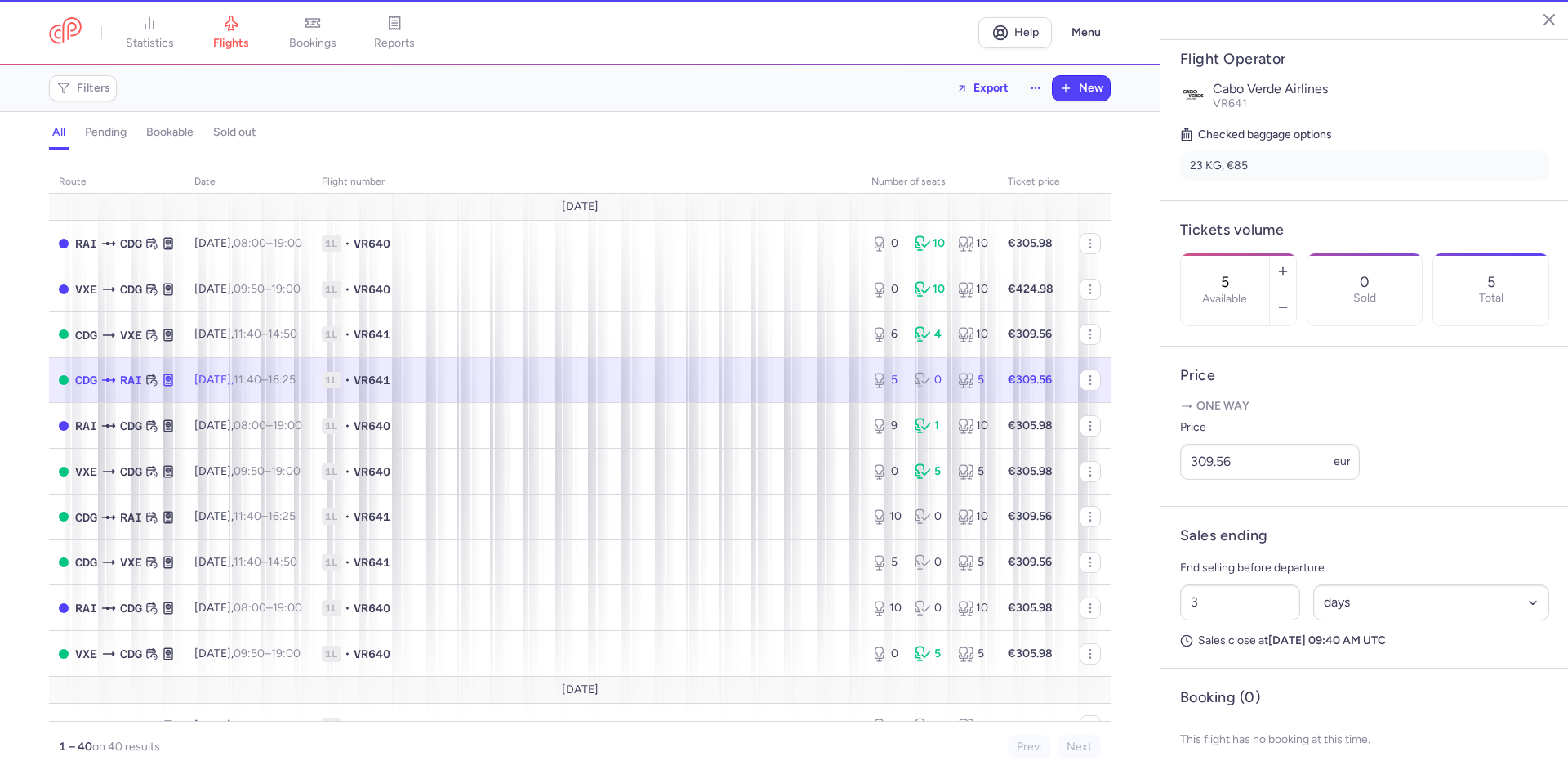
scroll to position [347, 0]
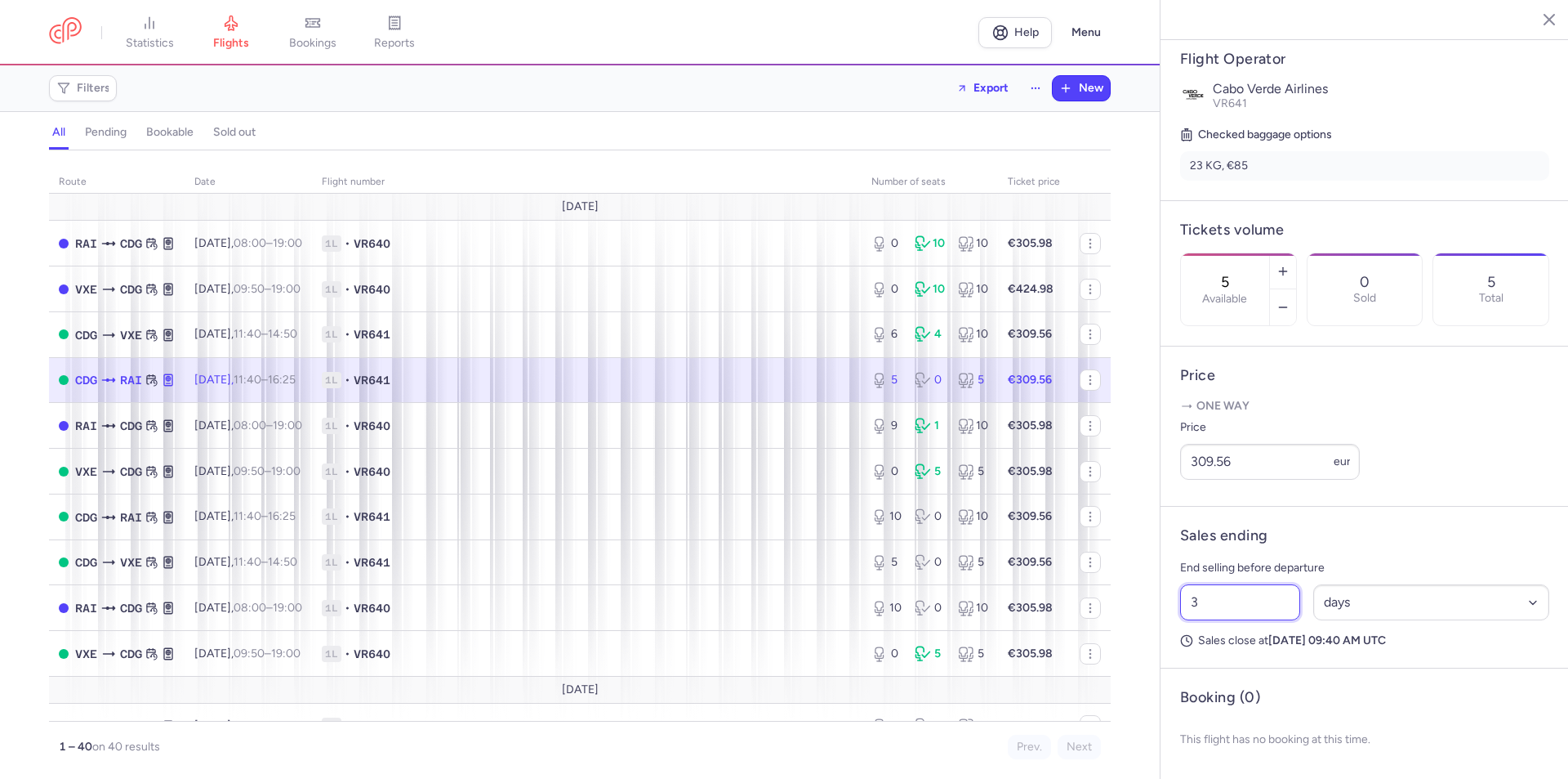
click at [1237, 603] on input "3" at bounding box center [1240, 602] width 120 height 36
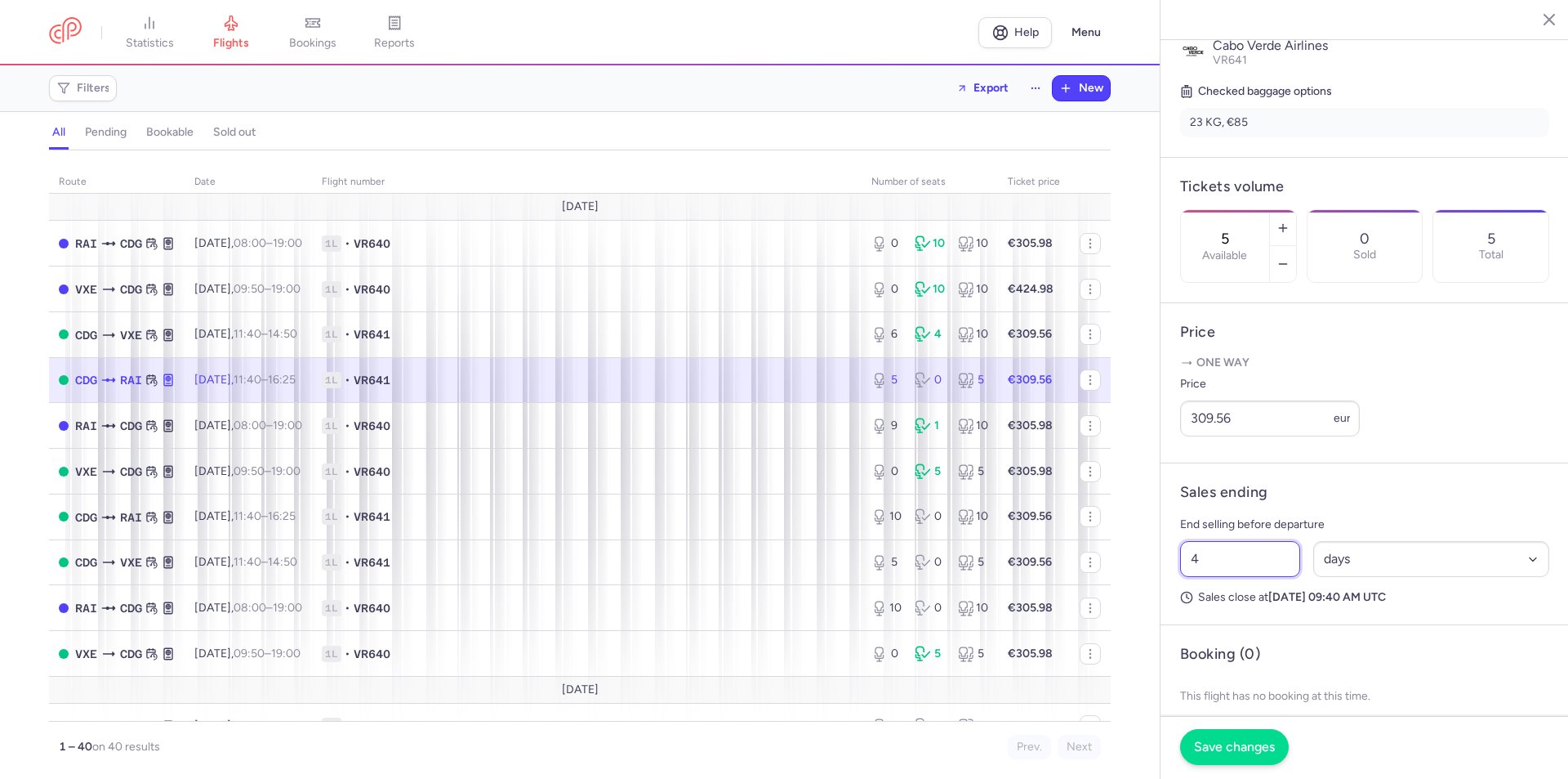
type input "4"
click at [1240, 738] on button "Save changes" at bounding box center [1234, 747] width 108 height 36
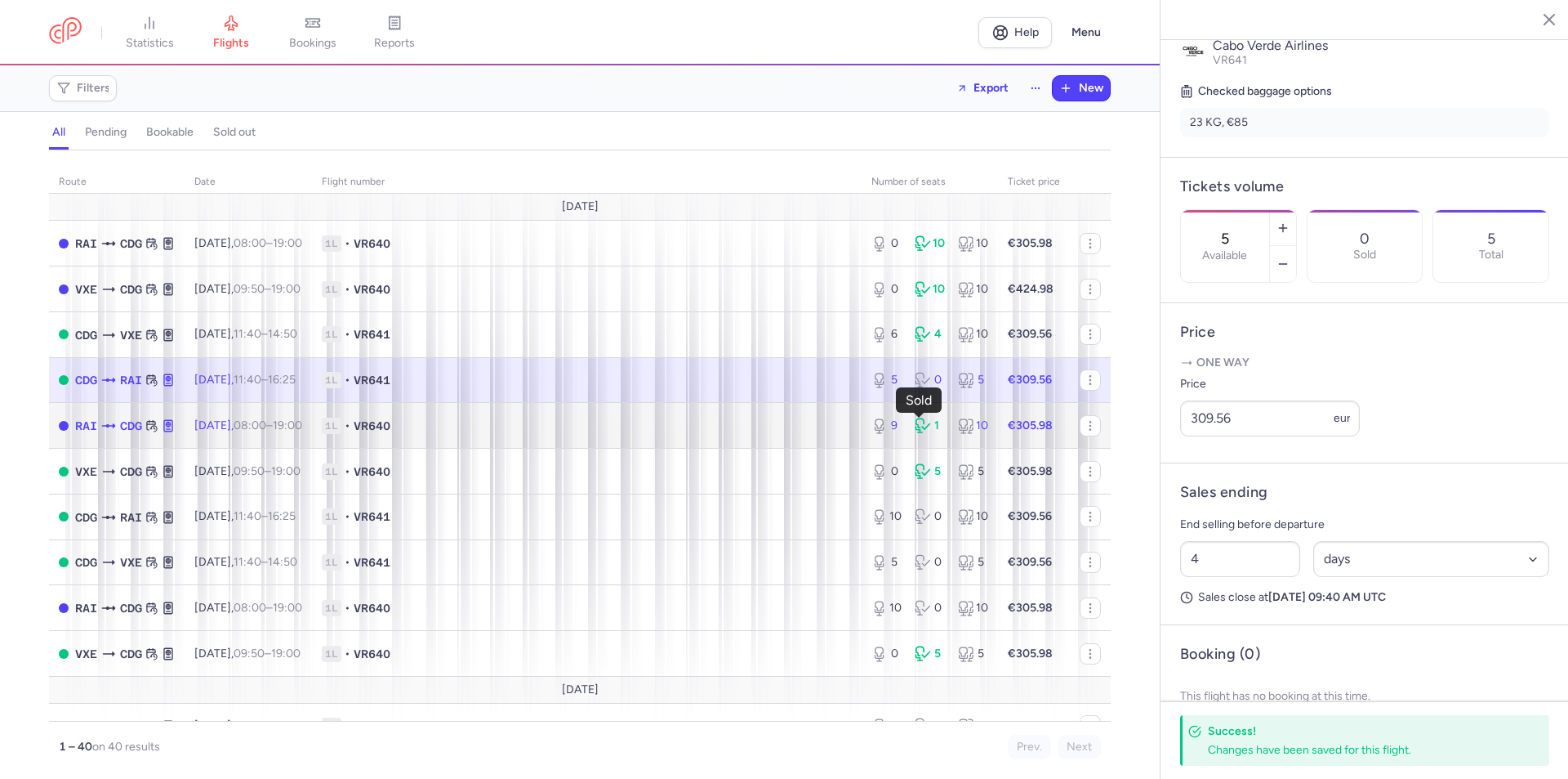
click at [915, 429] on icon at bounding box center [922, 425] width 16 height 16
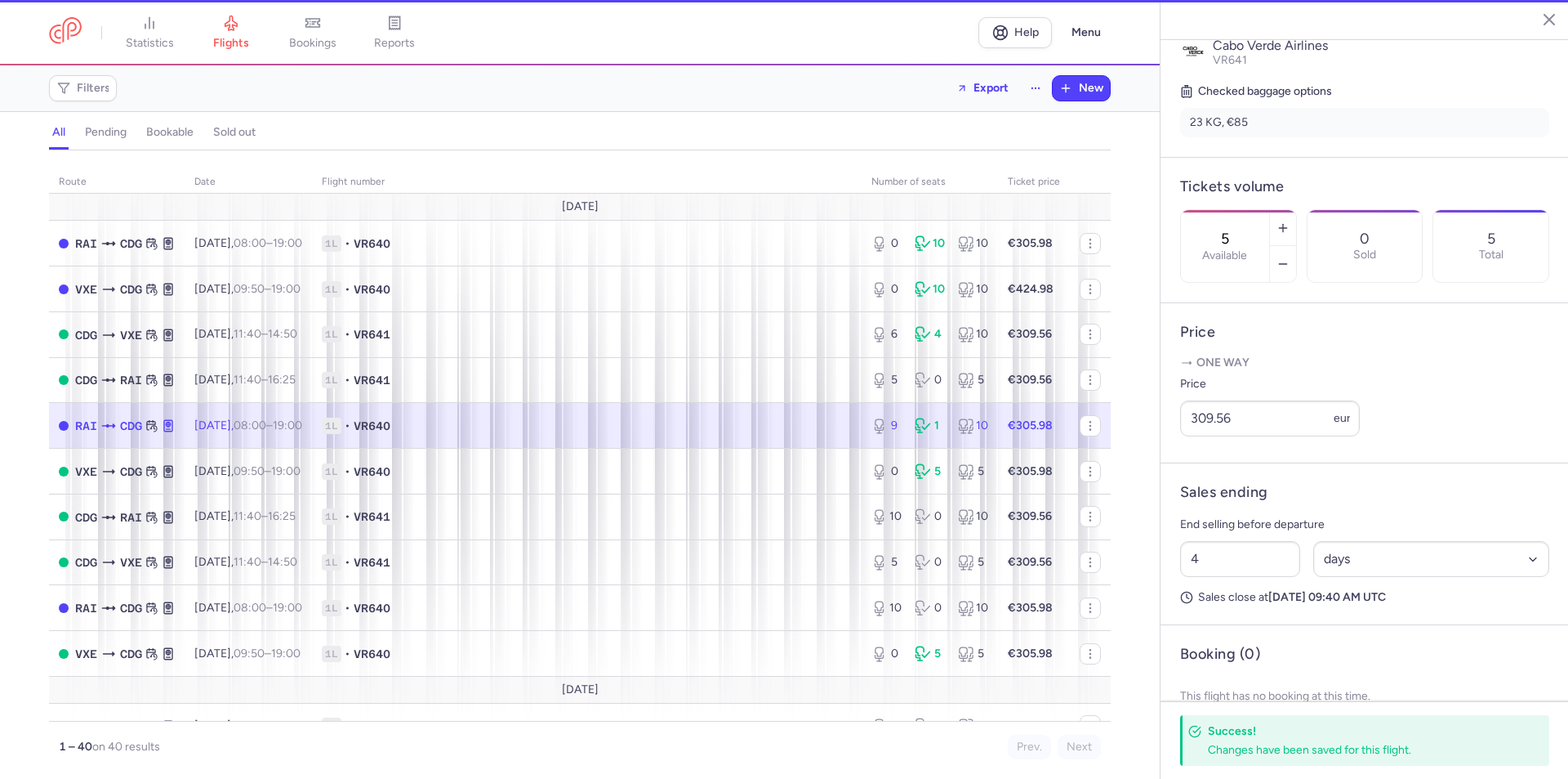
type input "9"
type input "207"
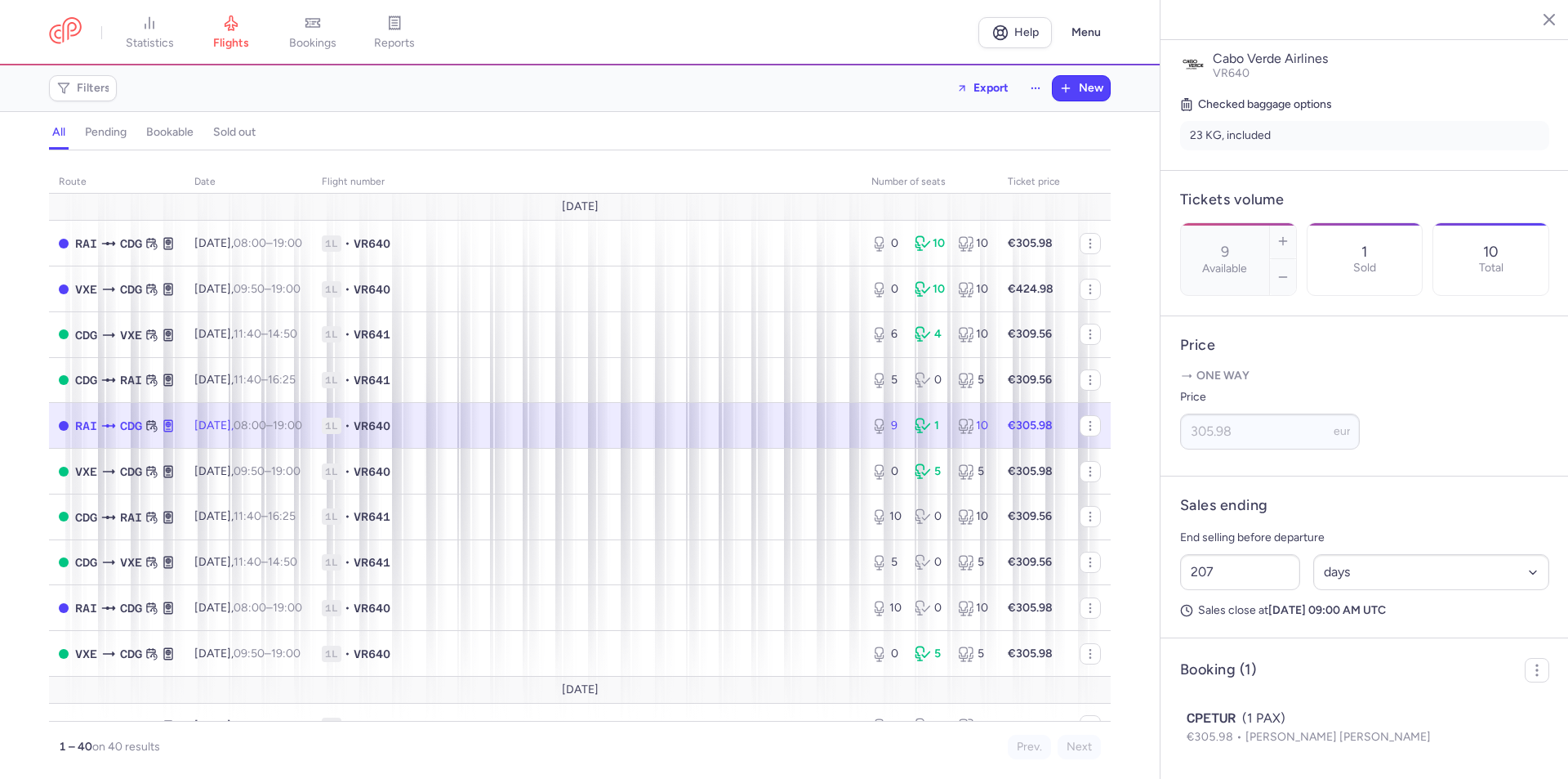
scroll to position [391, 0]
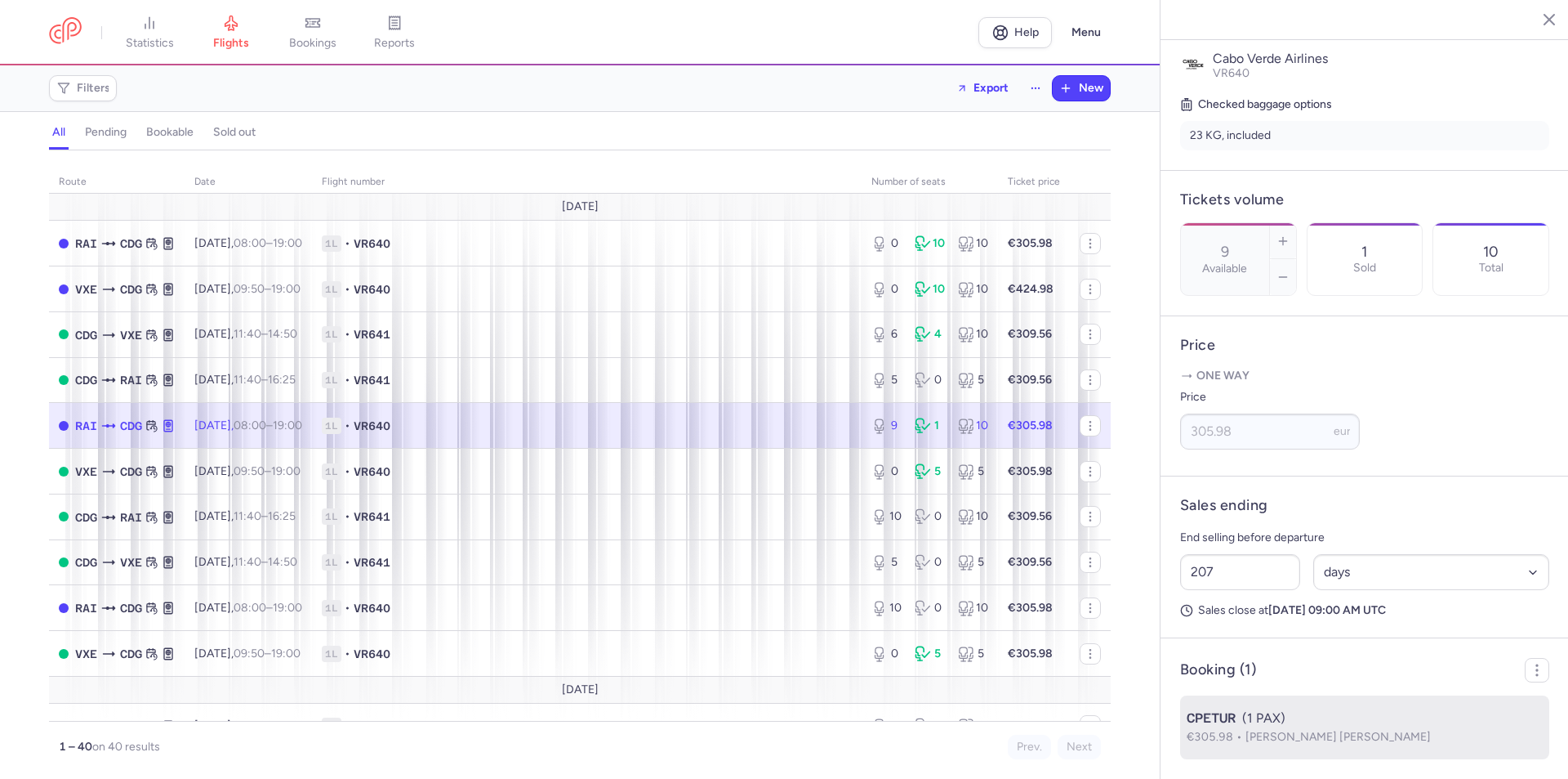
click at [1200, 721] on span "CPETUR" at bounding box center [1211, 718] width 49 height 19
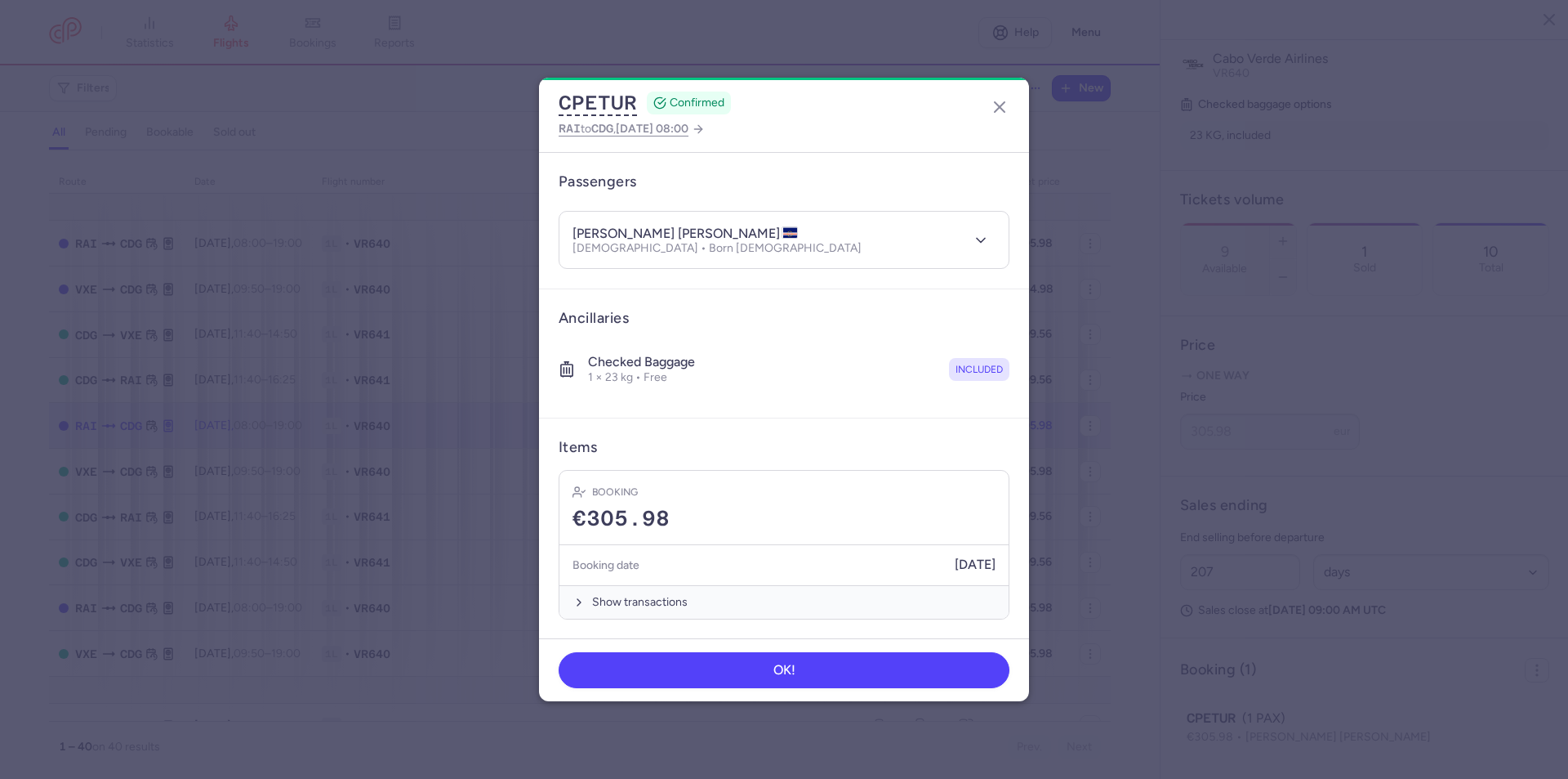
scroll to position [123, 0]
click at [973, 234] on icon "button" at bounding box center [980, 239] width 16 height 16
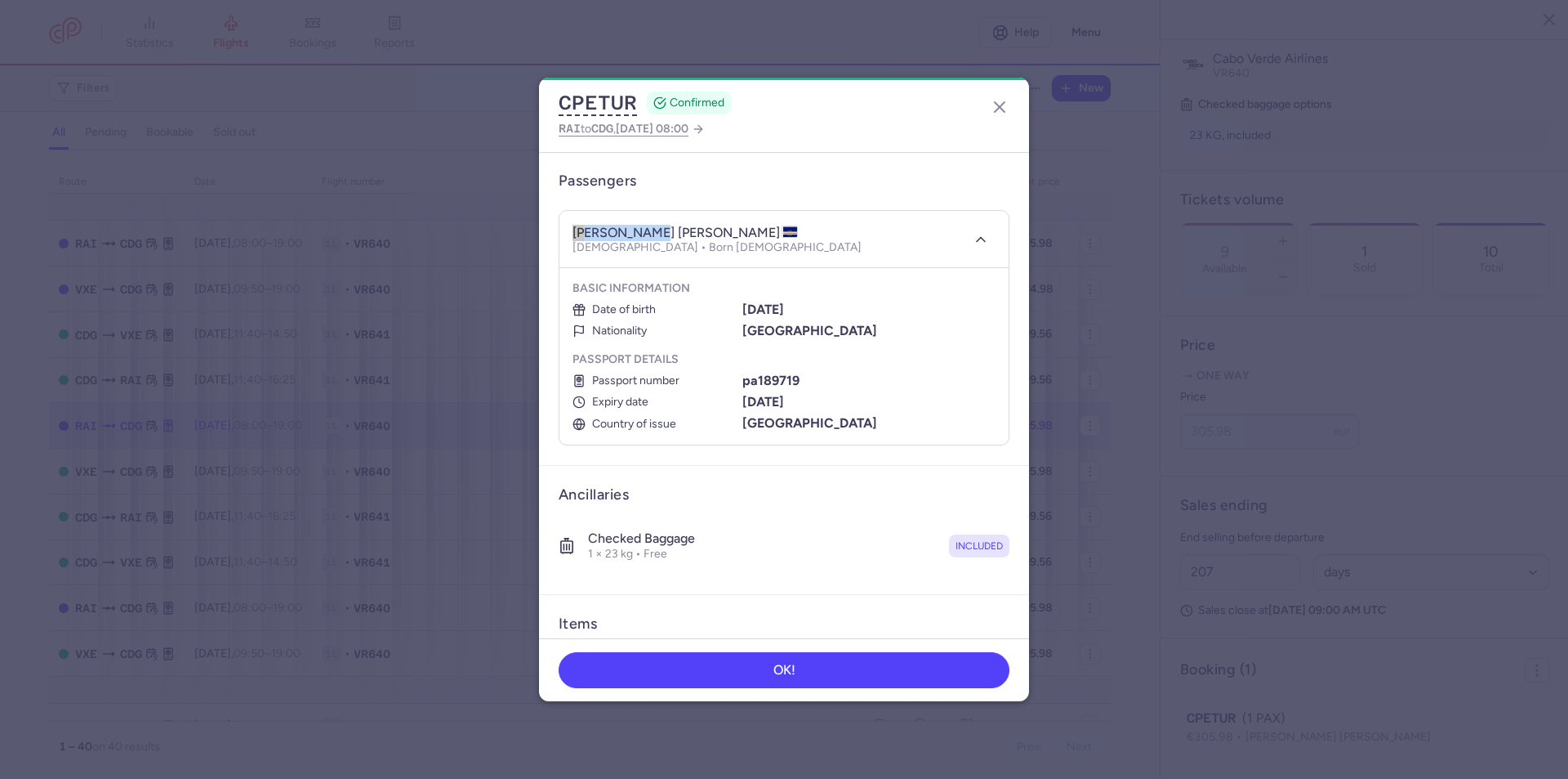
drag, startPoint x: 647, startPoint y: 234, endPoint x: 571, endPoint y: 230, distance: 76.1
click at [571, 230] on header "jose antono PERREIRA SILVA Male • Born 03/09/1976" at bounding box center [784, 239] width 449 height 57
drag, startPoint x: 748, startPoint y: 233, endPoint x: 651, endPoint y: 226, distance: 97.3
click at [651, 226] on h4 "jose antono PERREIRA SILVA" at bounding box center [685, 232] width 225 height 16
drag, startPoint x: 813, startPoint y: 309, endPoint x: 742, endPoint y: 304, distance: 71.2
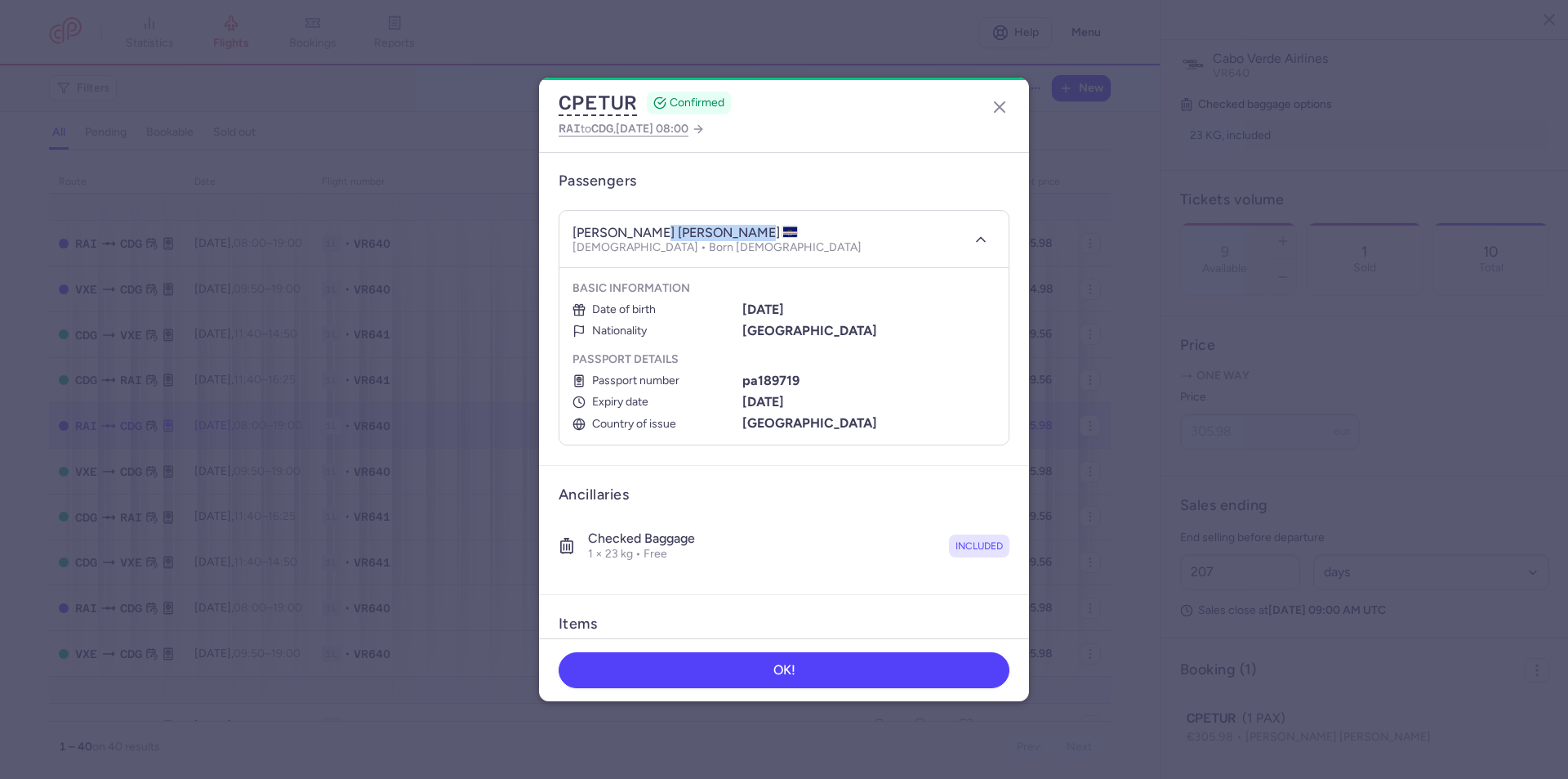
click at [742, 304] on div "03/09/1976" at bounding box center [869, 310] width 254 height 15
drag, startPoint x: 798, startPoint y: 381, endPoint x: 742, endPoint y: 380, distance: 56.0
click at [742, 380] on div "pa189719" at bounding box center [869, 381] width 254 height 15
drag, startPoint x: 810, startPoint y: 403, endPoint x: 740, endPoint y: 403, distance: 70.0
click at [742, 403] on div "03/11/2025" at bounding box center [869, 403] width 254 height 15
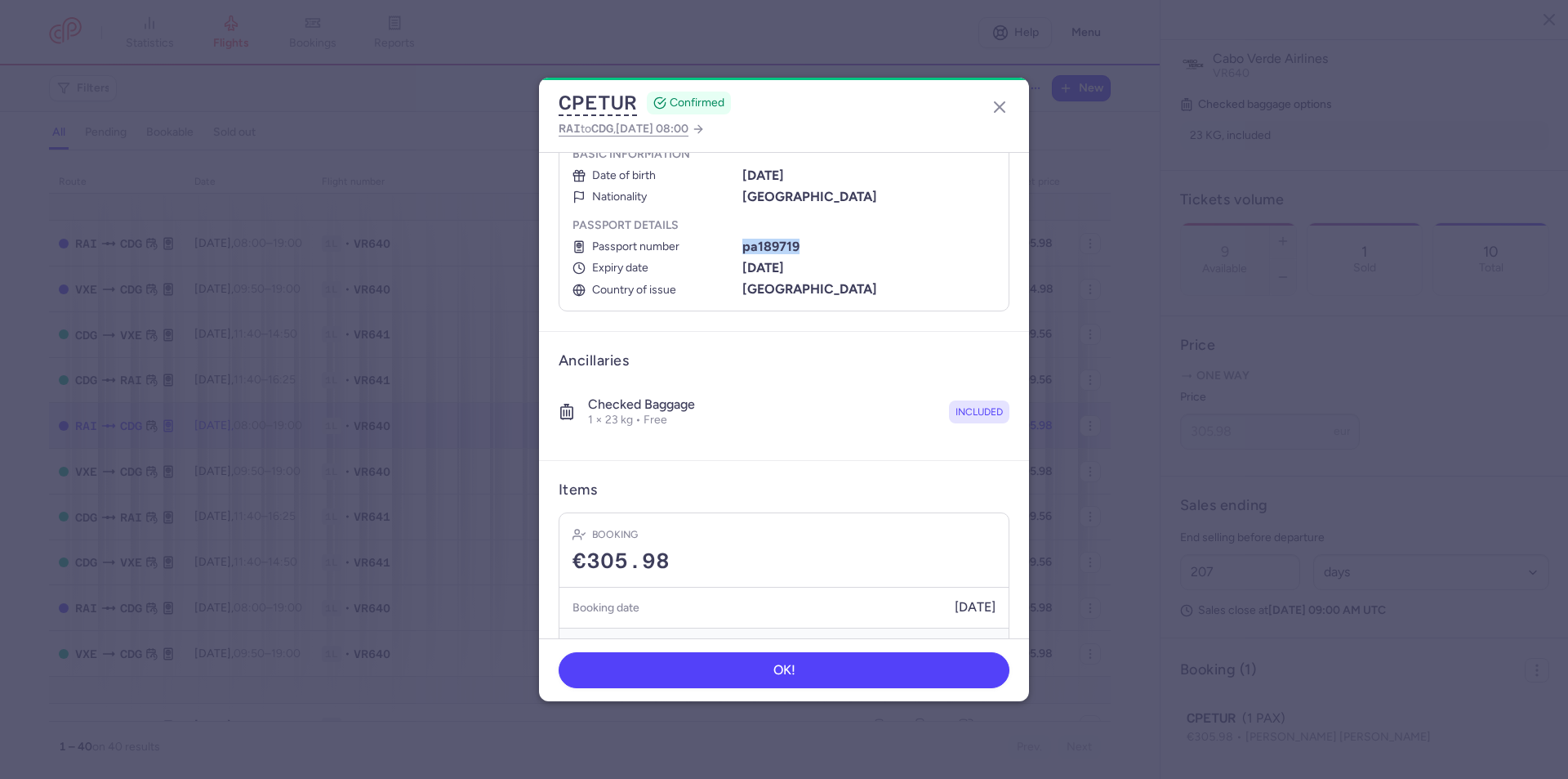
scroll to position [300, 0]
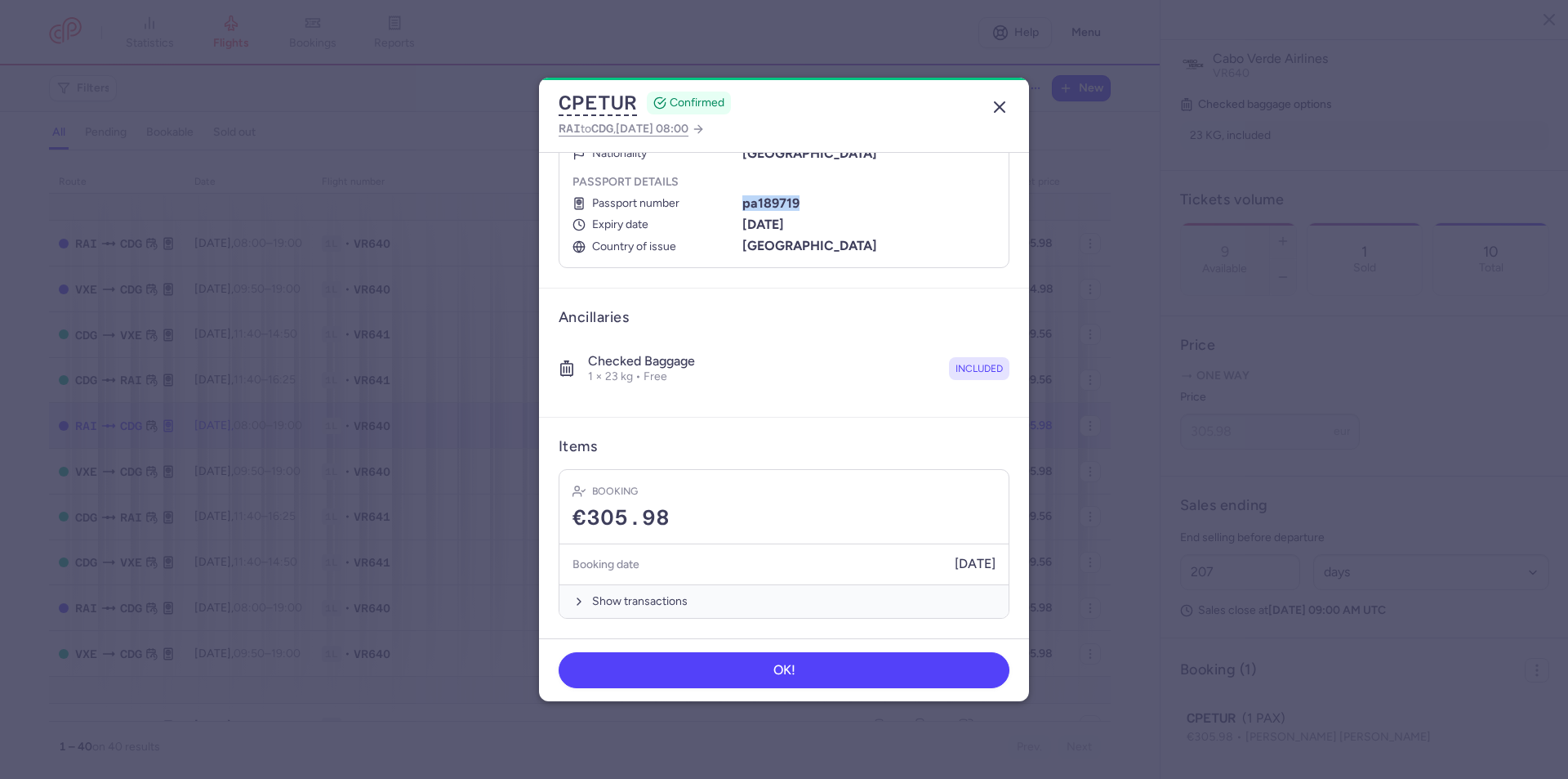
click at [995, 108] on icon "button" at bounding box center [999, 107] width 19 height 19
